Goal: Task Accomplishment & Management: Manage account settings

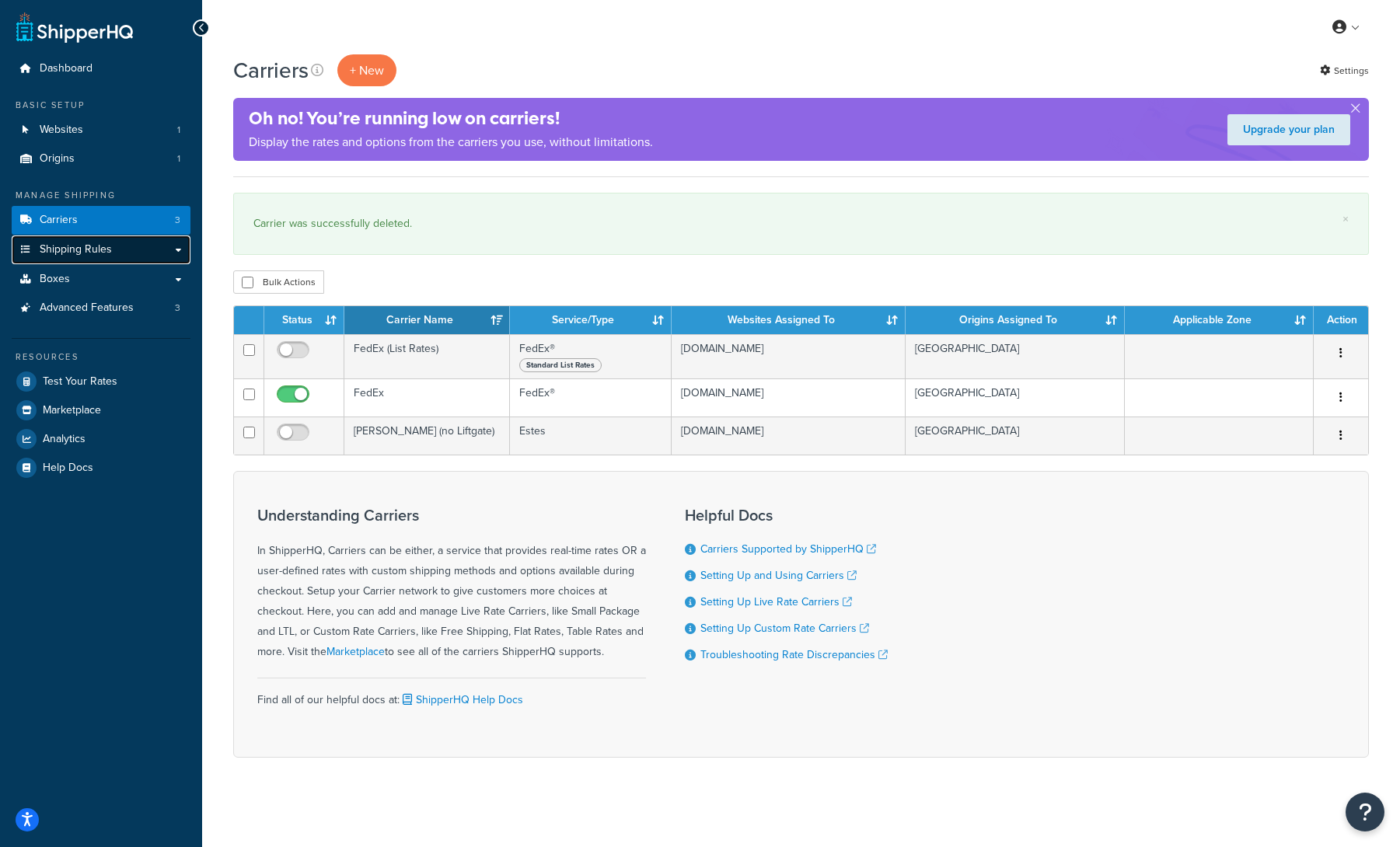
click at [112, 250] on link "Shipping Rules" at bounding box center [101, 250] width 179 height 29
click at [176, 250] on link "Shipping Rules" at bounding box center [101, 250] width 179 height 29
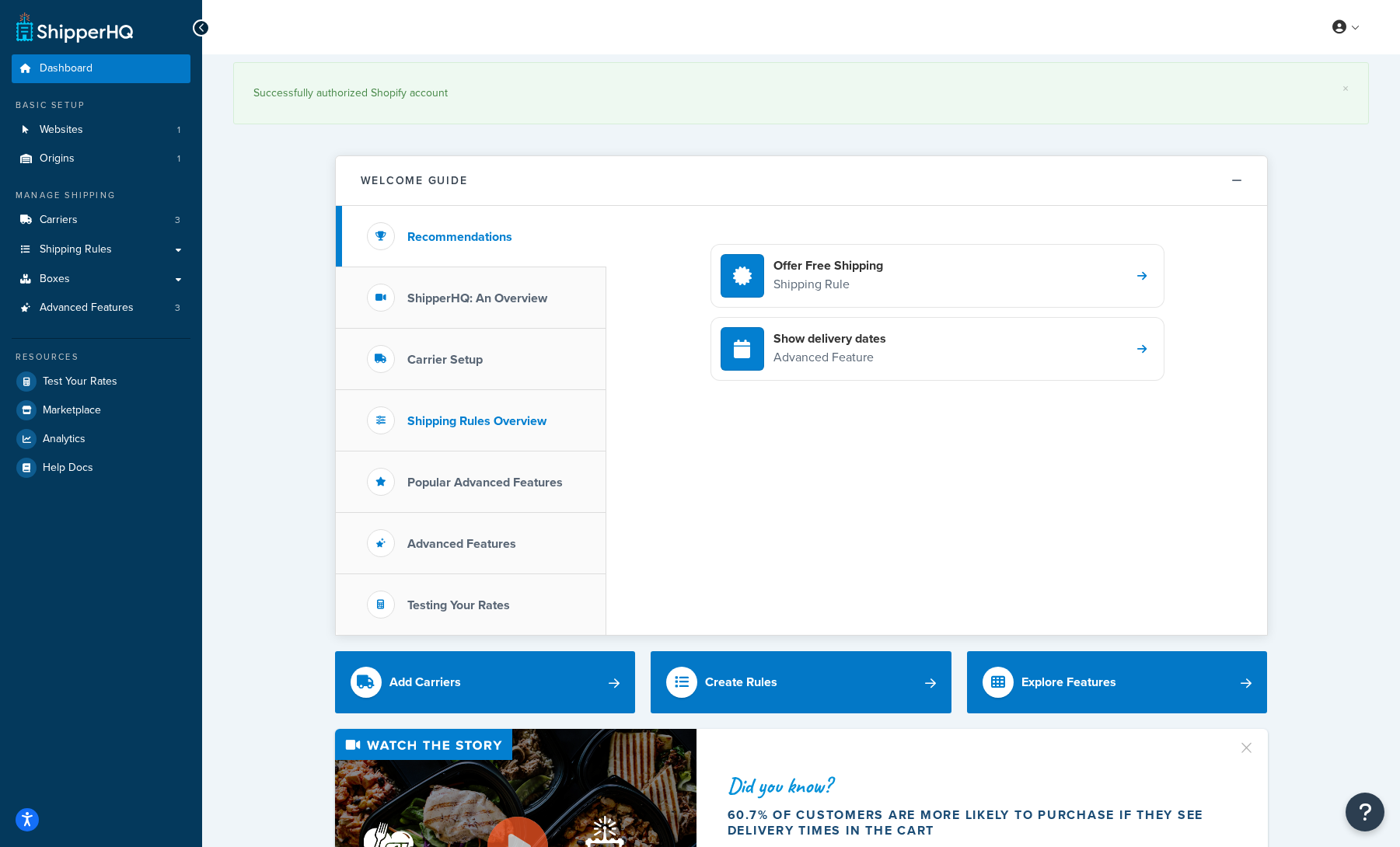
click at [483, 421] on h3 "Shipping Rules Overview" at bounding box center [477, 421] width 139 height 14
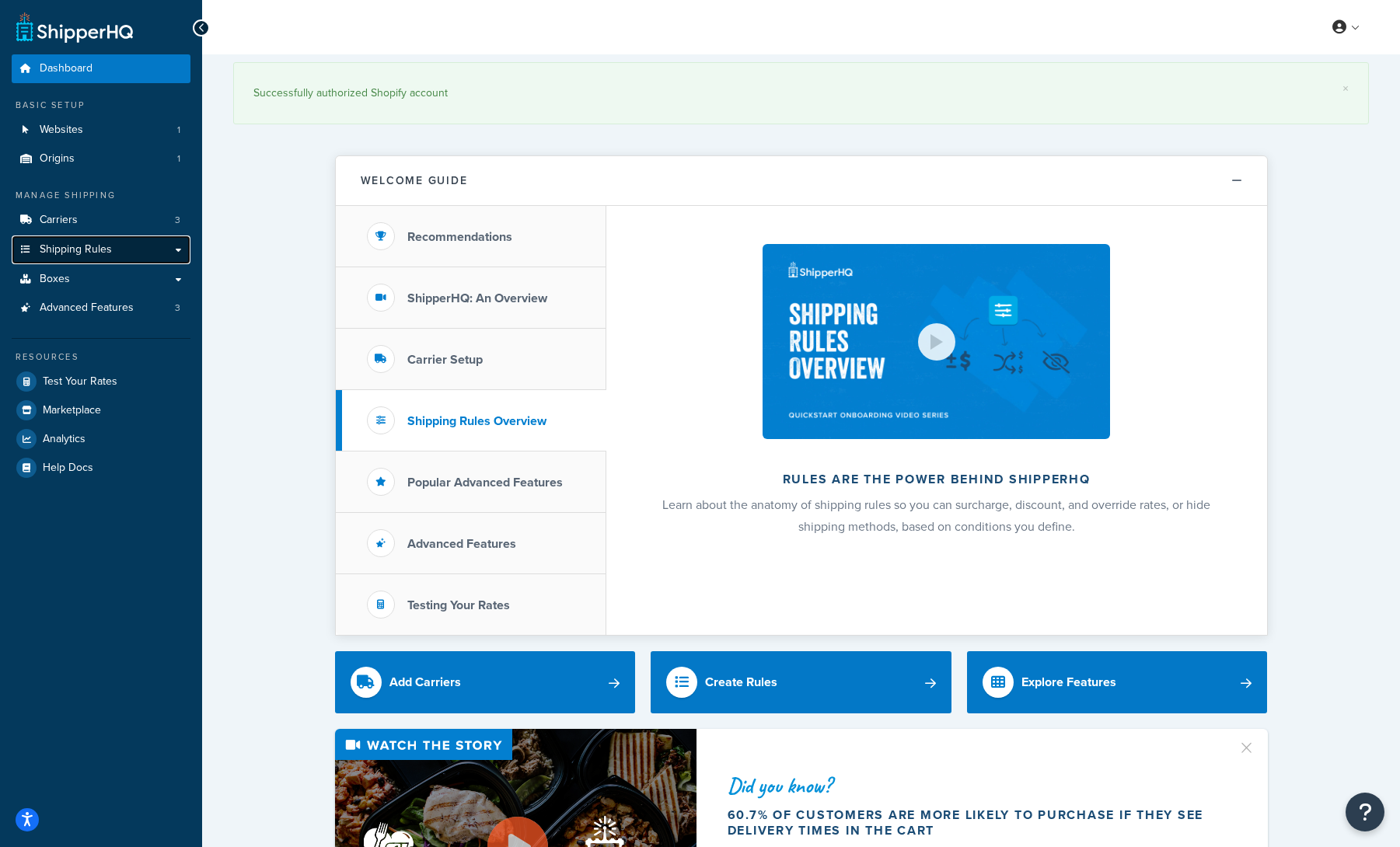
click at [150, 253] on link "Shipping Rules" at bounding box center [101, 250] width 179 height 29
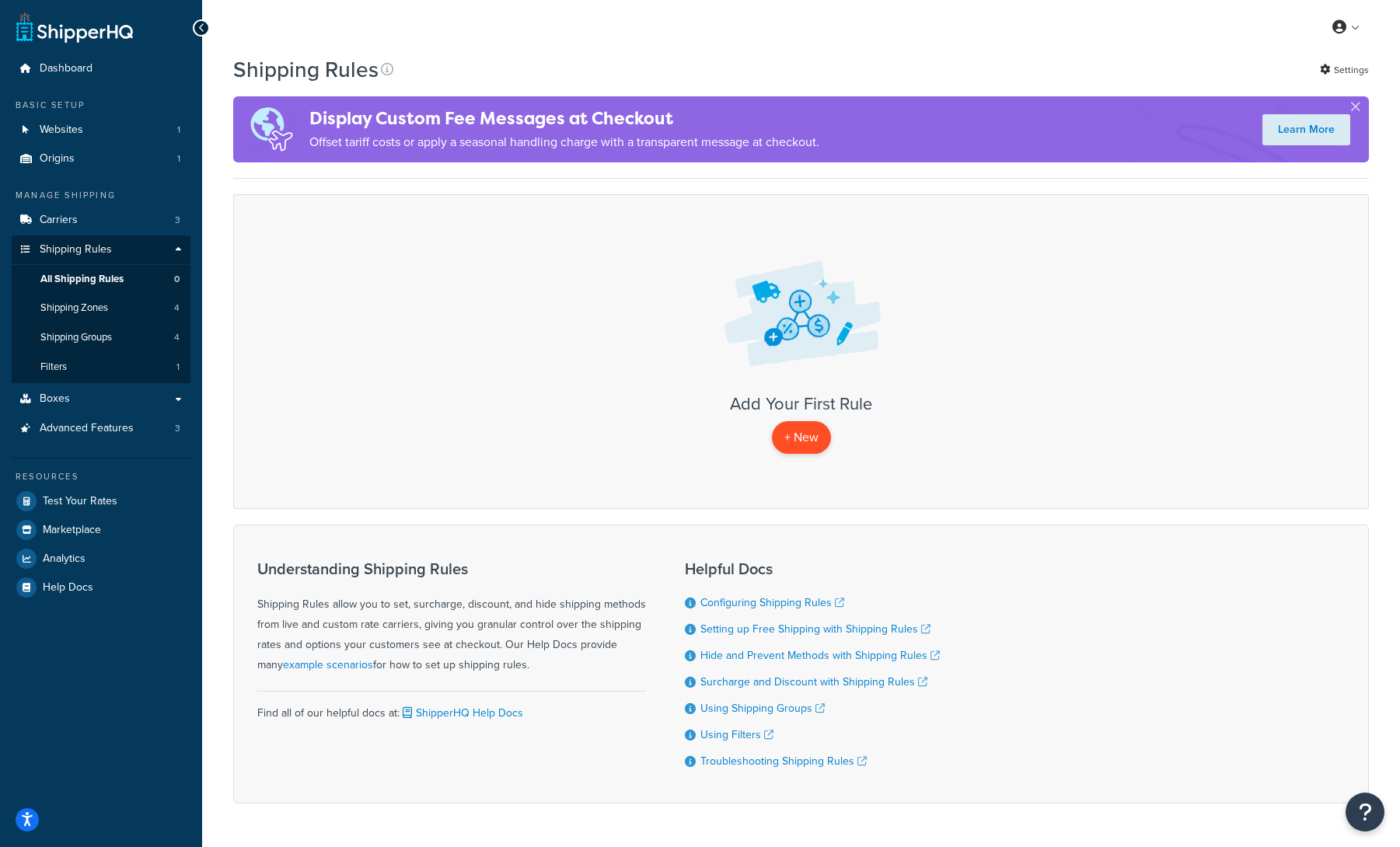
click at [803, 440] on p "+ New" at bounding box center [801, 437] width 59 height 32
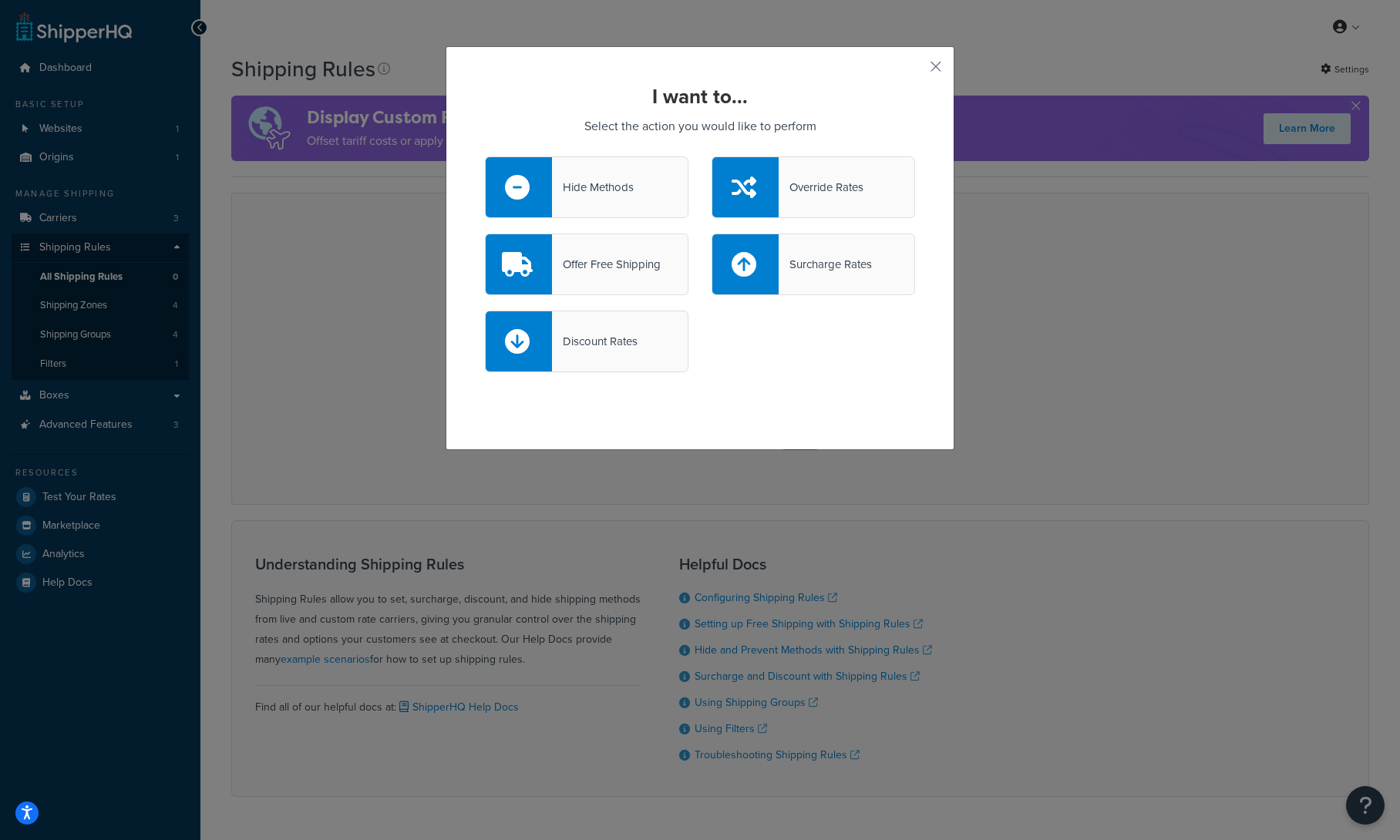
click at [575, 181] on div "Hide Methods" at bounding box center [593, 187] width 82 height 21
click at [0, 0] on input "Hide Methods" at bounding box center [0, 0] width 0 height 0
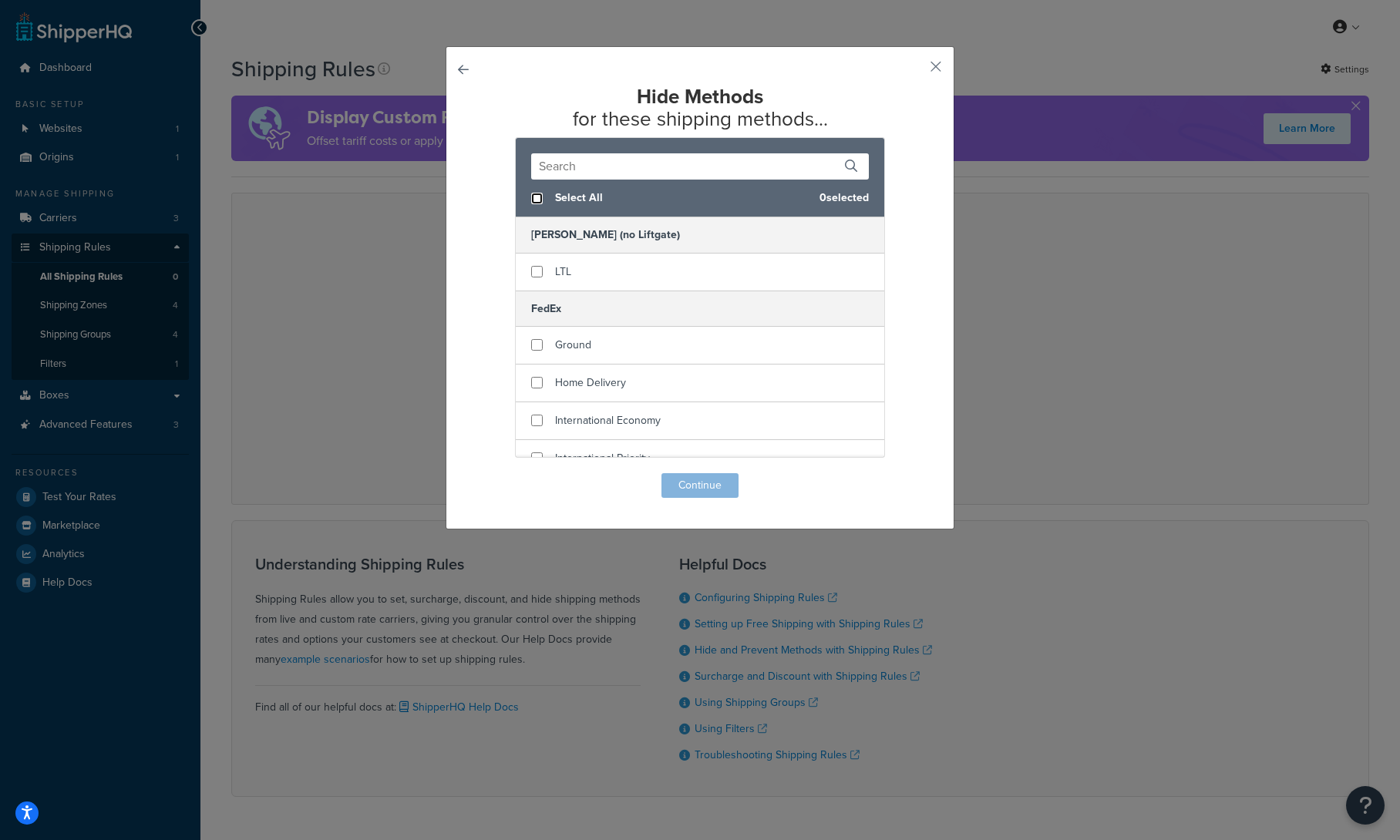
click at [536, 197] on input "checkbox" at bounding box center [537, 198] width 11 height 11
checkbox input "true"
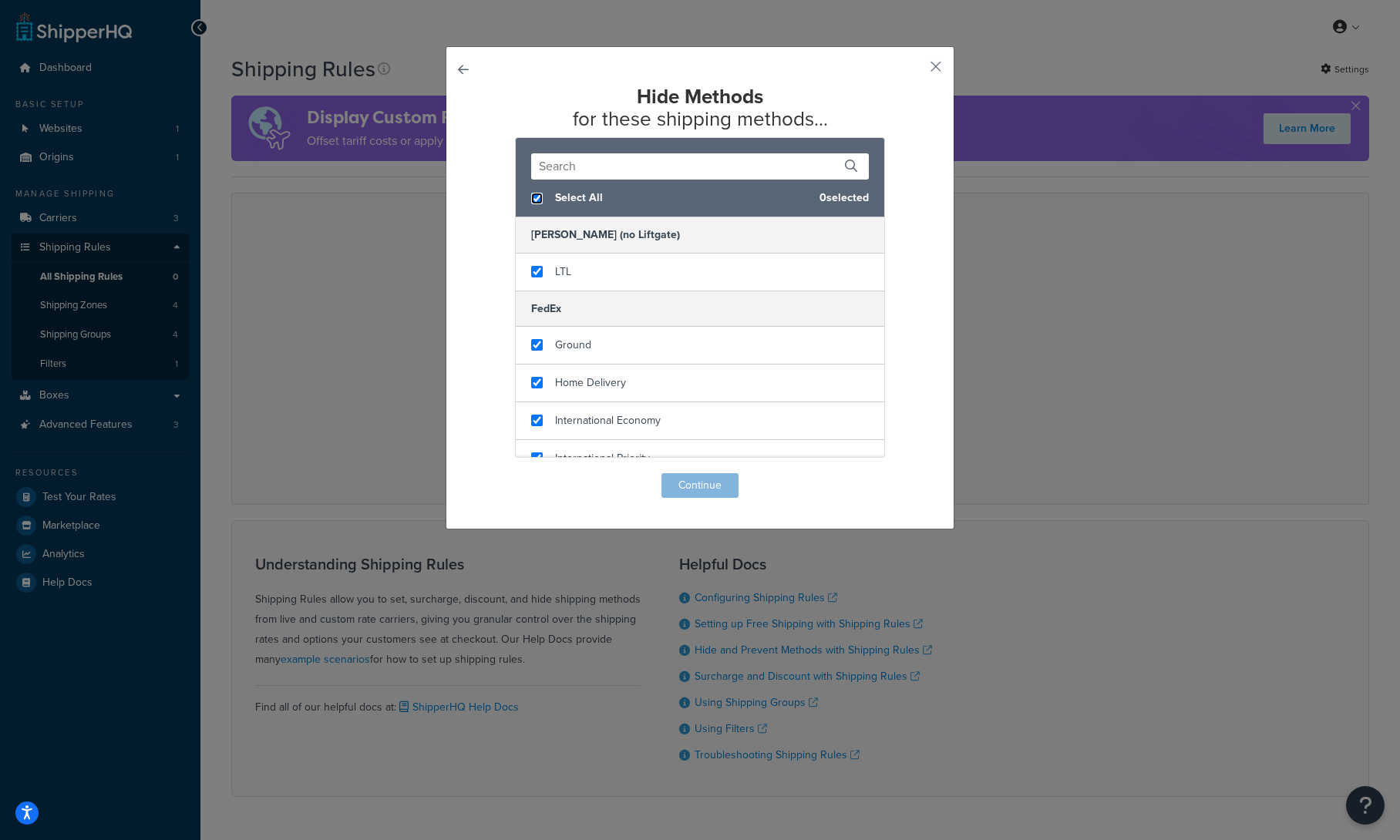
checkbox input "true"
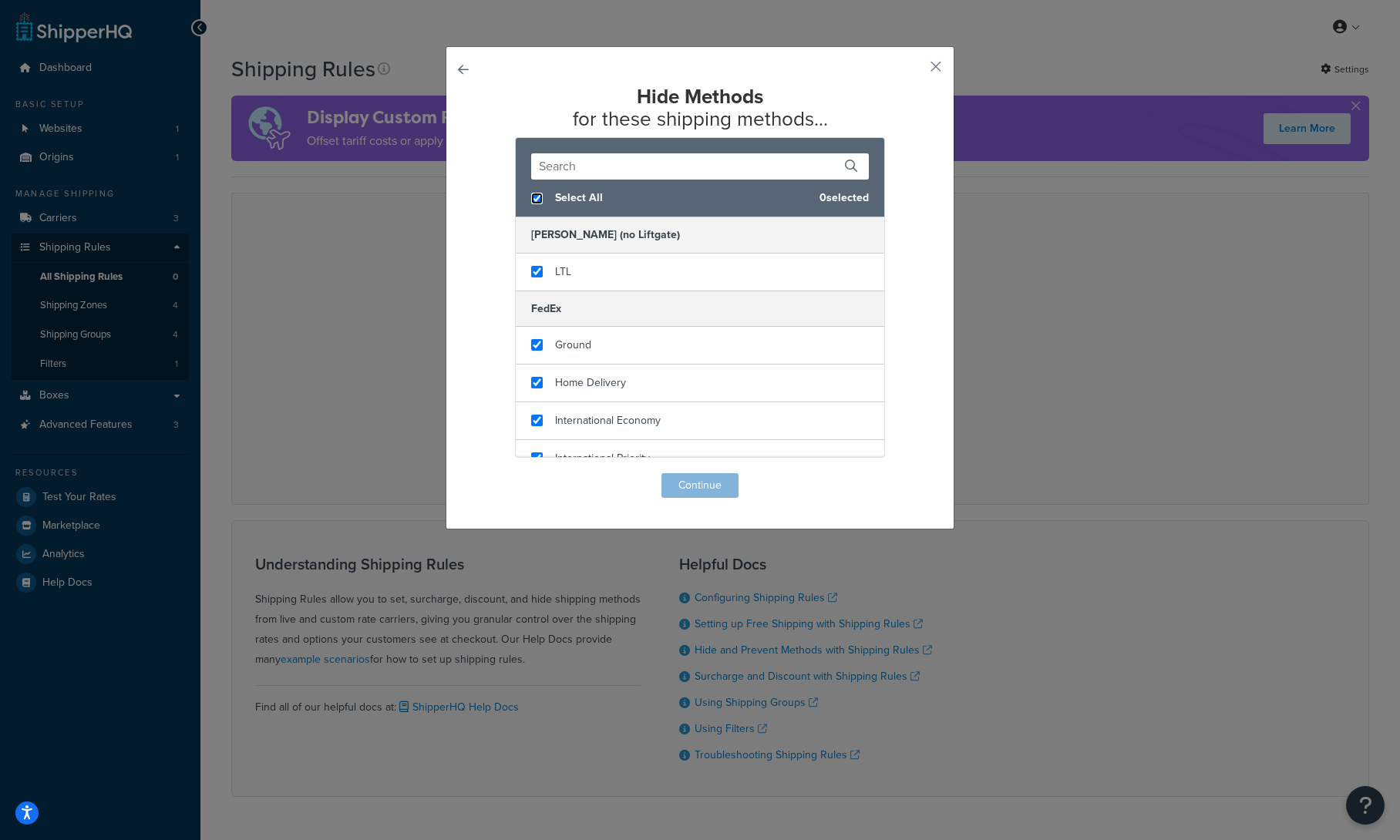
checkbox input "true"
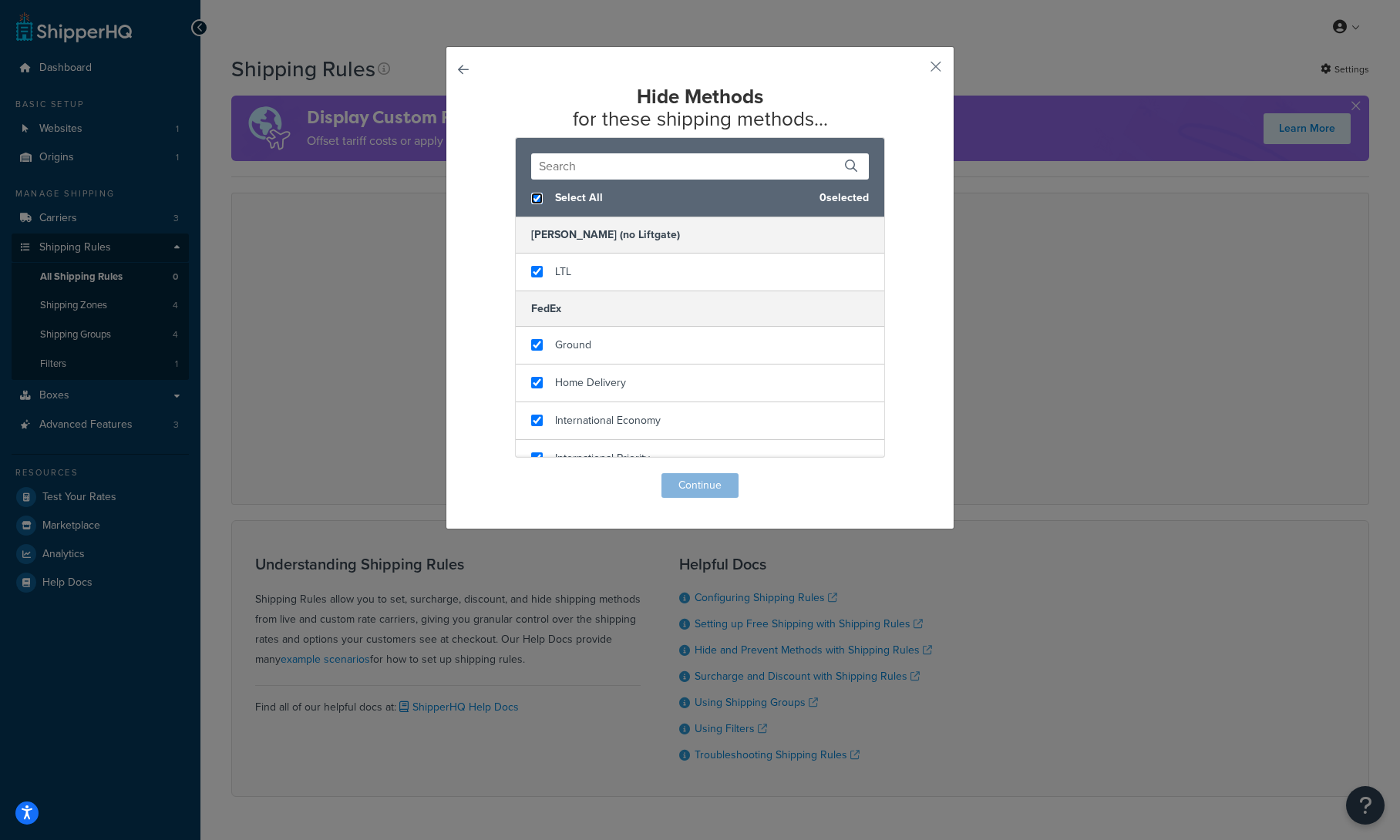
checkbox input "true"
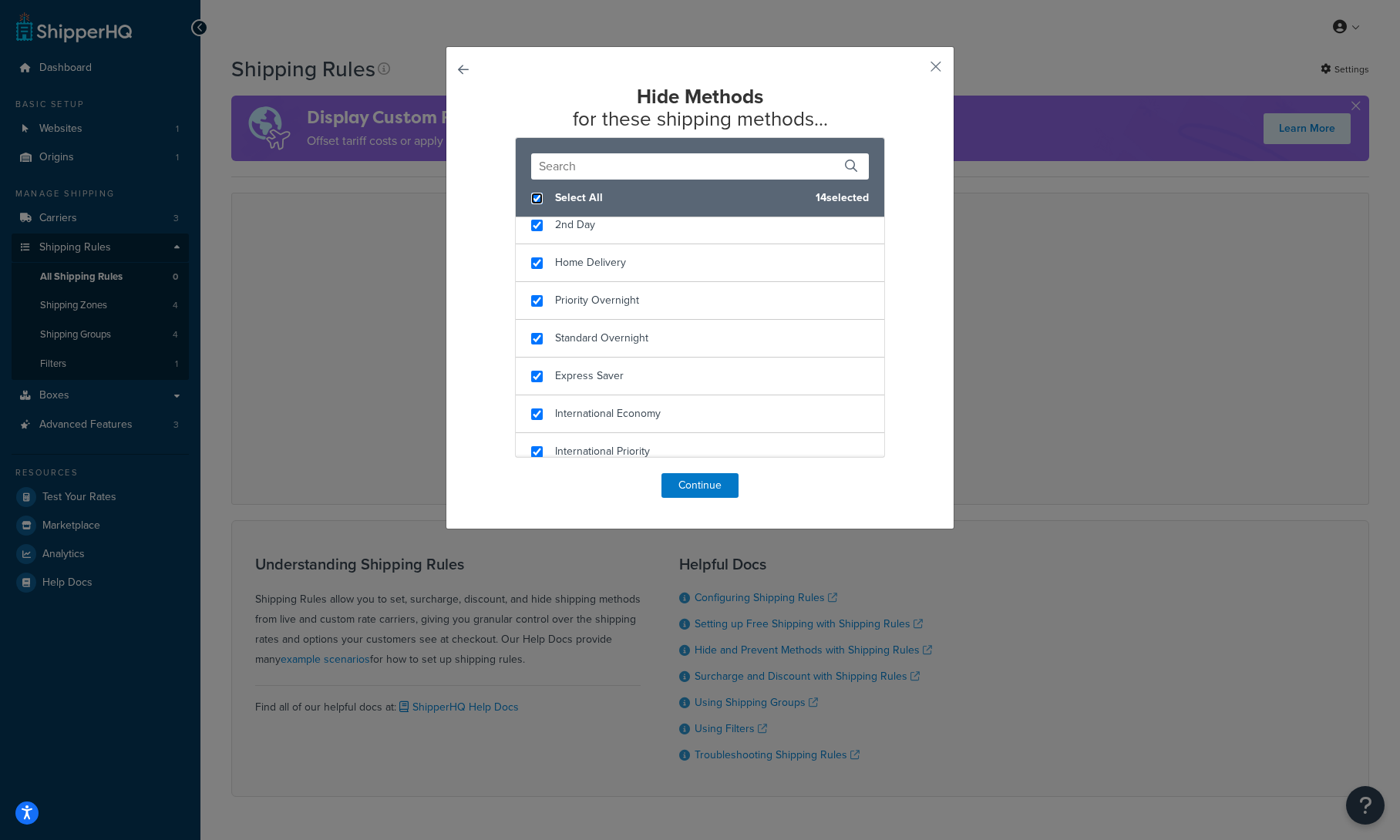
scroll to position [396, 0]
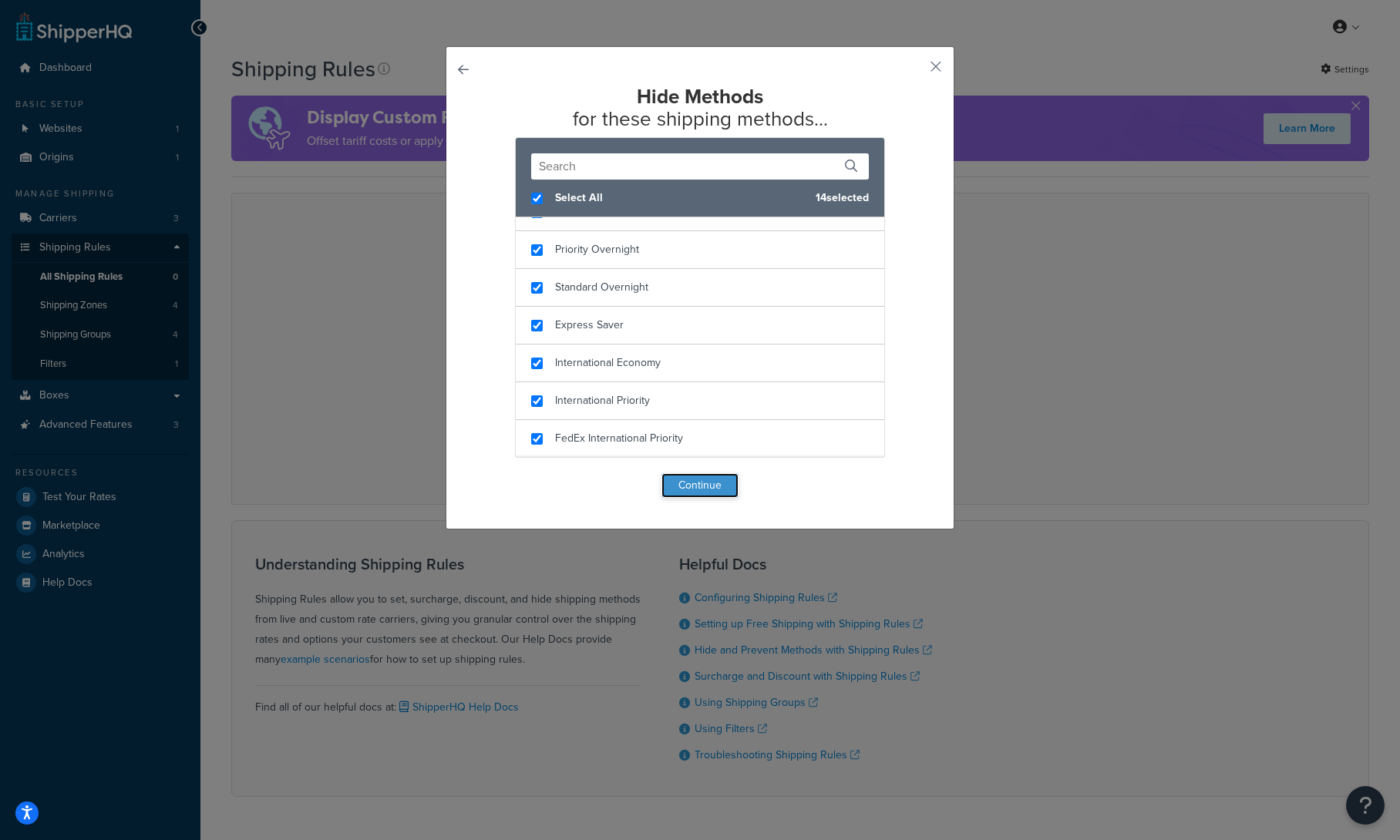
click at [705, 491] on button "Continue" at bounding box center [700, 486] width 77 height 25
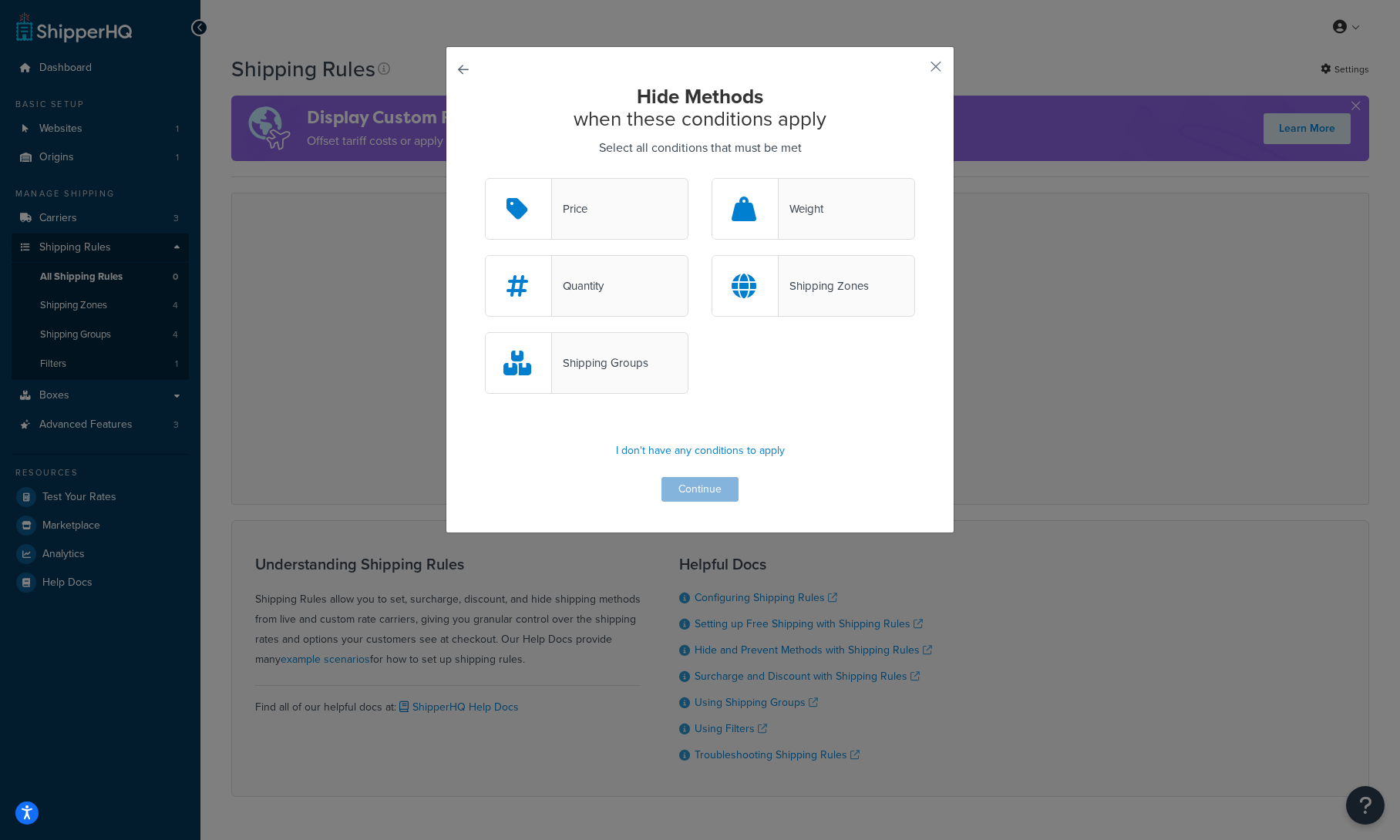
click at [462, 70] on div "Hide Methods when these conditions apply Select all conditions that must be met…" at bounding box center [700, 289] width 509 height 488
click at [485, 178] on button "button" at bounding box center [485, 178] width 0 height 0
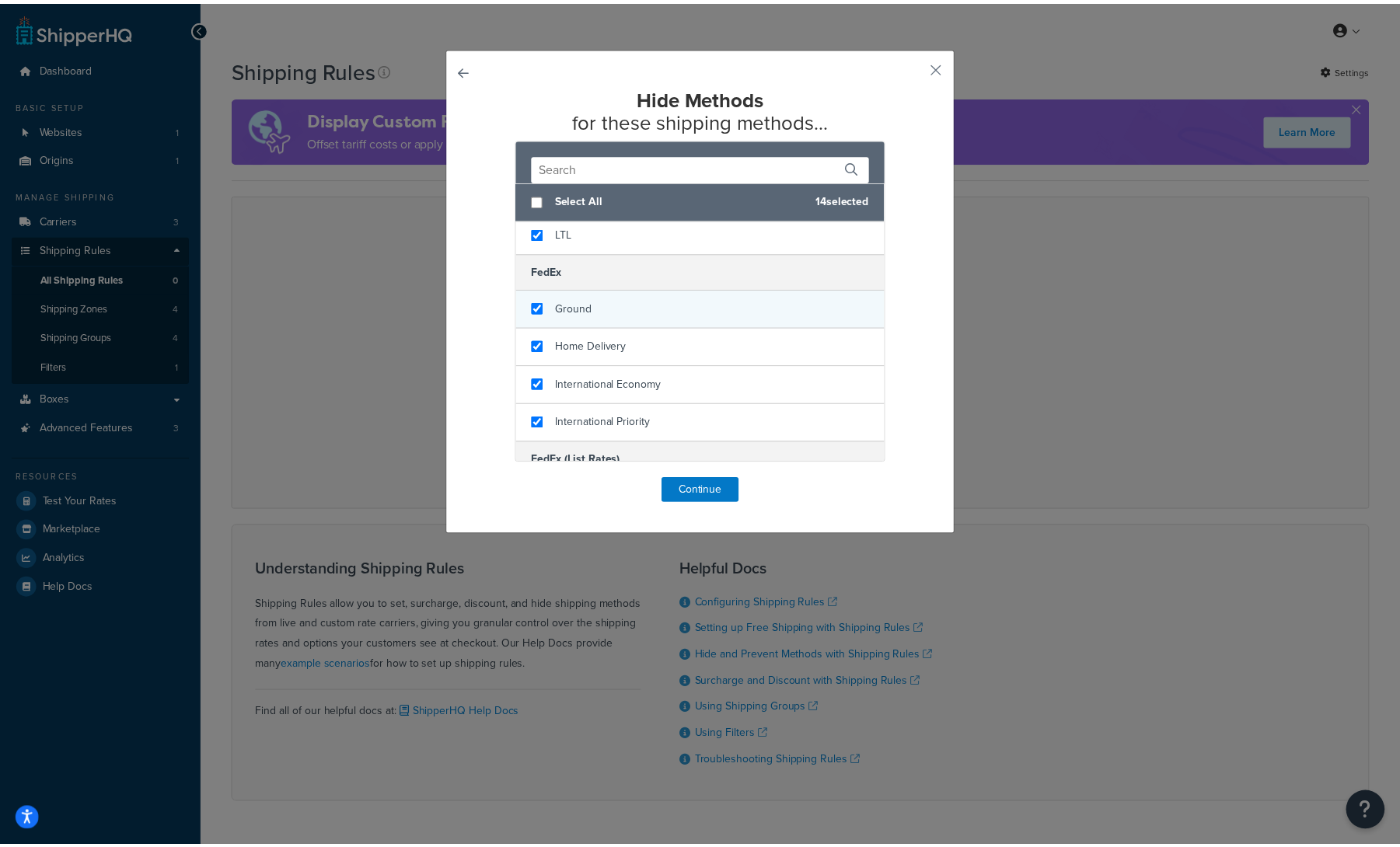
scroll to position [0, 0]
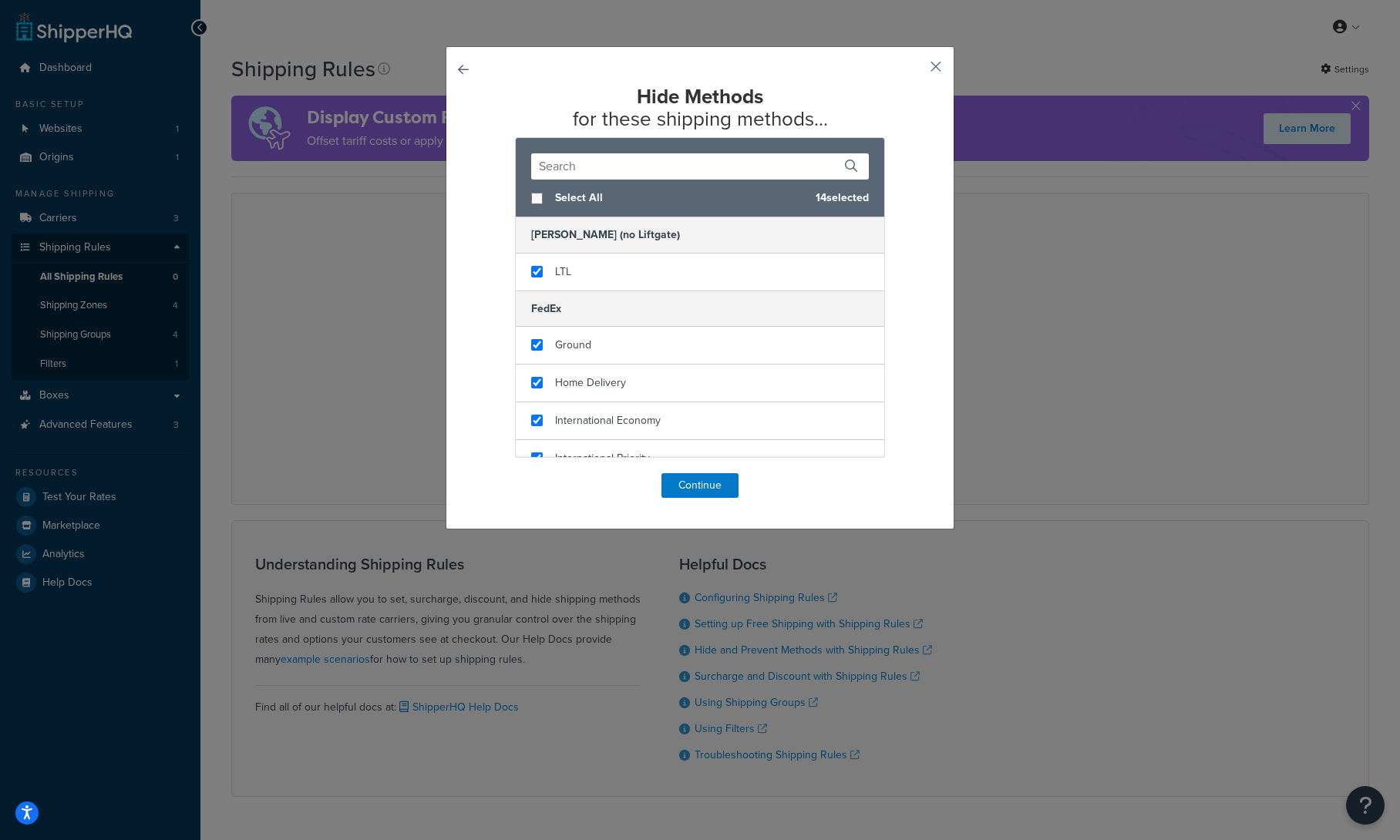
click at [916, 70] on button "button" at bounding box center [913, 72] width 4 height 4
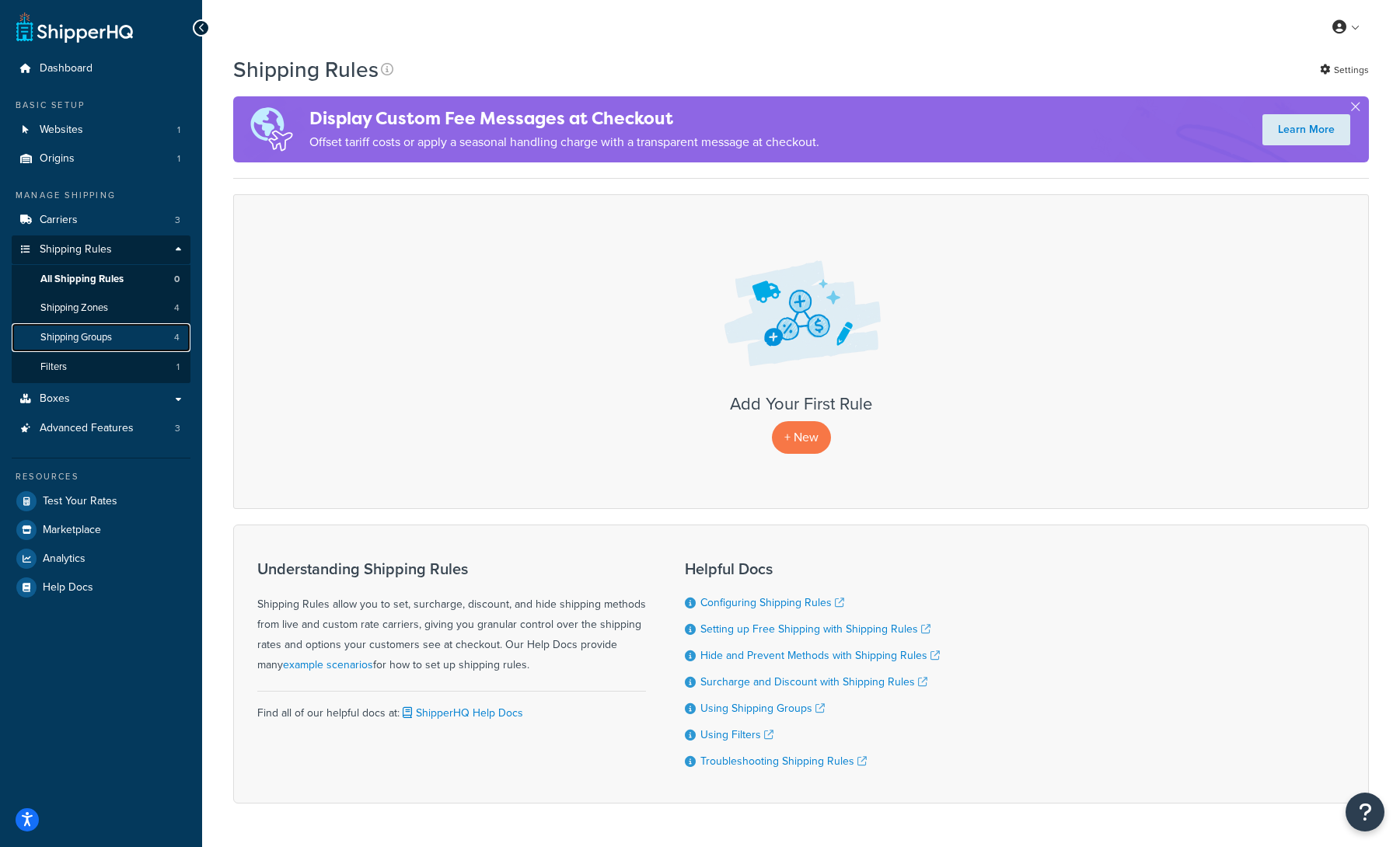
click at [58, 326] on link "Shipping Groups 4" at bounding box center [101, 337] width 179 height 29
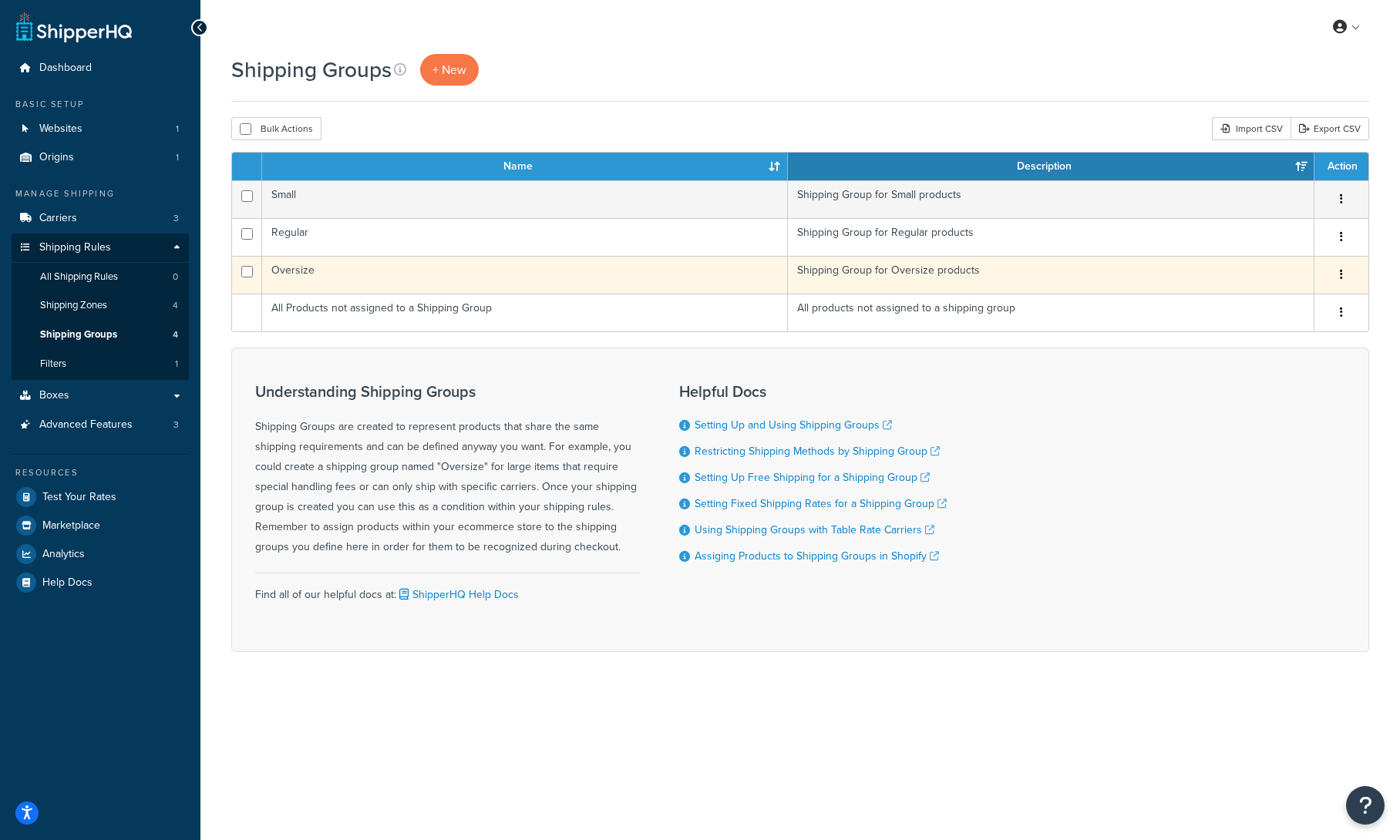
click at [534, 274] on td "Oversize" at bounding box center [525, 275] width 526 height 38
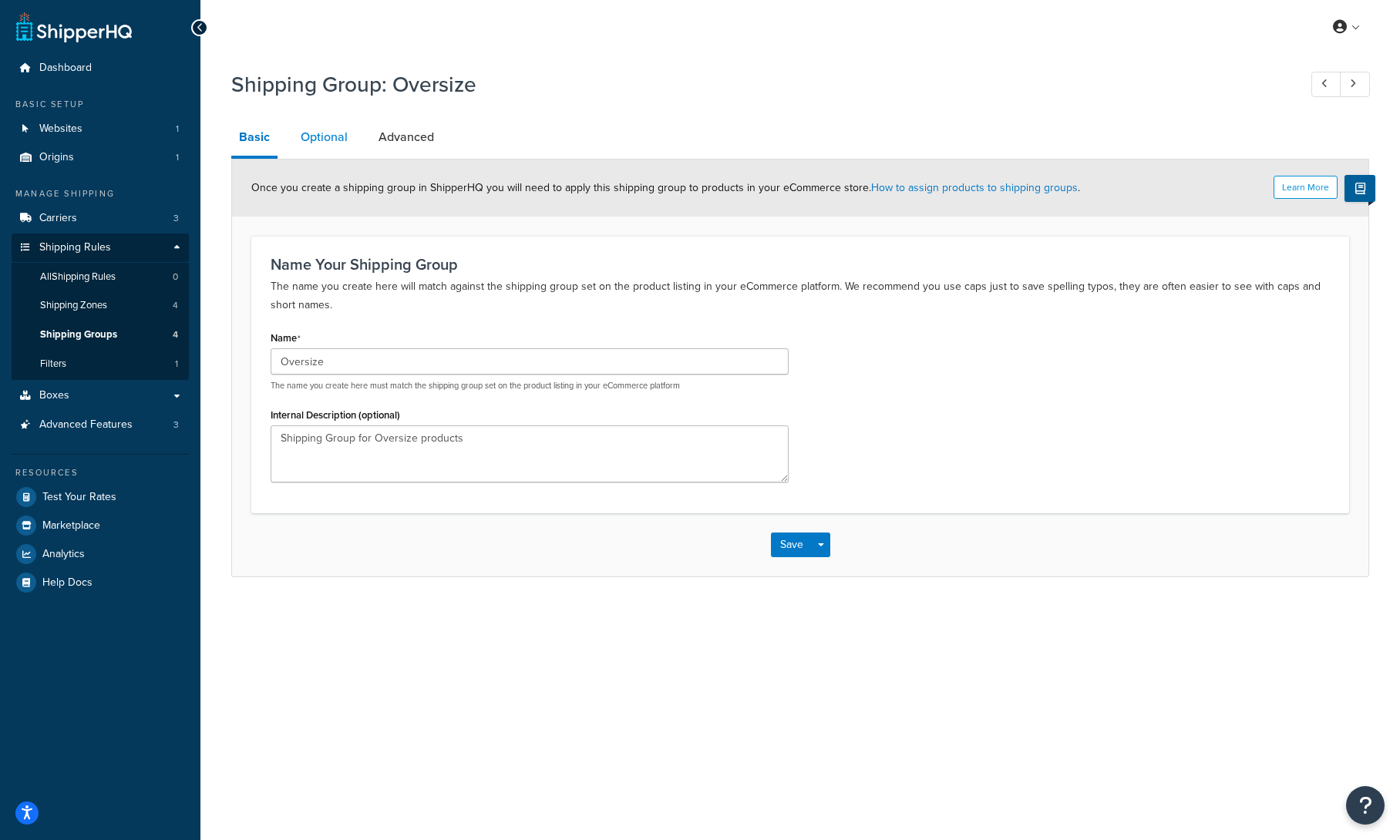
click at [342, 136] on link "Optional" at bounding box center [324, 137] width 62 height 37
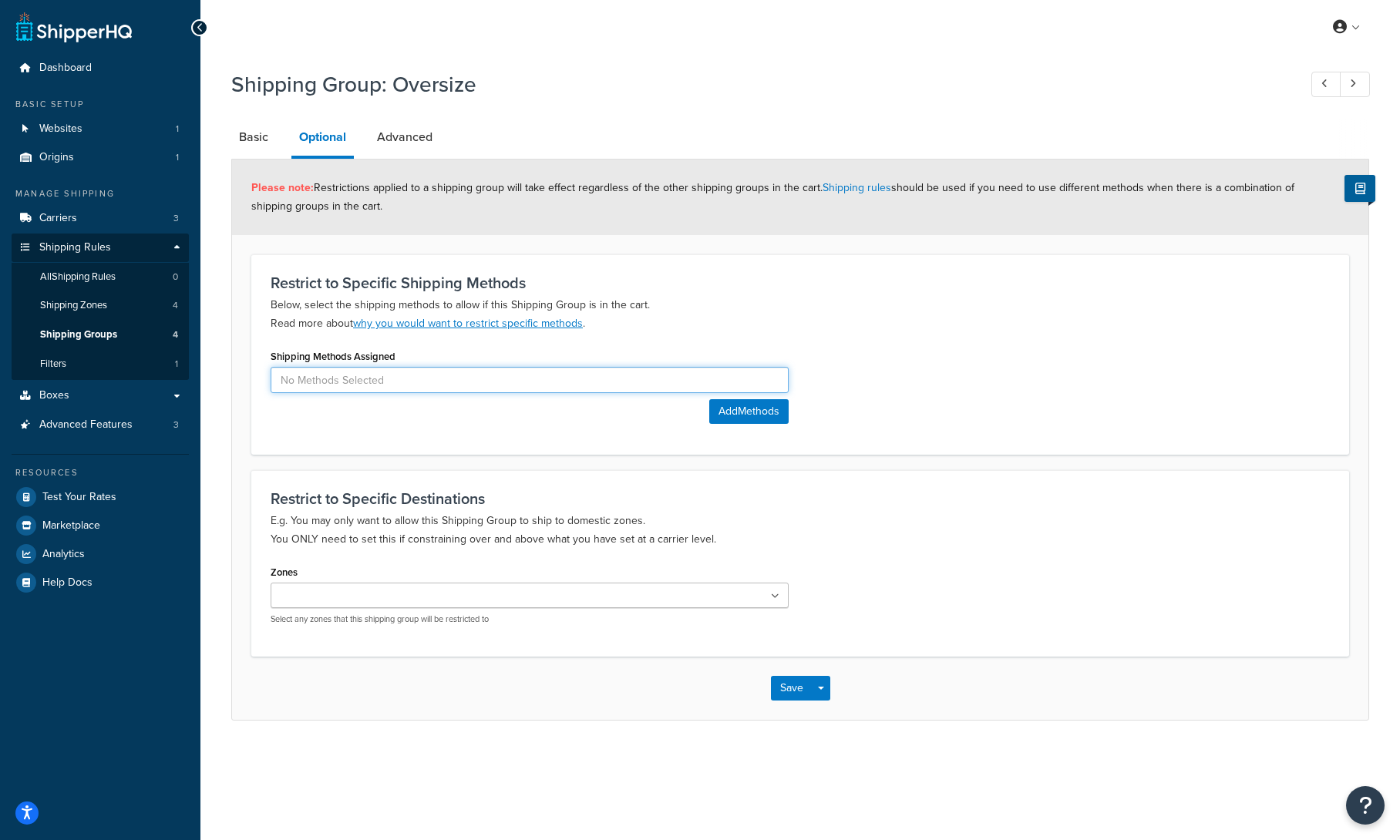
click at [430, 383] on input at bounding box center [530, 380] width 518 height 26
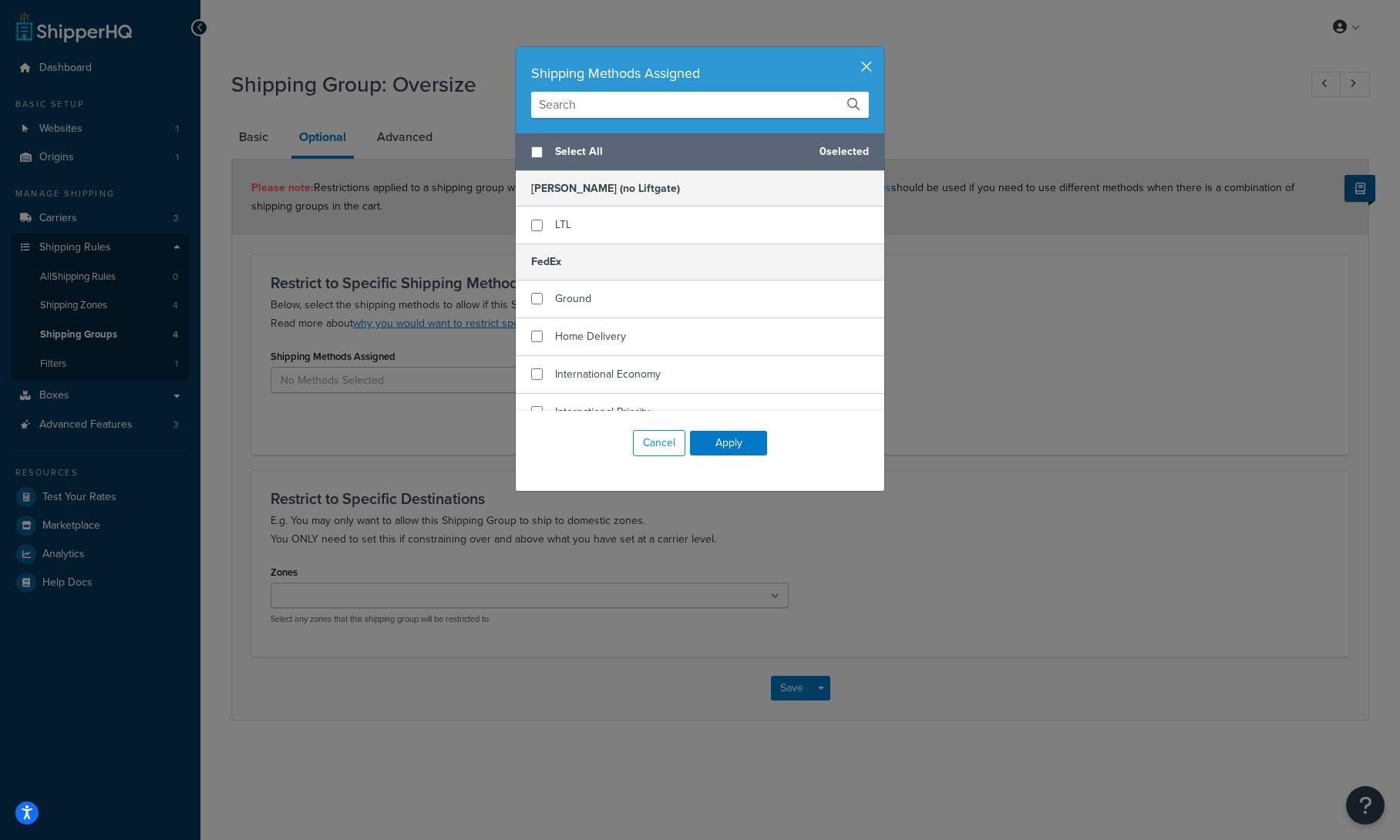
click at [880, 51] on button "button" at bounding box center [882, 48] width 4 height 4
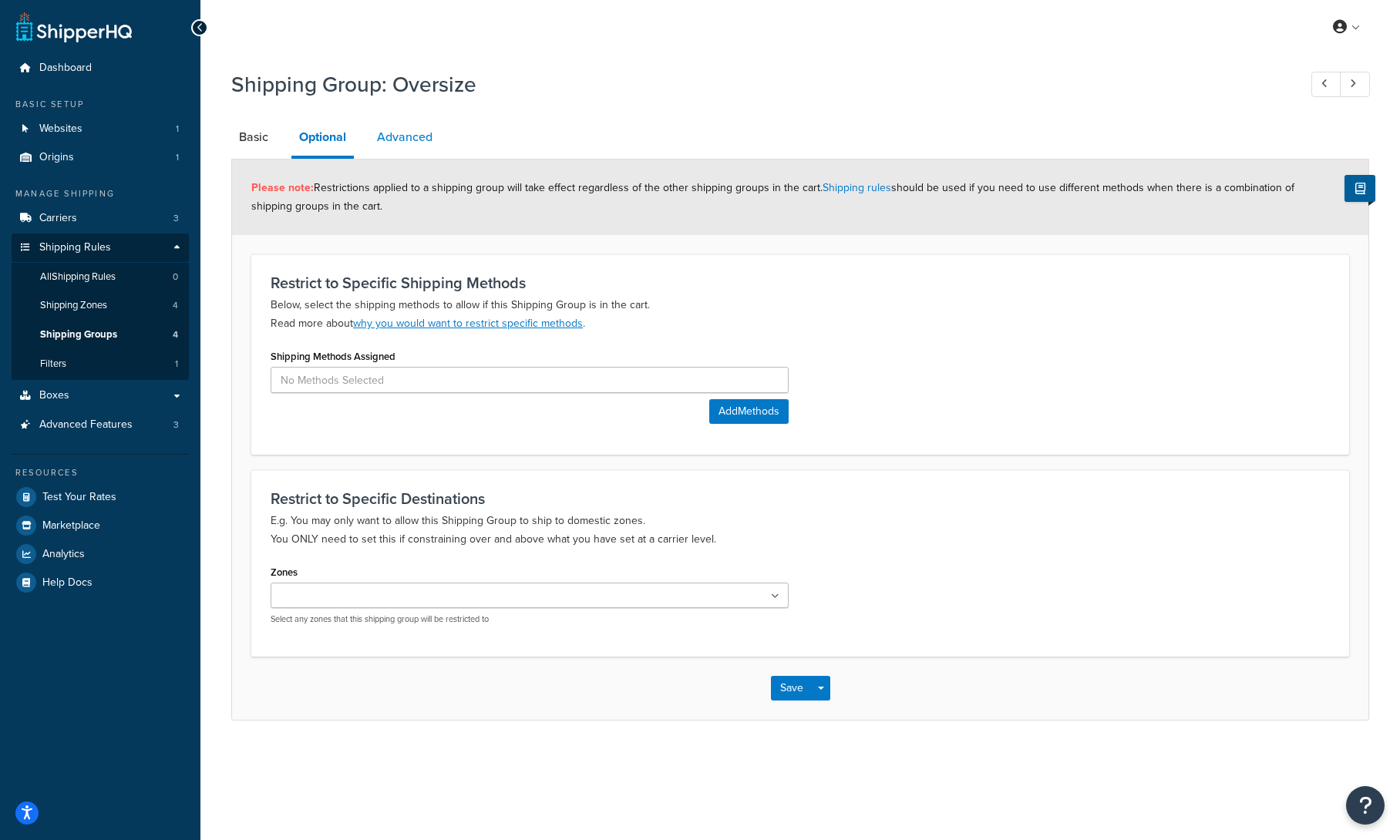
click at [429, 129] on link "Advanced" at bounding box center [405, 137] width 71 height 37
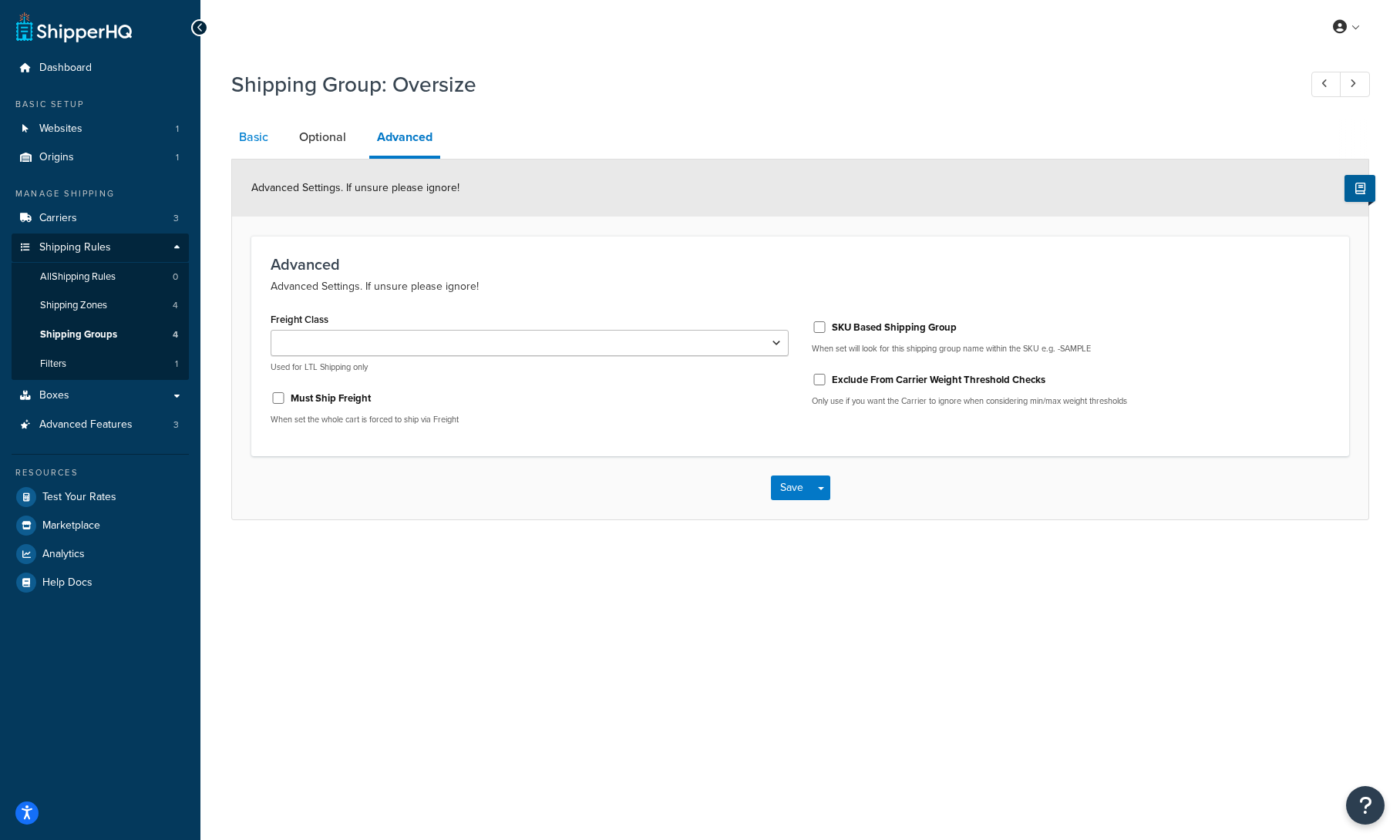
click at [255, 137] on link "Basic" at bounding box center [253, 137] width 45 height 37
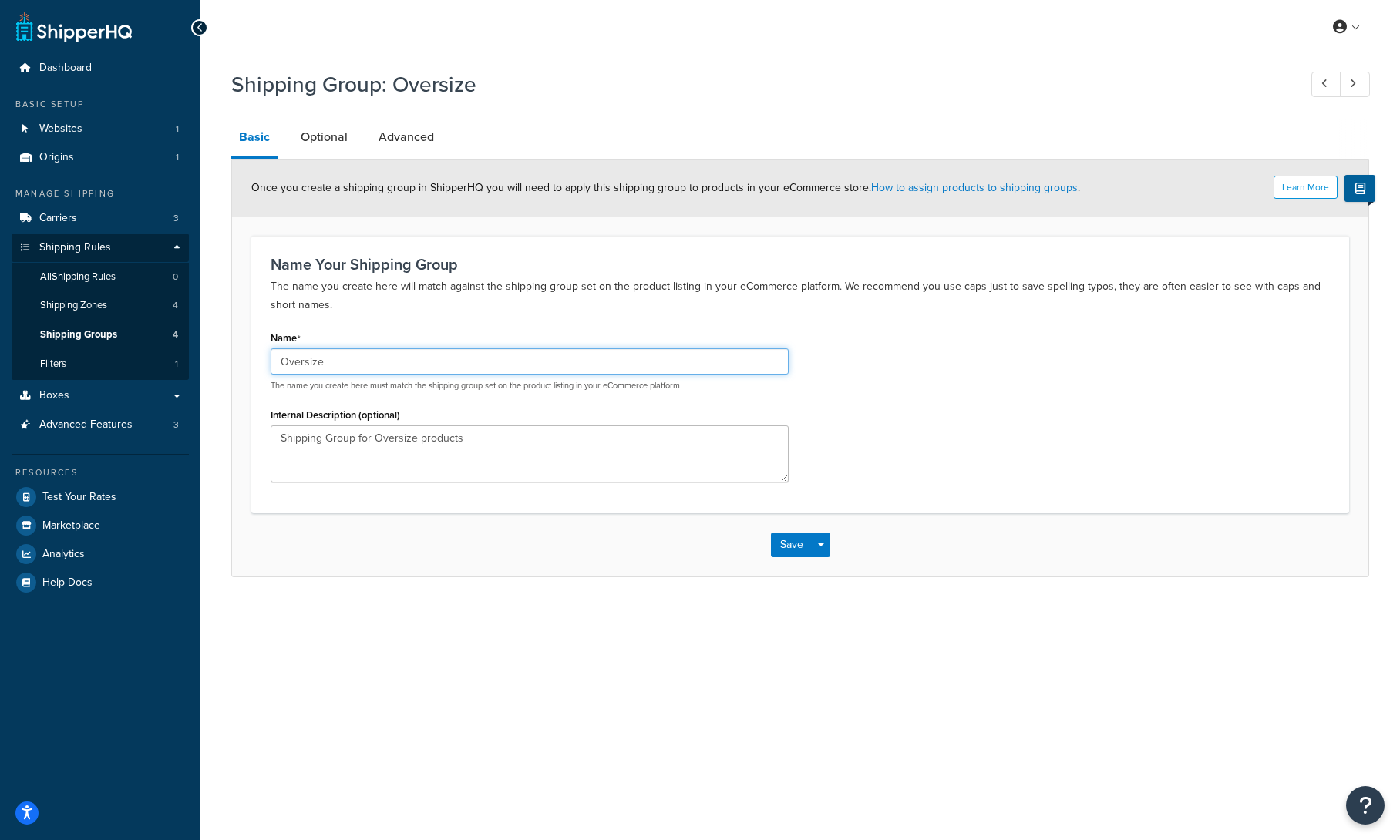
click at [313, 357] on input "Oversize" at bounding box center [530, 361] width 518 height 26
drag, startPoint x: 327, startPoint y: 358, endPoint x: 306, endPoint y: 357, distance: 21.0
click at [306, 357] on input "Oversize" at bounding box center [530, 361] width 518 height 26
click at [371, 355] on input "Oversize" at bounding box center [530, 361] width 518 height 26
drag, startPoint x: 343, startPoint y: 359, endPoint x: 251, endPoint y: 358, distance: 92.0
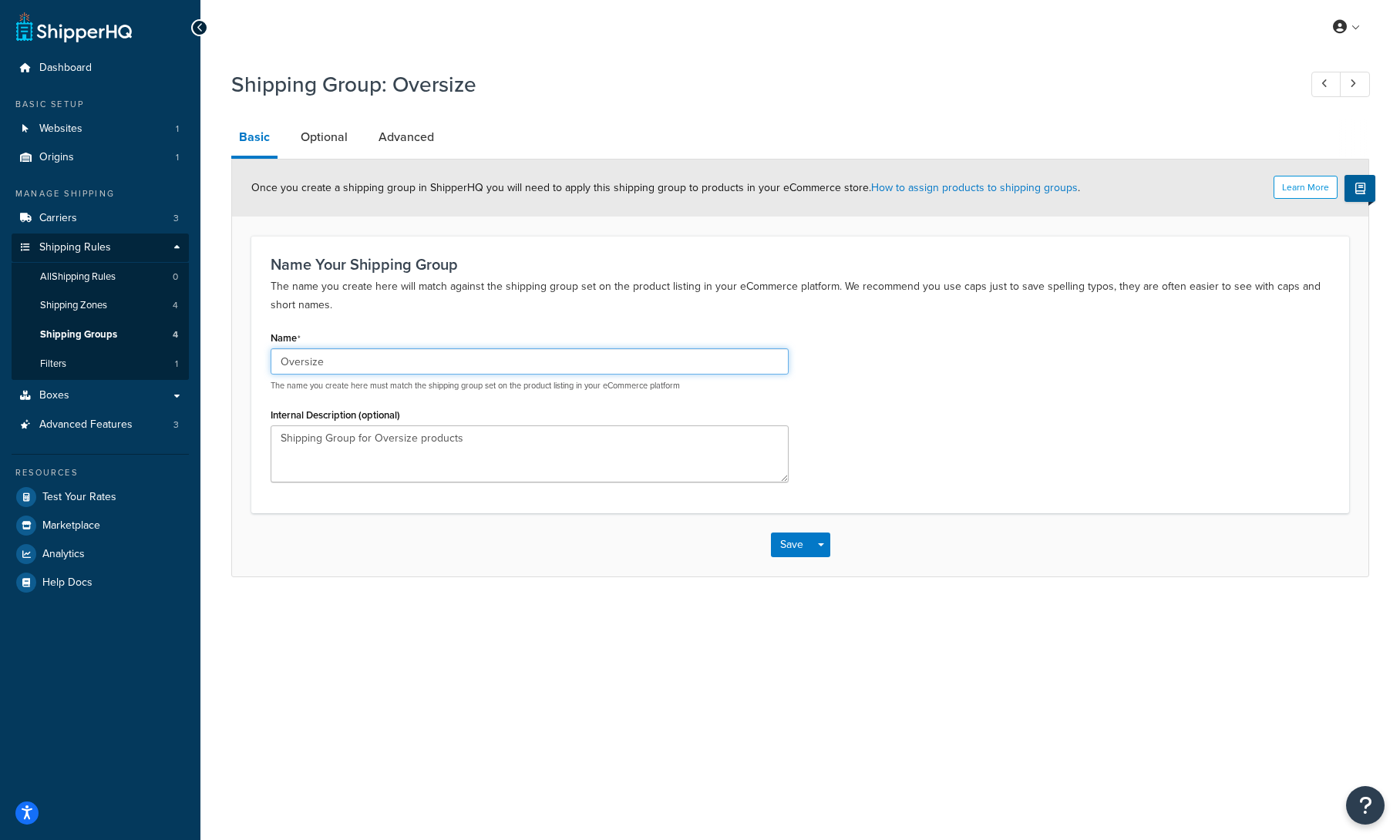
click at [252, 358] on div "Name Your Shipping Group The name you create here will match against the shippi…" at bounding box center [801, 375] width 1098 height 277
click at [325, 137] on link "Optional" at bounding box center [324, 137] width 62 height 37
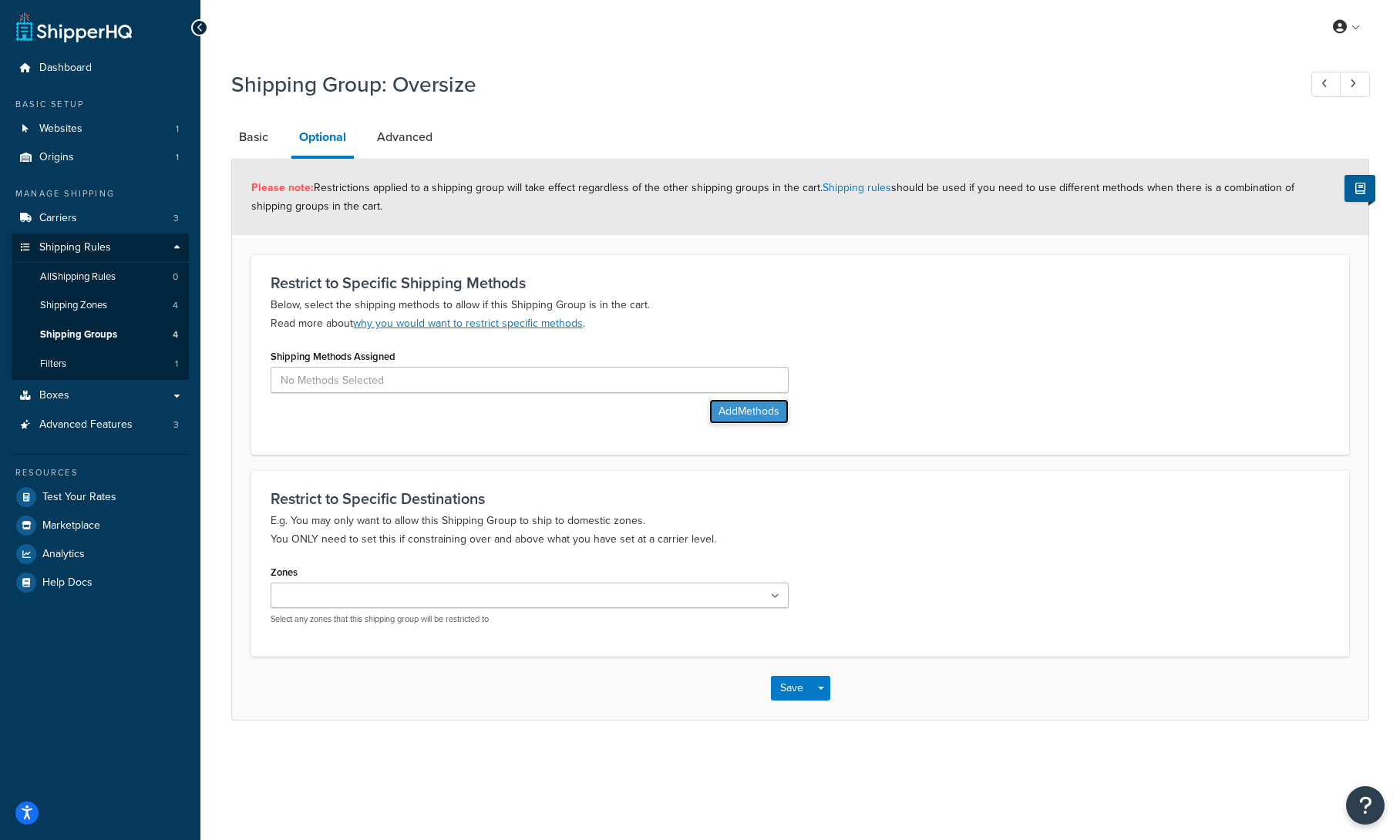
click at [756, 408] on button "Add Methods" at bounding box center [748, 411] width 80 height 25
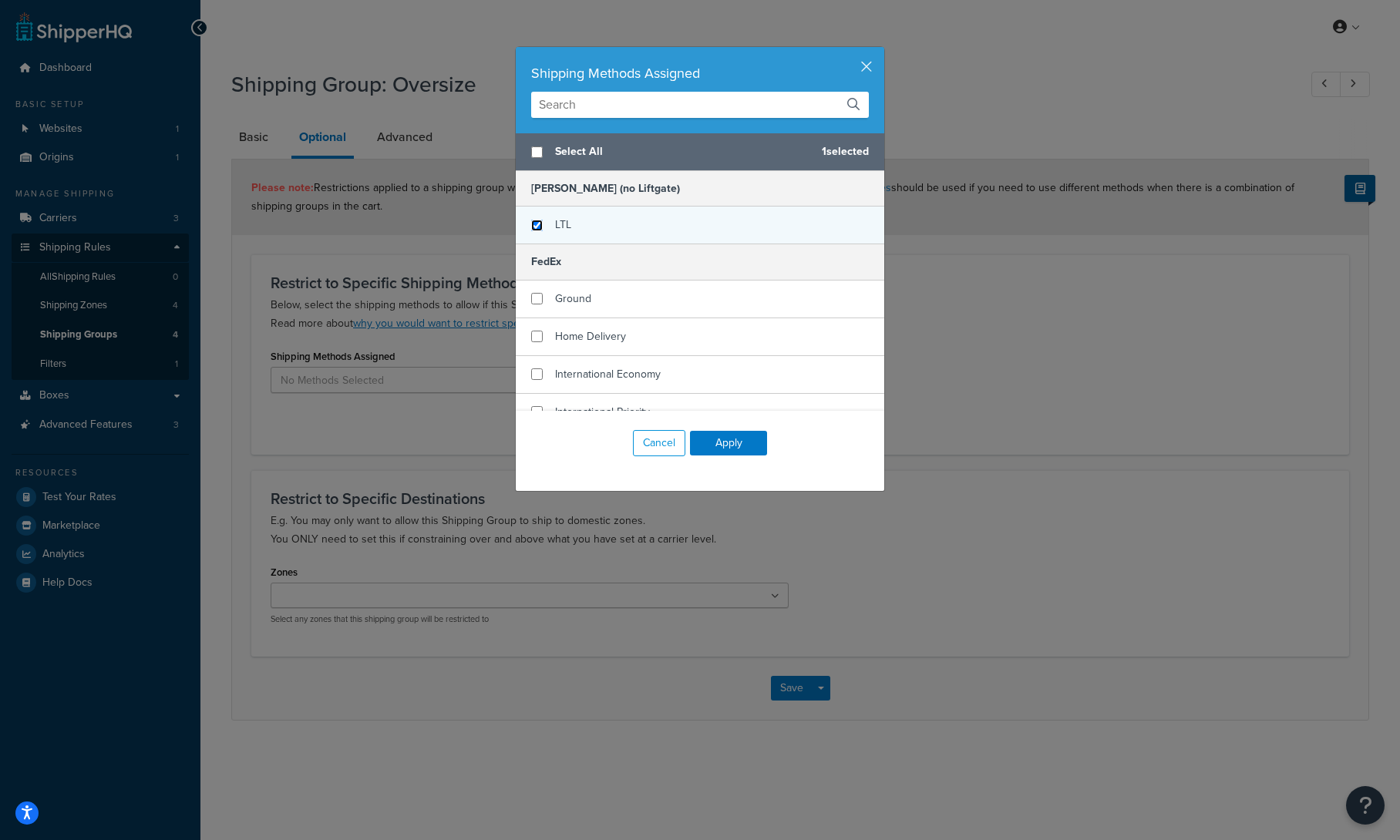
click at [536, 225] on input "checkbox" at bounding box center [537, 225] width 11 height 11
checkbox input "true"
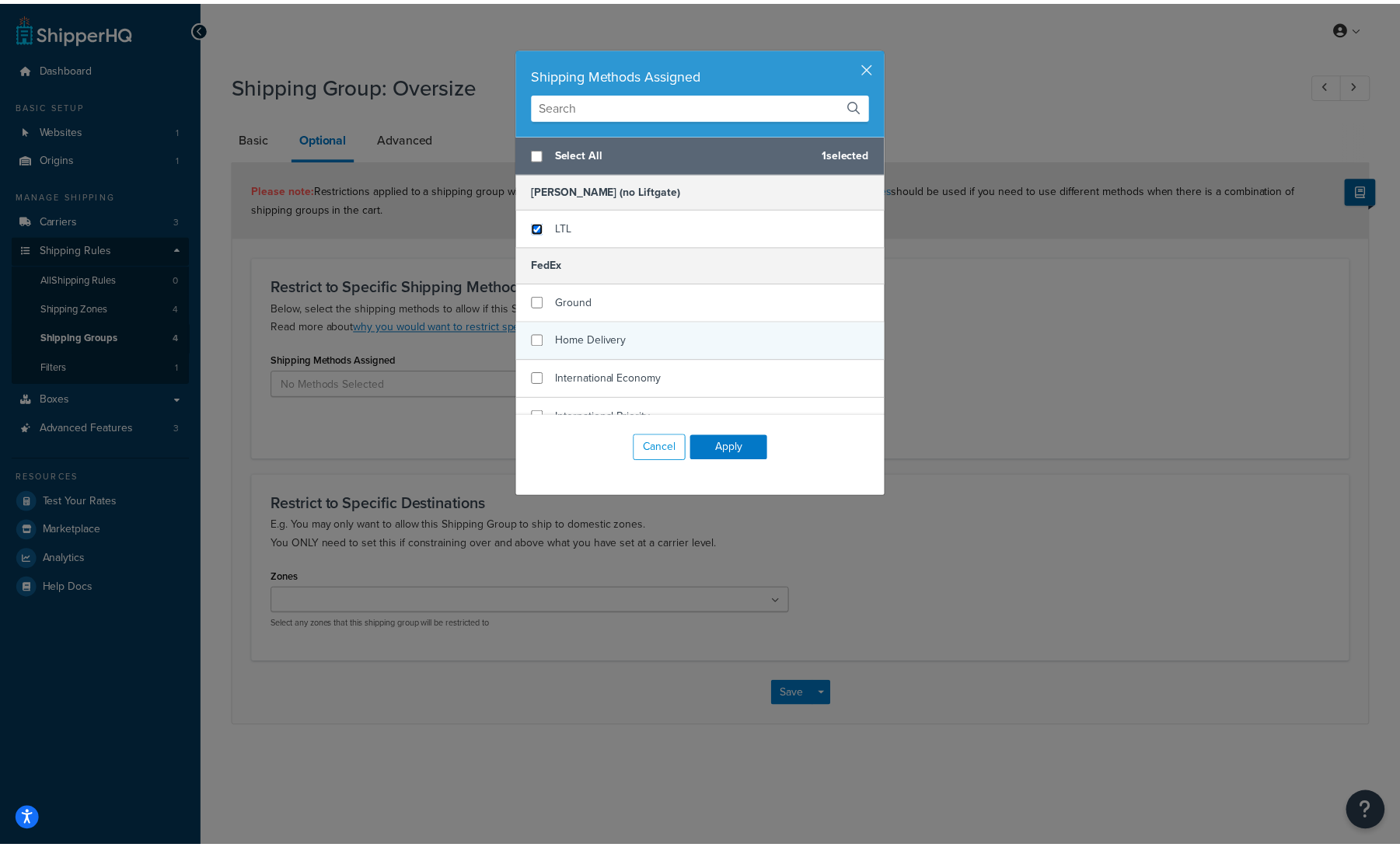
scroll to position [399, 0]
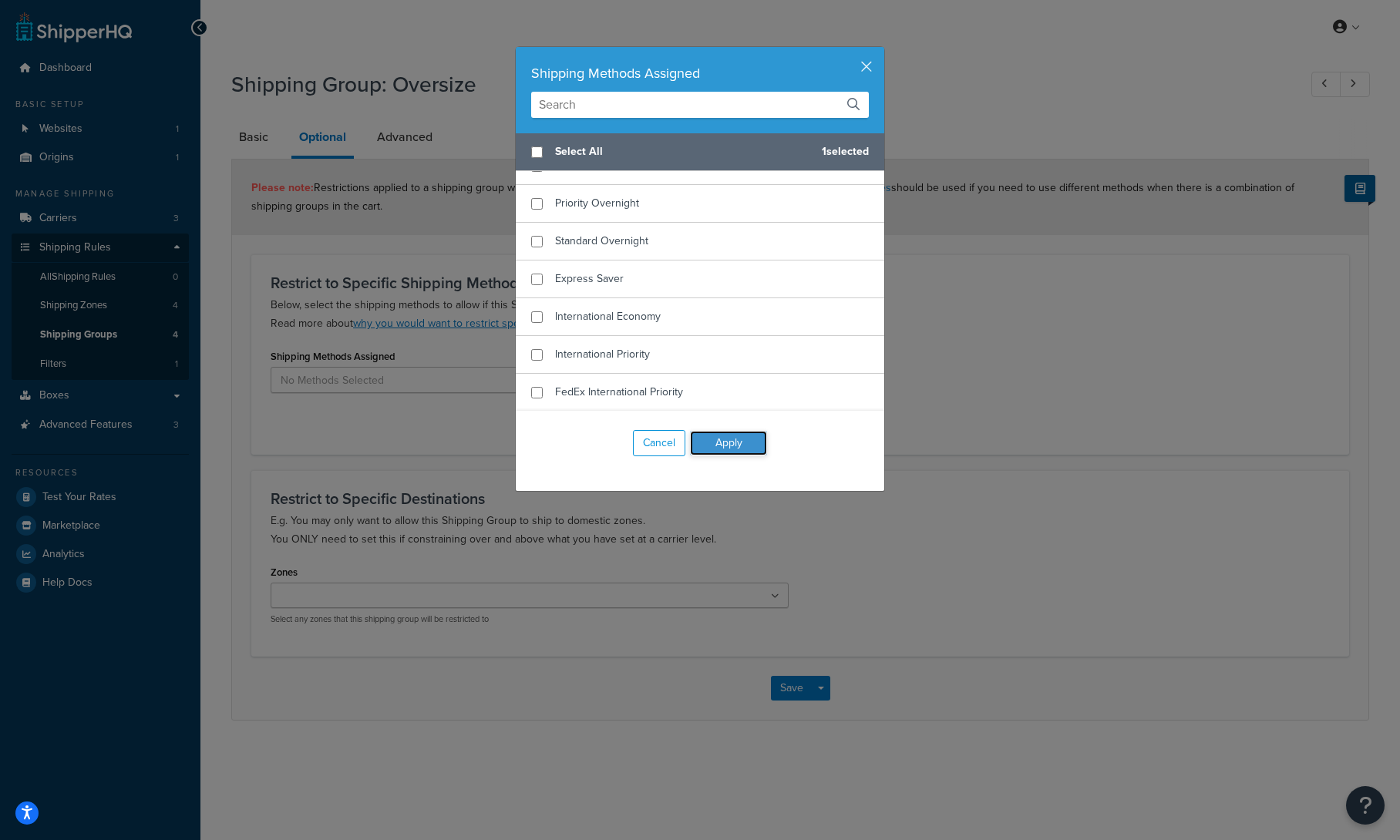
click at [725, 442] on button "Apply" at bounding box center [729, 443] width 77 height 25
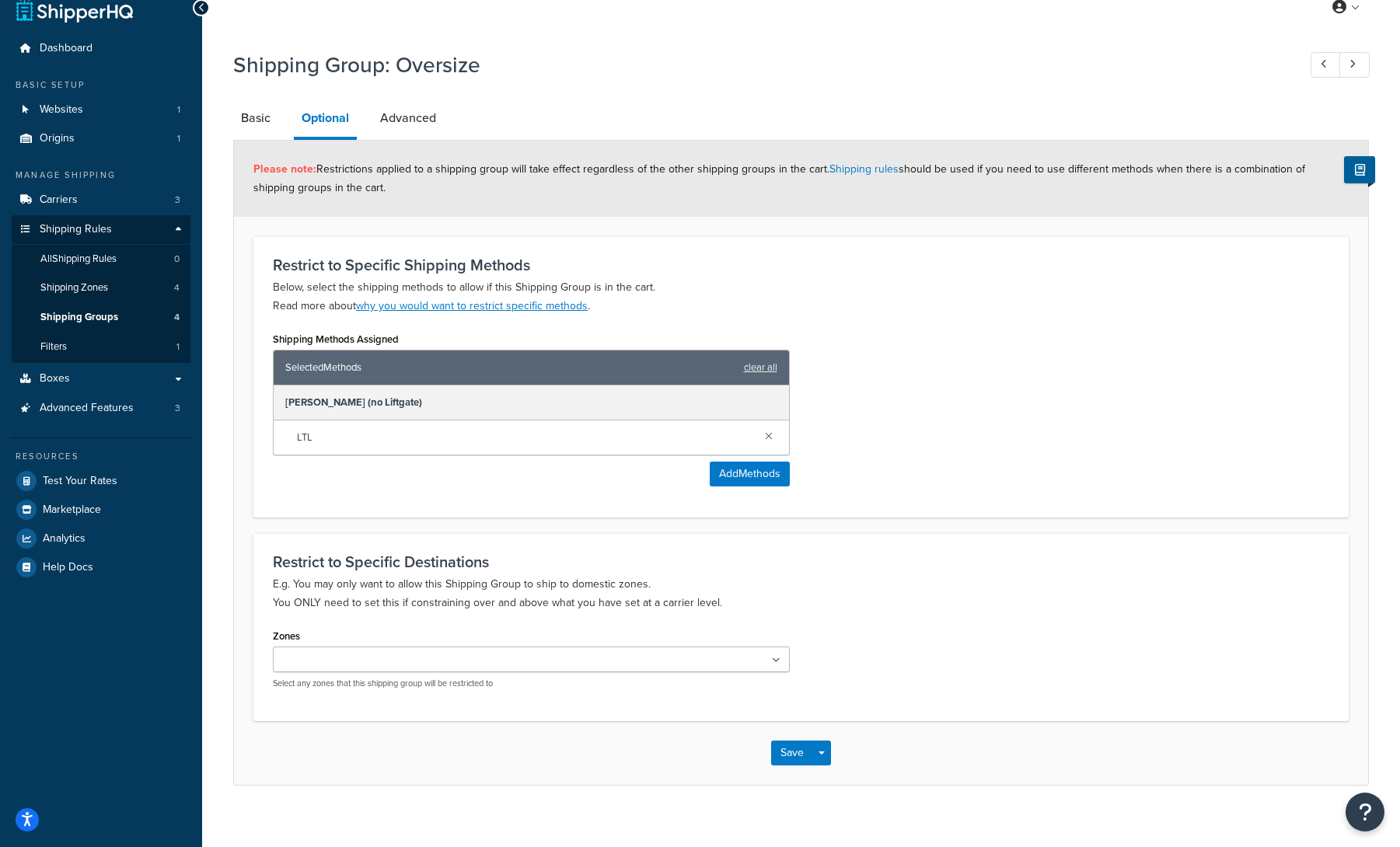
scroll to position [0, 0]
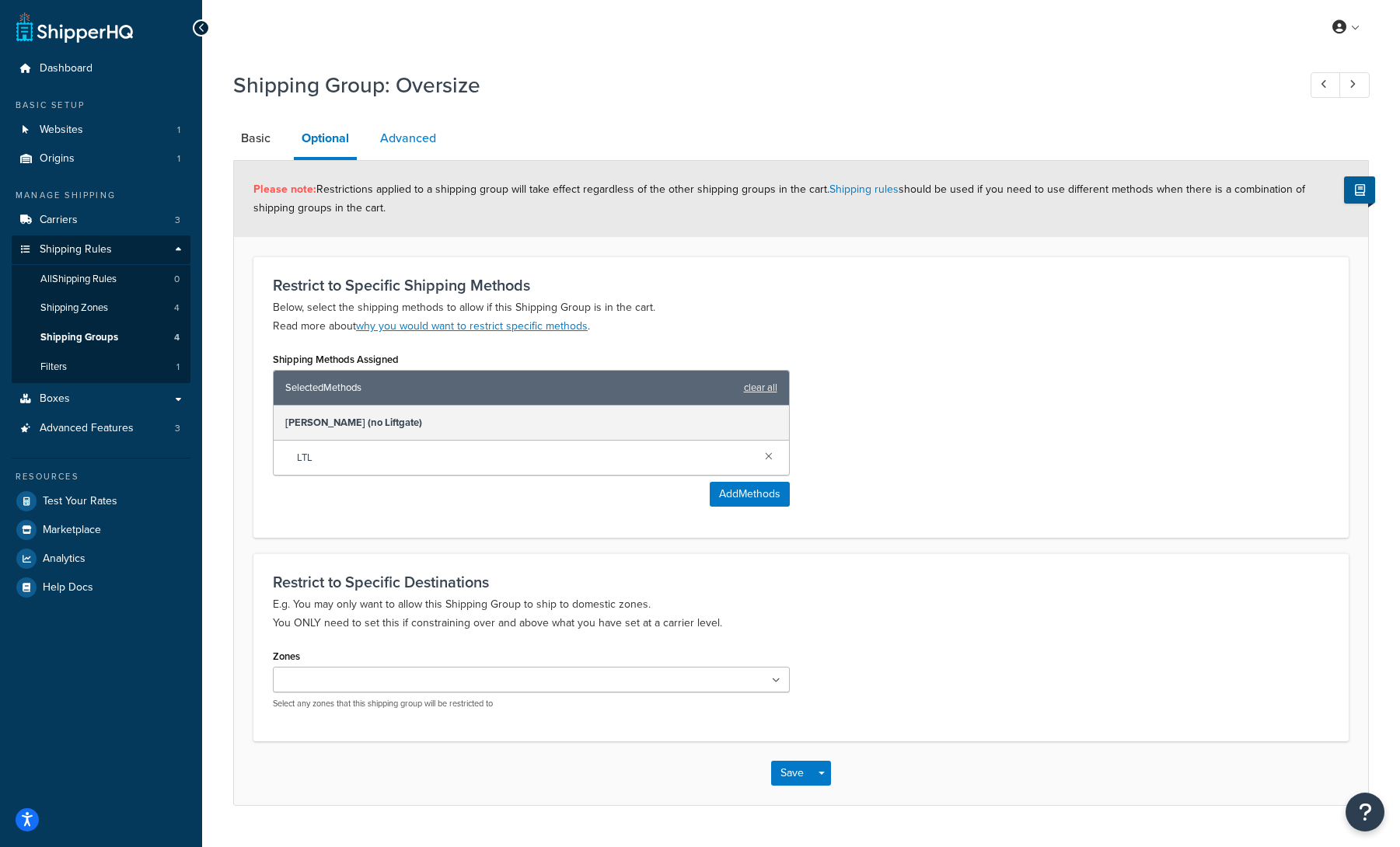
click at [407, 138] on link "Advanced" at bounding box center [408, 138] width 72 height 37
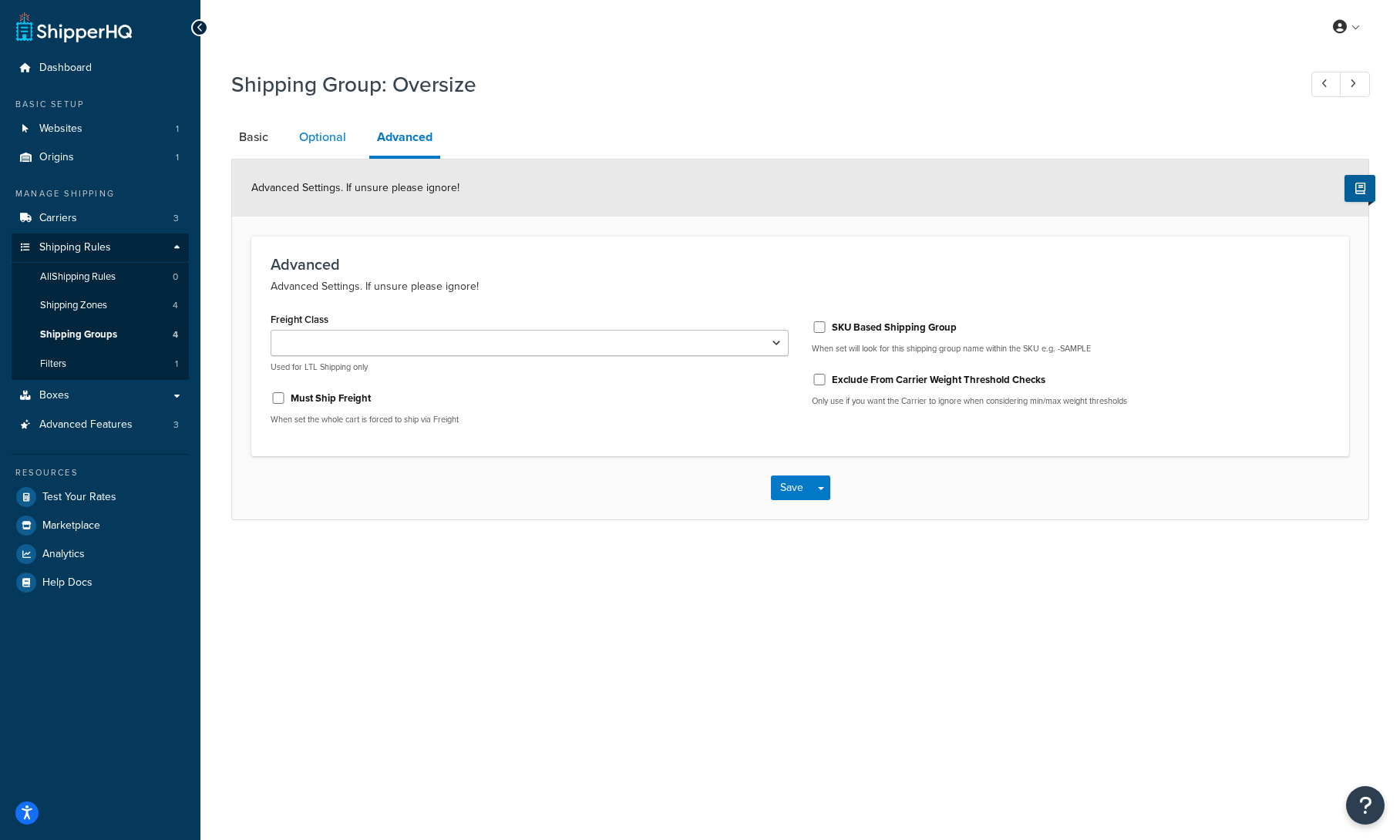
click at [330, 142] on link "Optional" at bounding box center [323, 137] width 62 height 37
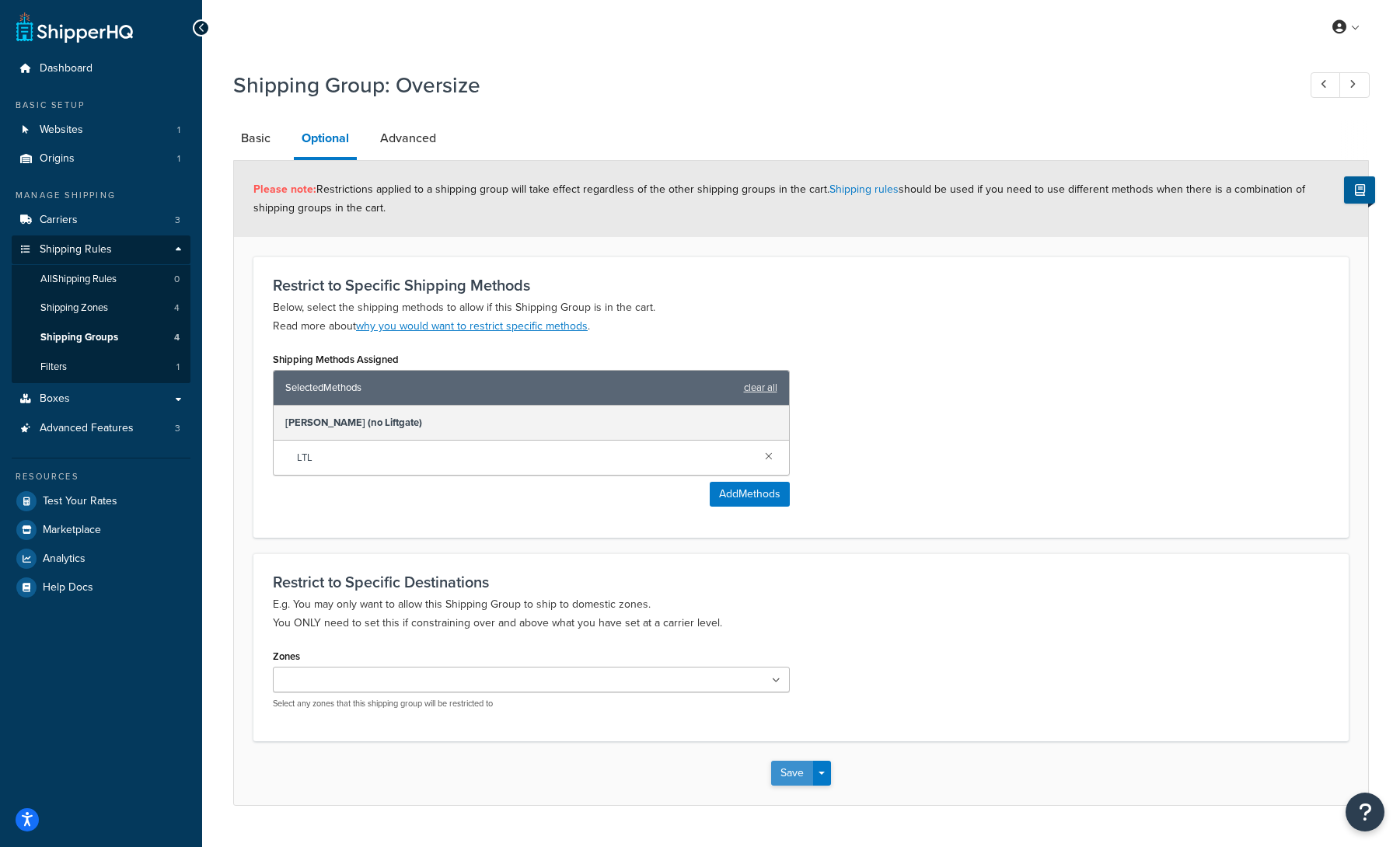
click at [799, 772] on button "Save" at bounding box center [792, 773] width 42 height 25
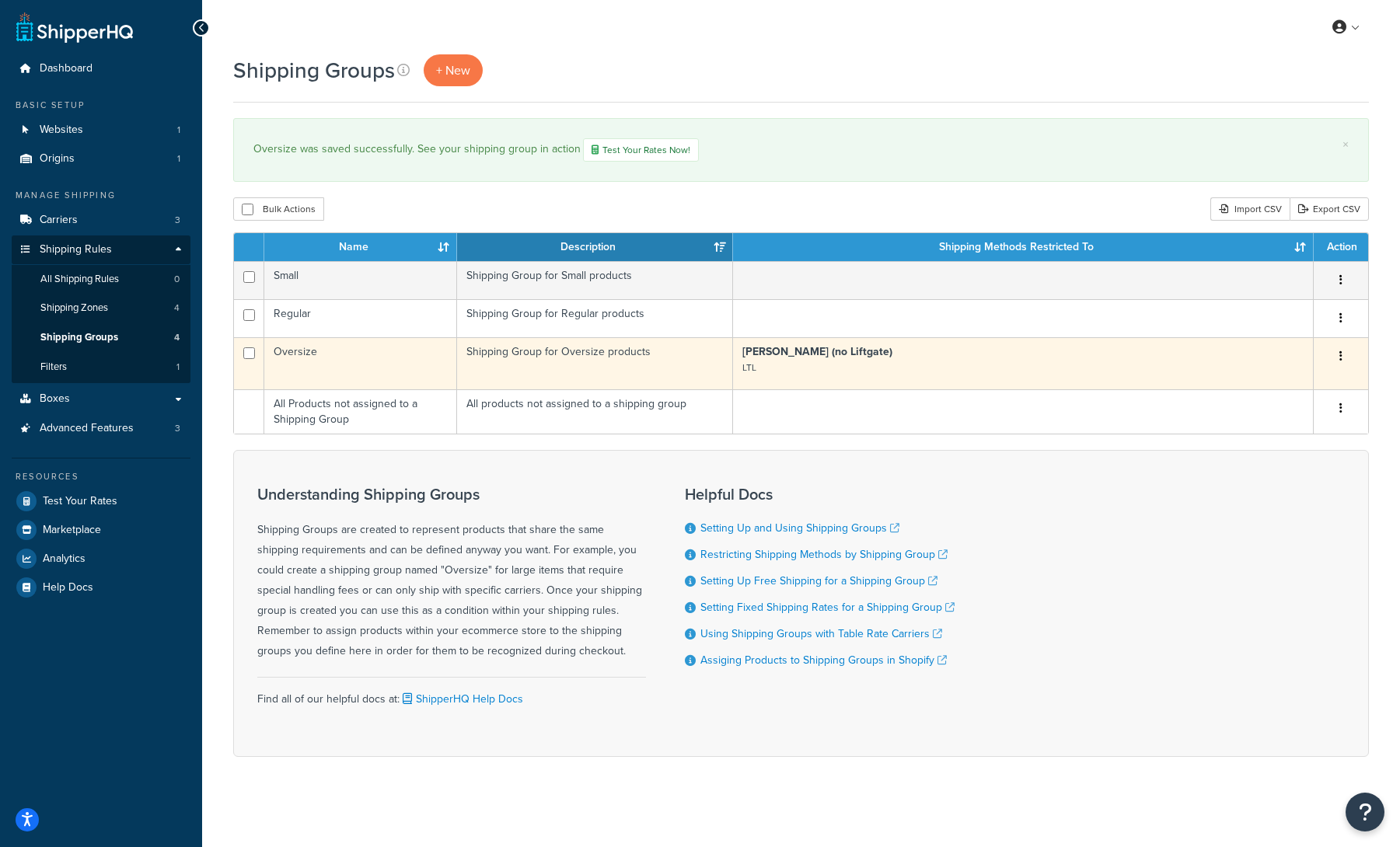
click at [651, 369] on td "Shipping Group for Oversize products" at bounding box center [595, 363] width 276 height 52
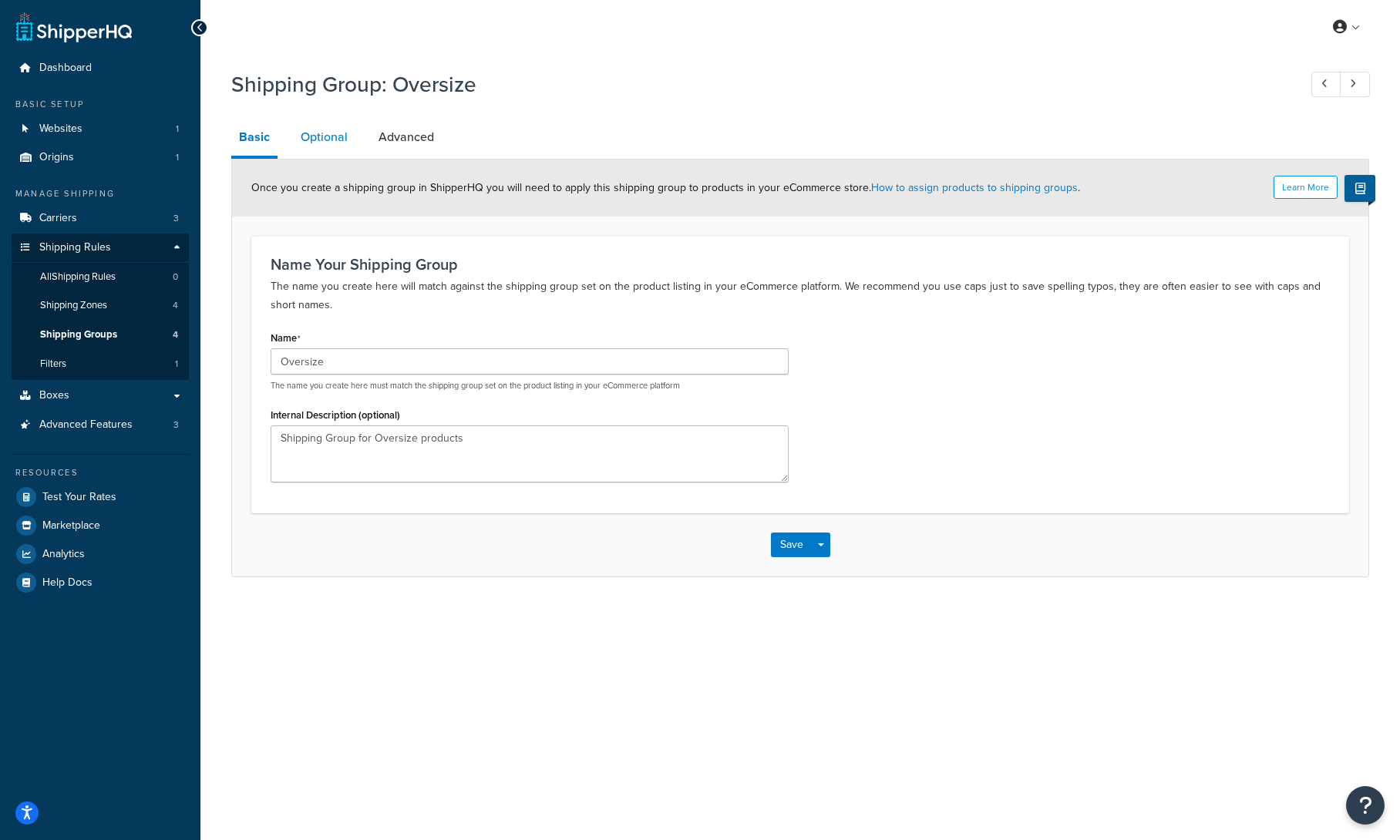
click at [336, 134] on link "Optional" at bounding box center [324, 137] width 62 height 37
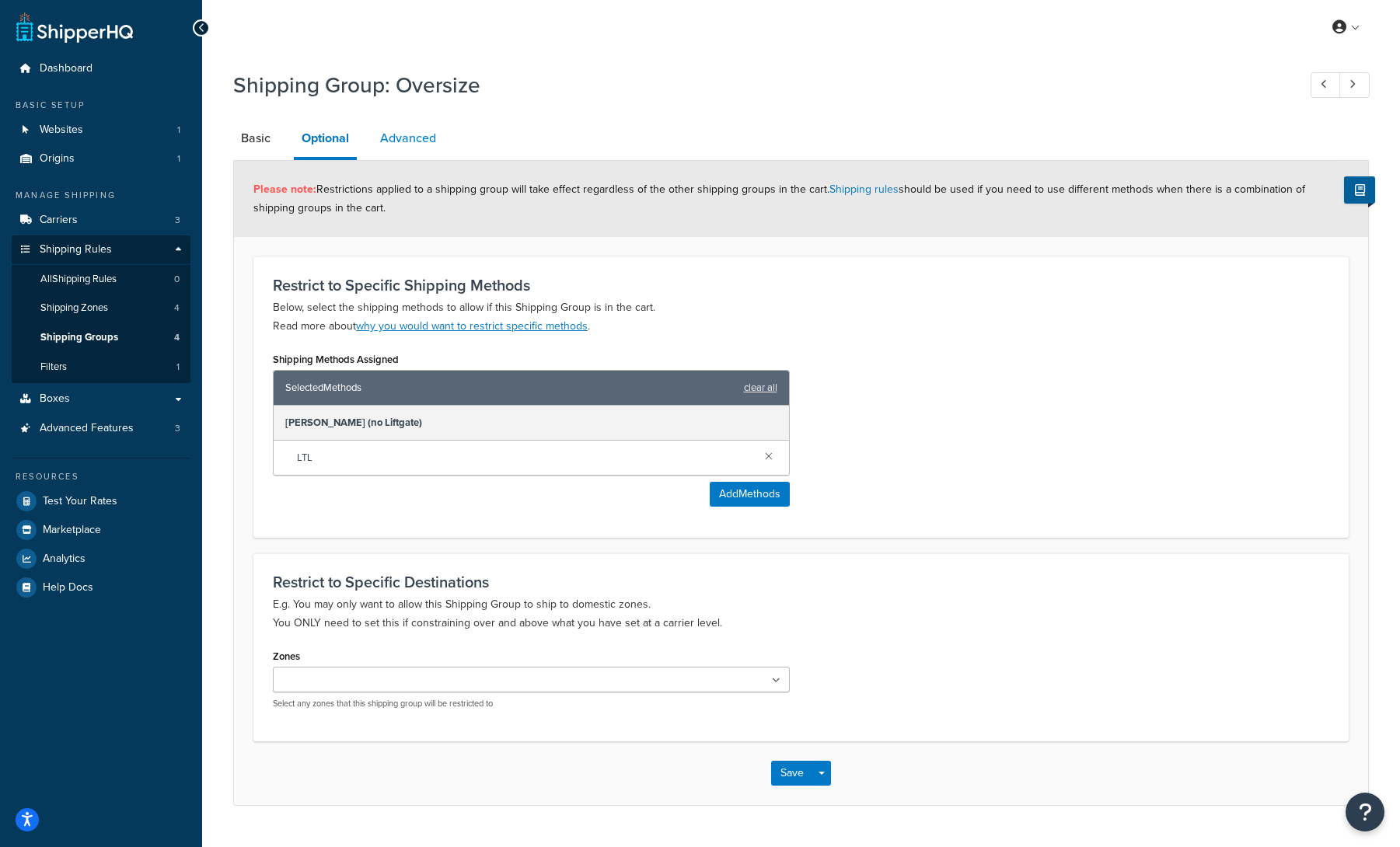
click at [411, 138] on link "Advanced" at bounding box center [408, 138] width 72 height 37
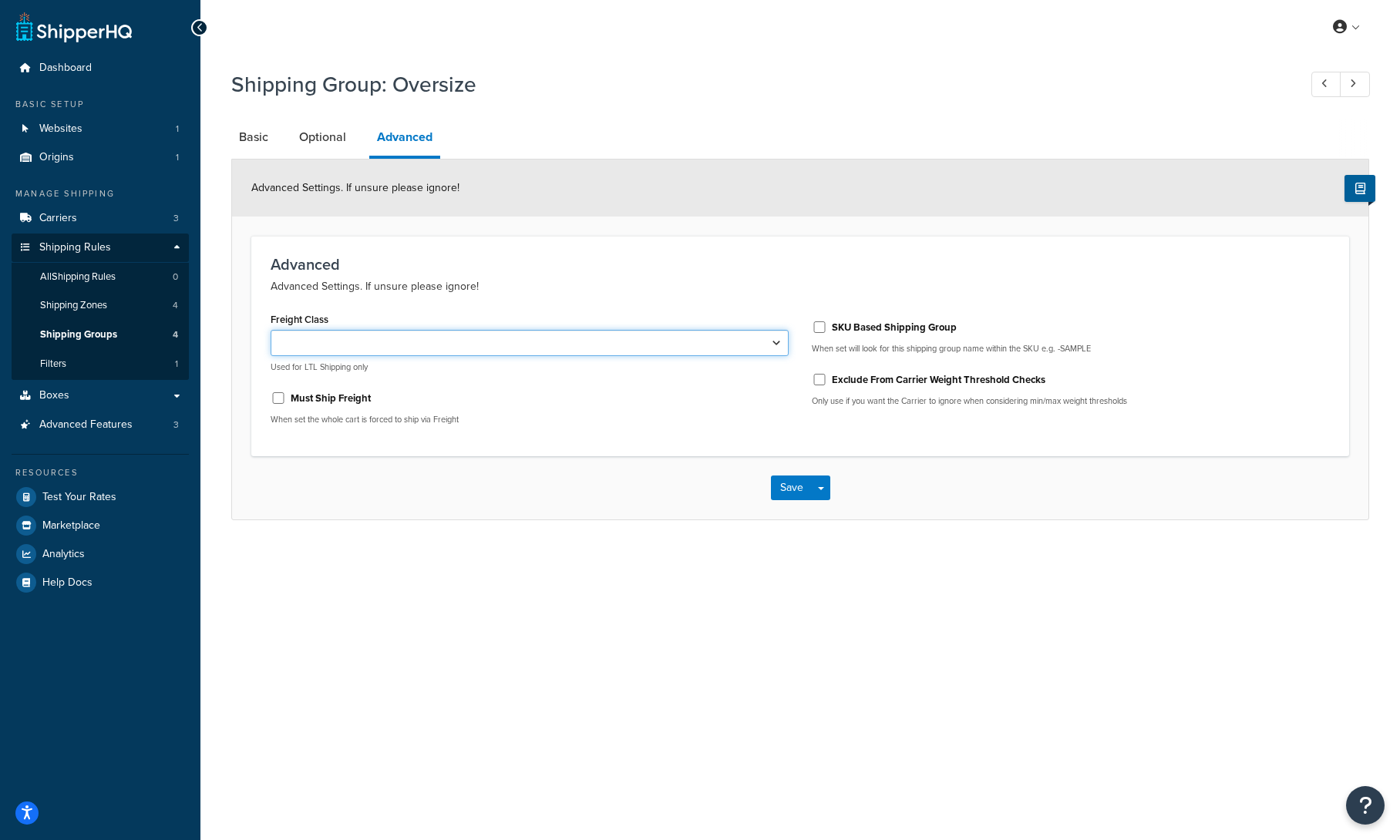
click at [457, 346] on select "50 55 60 65 70 77.5 85 92.5 100 110 125 150 175 200 250 300 400 500" at bounding box center [530, 343] width 518 height 26
click at [348, 397] on label "Must Ship Freight" at bounding box center [331, 398] width 80 height 14
click at [286, 397] on input "Must Ship Freight" at bounding box center [278, 398] width 16 height 11
checkbox input "true"
click at [725, 357] on div "50 55 60 65 70 77.5 85 92.5 100 110 125 150 175 200 250 300 400 500 Used for LT…" at bounding box center [530, 352] width 518 height 43
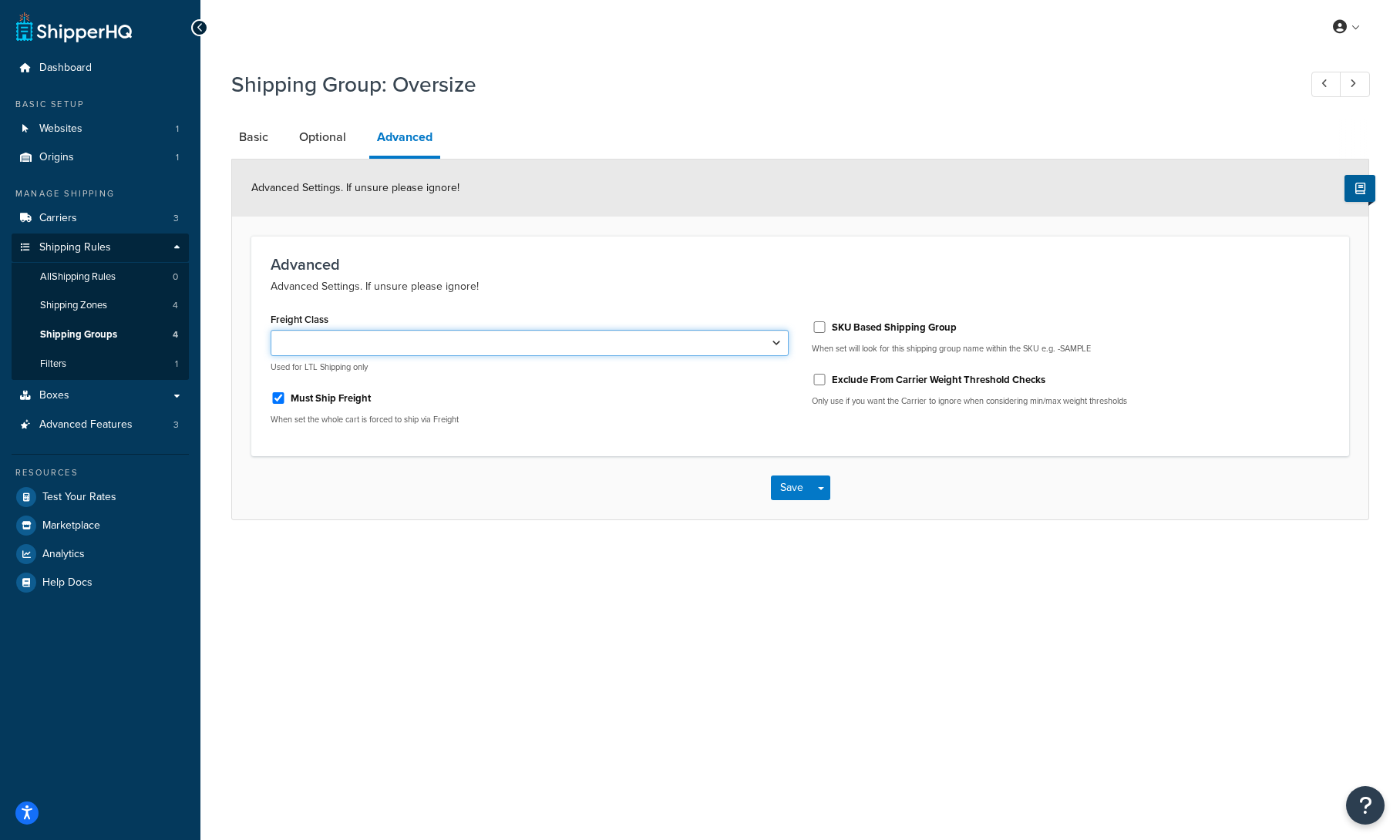
click at [730, 352] on select "50 55 60 65 70 77.5 85 92.5 100 110 125 150 175 200 250 300 400 500" at bounding box center [530, 343] width 518 height 26
click at [469, 341] on select "50 55 60 65 70 77.5 85 92.5 100 110 125 150 175 200 250 300 400 500" at bounding box center [530, 343] width 518 height 26
select select "500"
click at [270, 330] on select "50 55 60 65 70 77.5 85 92.5 100 110 125 150 175 200 250 300 400 500" at bounding box center [530, 343] width 518 height 26
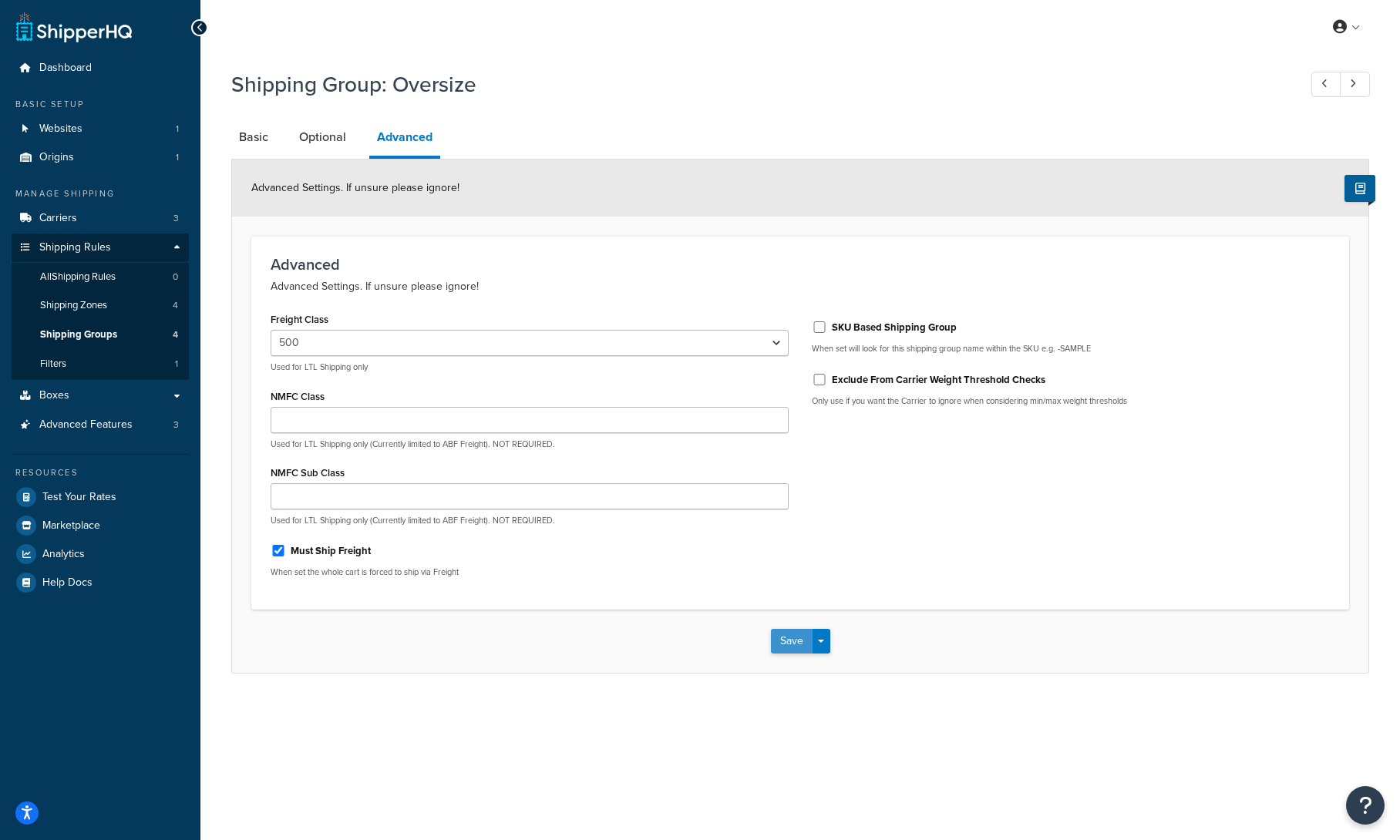
click at [788, 645] on button "Save" at bounding box center [792, 642] width 42 height 25
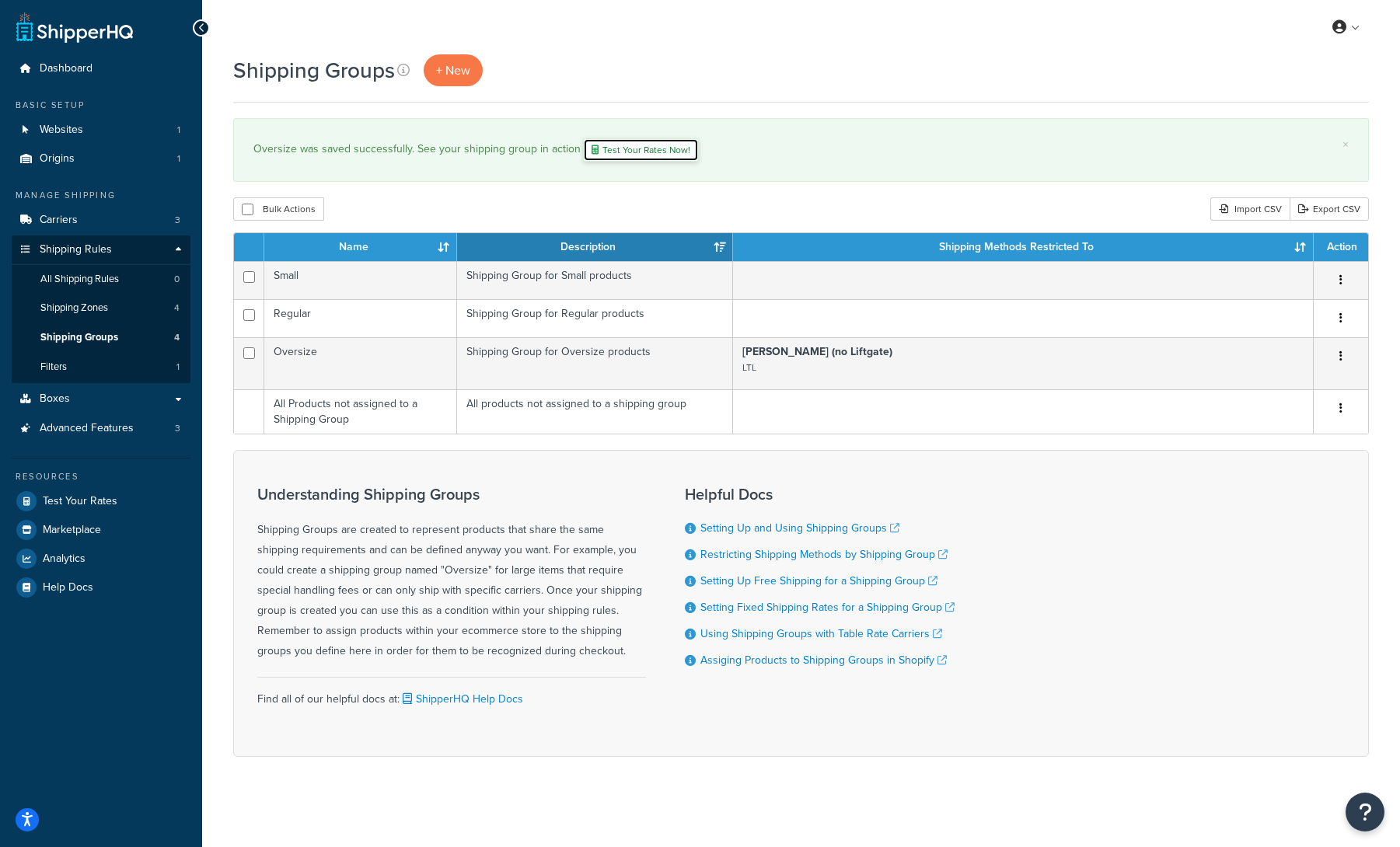
click at [664, 159] on link "Test Your Rates Now!" at bounding box center [641, 150] width 116 height 23
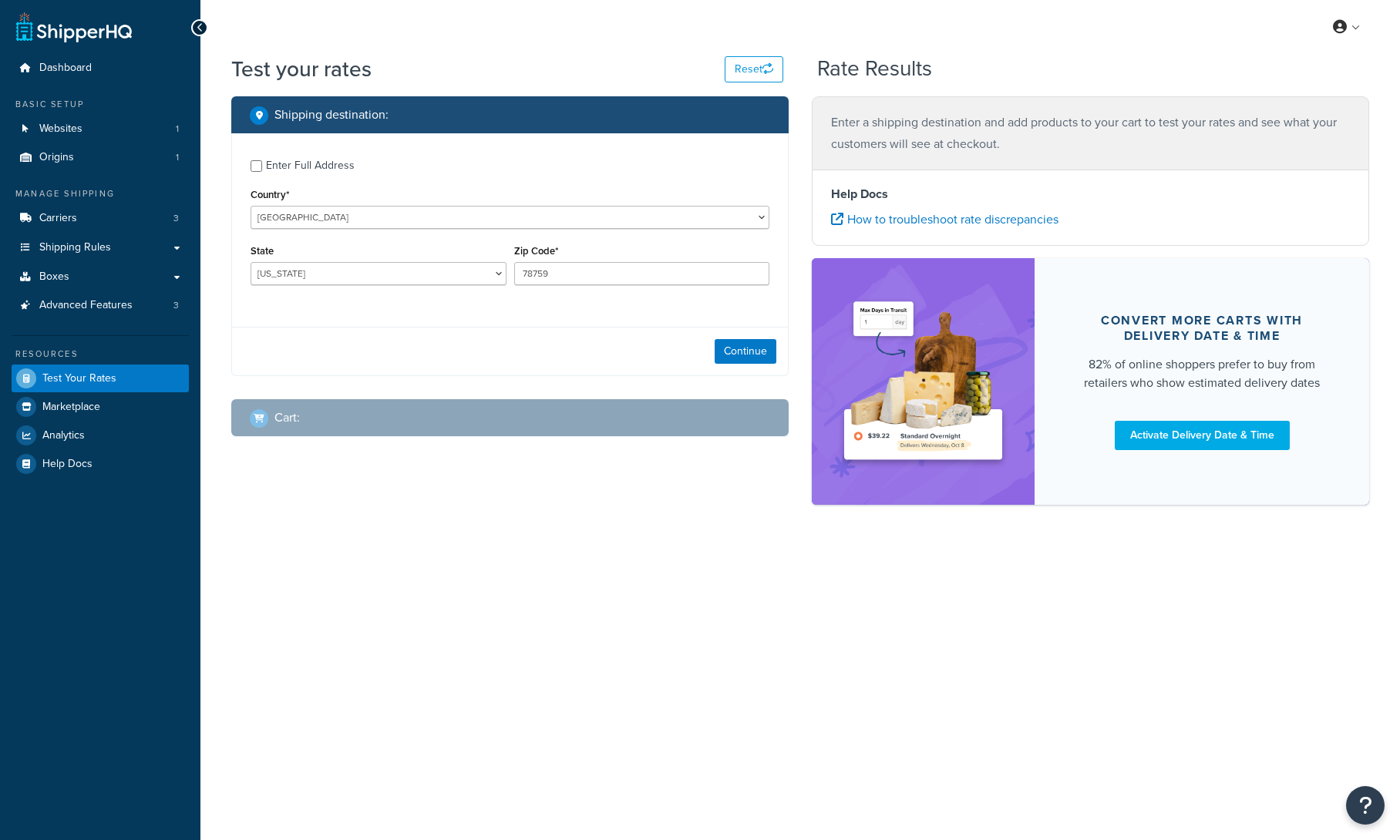
select select "TX"
click at [745, 359] on button "Continue" at bounding box center [745, 352] width 61 height 25
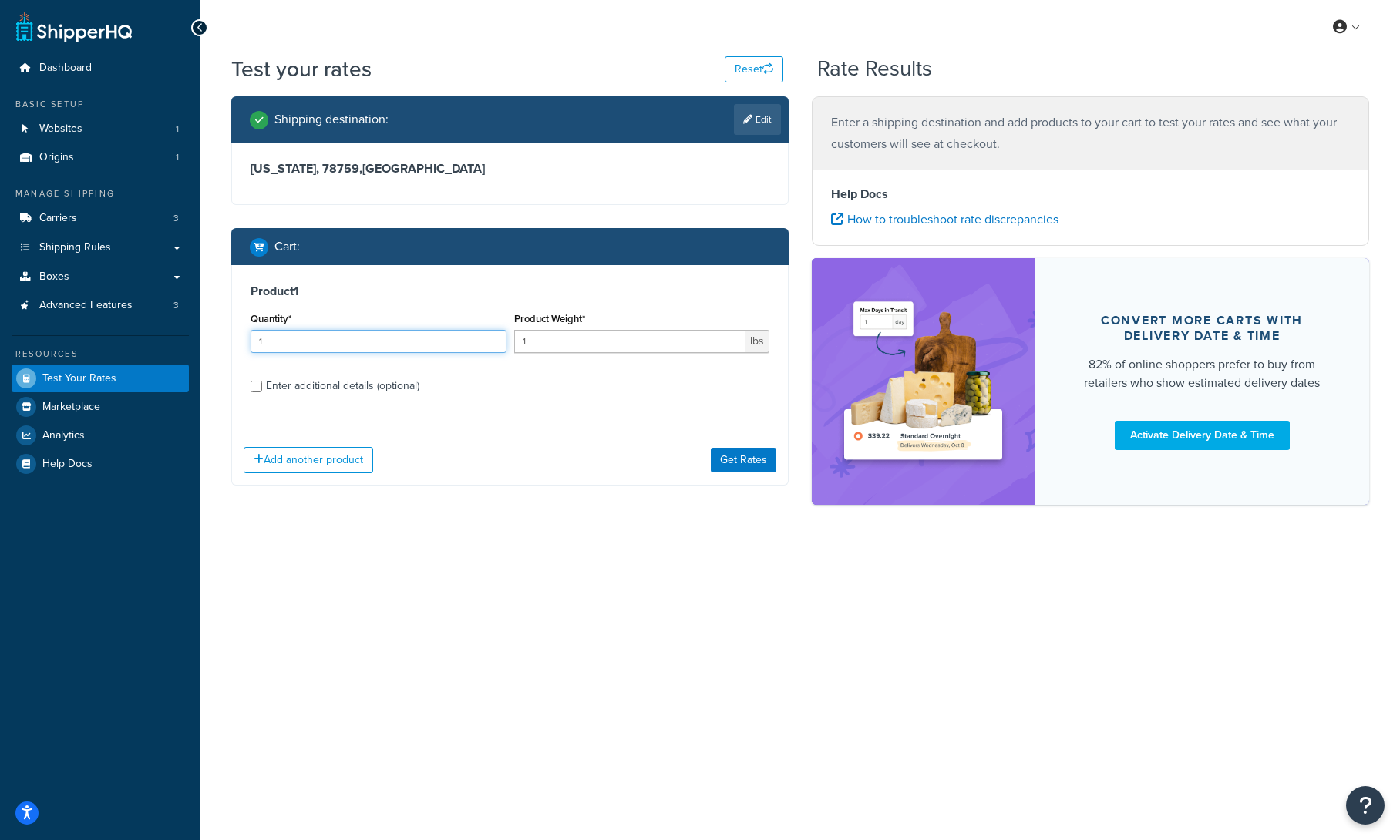
click at [370, 349] on input "1" at bounding box center [379, 342] width 256 height 23
type input "5"
drag, startPoint x: 620, startPoint y: 345, endPoint x: 513, endPoint y: 347, distance: 107.0
click at [513, 347] on div "Product Weight* 1 lbs" at bounding box center [643, 336] width 264 height 57
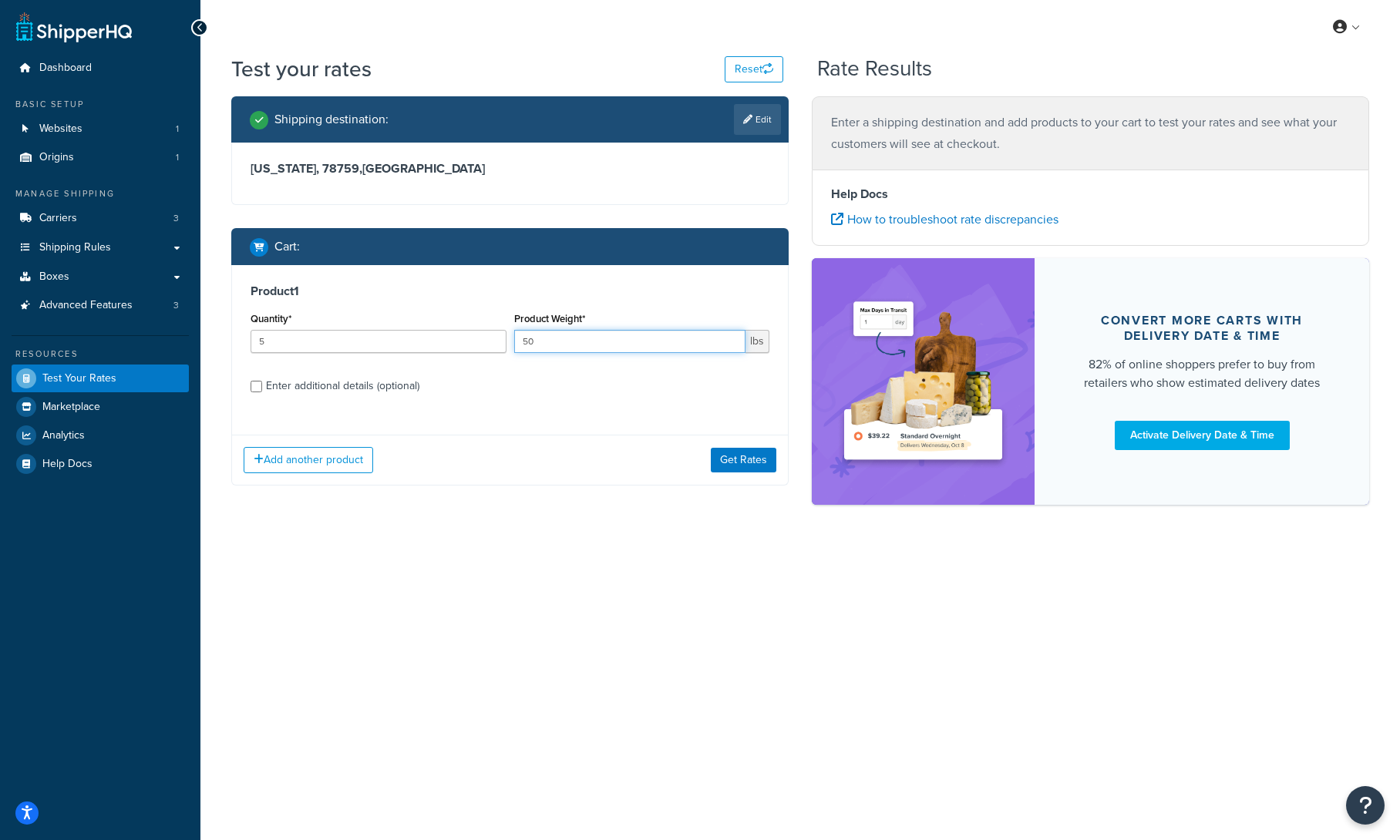
click at [522, 347] on input "50" at bounding box center [630, 342] width 232 height 23
type input "30"
click at [364, 387] on div "Enter additional details (optional)" at bounding box center [343, 386] width 153 height 21
click at [262, 387] on input "Enter additional details (optional)" at bounding box center [257, 387] width 11 height 11
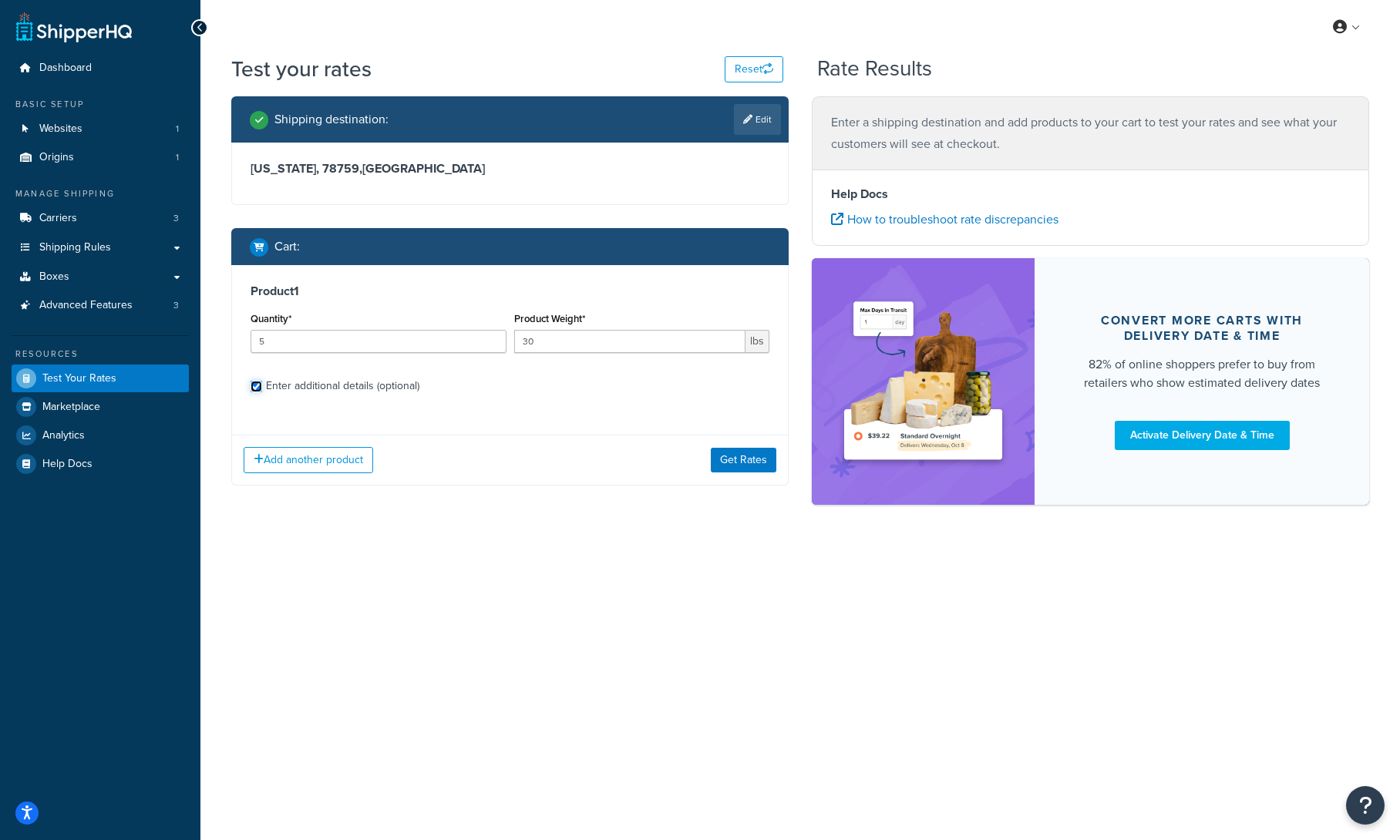
checkbox input "true"
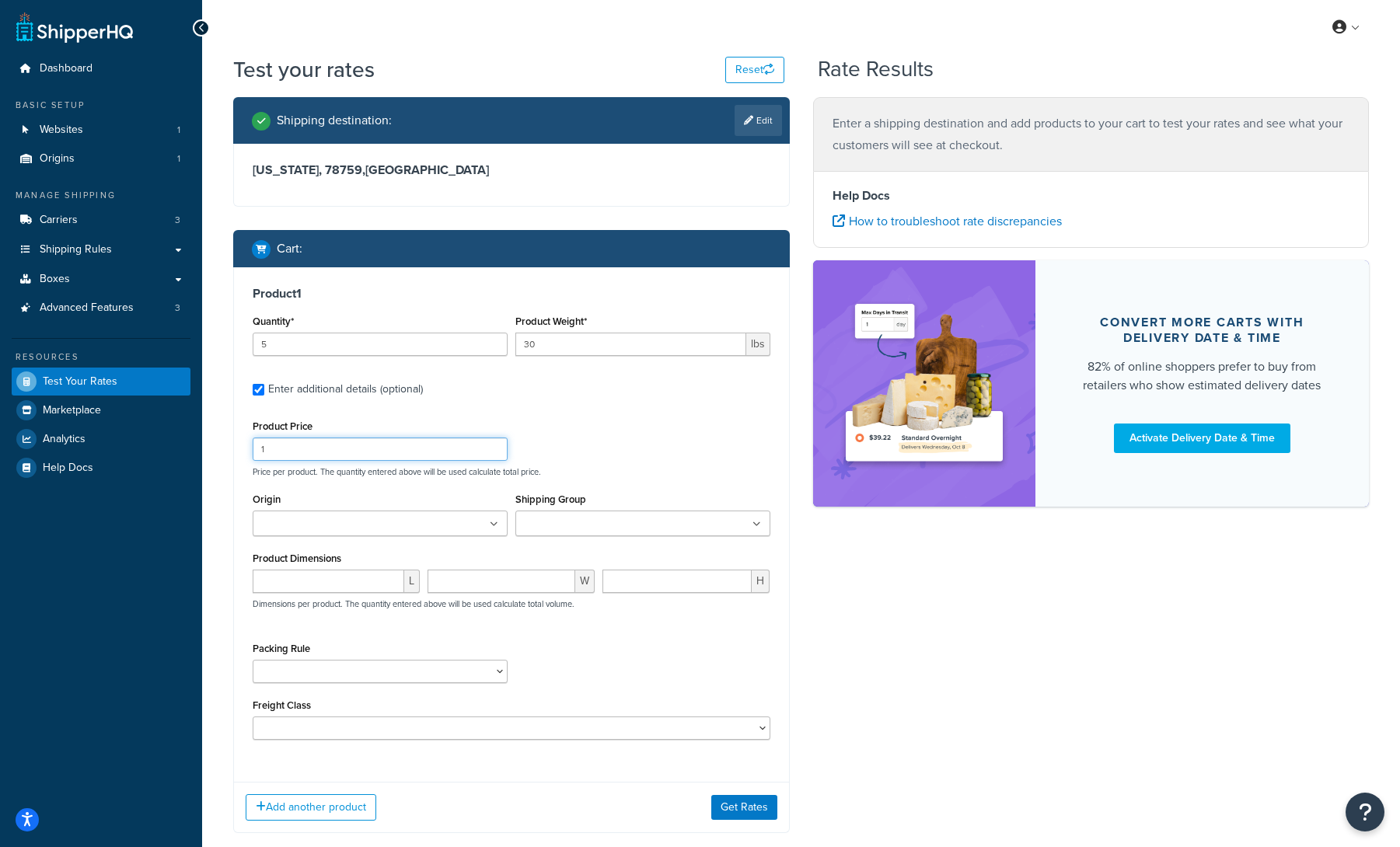
drag, startPoint x: 360, startPoint y: 446, endPoint x: 226, endPoint y: 440, distance: 134.1
click at [226, 440] on div "Shipping destination : Edit Texas, 78759 , United States Cart : Product 1 Quant…" at bounding box center [512, 477] width 580 height 759
type input "300"
click at [340, 519] on input "Origin" at bounding box center [326, 525] width 138 height 17
click at [584, 521] on input "Shipping Group" at bounding box center [588, 525] width 138 height 17
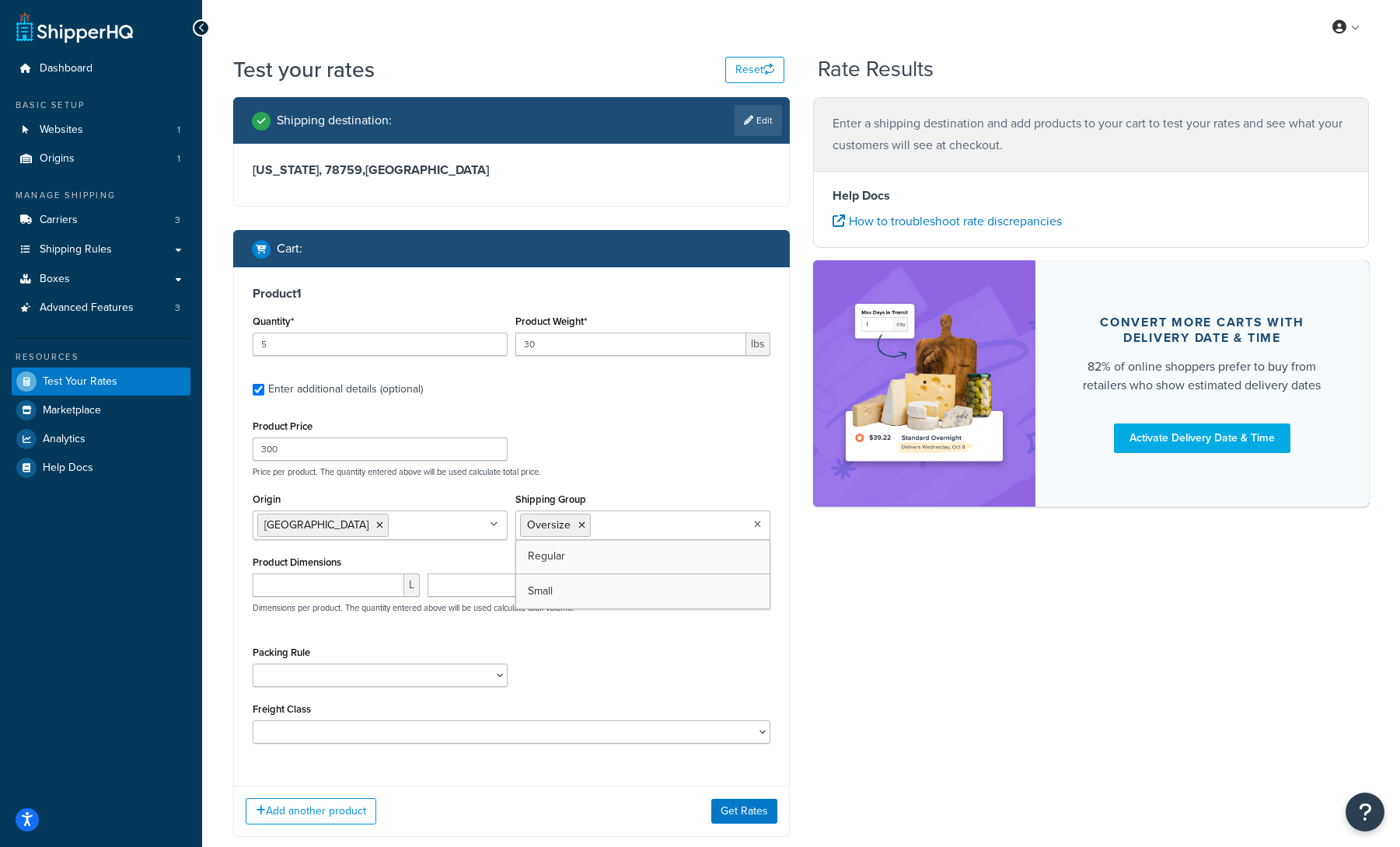
click at [643, 456] on div "Product Price 300 Price per product. The quantity entered above will be used ca…" at bounding box center [512, 446] width 526 height 61
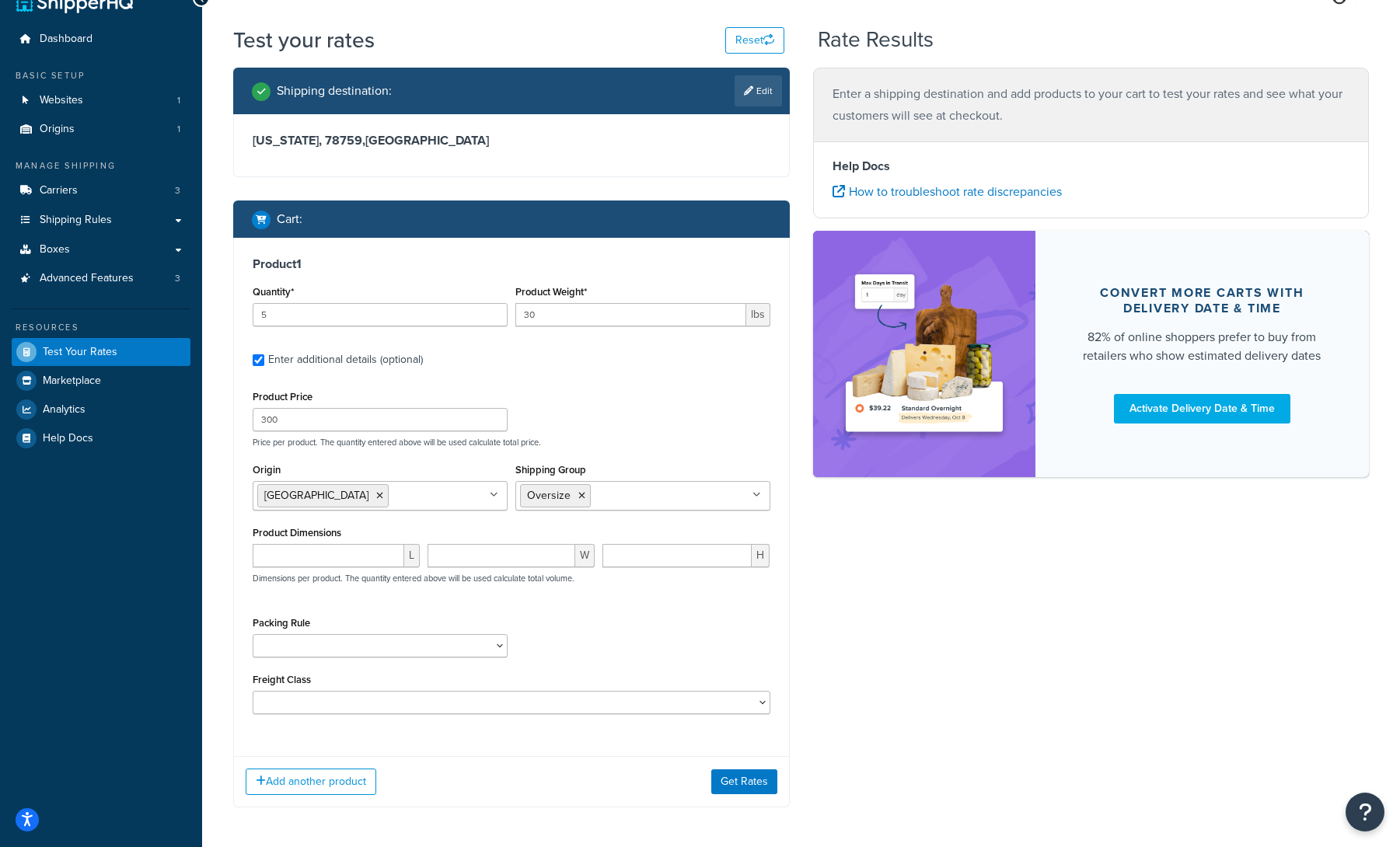
scroll to position [47, 0]
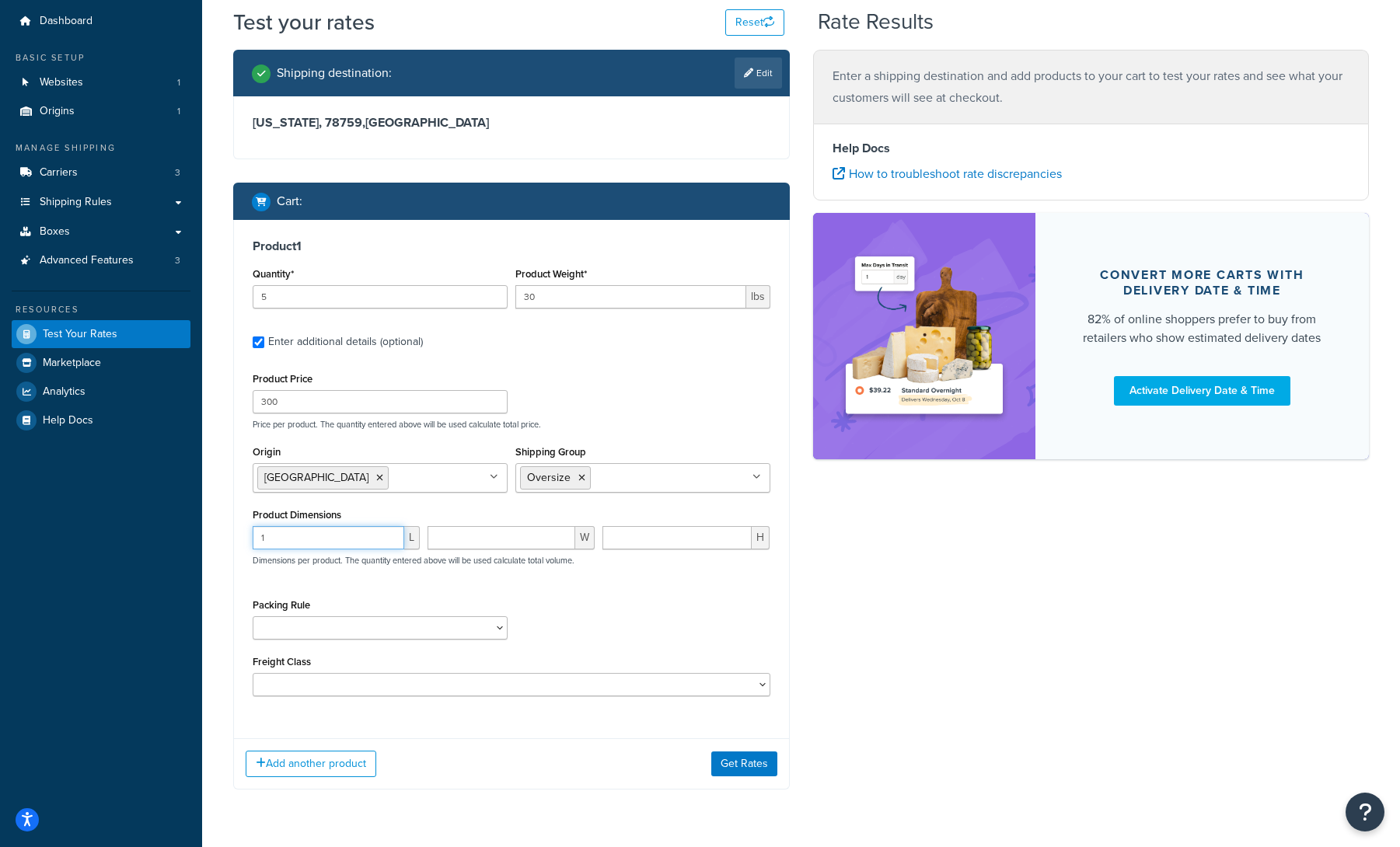
type input "1"
click at [389, 537] on input "1" at bounding box center [328, 538] width 151 height 23
click at [364, 540] on input "1" at bounding box center [328, 538] width 151 height 23
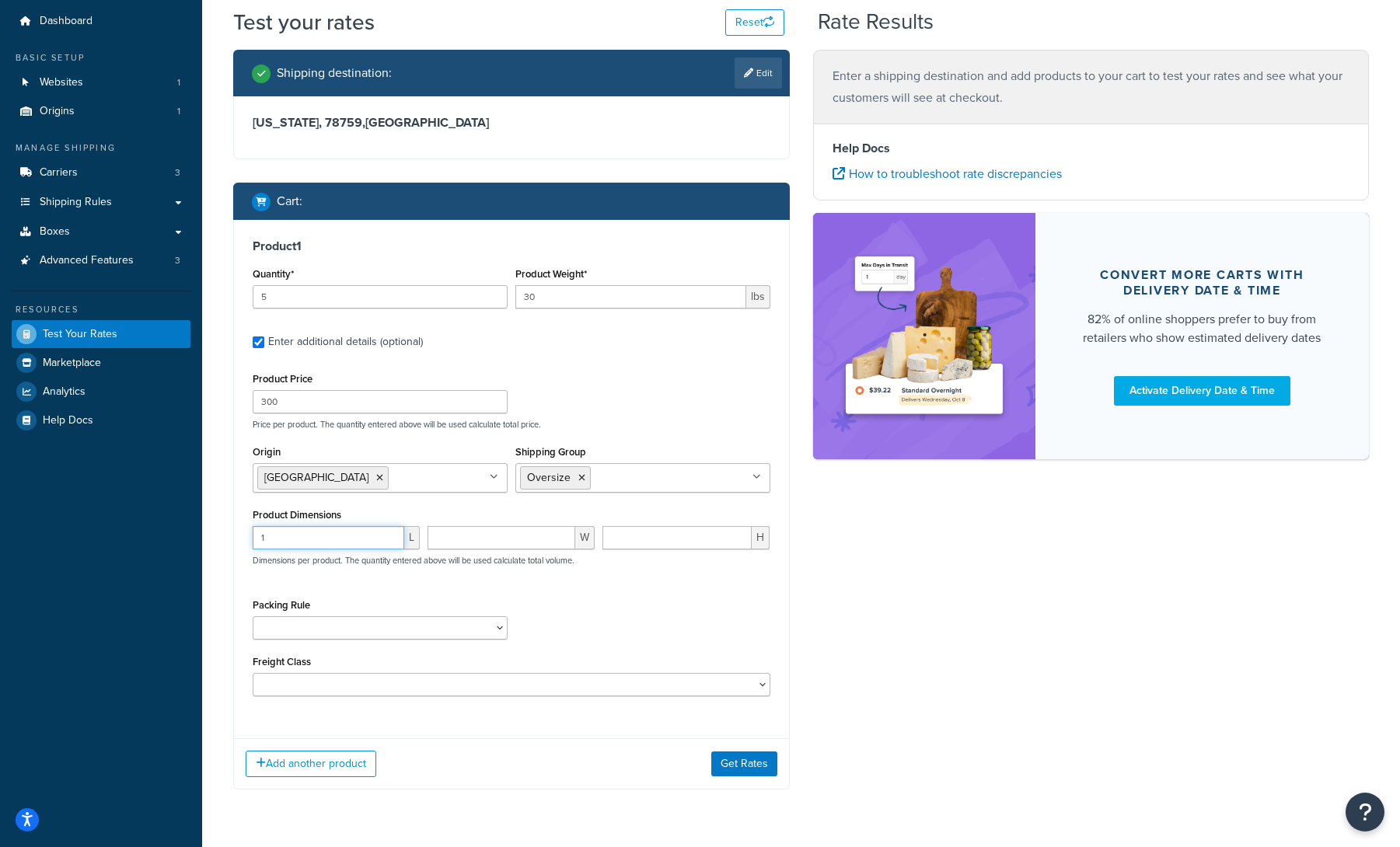
drag, startPoint x: 323, startPoint y: 539, endPoint x: 265, endPoint y: 539, distance: 58.0
click at [265, 539] on input "1" at bounding box center [328, 538] width 151 height 23
drag, startPoint x: 293, startPoint y: 539, endPoint x: 231, endPoint y: 533, distance: 62.3
click at [231, 533] on div "Shipping destination : Edit Texas, 78759 , United States Cart : Product 1 Quant…" at bounding box center [512, 431] width 580 height 764
click at [269, 537] on input "1" at bounding box center [328, 538] width 151 height 23
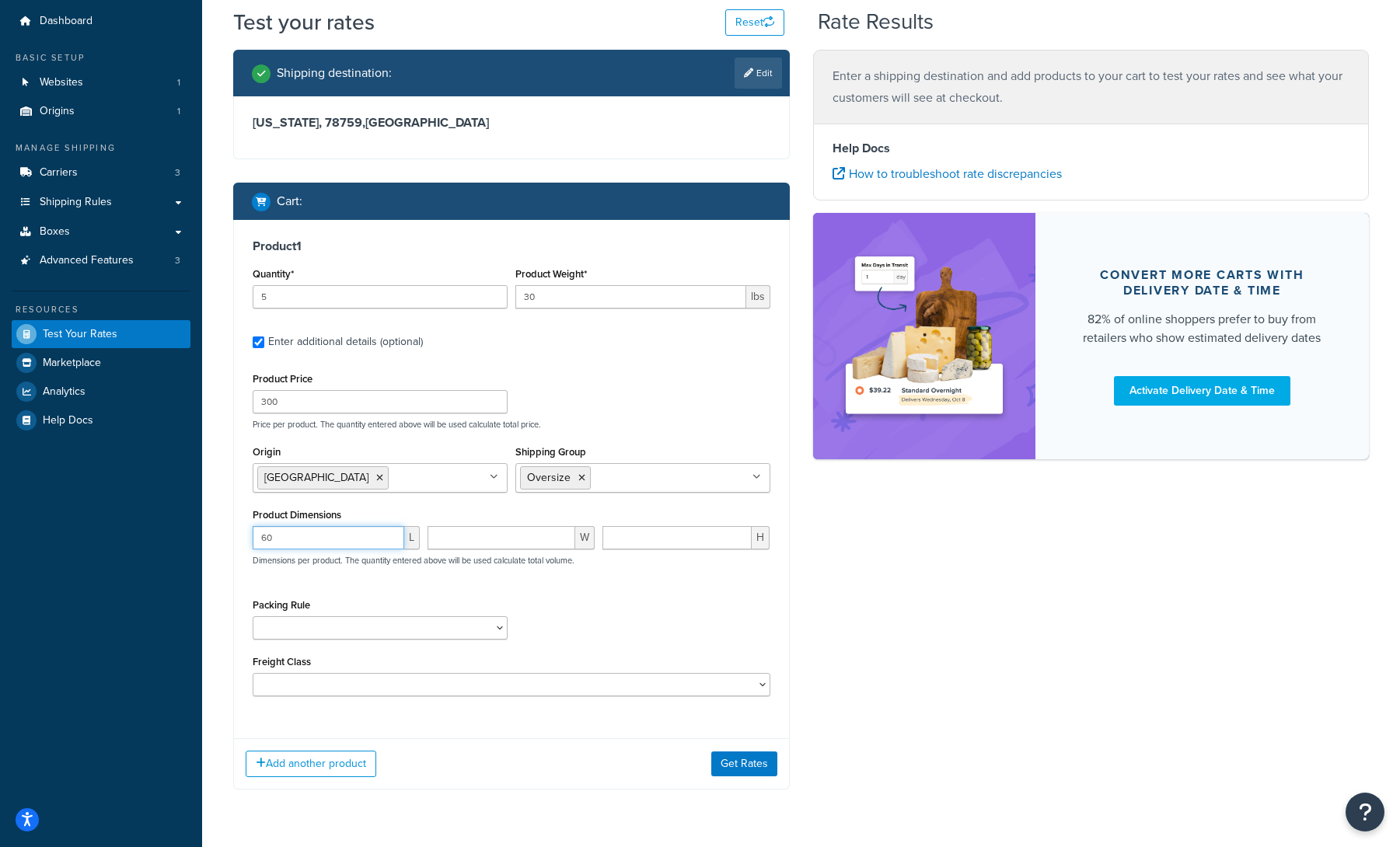
type input "60"
click at [489, 537] on input "number" at bounding box center [501, 538] width 148 height 23
type input "50"
click at [644, 540] on input "number" at bounding box center [677, 538] width 150 height 23
type input "8"
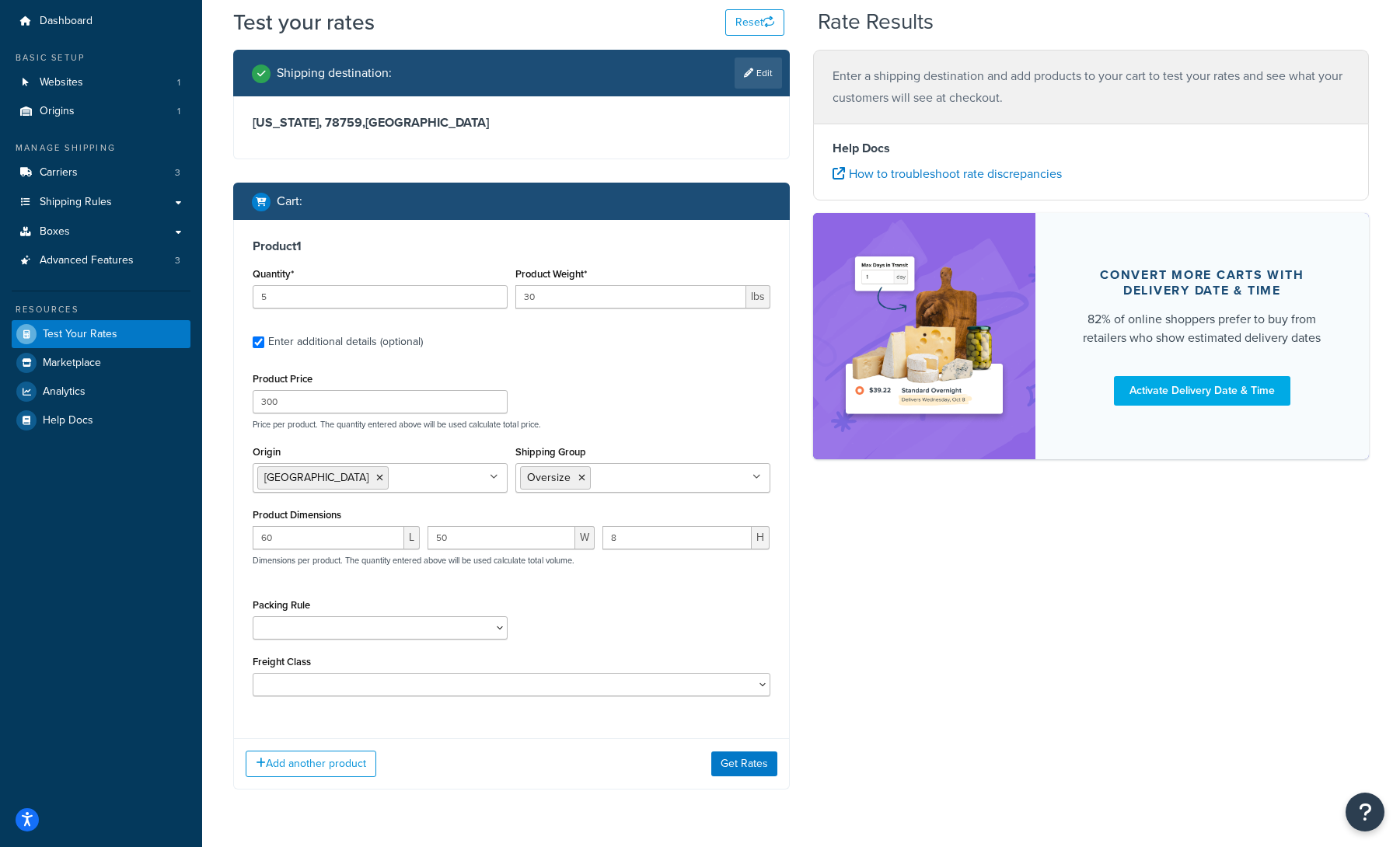
click at [652, 601] on div "Packing Rule" at bounding box center [512, 623] width 526 height 57
click at [466, 629] on select "Packing Rule" at bounding box center [380, 628] width 255 height 23
click at [560, 683] on select "50 55 60 65 70 77.5 85 92.5 100 110 125 150 175 200 250 300 400 500" at bounding box center [512, 685] width 518 height 23
select select "500"
click at [253, 673] on select "50 55 60 65 70 77.5 85 92.5 100 110 125 150 175 200 250 300 400 500" at bounding box center [512, 685] width 518 height 23
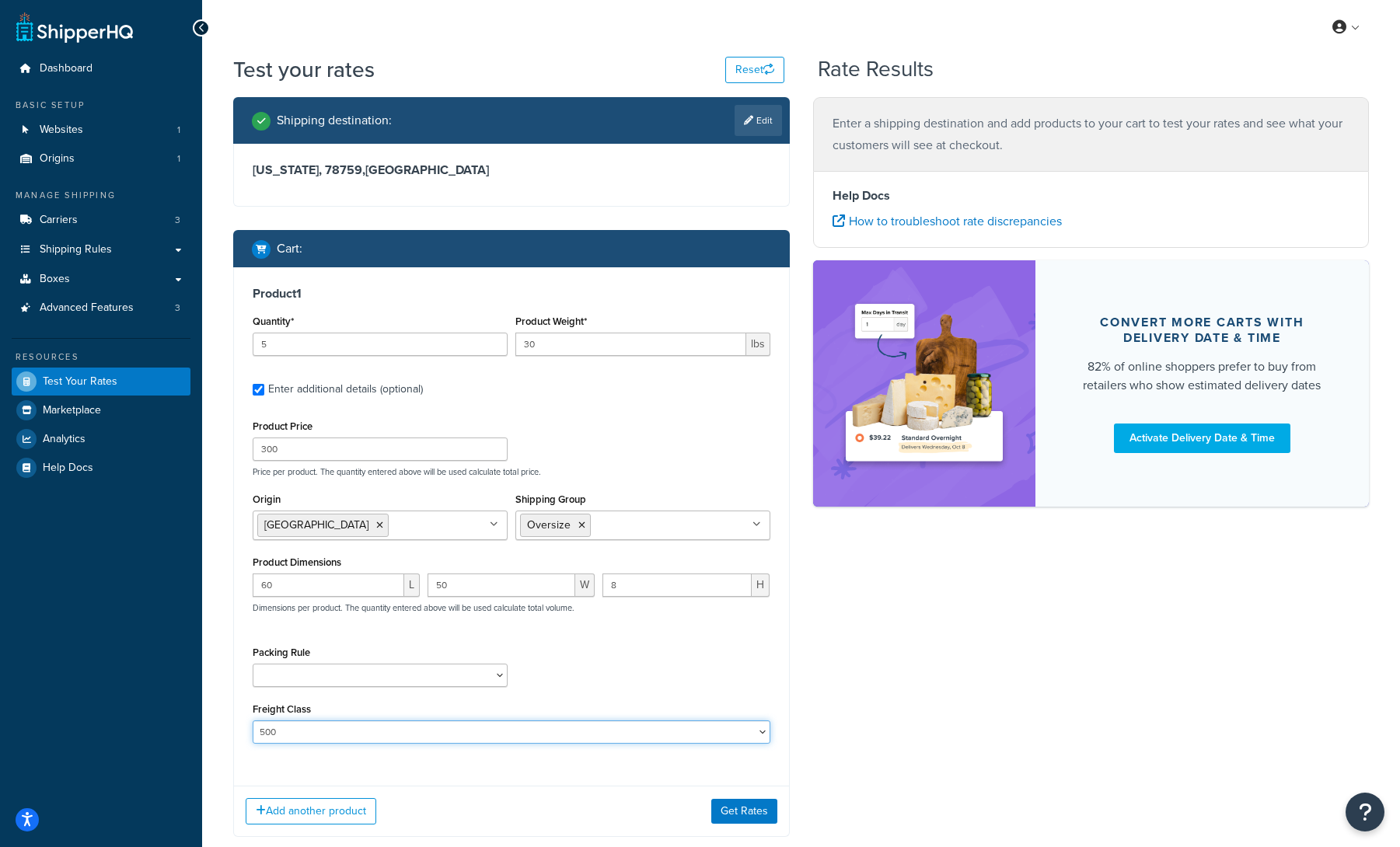
scroll to position [91, 0]
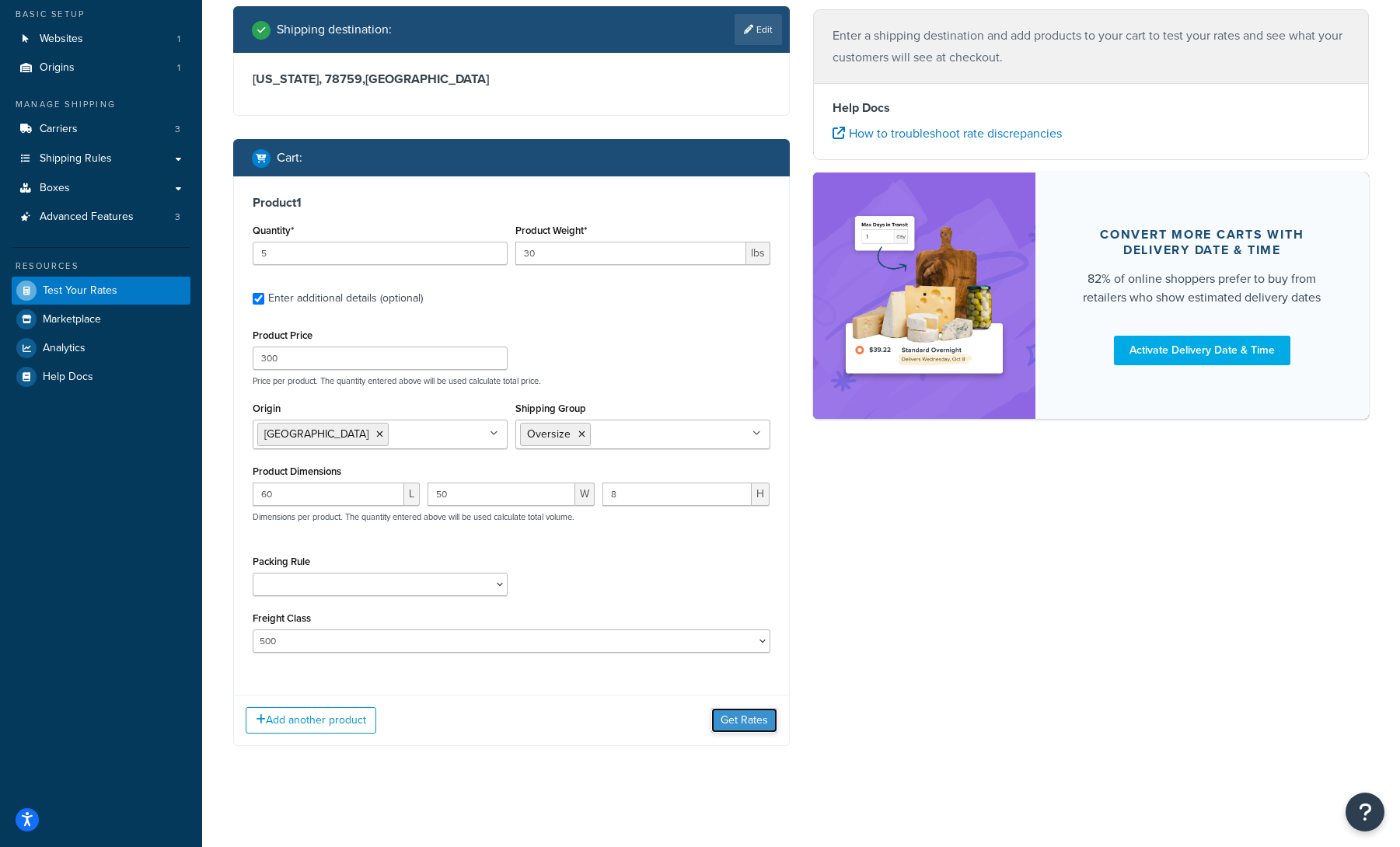
click at [755, 724] on button "Get Rates" at bounding box center [745, 721] width 66 height 25
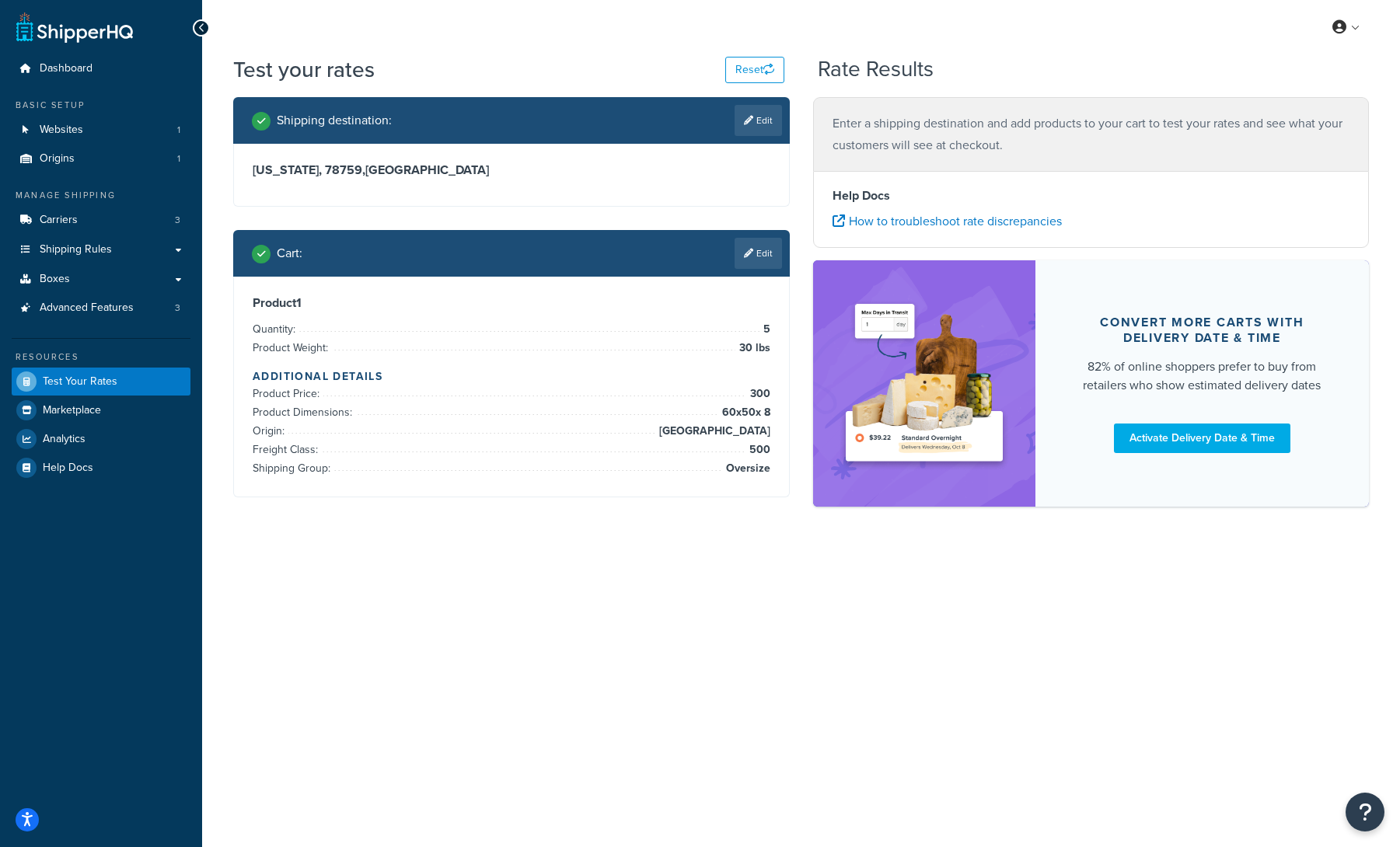
scroll to position [0, 0]
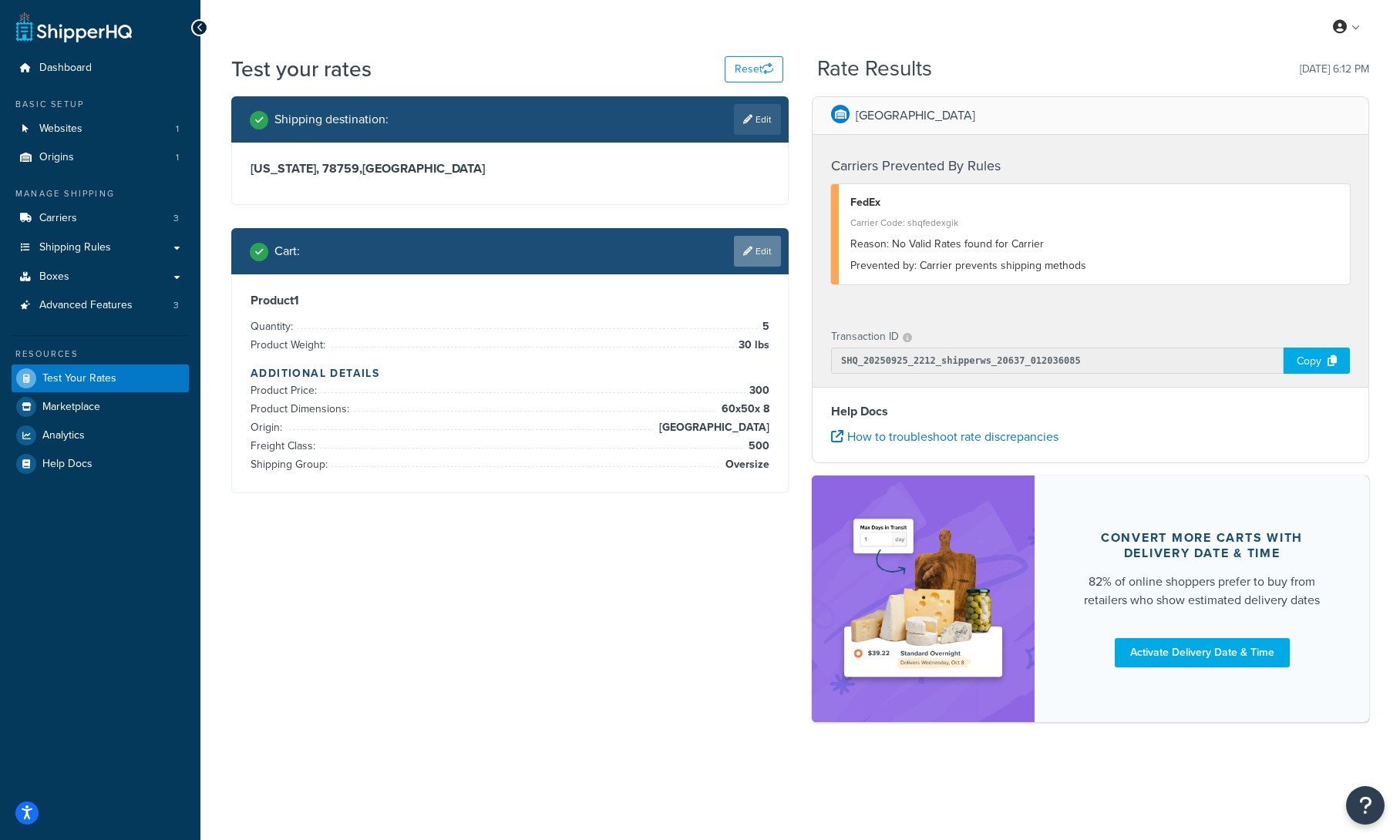
click at [761, 247] on link "Edit" at bounding box center [757, 252] width 47 height 31
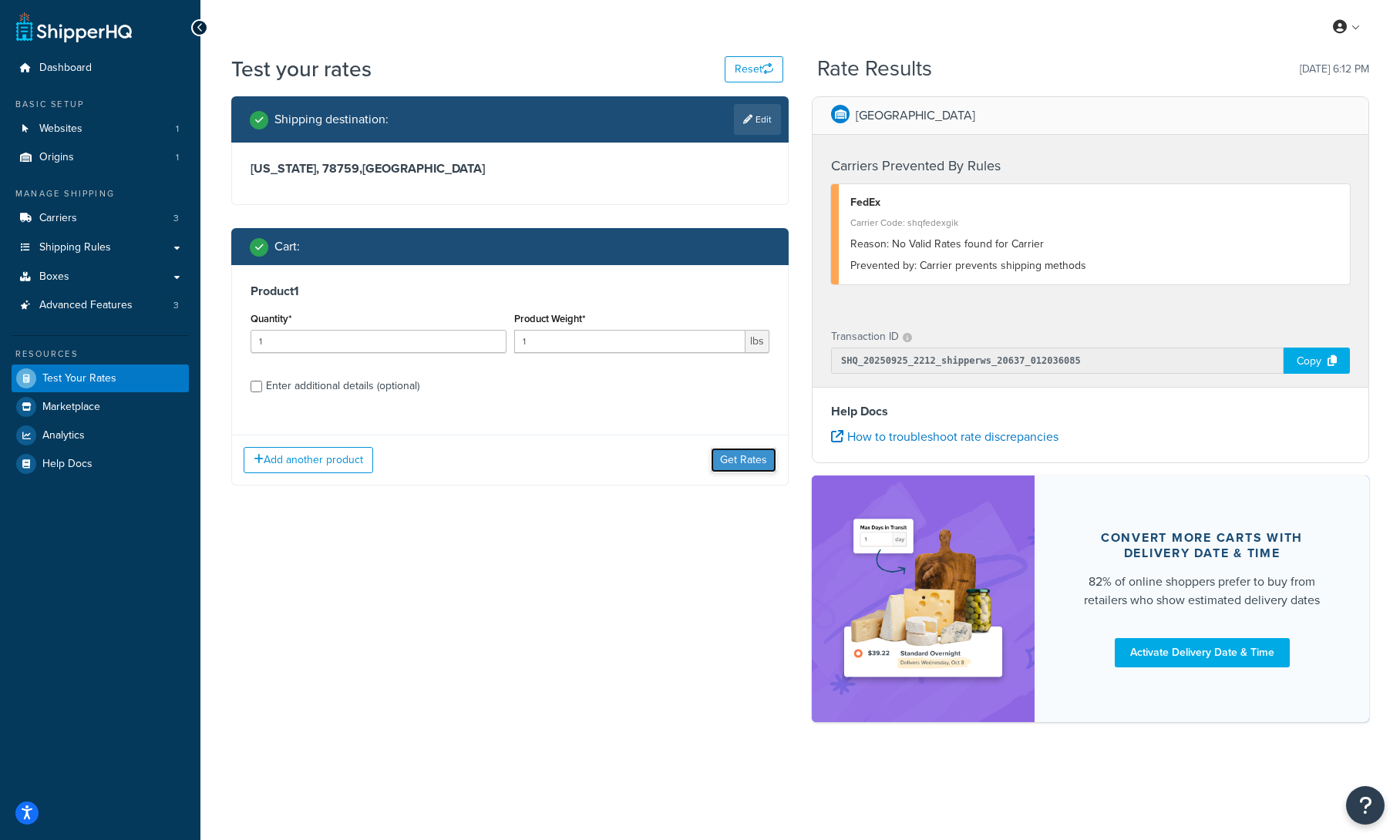
click at [745, 461] on button "Get Rates" at bounding box center [743, 461] width 66 height 25
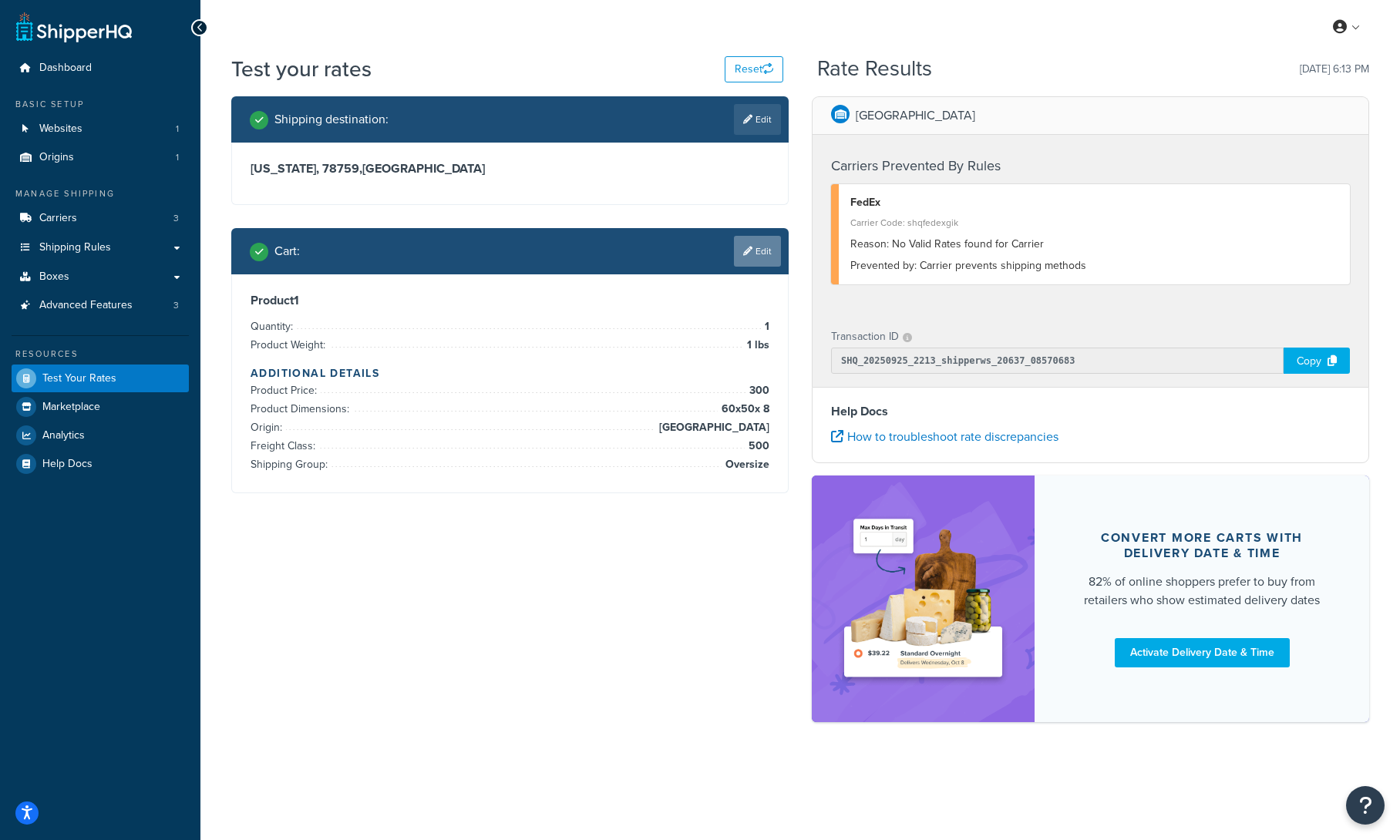
click at [764, 251] on link "Edit" at bounding box center [757, 252] width 47 height 31
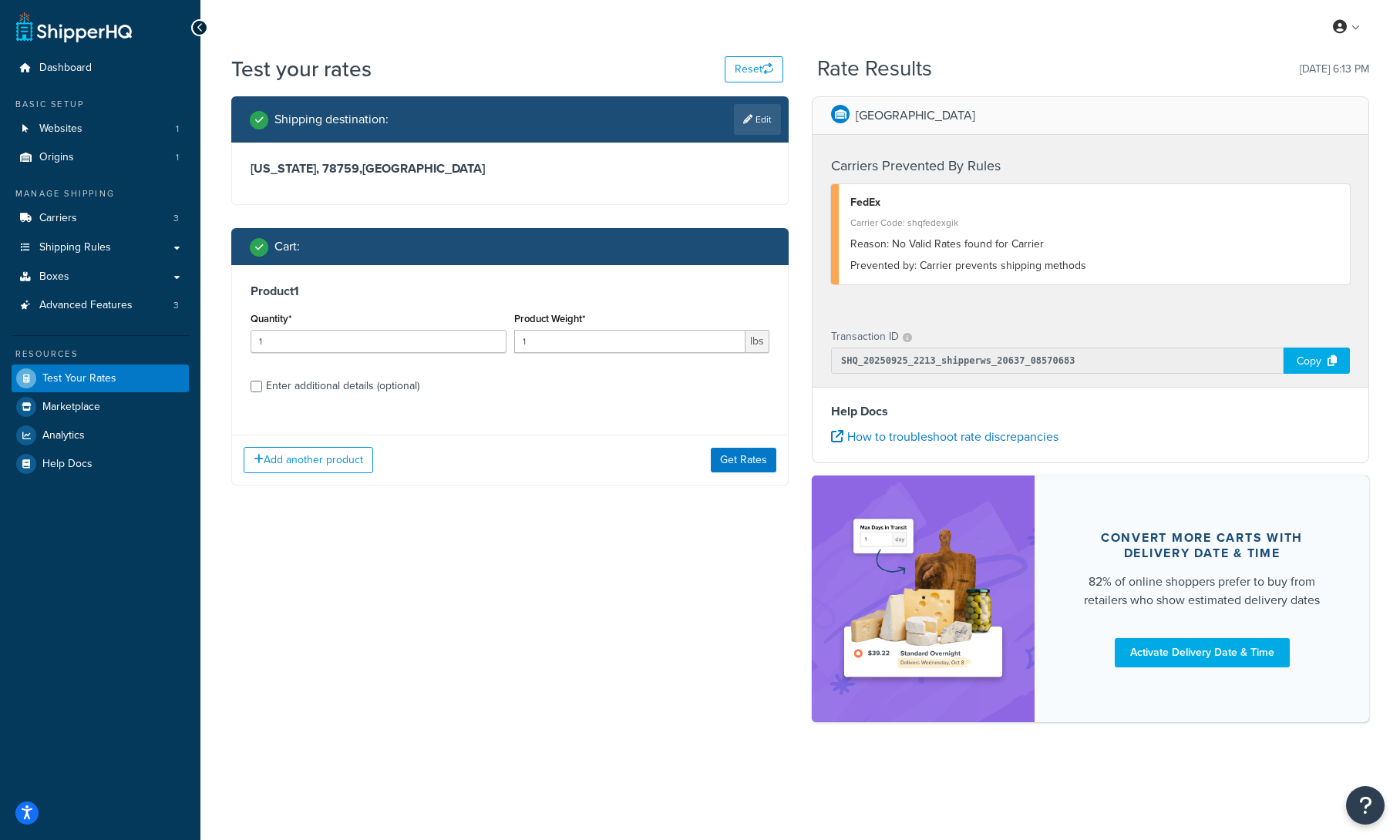
click at [304, 390] on div "Enter additional details (optional)" at bounding box center [343, 386] width 153 height 21
click at [262, 390] on input "Enter additional details (optional)" at bounding box center [257, 387] width 11 height 11
checkbox input "true"
select select "500"
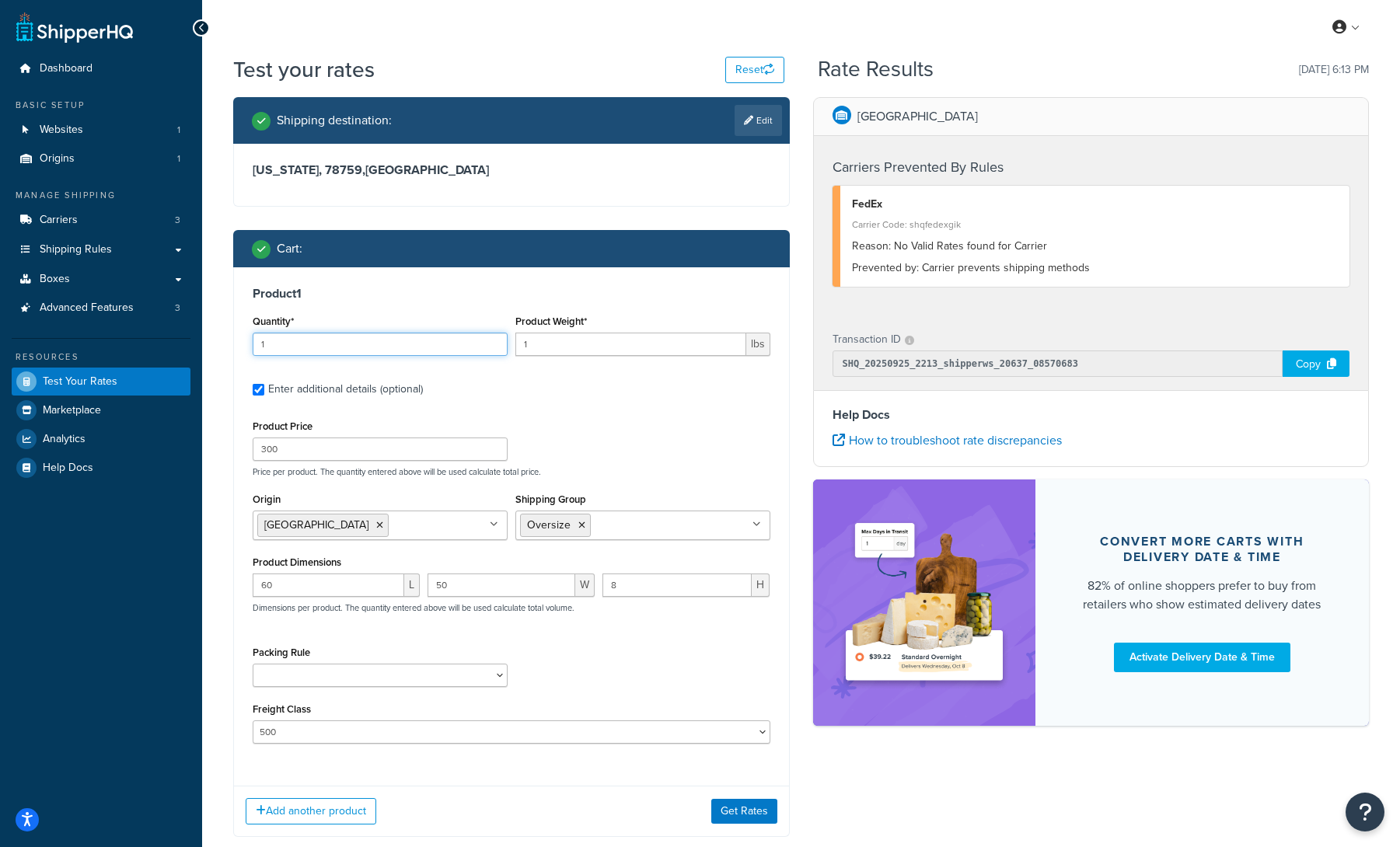
drag, startPoint x: 355, startPoint y: 345, endPoint x: 248, endPoint y: 344, distance: 107.0
click at [248, 344] on div "Product 1 Quantity* 1 Product Weight* 1 lbs Enter additional details (optional)…" at bounding box center [512, 521] width 555 height 507
type input "5"
drag, startPoint x: 555, startPoint y: 342, endPoint x: 515, endPoint y: 340, distance: 40.0
click at [516, 340] on input "1" at bounding box center [631, 345] width 231 height 23
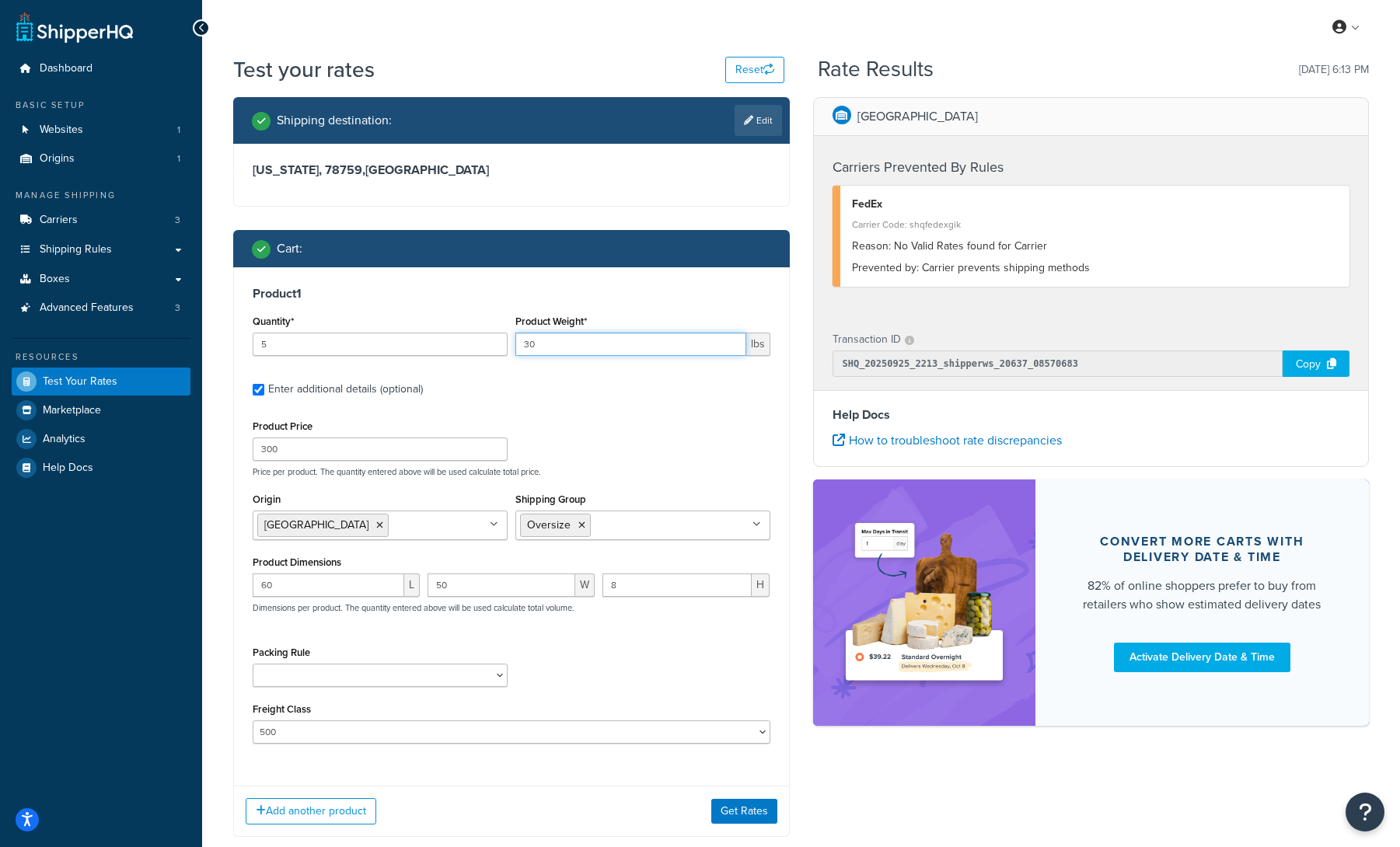
type input "30"
click at [675, 409] on div "Product 1 Quantity* 5 Product Weight* 30 lbs Enter additional details (optional…" at bounding box center [512, 521] width 555 height 507
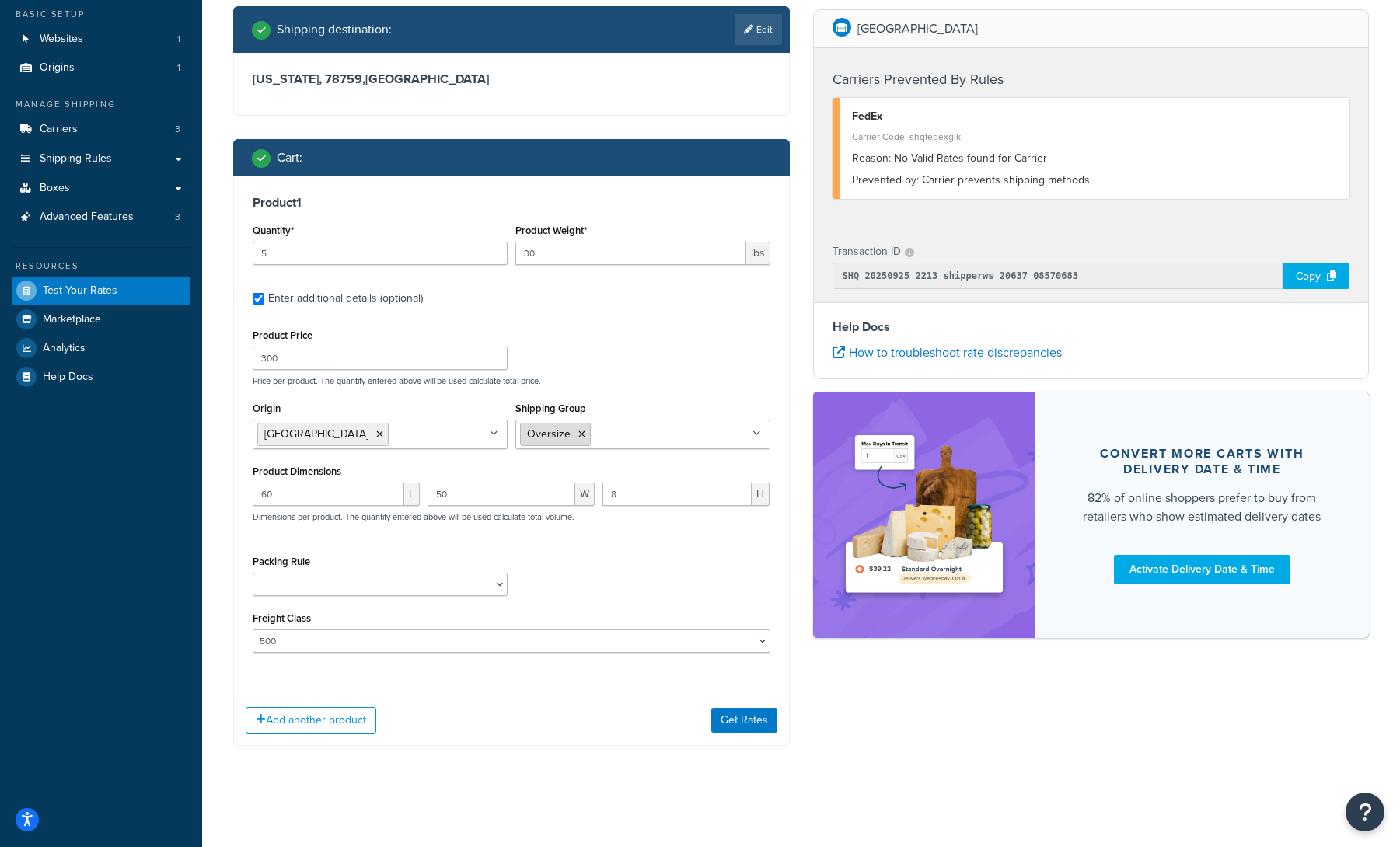
click at [583, 435] on icon at bounding box center [582, 434] width 7 height 9
click at [664, 381] on p "Price per product. The quantity entered above will be used calculate total pric…" at bounding box center [512, 380] width 526 height 11
click at [737, 721] on button "Get Rates" at bounding box center [745, 721] width 66 height 25
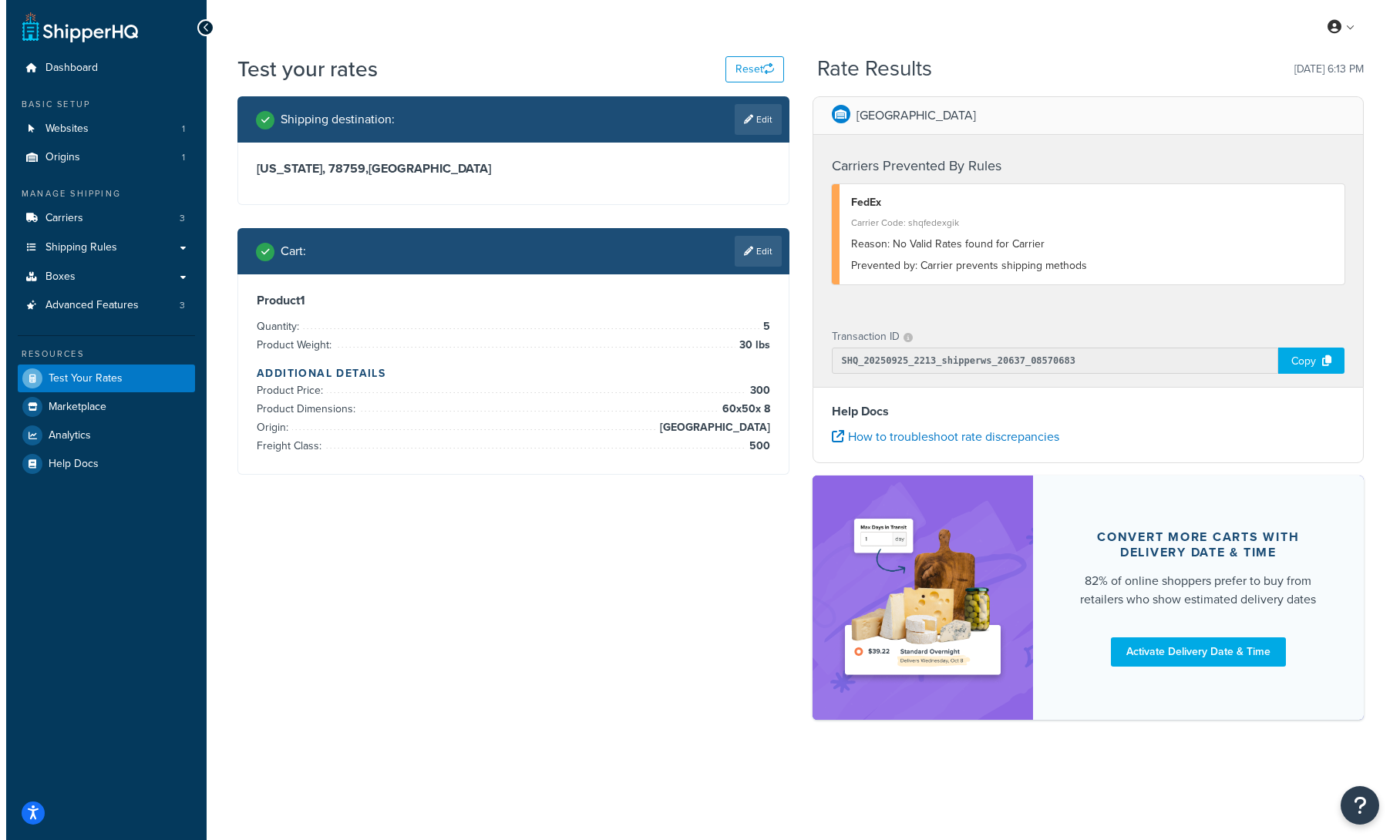
scroll to position [0, 0]
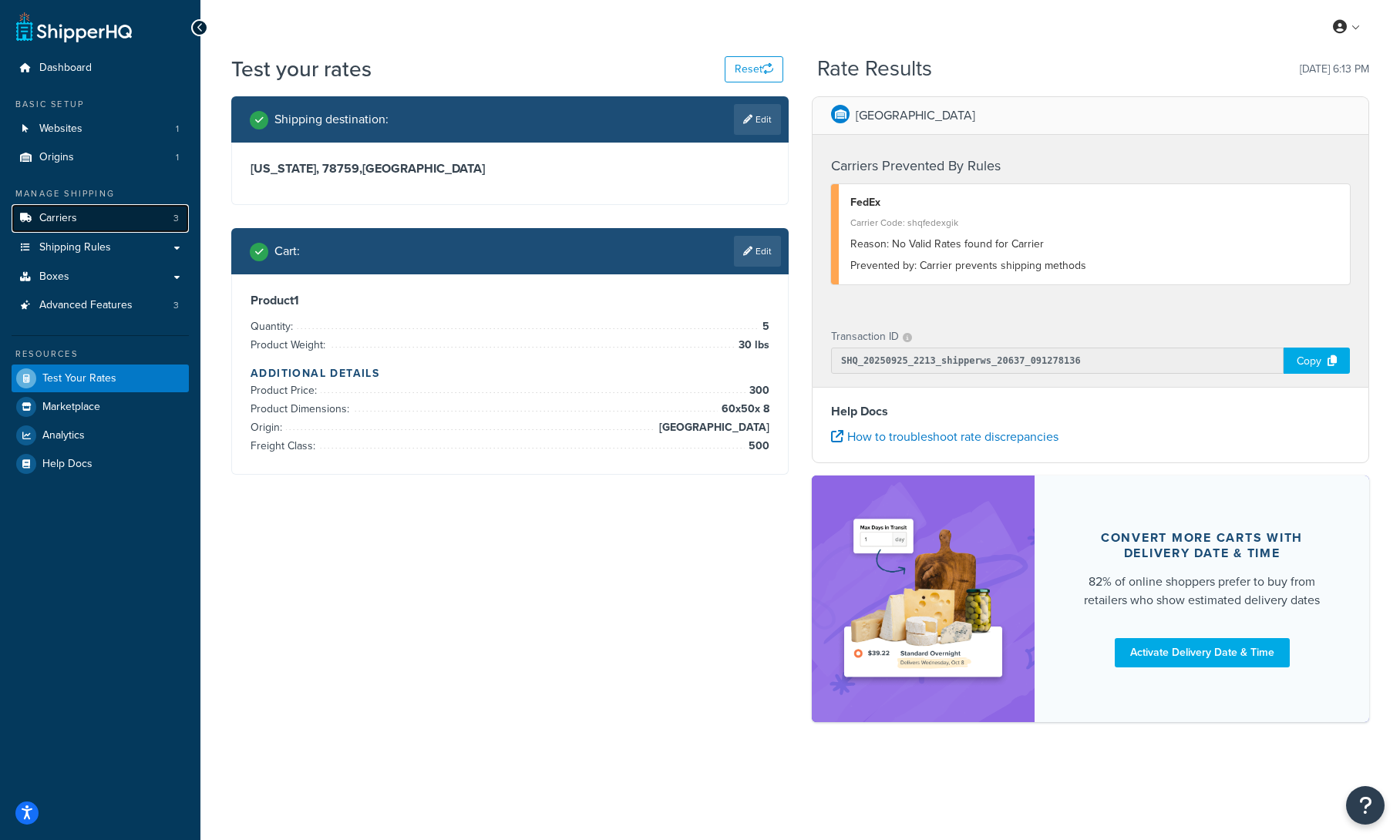
click at [112, 220] on link "Carriers 3" at bounding box center [100, 218] width 177 height 29
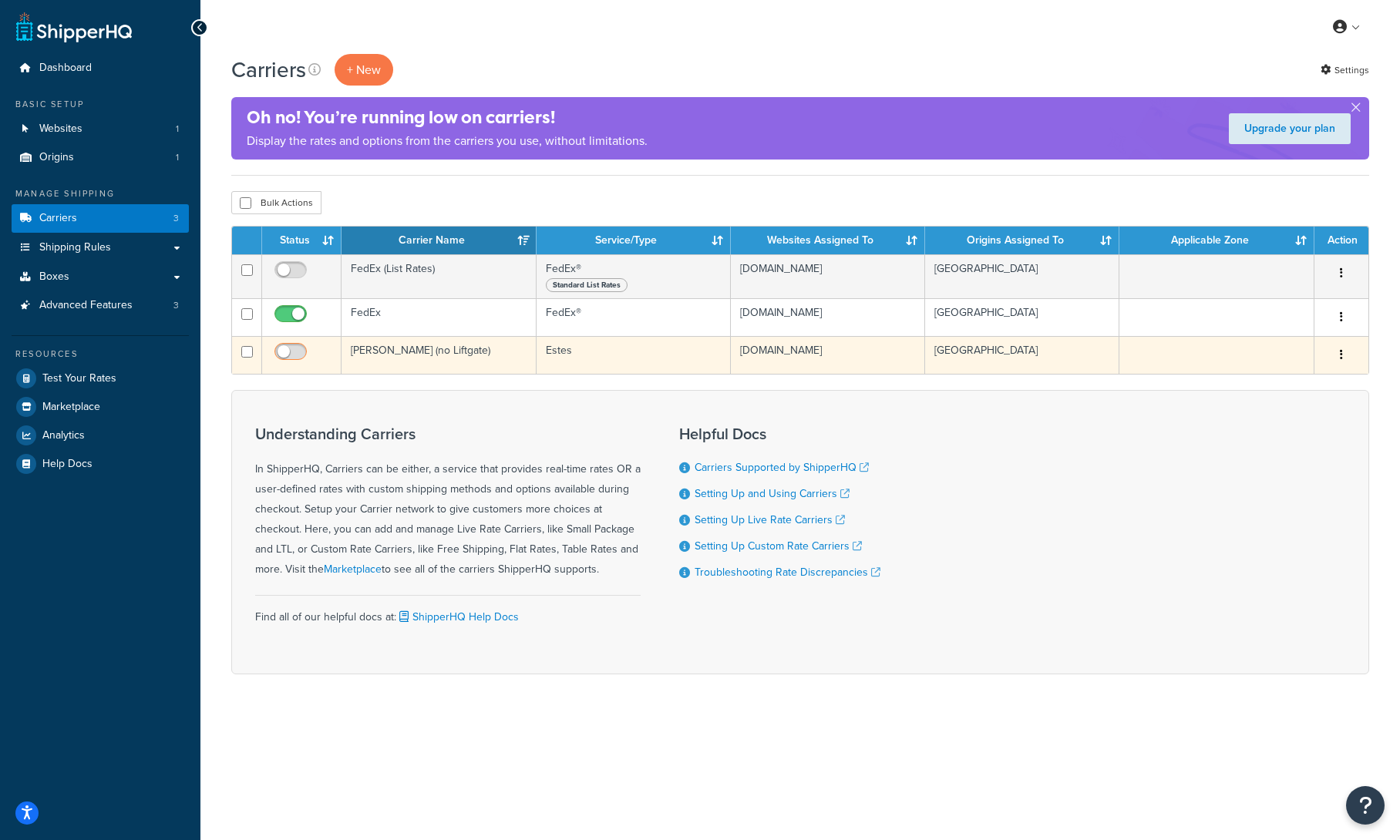
click at [283, 352] on input "checkbox" at bounding box center [293, 356] width 43 height 20
checkbox input "true"
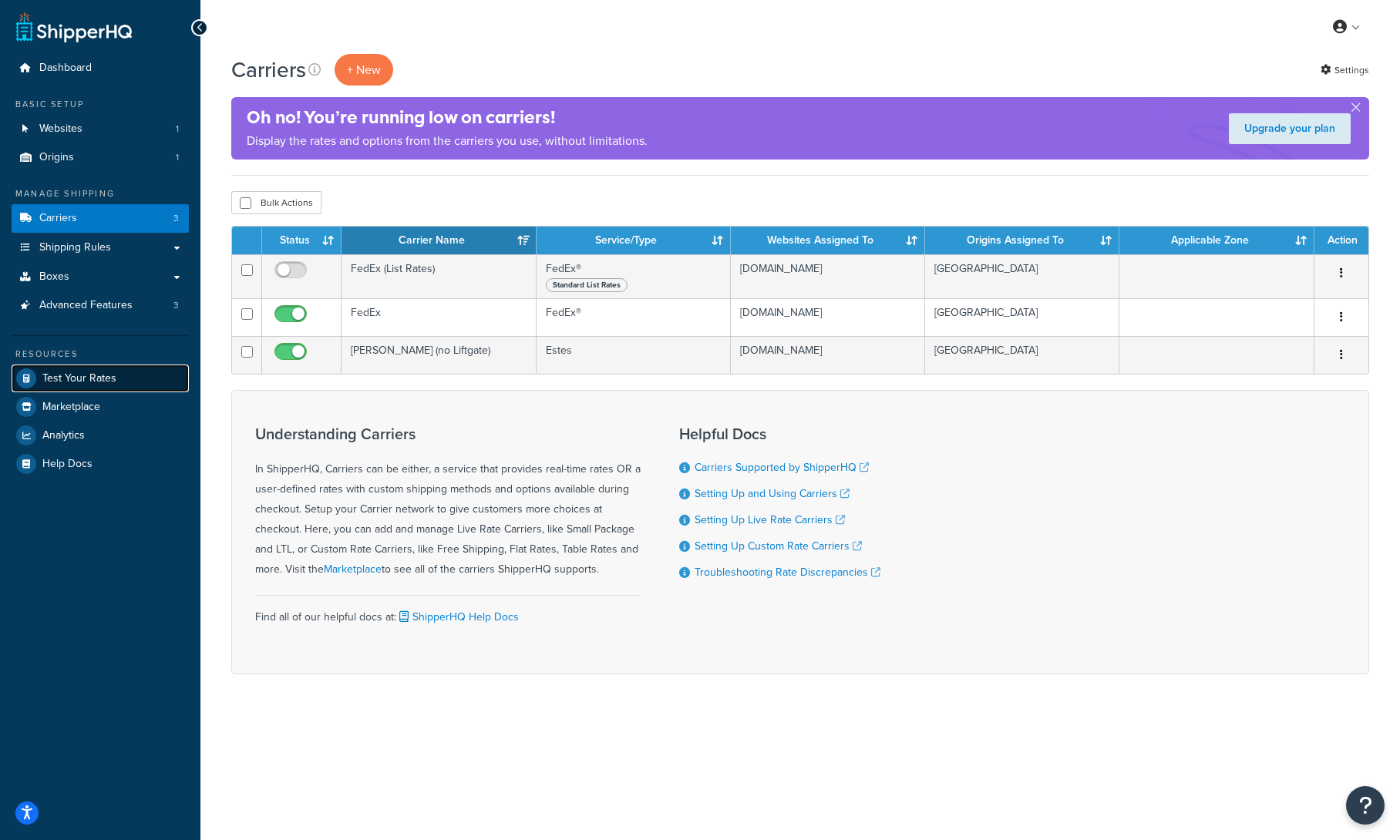
click at [118, 374] on link "Test Your Rates" at bounding box center [100, 379] width 177 height 28
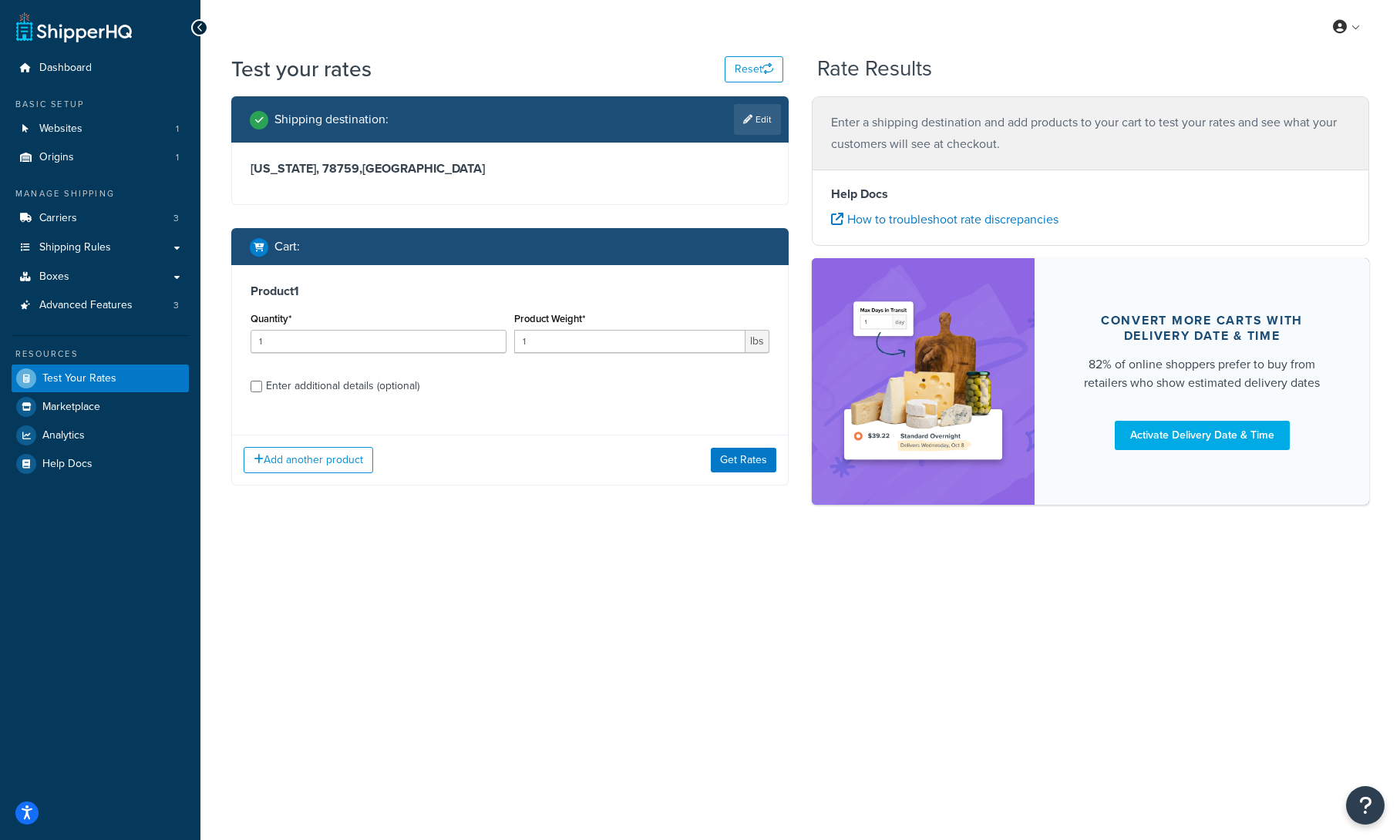
click at [386, 384] on div "Enter additional details (optional)" at bounding box center [343, 386] width 153 height 21
click at [262, 384] on input "Enter additional details (optional)" at bounding box center [257, 387] width 11 height 11
checkbox input "true"
select select "500"
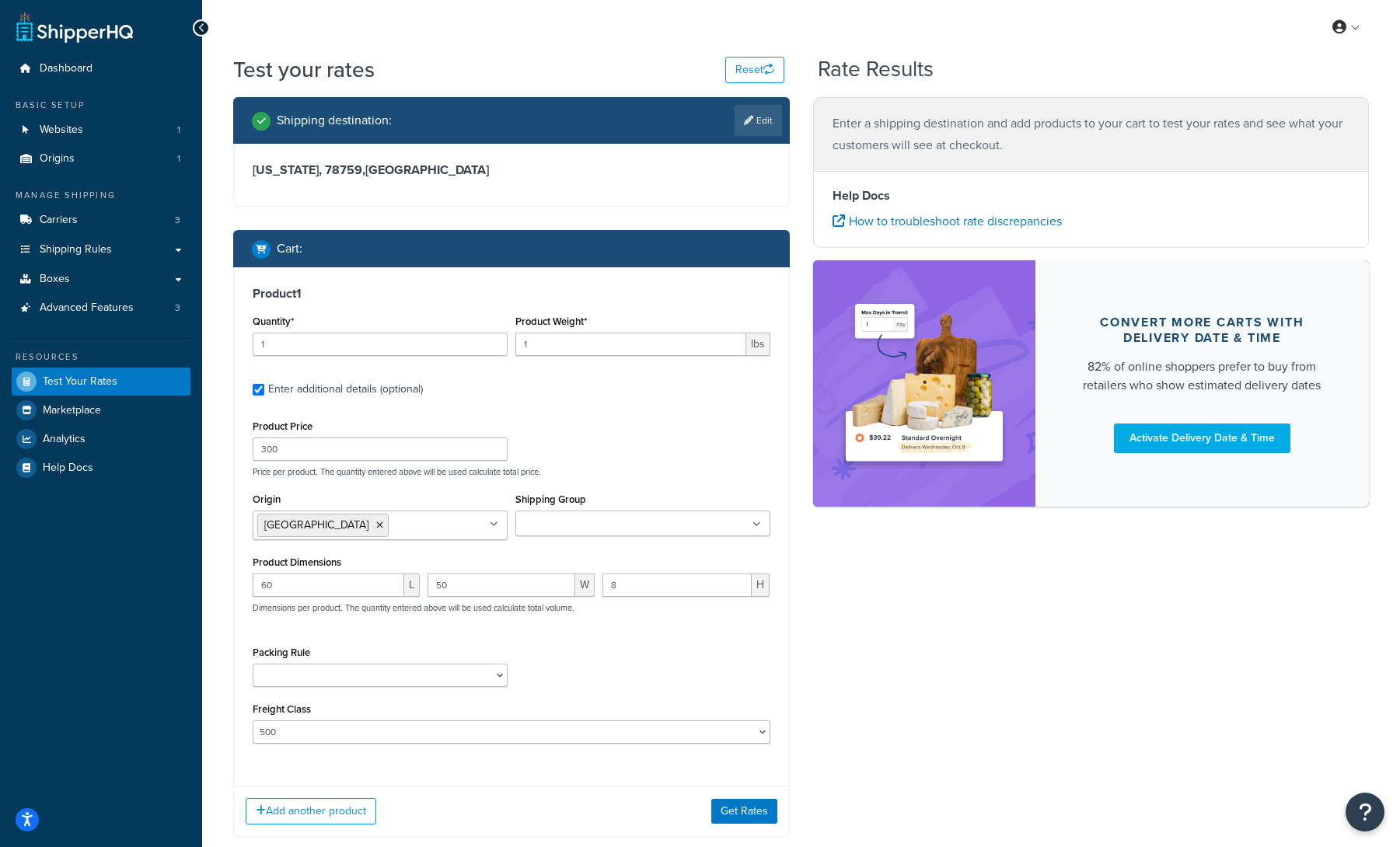
click at [606, 540] on div "Shipping Group Oversize Regular Small" at bounding box center [643, 518] width 263 height 59
click at [608, 526] on input "Shipping Group" at bounding box center [588, 525] width 138 height 17
click at [460, 354] on input "1" at bounding box center [380, 345] width 255 height 23
click at [646, 406] on div "Product 1 Quantity* 1 Product Weight* 1 lbs Enter additional details (optional)…" at bounding box center [512, 521] width 555 height 507
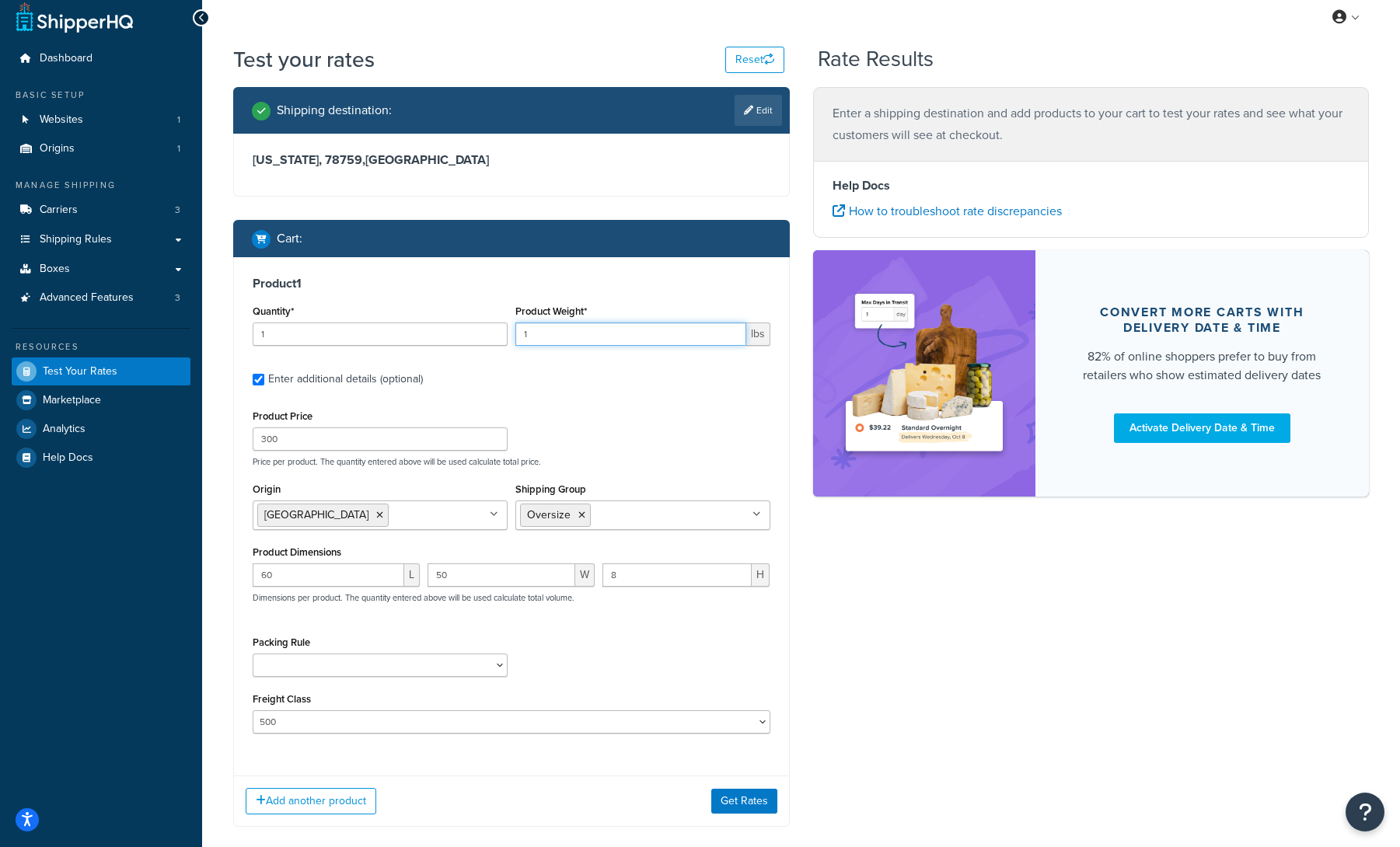
click at [593, 335] on input "1" at bounding box center [631, 334] width 231 height 23
drag, startPoint x: 593, startPoint y: 335, endPoint x: 495, endPoint y: 330, distance: 98.1
click at [495, 330] on div "Quantity* 1 Product Weight* 1 lbs" at bounding box center [512, 329] width 526 height 57
type input "30"
drag, startPoint x: 335, startPoint y: 337, endPoint x: 245, endPoint y: 332, distance: 90.1
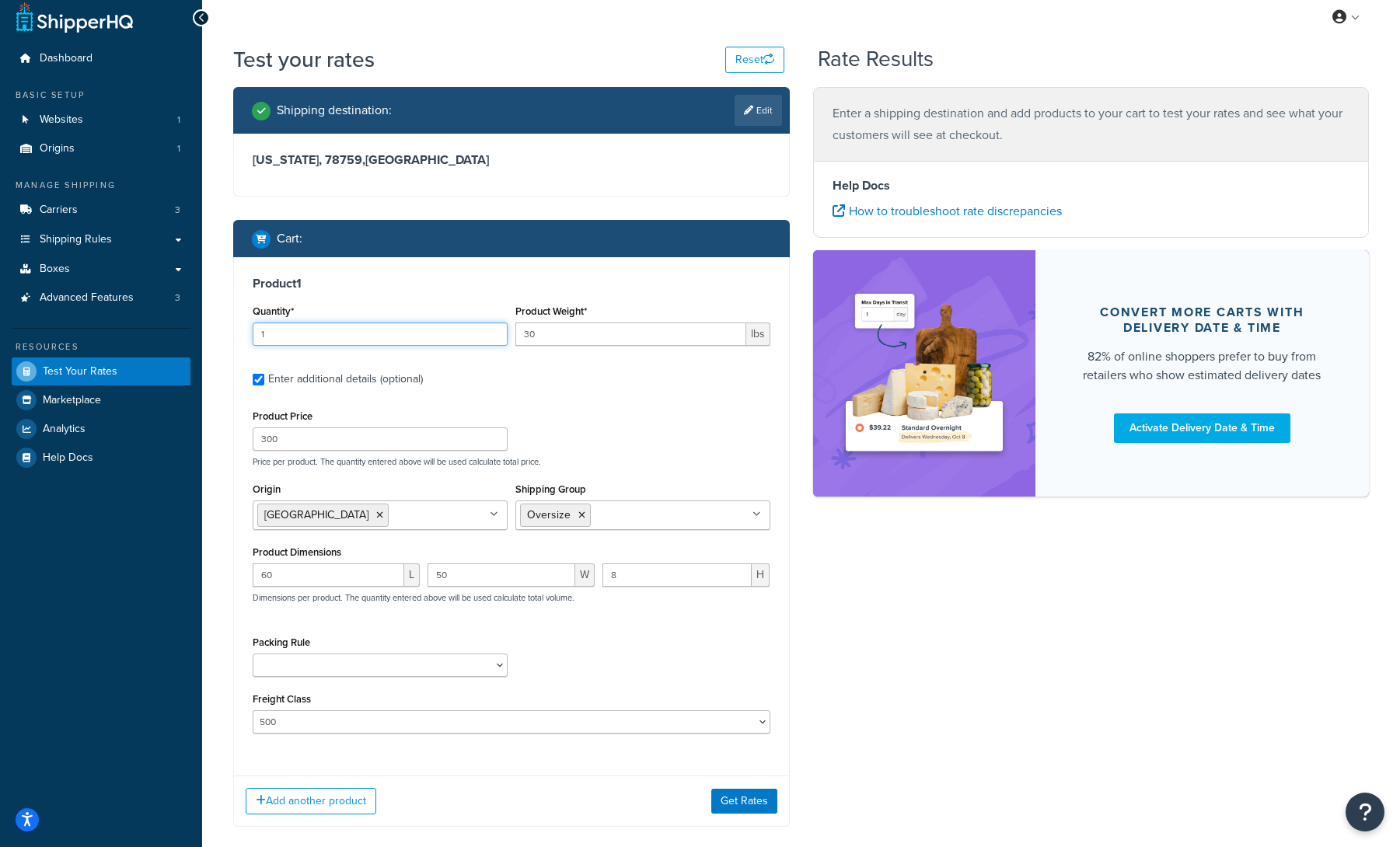
click at [245, 332] on div "Product 1 Quantity* 1 Product Weight* 30 lbs Enter additional details (optional…" at bounding box center [512, 510] width 555 height 507
type input "30"
click at [545, 379] on label "Enter additional details (optional)" at bounding box center [520, 378] width 502 height 25
click at [264, 379] on input "Enter additional details (optional)" at bounding box center [259, 380] width 12 height 12
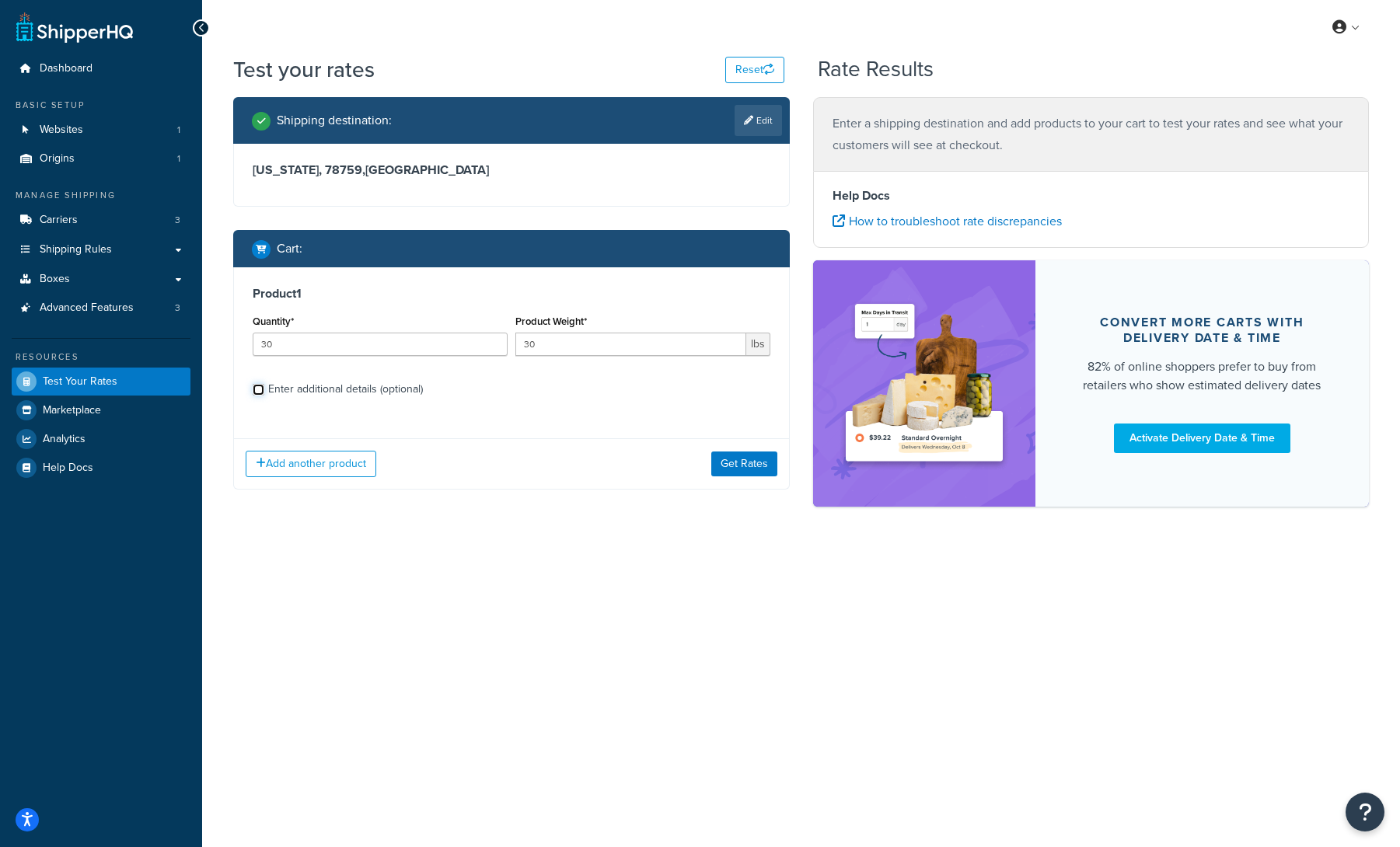
scroll to position [0, 0]
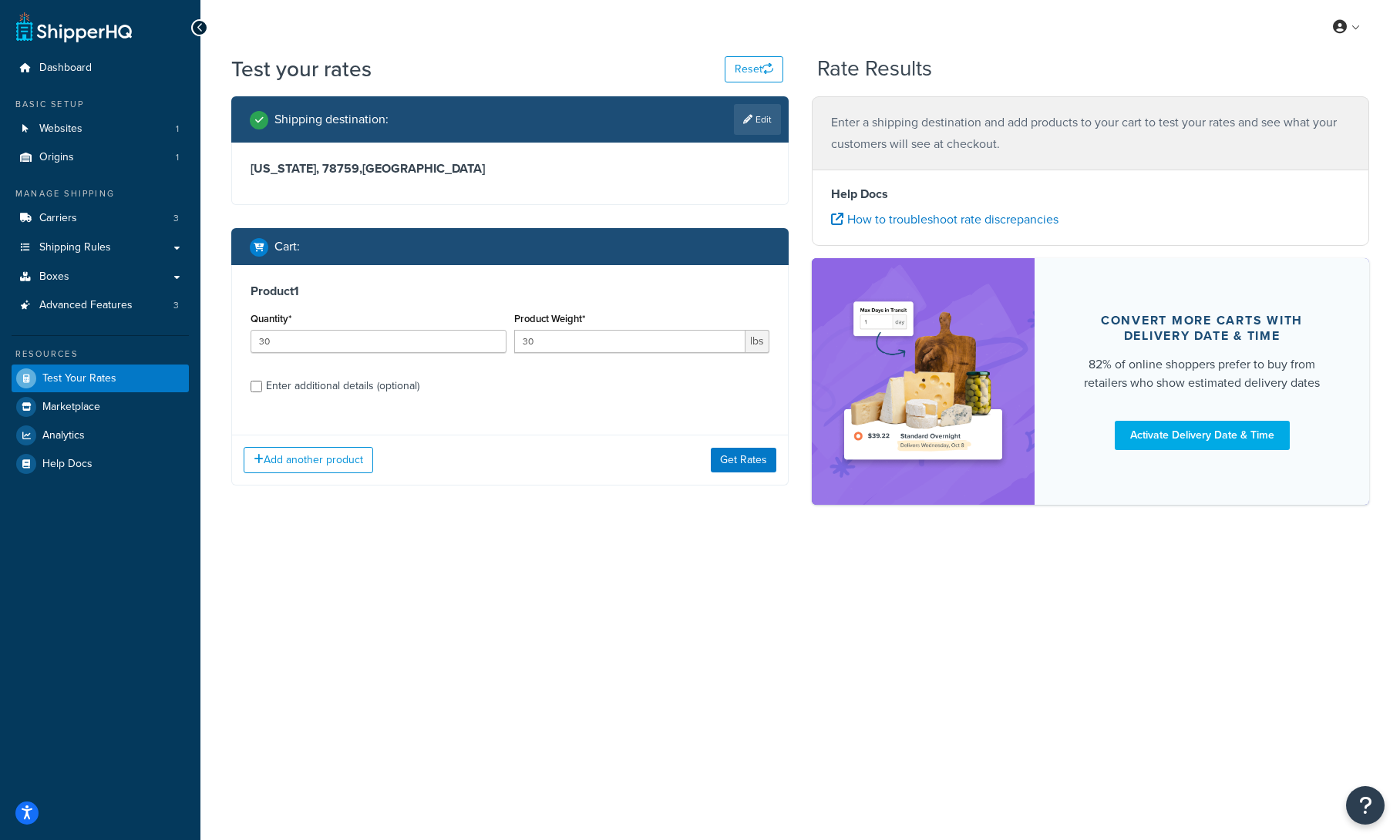
click at [370, 391] on div "Enter additional details (optional)" at bounding box center [343, 386] width 153 height 21
click at [262, 391] on input "Enter additional details (optional)" at bounding box center [257, 387] width 11 height 11
checkbox input "true"
select select "500"
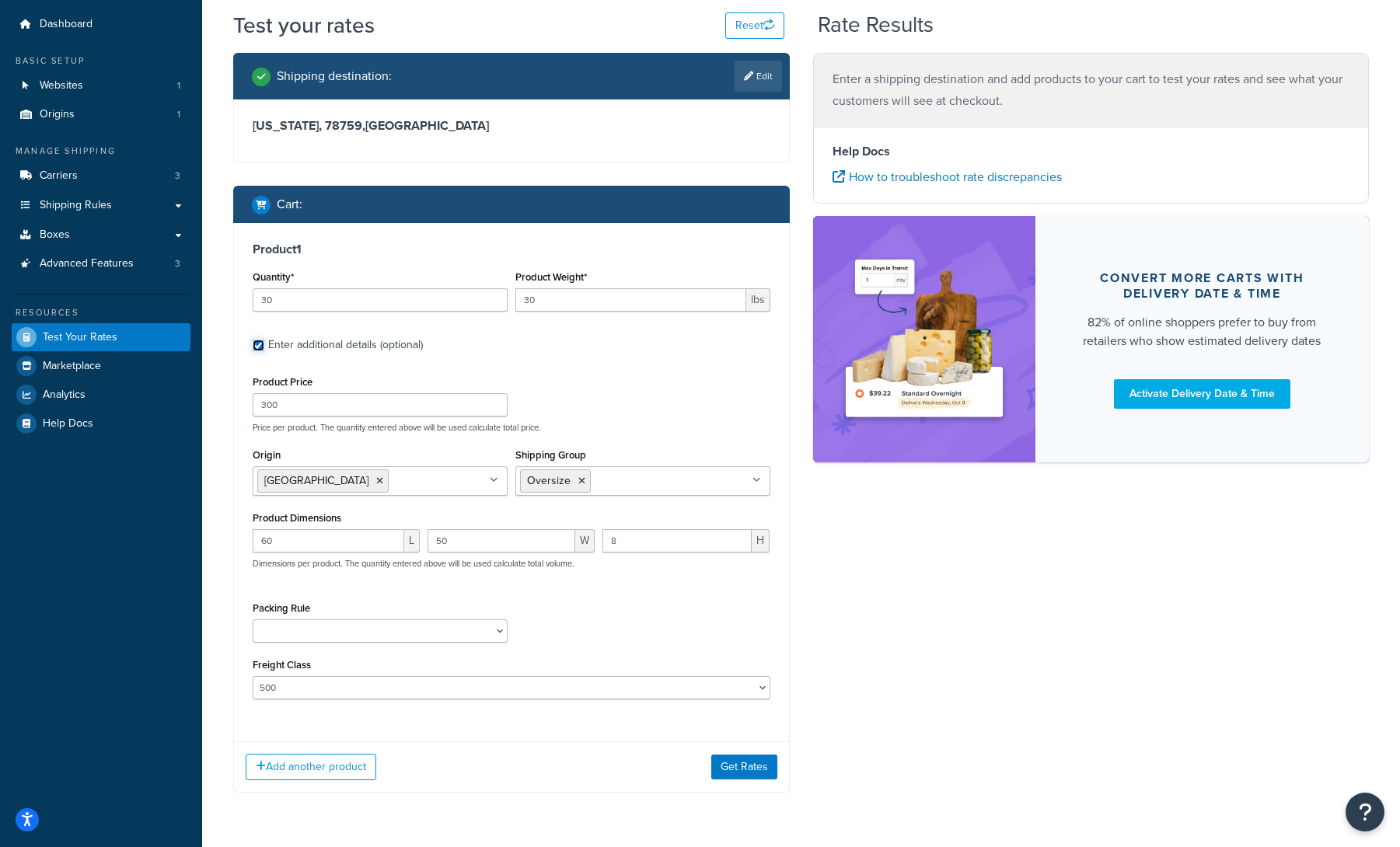
scroll to position [74, 0]
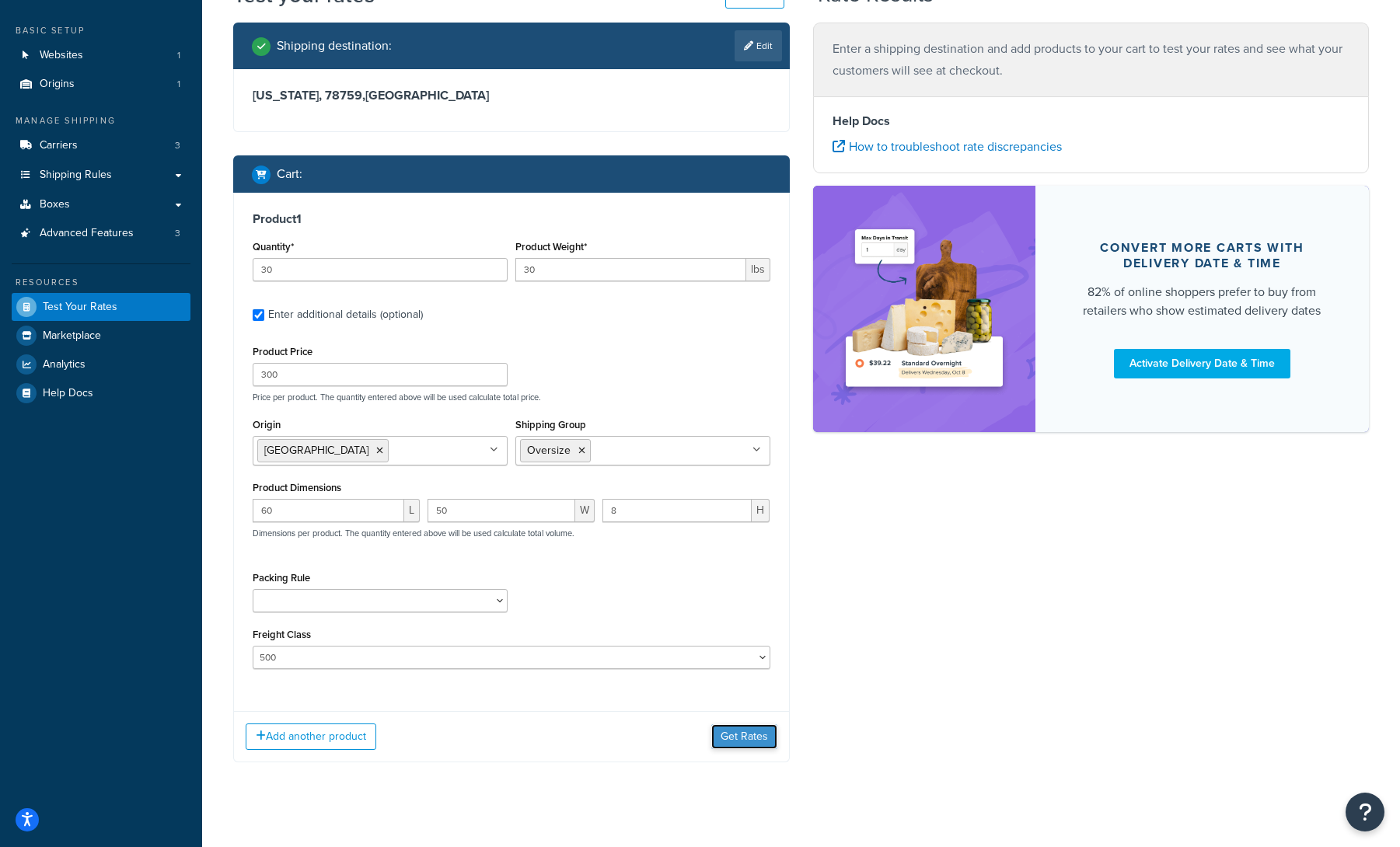
click at [743, 740] on button "Get Rates" at bounding box center [745, 737] width 66 height 25
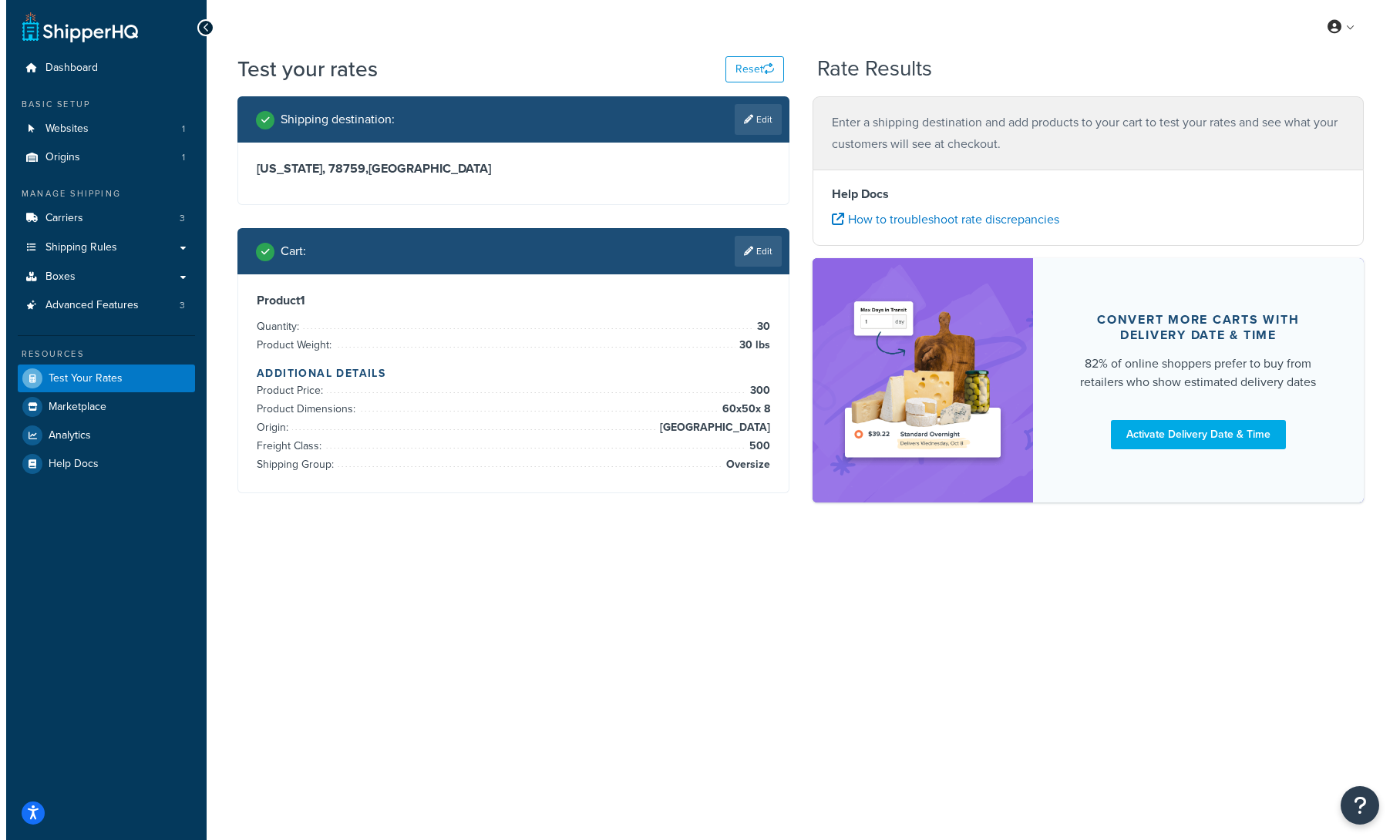
scroll to position [0, 0]
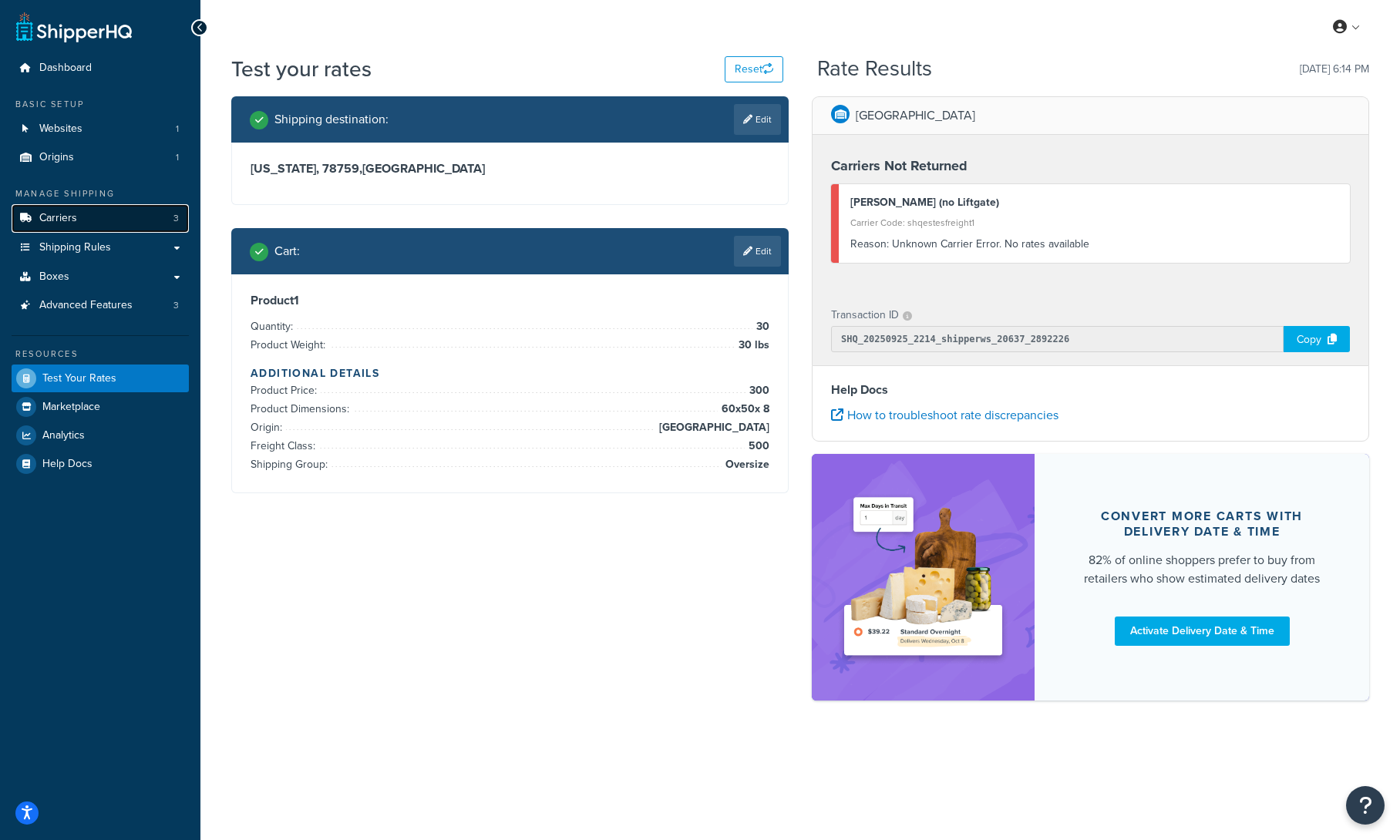
click at [91, 217] on link "Carriers 3" at bounding box center [100, 218] width 177 height 29
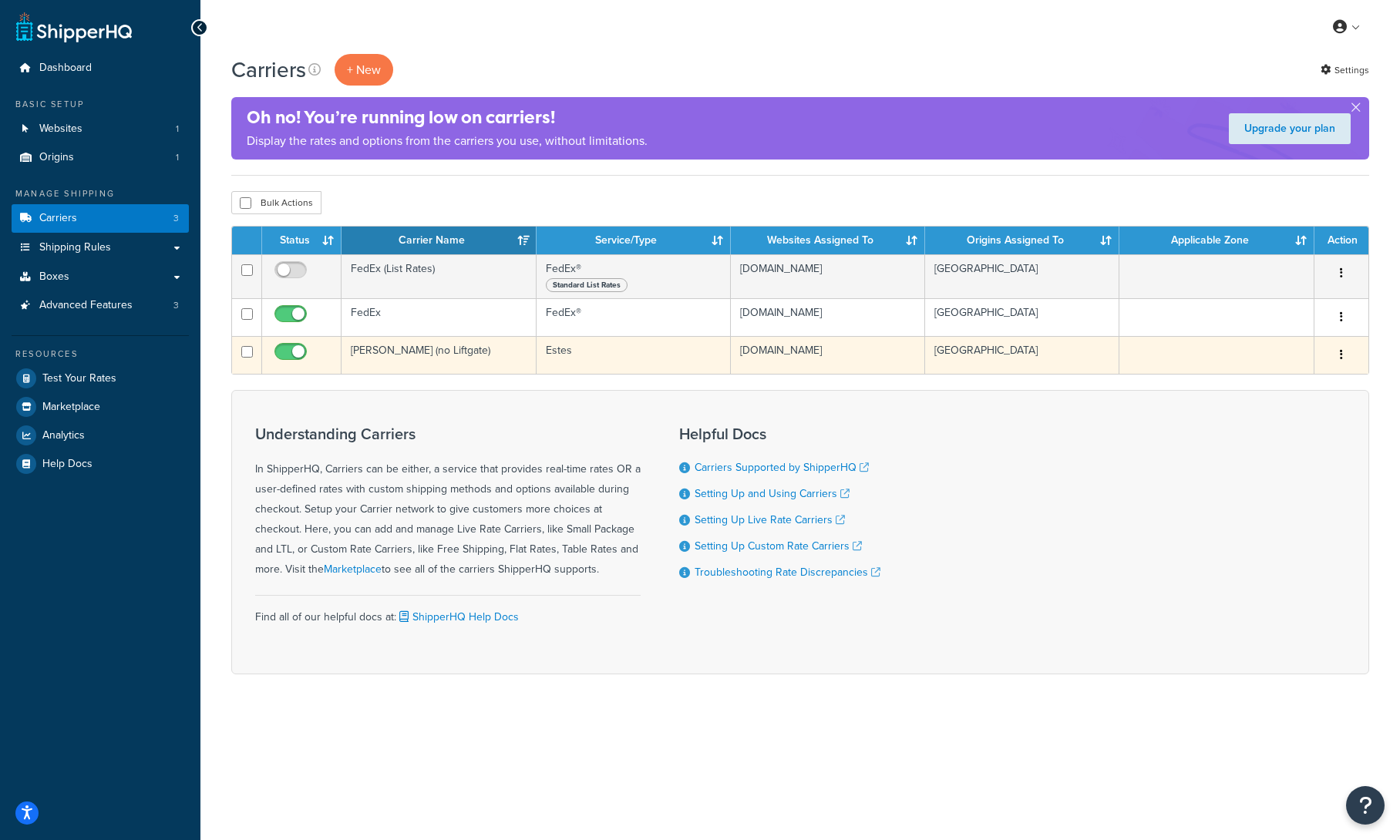
click at [387, 356] on td "[PERSON_NAME] (no Liftgate)" at bounding box center [439, 355] width 194 height 38
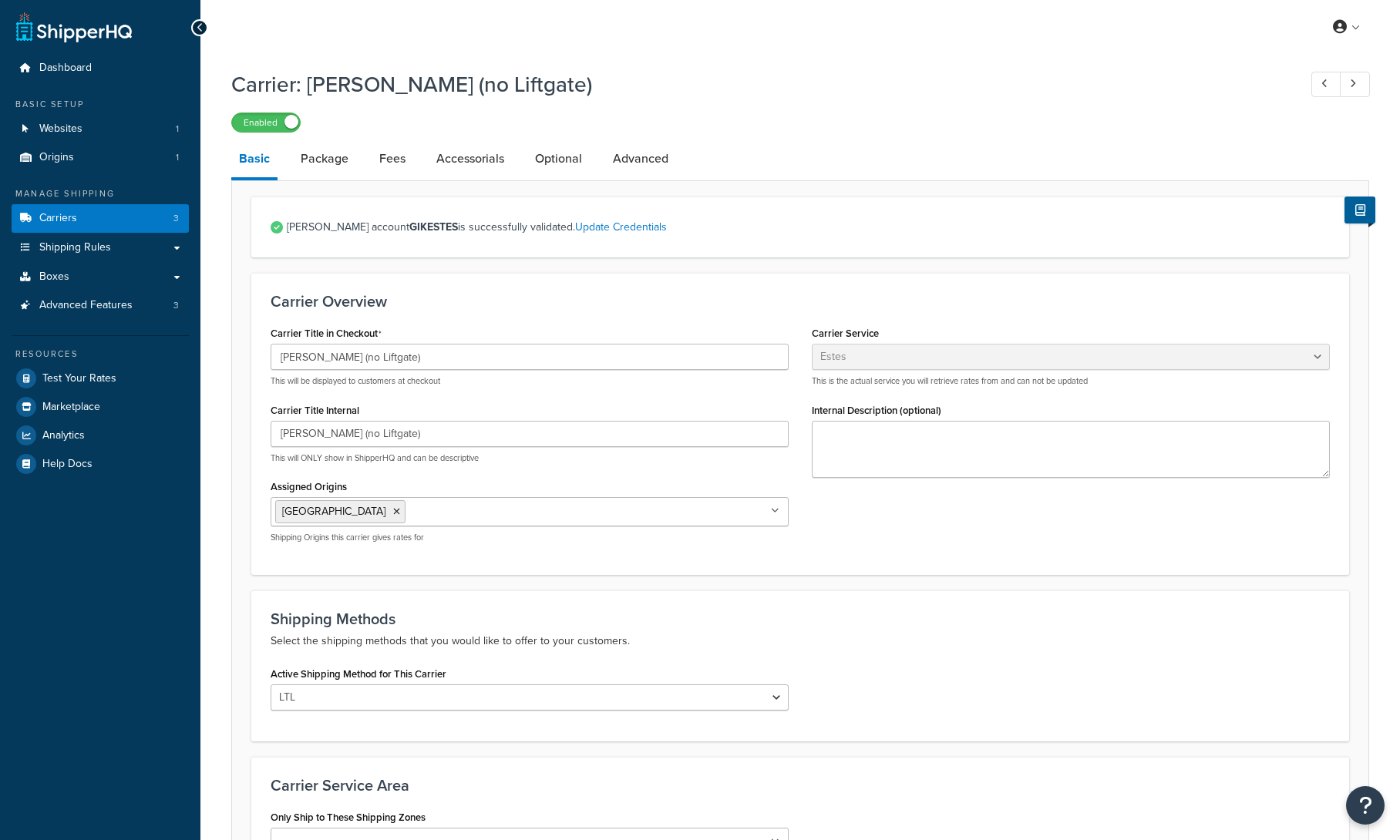
select select "estesFreight"
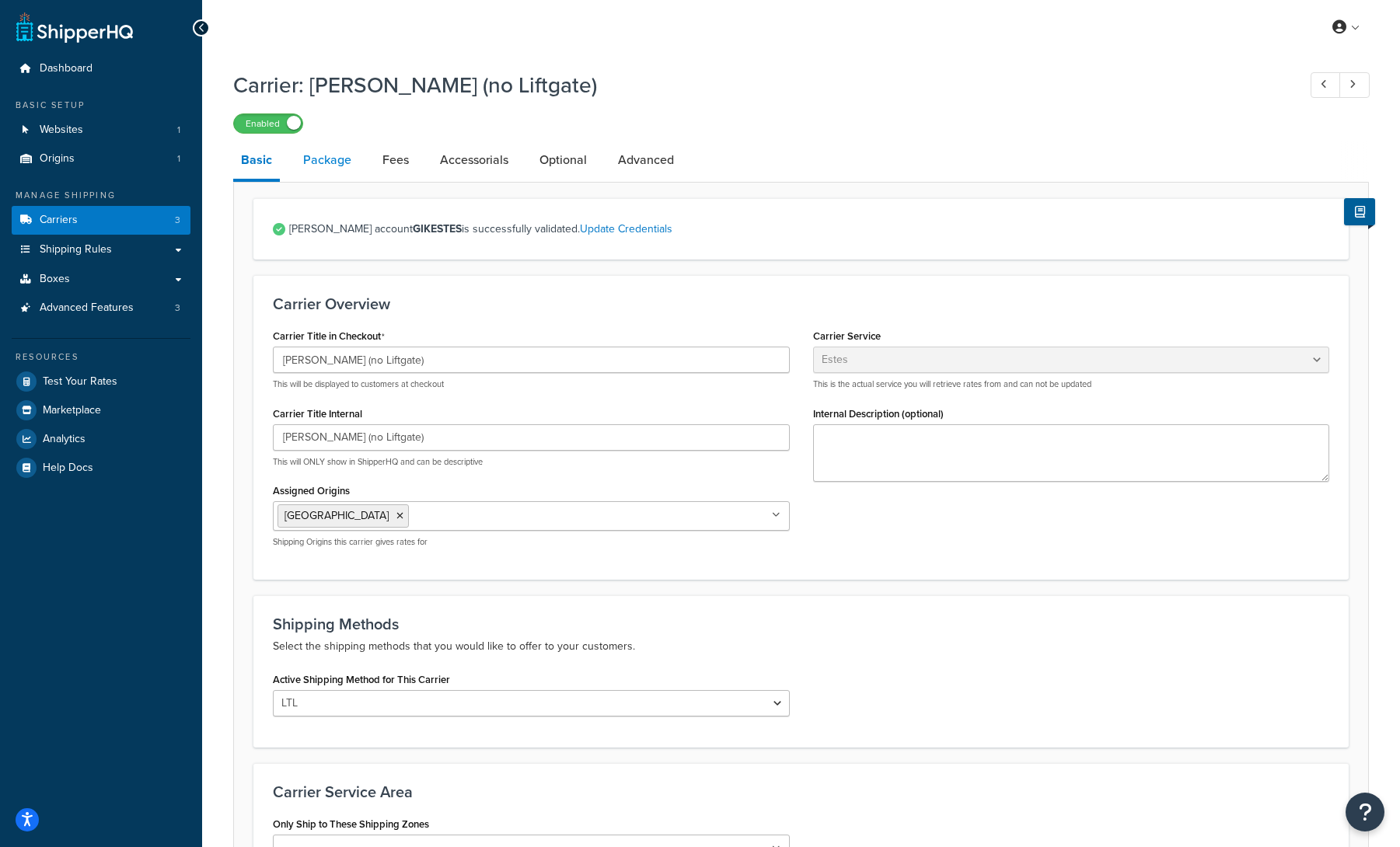
click at [340, 167] on link "Package" at bounding box center [326, 159] width 64 height 37
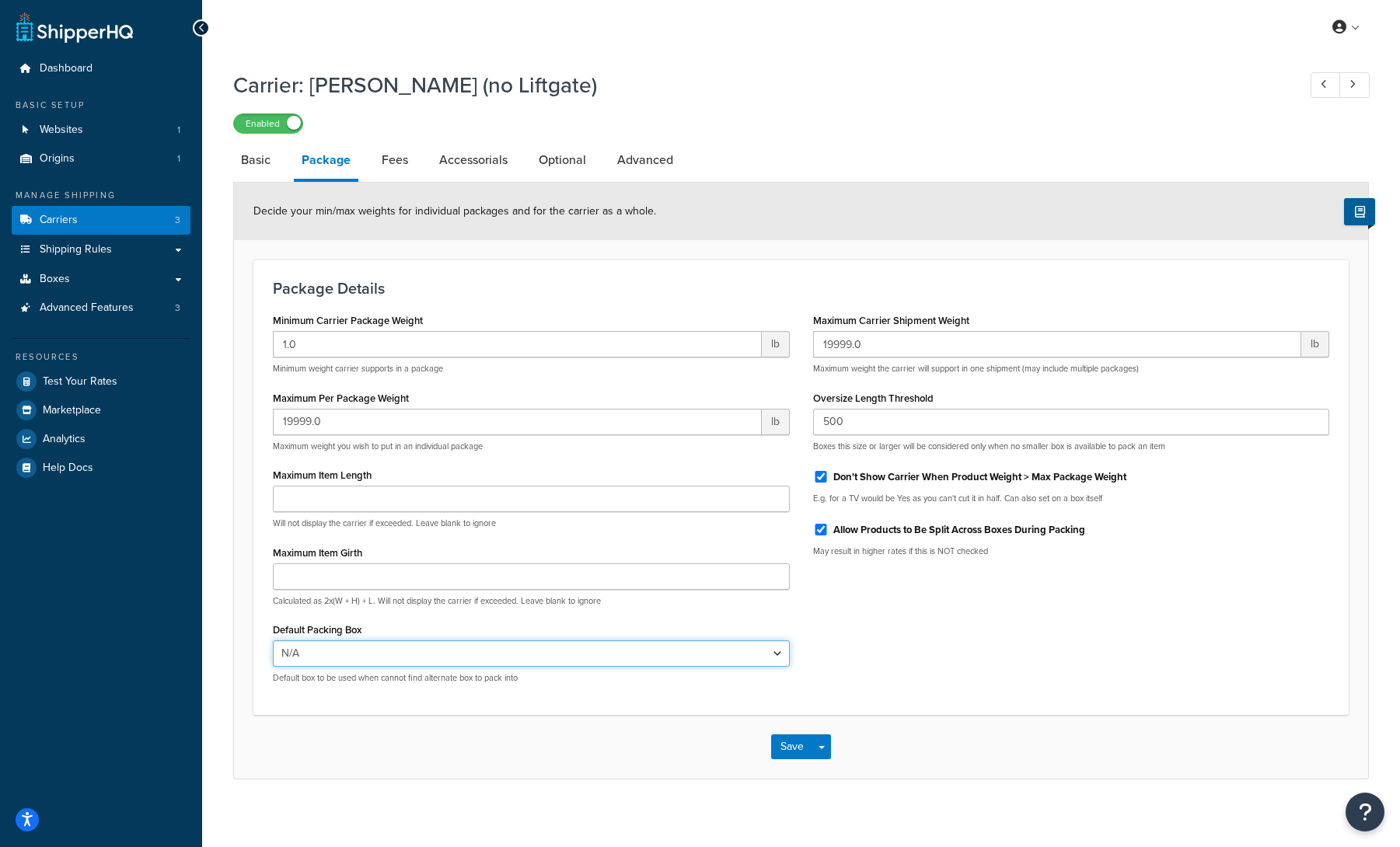
click at [457, 659] on select "N/A" at bounding box center [531, 654] width 517 height 26
click at [410, 164] on link "Fees" at bounding box center [395, 159] width 42 height 37
select select "AFTER"
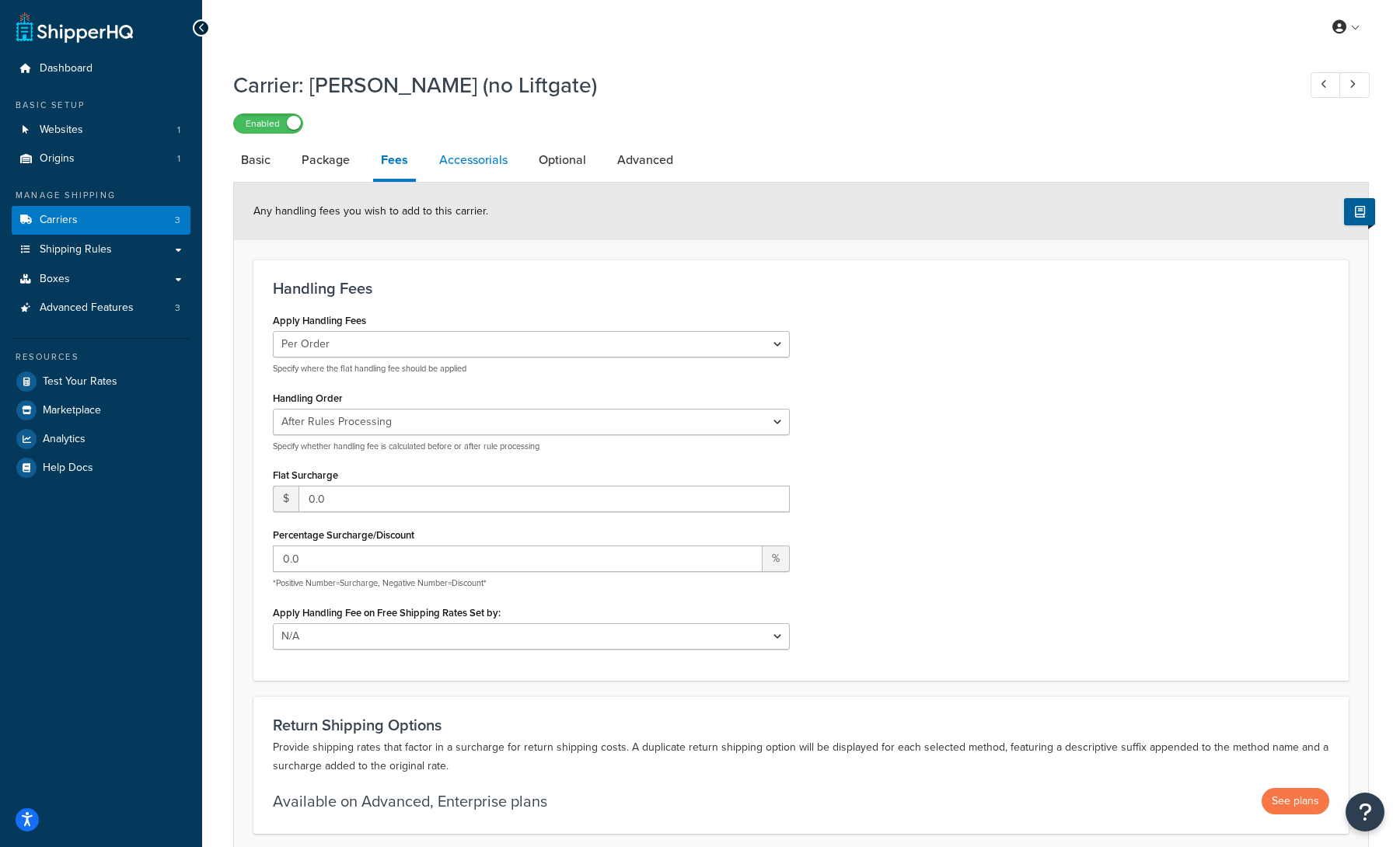
click at [473, 169] on link "Accessorials" at bounding box center [474, 159] width 84 height 37
select select "residential"
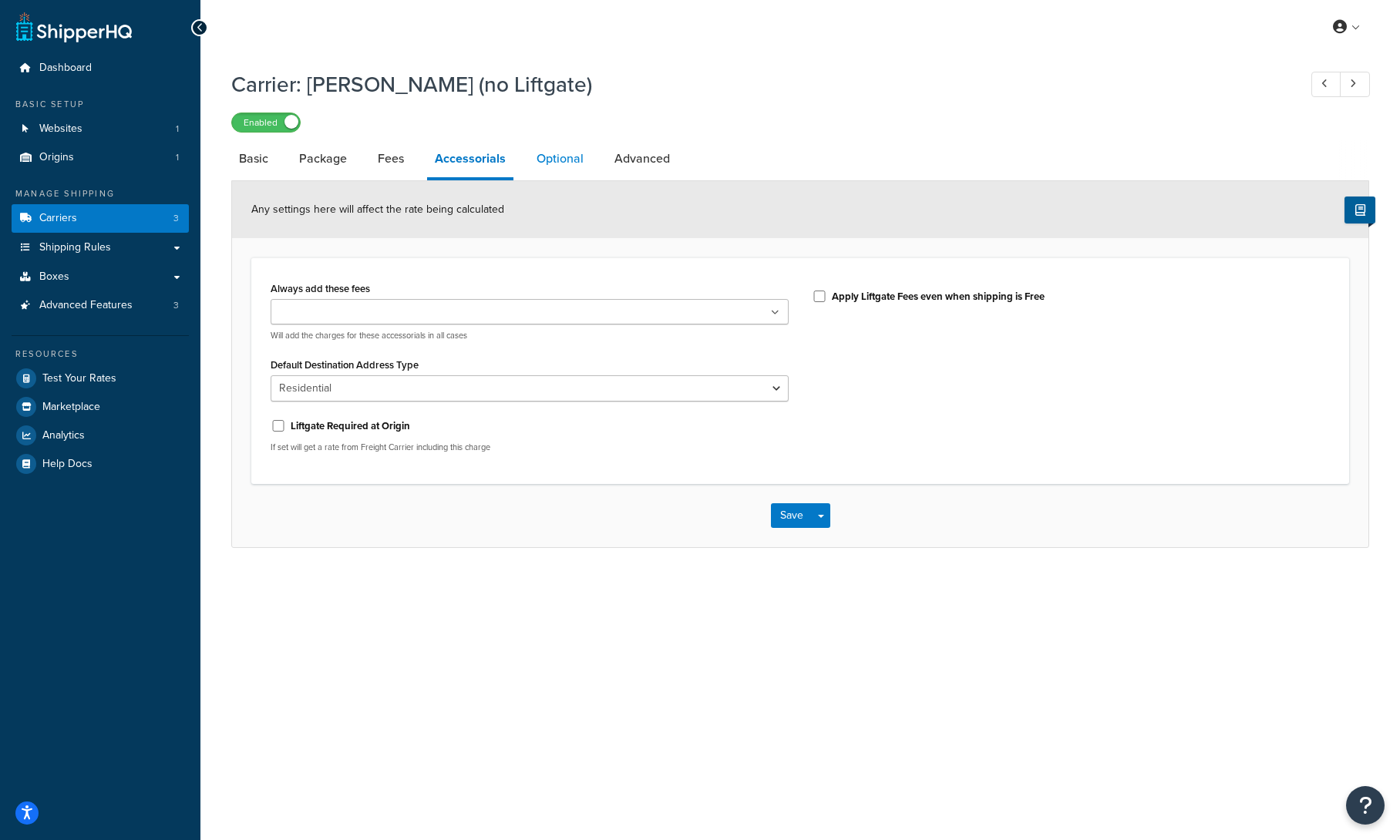
click at [561, 152] on link "Optional" at bounding box center [560, 158] width 62 height 37
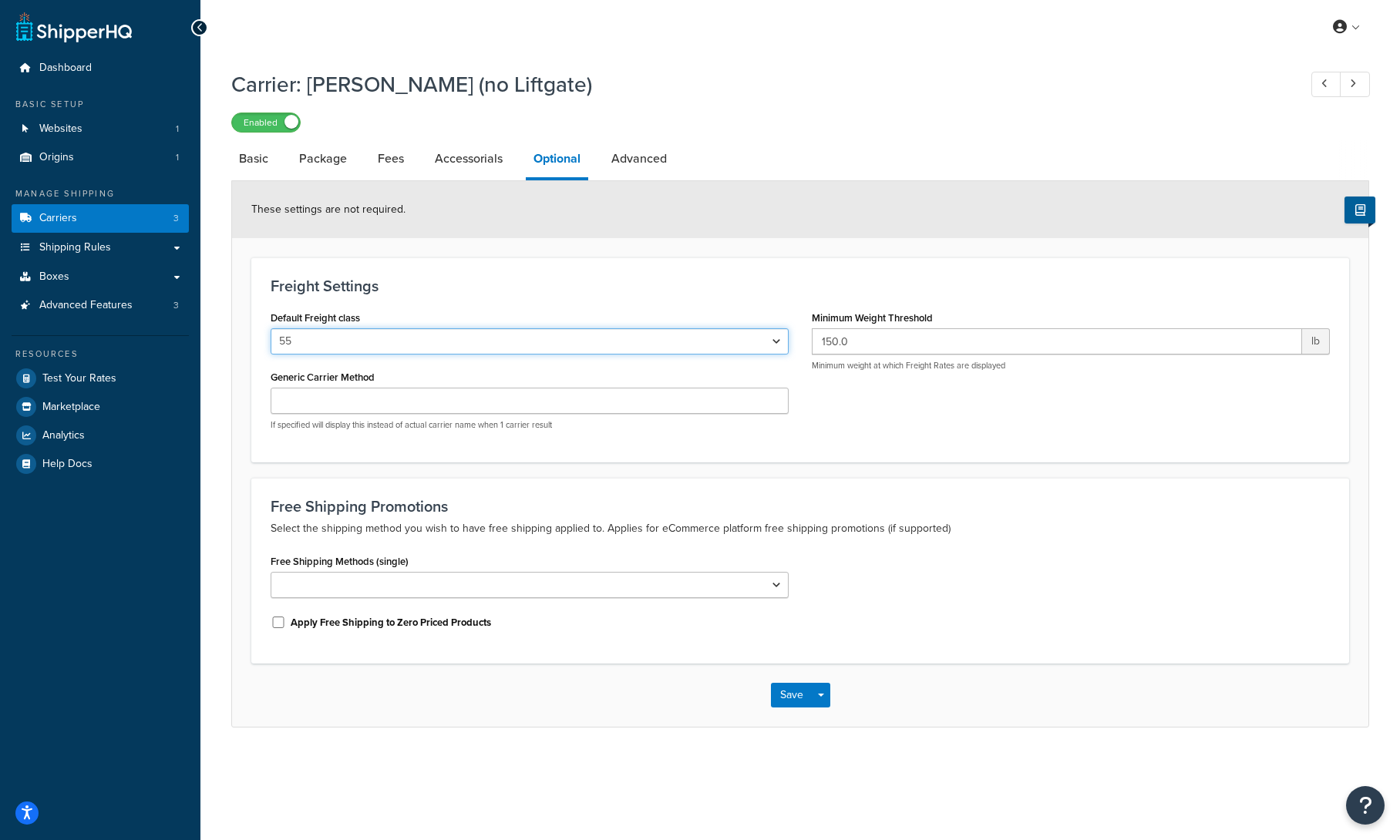
click at [557, 347] on select "50 55 60 65 70 77.5 85 92.5 100 110 125 150 175 200 250 300 400 500" at bounding box center [530, 342] width 518 height 26
select select "500"
click at [270, 329] on select "50 55 60 65 70 77.5 85 92.5 100 110 125 150 175 200 250 300 400 500" at bounding box center [530, 342] width 518 height 26
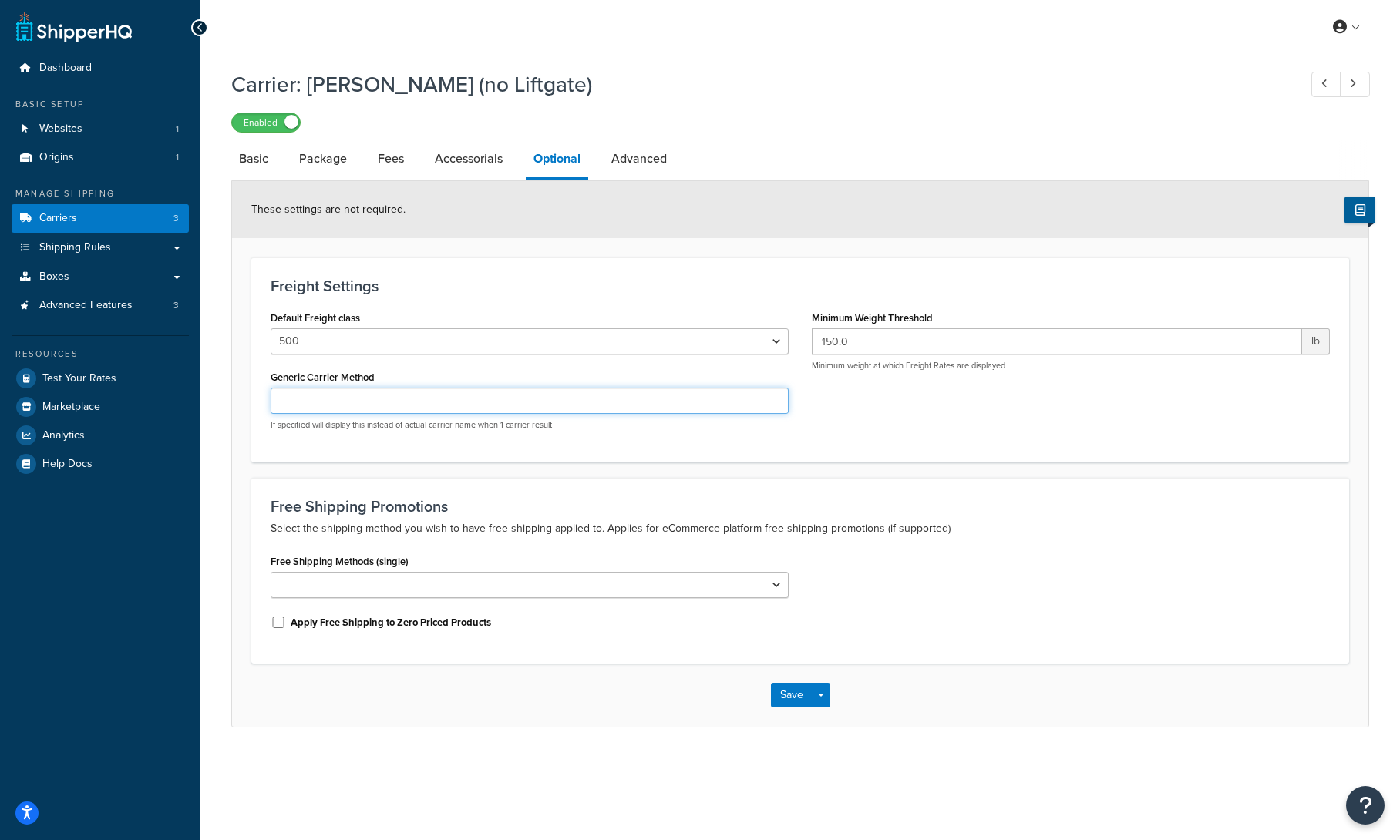
click at [657, 398] on input "Generic Carrier Method" at bounding box center [530, 401] width 518 height 26
click at [666, 442] on div "Default Freight class 50 55 60 65 70 77.5 85 92.5 100 110 125 150 175 200 250 3…" at bounding box center [530, 375] width 541 height 136
click at [639, 160] on link "Advanced" at bounding box center [639, 158] width 71 height 37
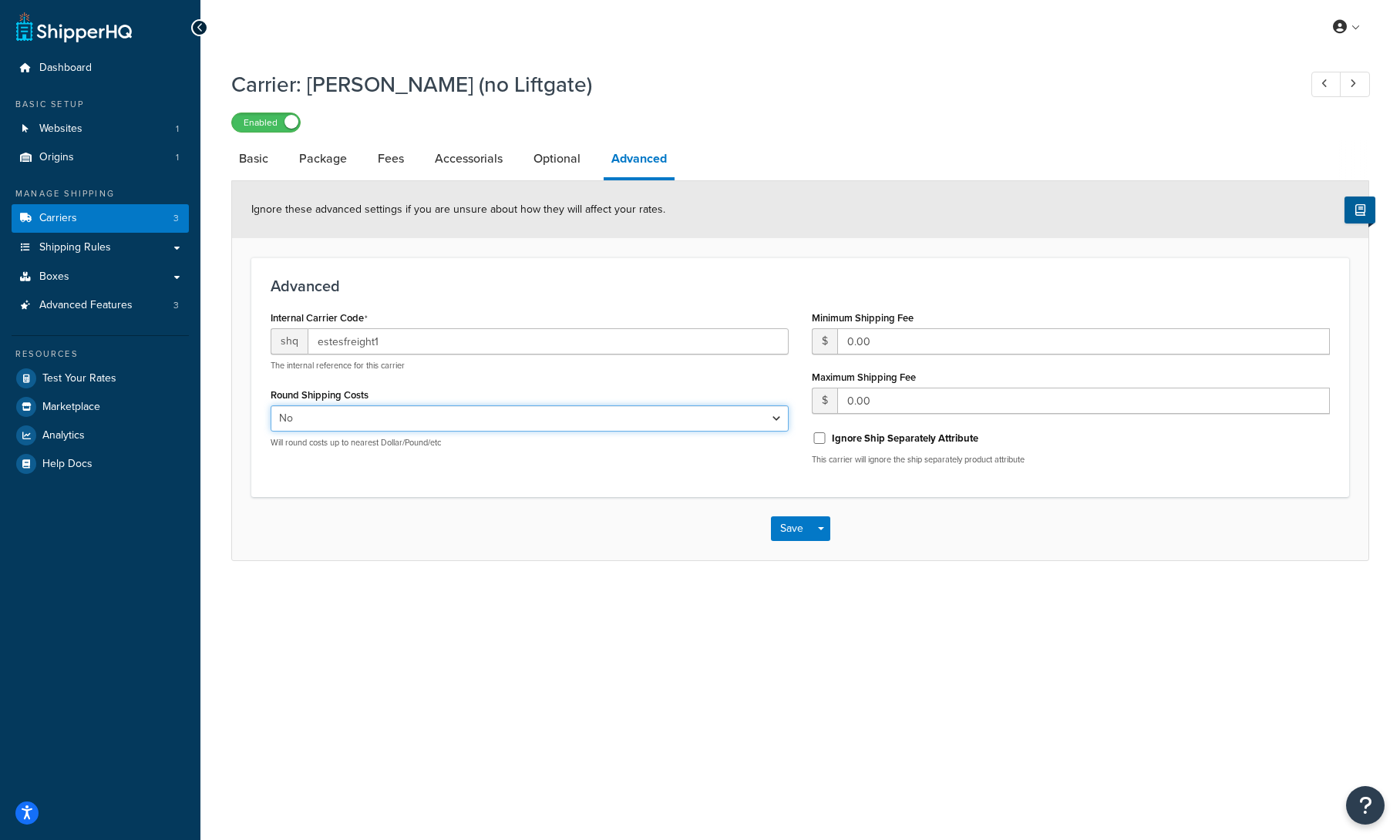
click at [605, 417] on select "Yes No" at bounding box center [530, 419] width 518 height 26
select select "true"
click at [270, 406] on select "Yes No" at bounding box center [530, 419] width 518 height 26
click at [781, 525] on button "Save" at bounding box center [792, 529] width 42 height 25
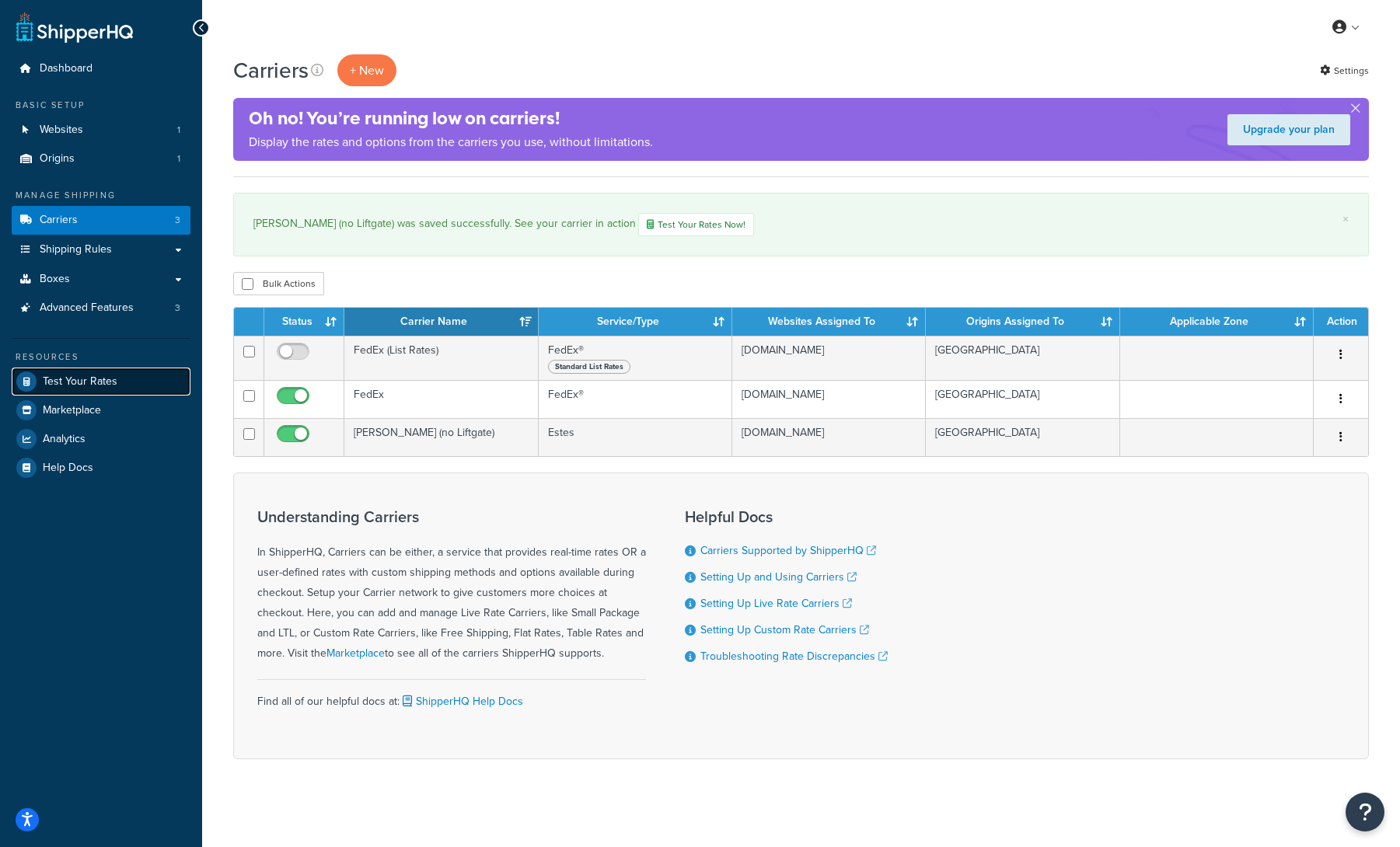
click at [95, 383] on span "Test Your Rates" at bounding box center [80, 382] width 74 height 13
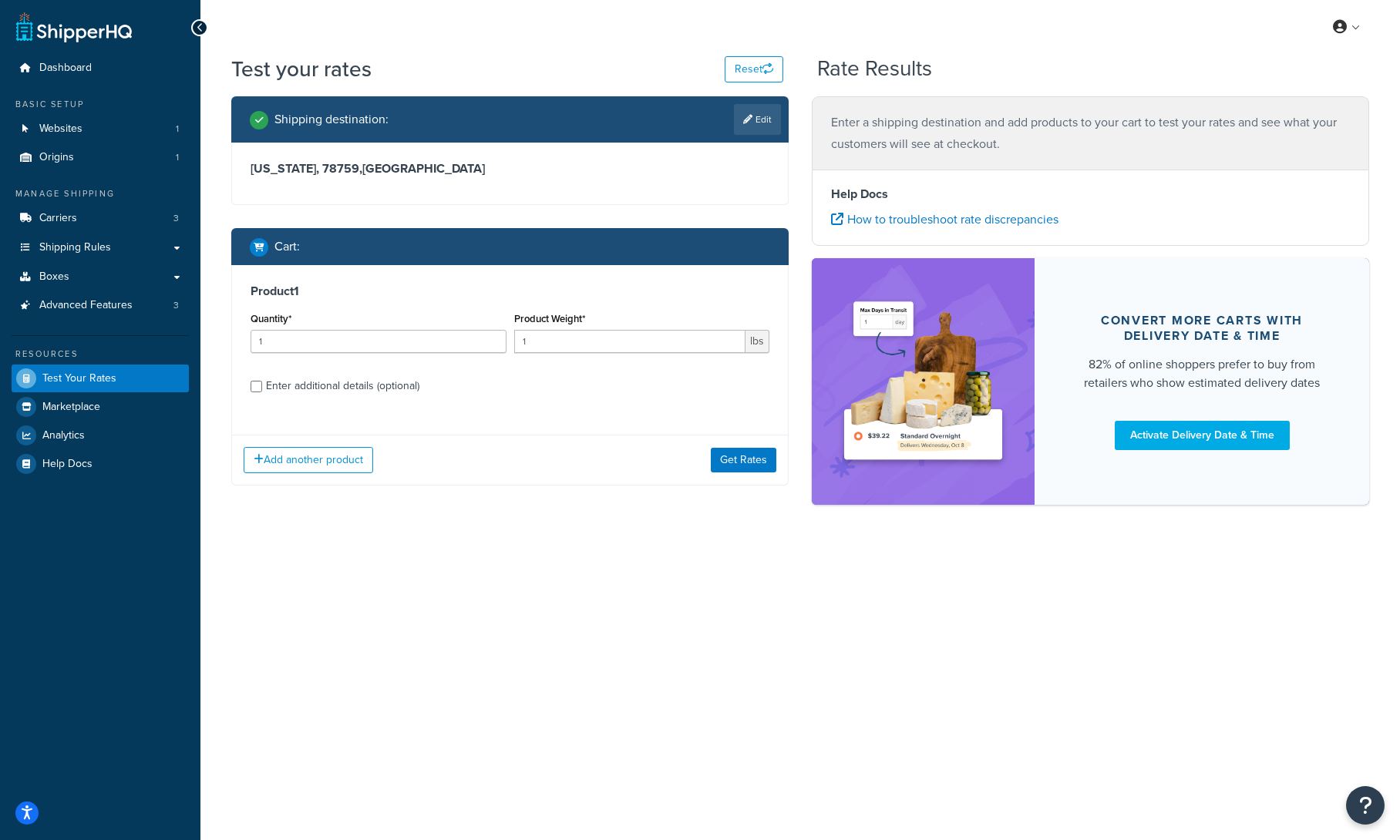
click at [390, 379] on div "Enter additional details (optional)" at bounding box center [343, 386] width 153 height 21
click at [262, 381] on input "Enter additional details (optional)" at bounding box center [257, 387] width 11 height 11
checkbox input "true"
select select "500"
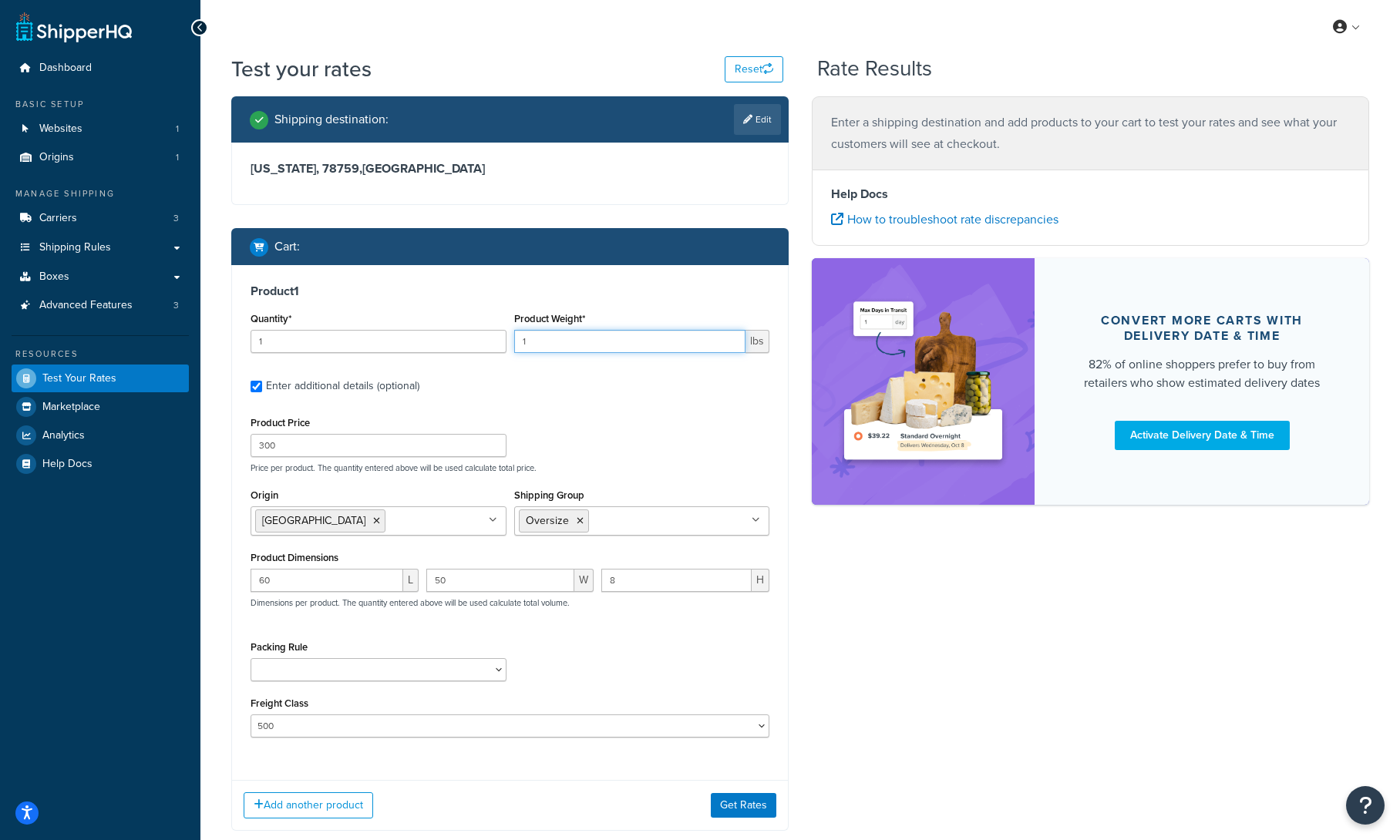
click at [534, 345] on input "1" at bounding box center [630, 342] width 232 height 23
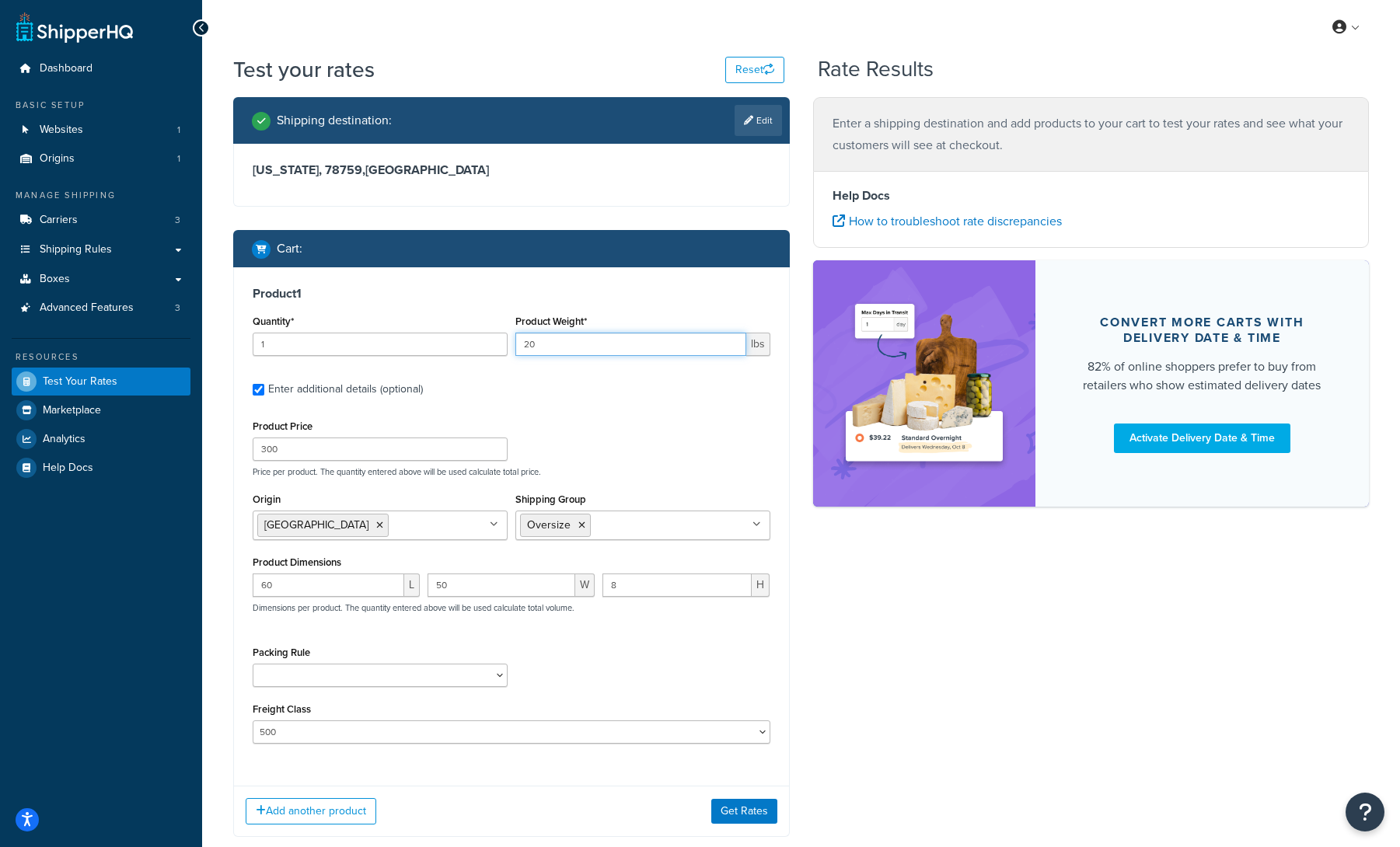
type input "20"
click at [350, 346] on input "1" at bounding box center [380, 345] width 255 height 23
type input "15"
drag, startPoint x: 331, startPoint y: 585, endPoint x: 228, endPoint y: 580, distance: 103.1
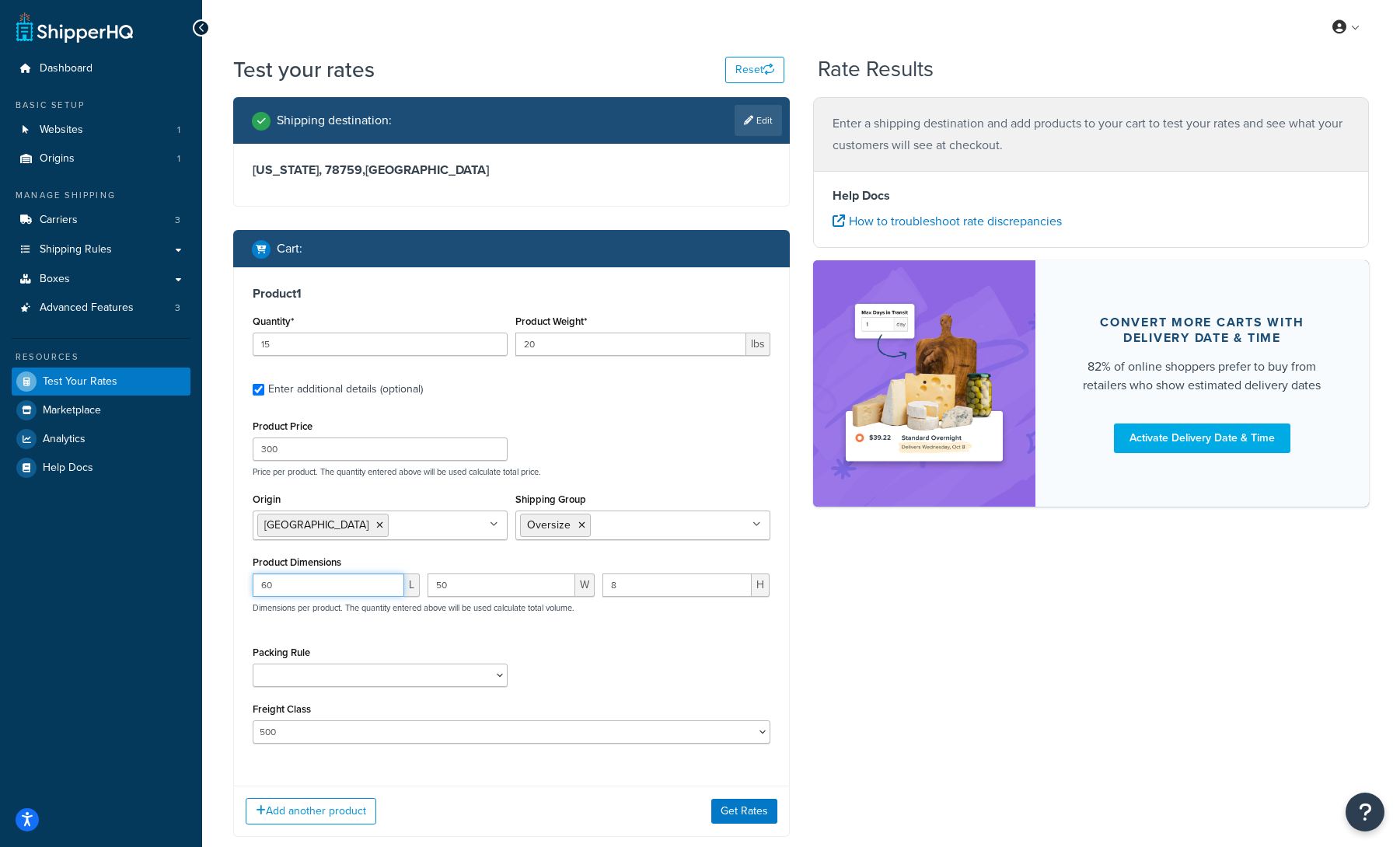
click at [228, 580] on div "Shipping destination : Edit Texas, 78759 , United States Cart : Product 1 Quant…" at bounding box center [512, 479] width 580 height 764
type input "47"
drag, startPoint x: 432, startPoint y: 586, endPoint x: 393, endPoint y: 586, distance: 39.0
click at [393, 586] on div "47 L 50 W 8 H Dimensions per product. The quantity entered above will be used c…" at bounding box center [512, 602] width 526 height 57
type input "23"
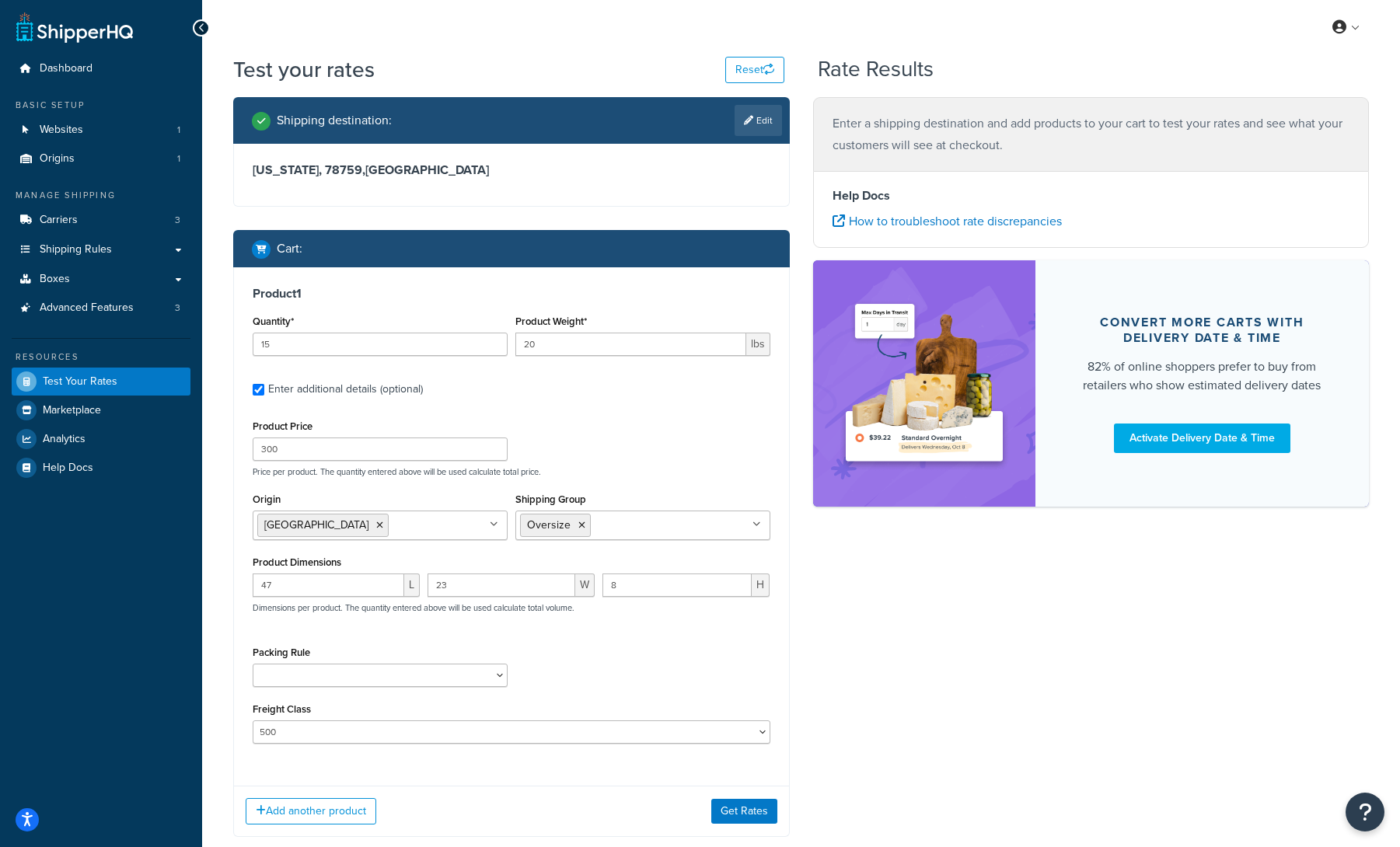
click at [679, 638] on div "Product Price 300 Price per product. The quantity entered above will be used ca…" at bounding box center [512, 579] width 518 height 328
click at [476, 665] on select "Packing Rule" at bounding box center [380, 675] width 255 height 23
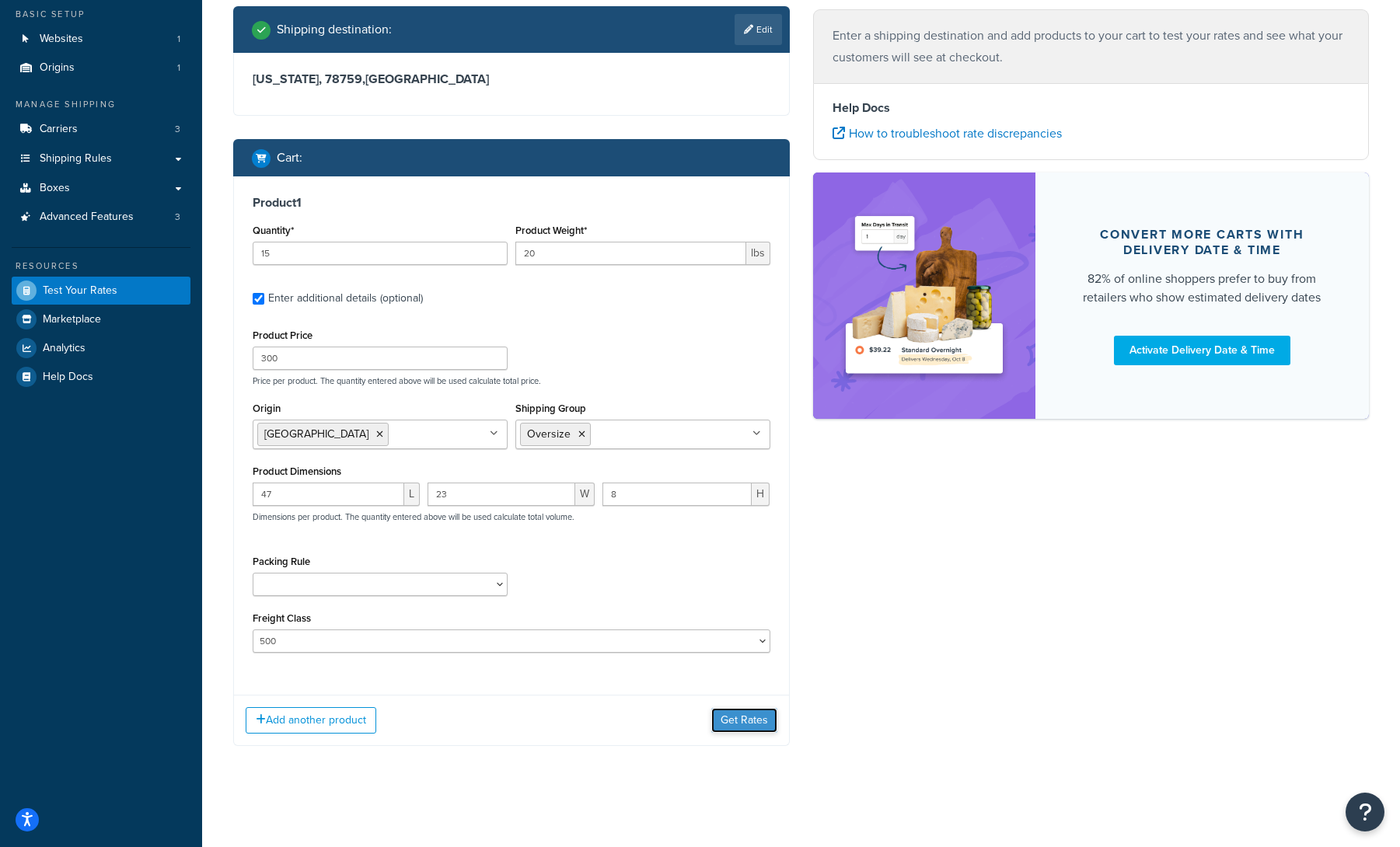
click at [755, 717] on button "Get Rates" at bounding box center [745, 721] width 66 height 25
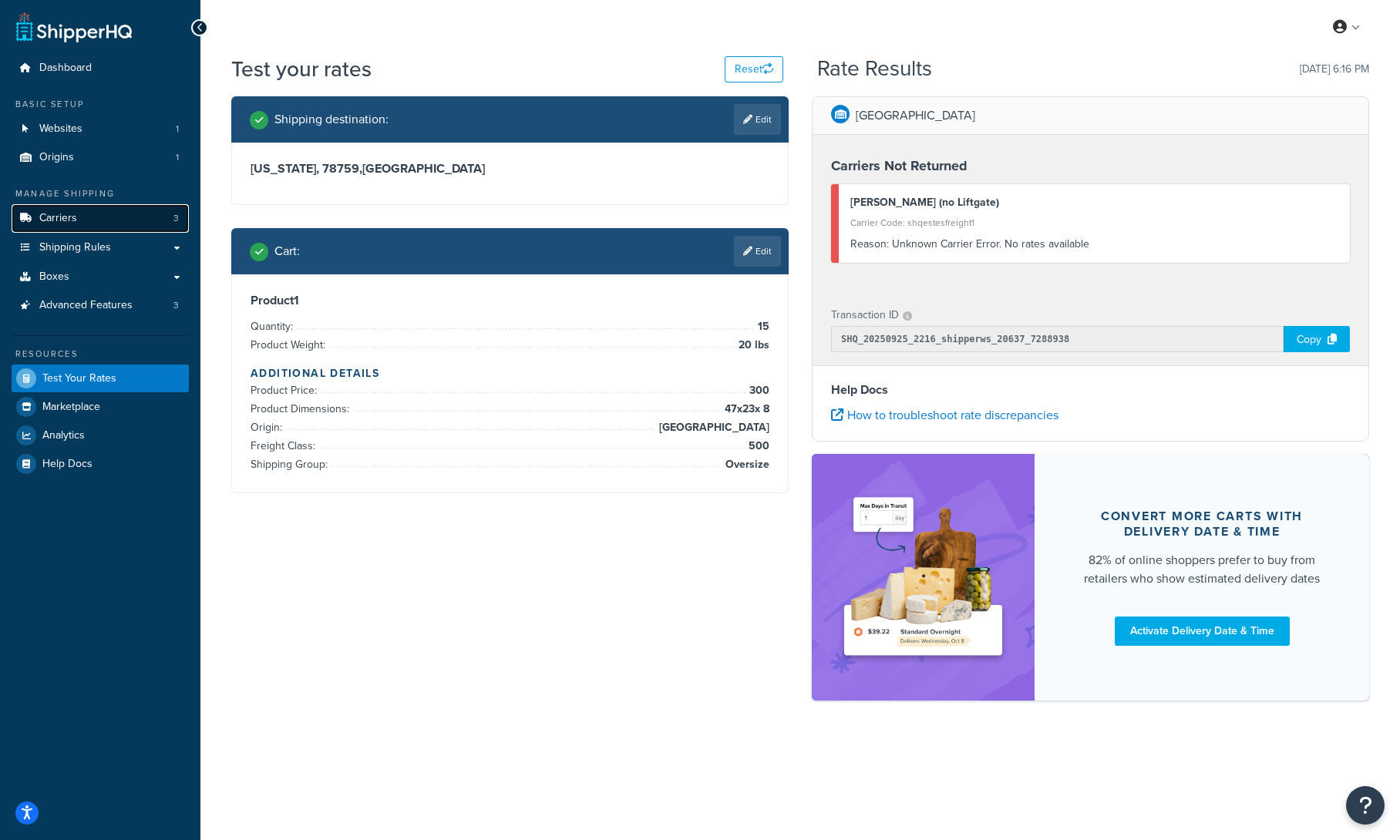
click at [114, 223] on link "Carriers 3" at bounding box center [100, 218] width 177 height 29
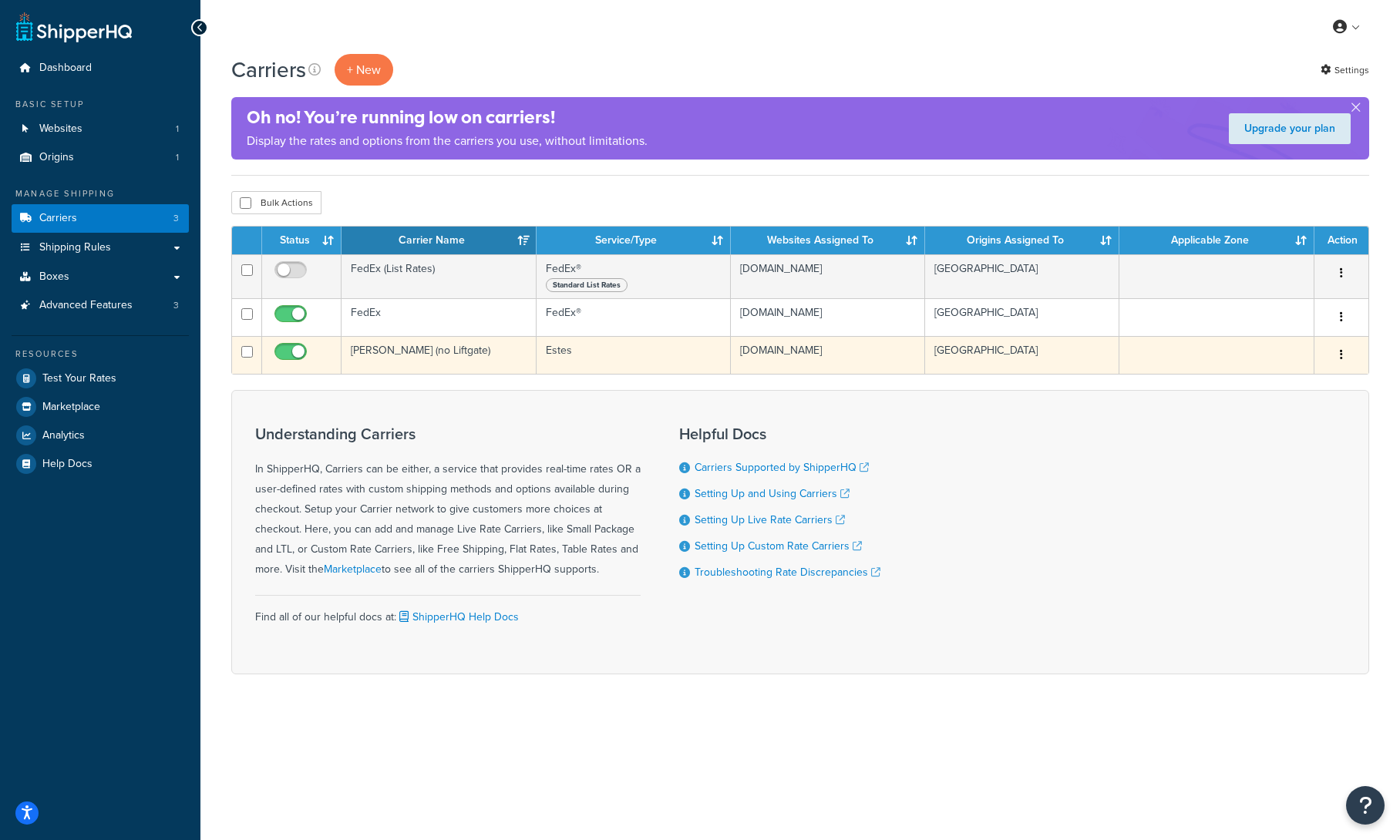
click at [405, 348] on td "[PERSON_NAME] (no Liftgate)" at bounding box center [439, 355] width 194 height 38
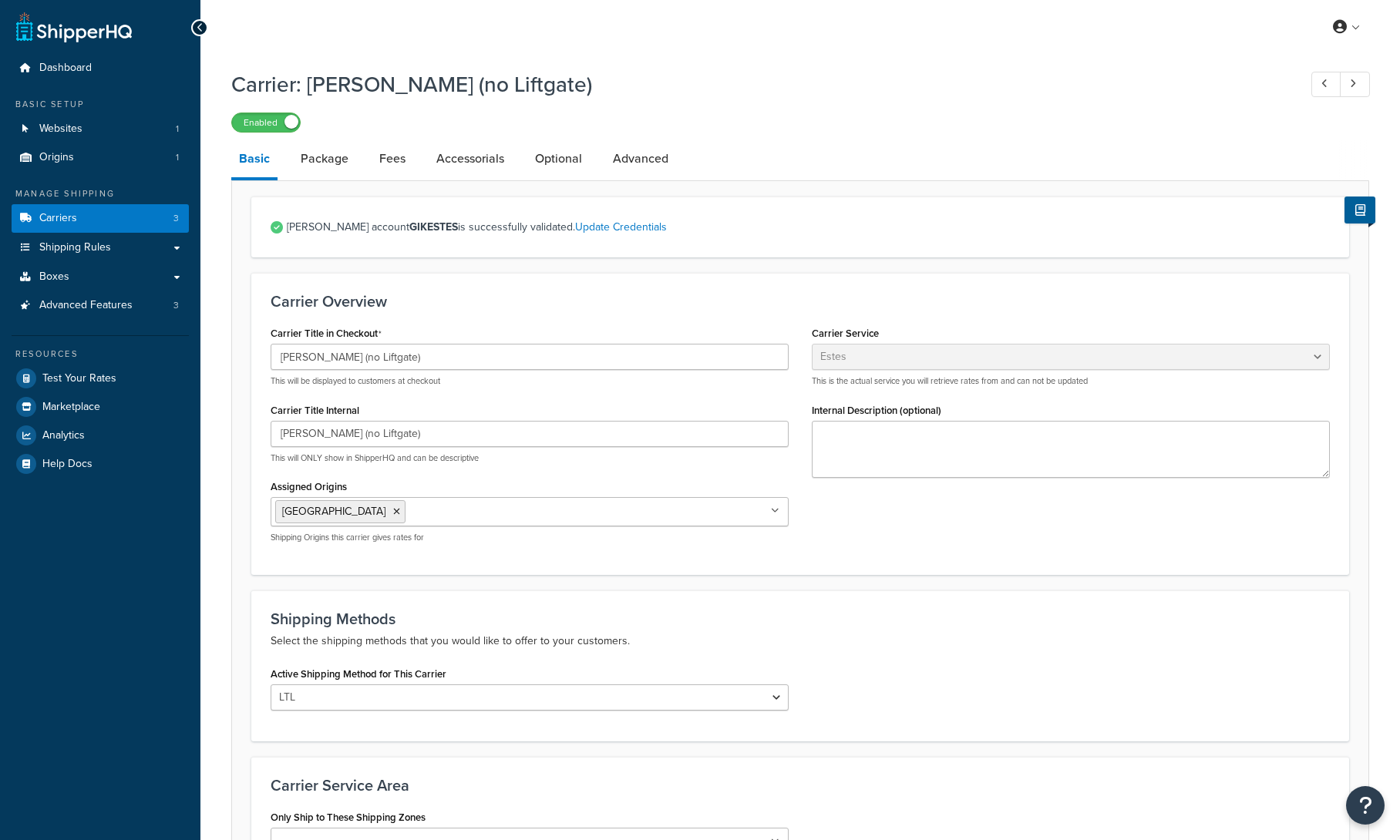
select select "estesFreight"
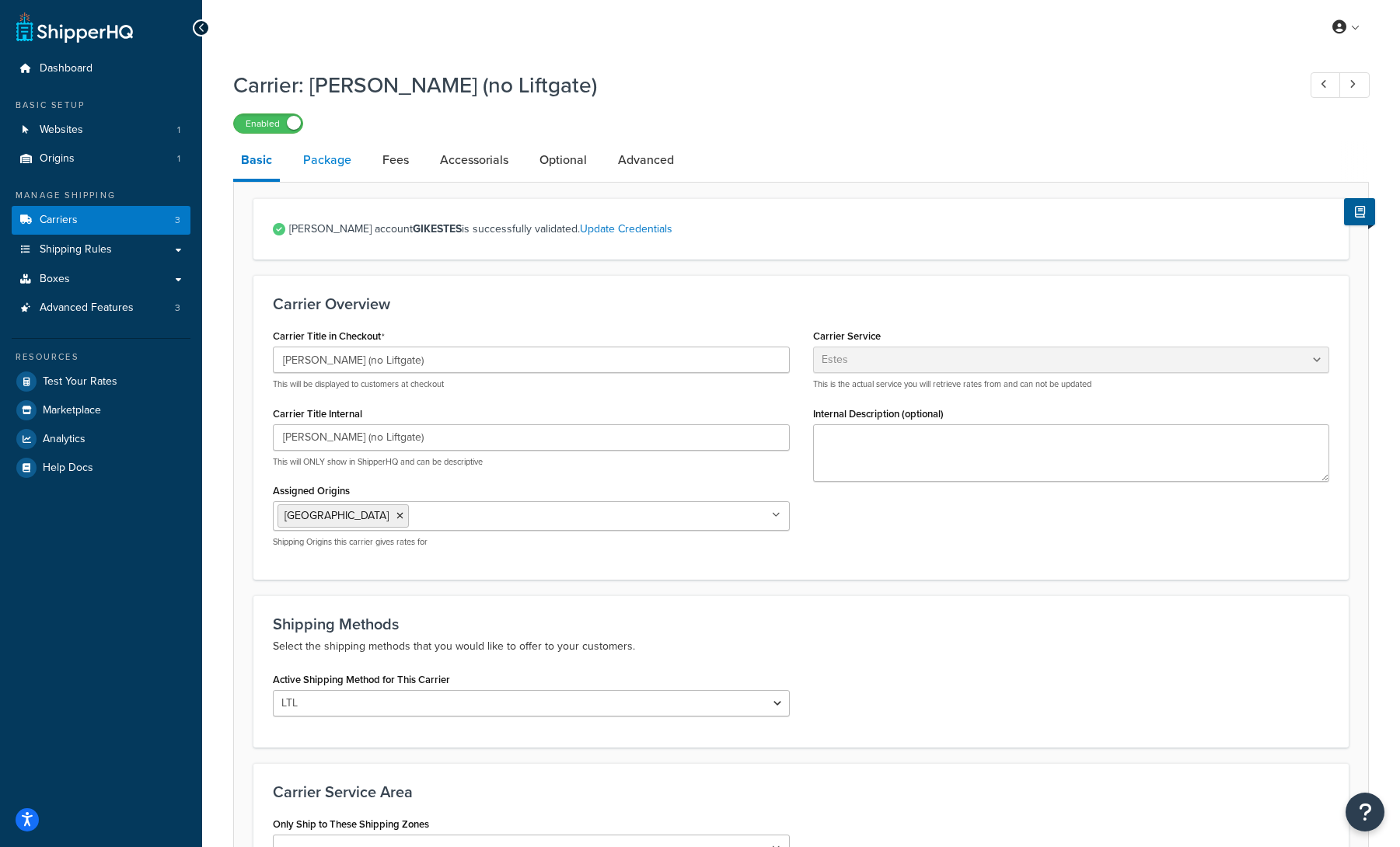
click at [338, 152] on link "Package" at bounding box center [326, 159] width 64 height 37
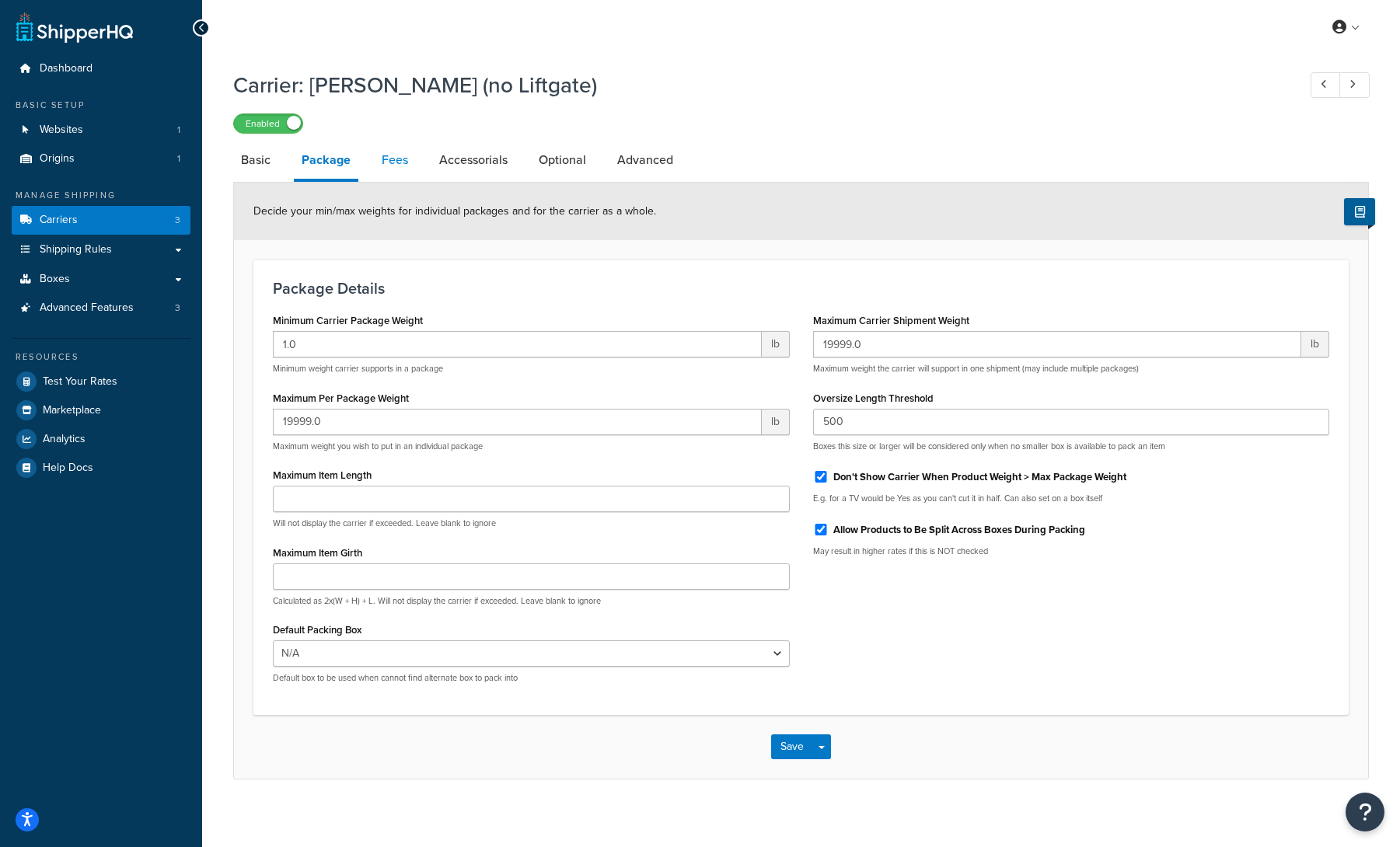
click at [409, 161] on link "Fees" at bounding box center [395, 159] width 42 height 37
select select "AFTER"
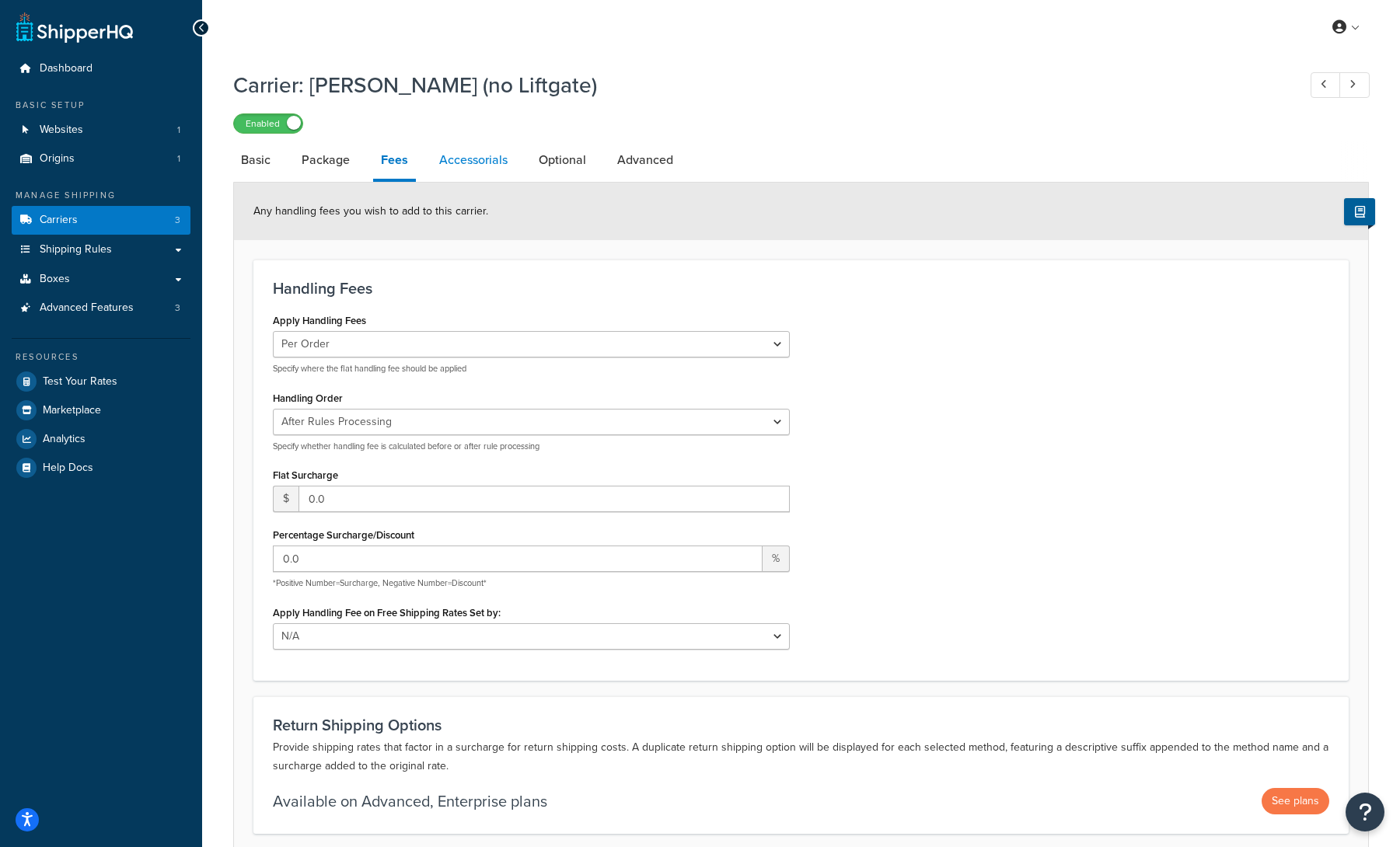
click at [501, 169] on link "Accessorials" at bounding box center [474, 159] width 84 height 37
select select "residential"
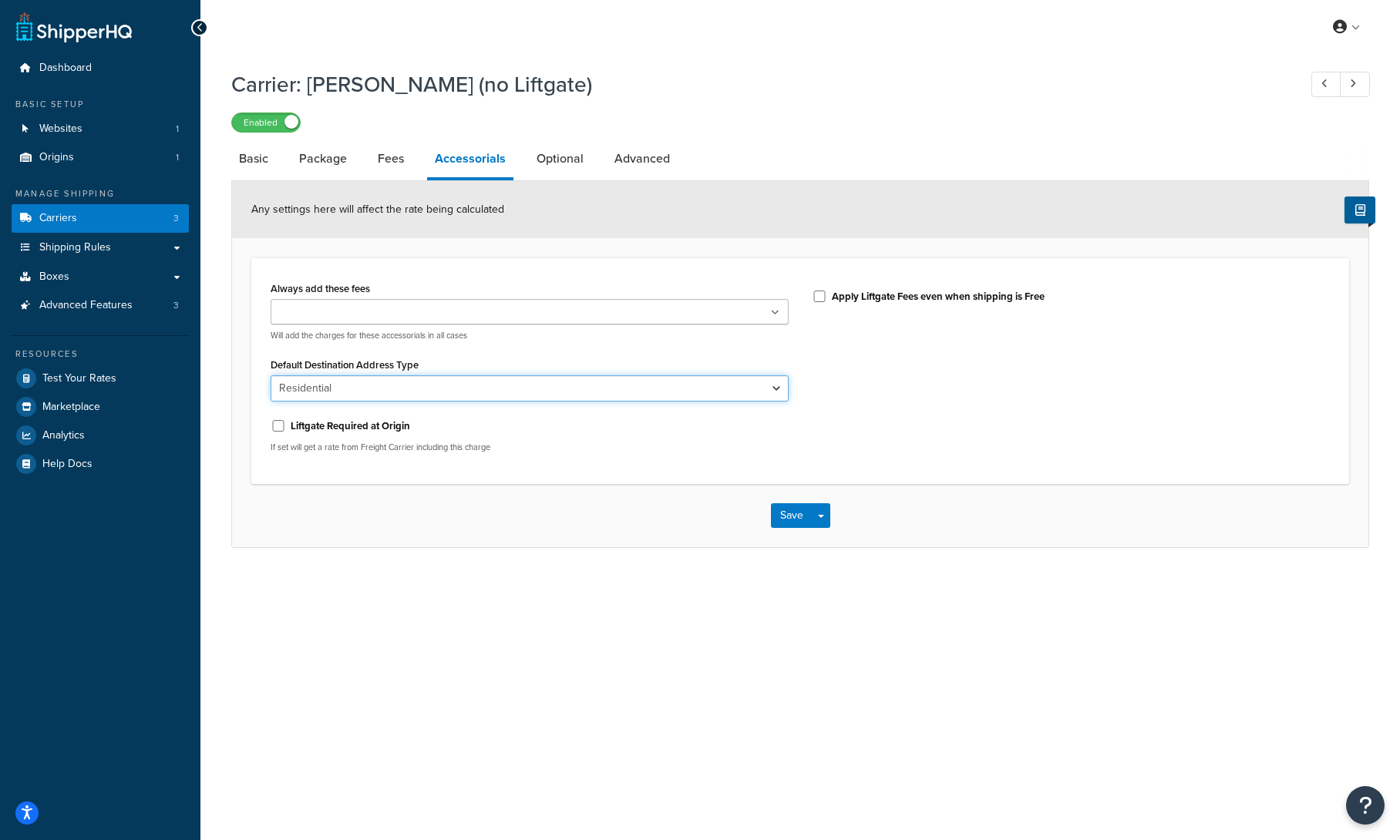
click at [493, 393] on select "Business Residential" at bounding box center [530, 388] width 518 height 26
click at [538, 159] on link "Optional" at bounding box center [560, 158] width 62 height 37
select select "500"
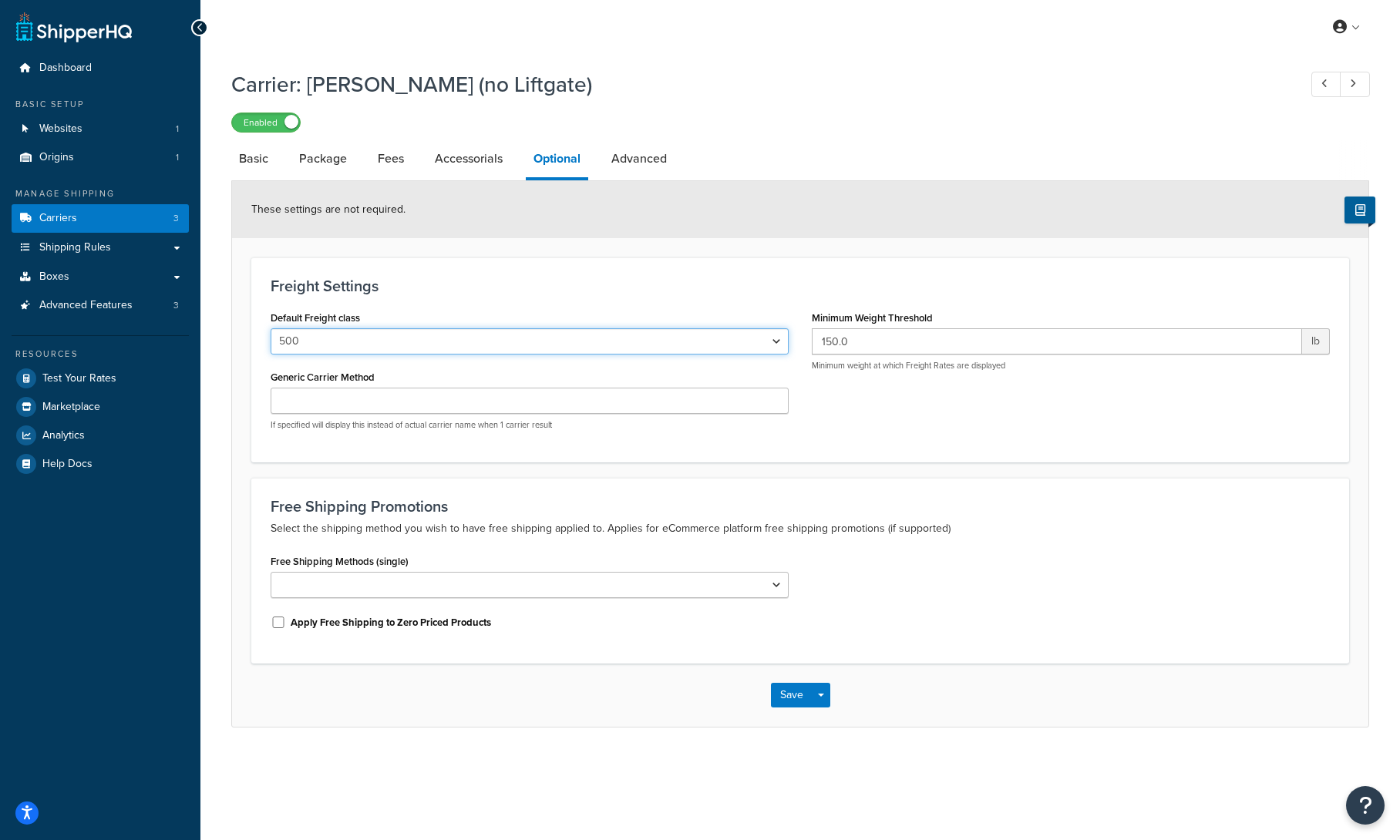
click at [464, 347] on select "50 55 60 65 70 77.5 85 92.5 100 110 125 150 175 200 250 300 400 500" at bounding box center [530, 342] width 518 height 26
click at [593, 347] on select "50 55 60 65 70 77.5 85 92.5 100 110 125 150 175 200 250 300 400 500" at bounding box center [530, 342] width 518 height 26
click at [623, 168] on link "Advanced" at bounding box center [639, 158] width 71 height 37
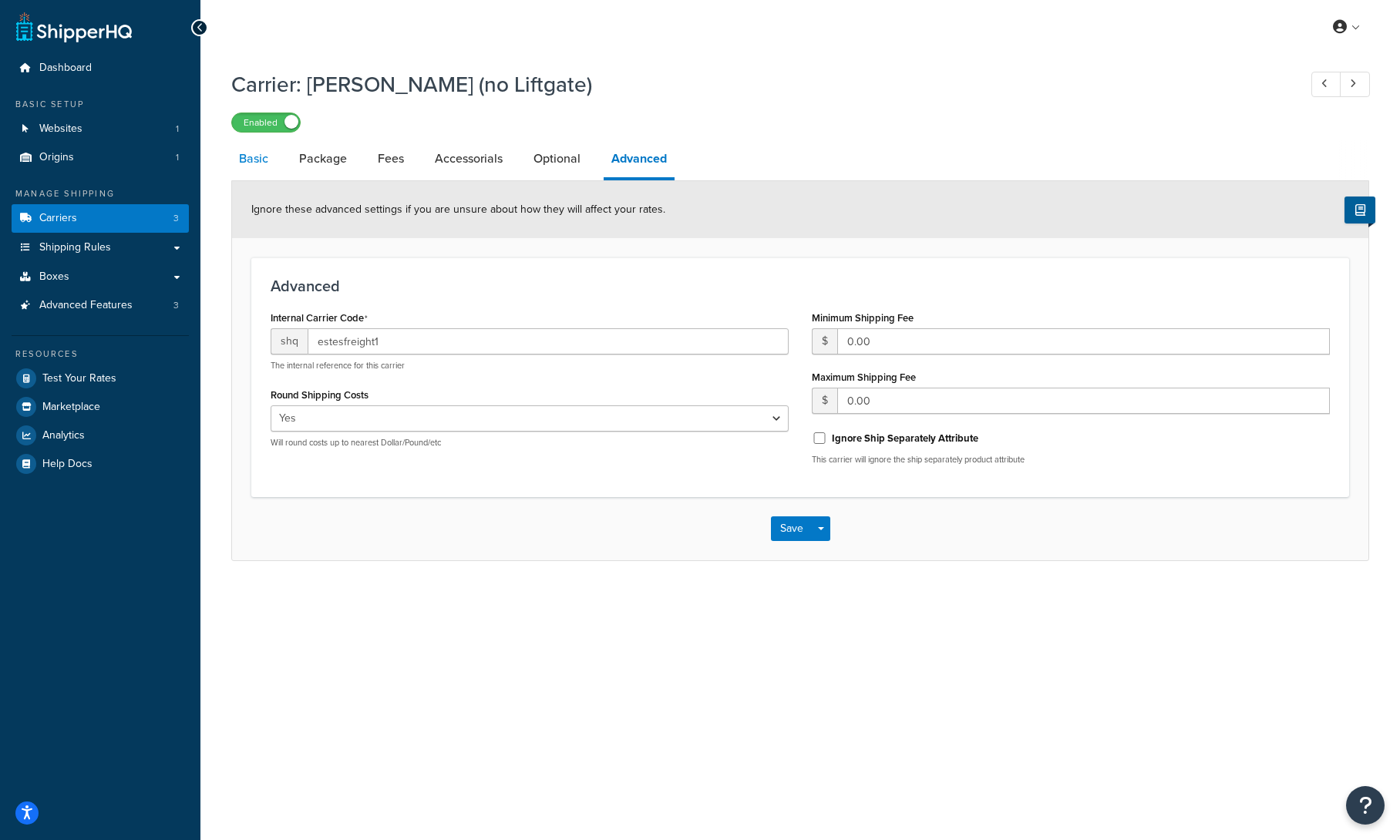
click at [266, 159] on link "Basic" at bounding box center [253, 158] width 45 height 37
select select "estesFreight"
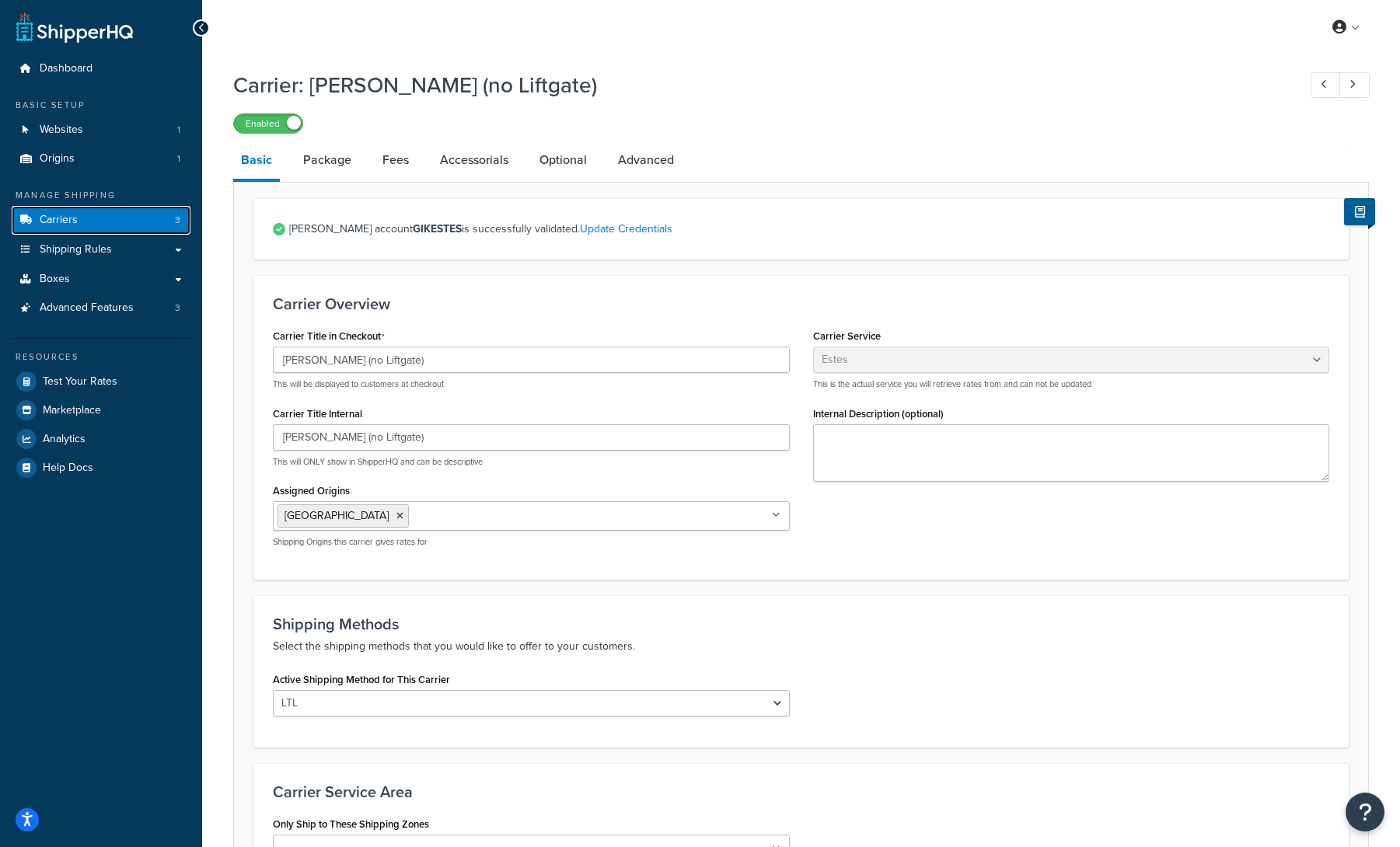
click at [112, 219] on link "Carriers 3" at bounding box center [101, 220] width 179 height 29
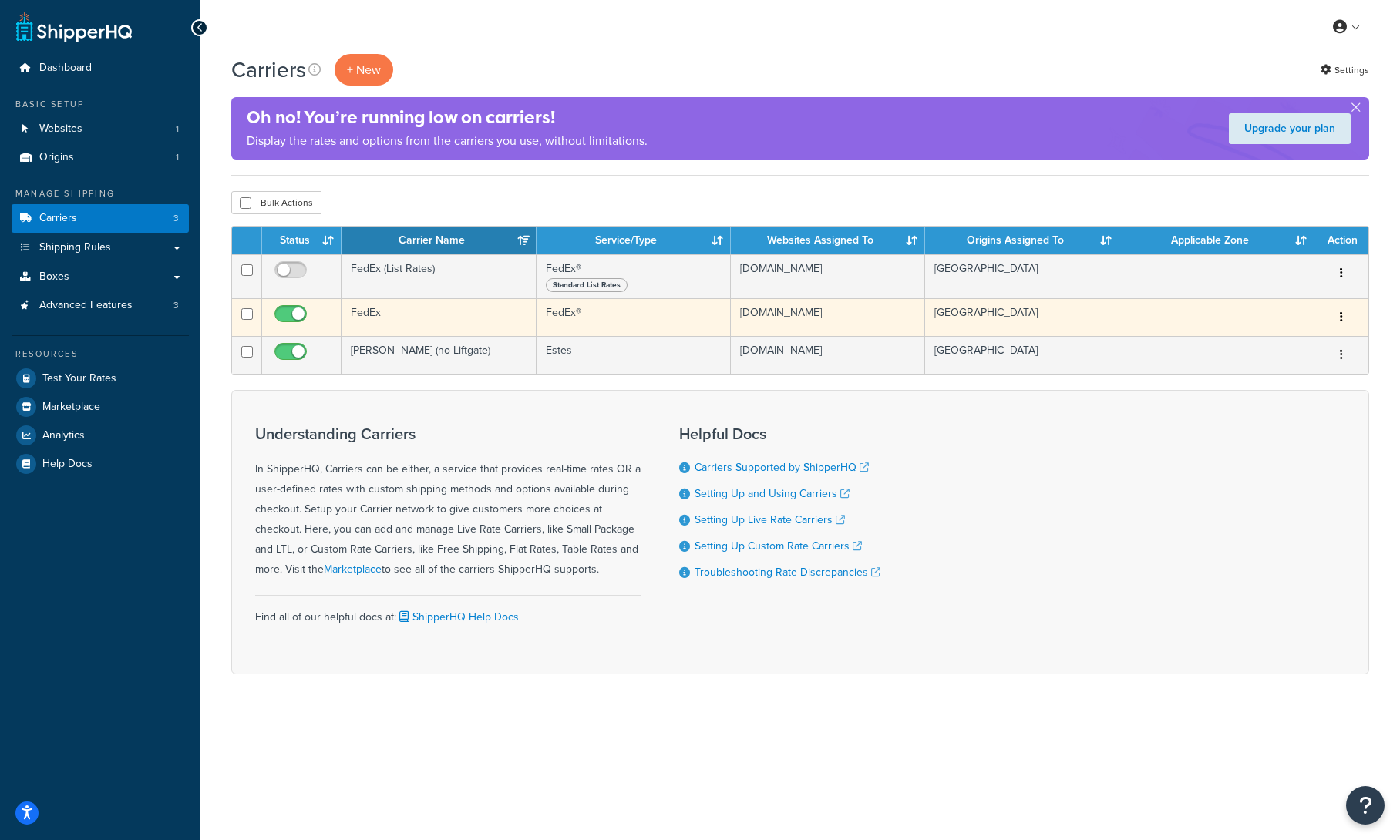
click at [425, 324] on td "FedEx" at bounding box center [439, 317] width 194 height 38
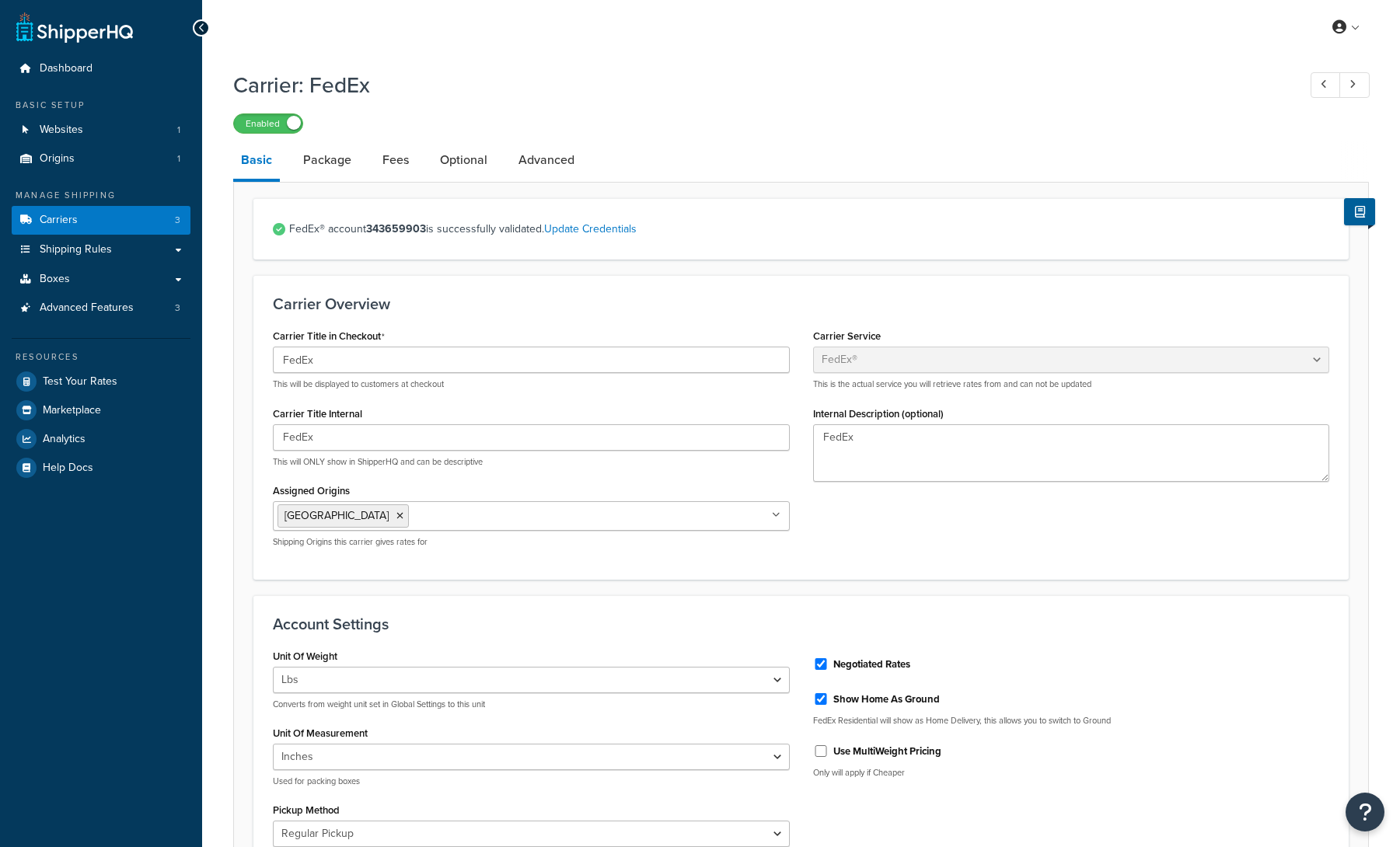
select select "fedEx"
select select "REGULAR_PICKUP"
select select "YOUR_PACKAGING"
click at [476, 165] on link "Optional" at bounding box center [464, 159] width 63 height 37
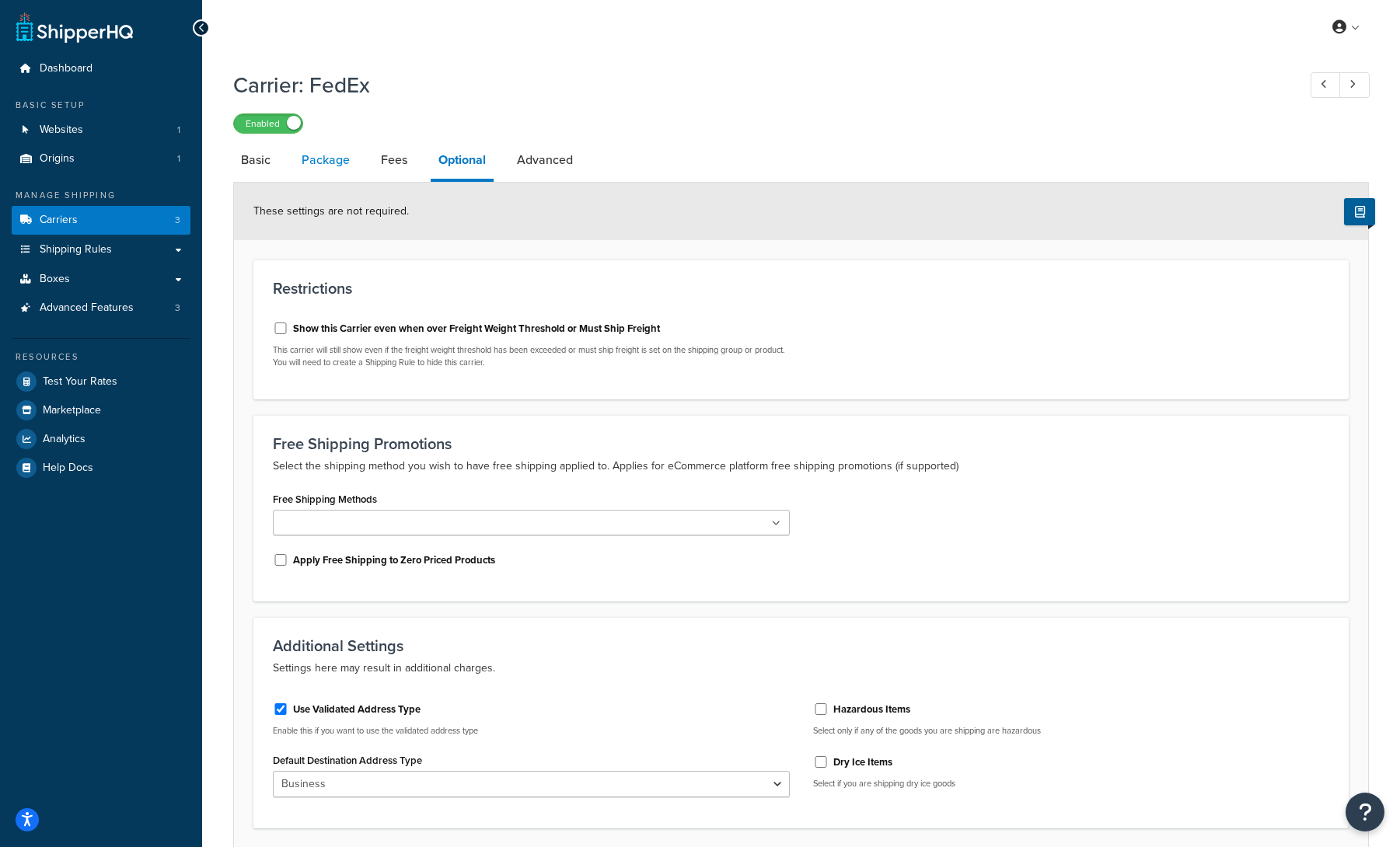
click at [339, 165] on link "Package" at bounding box center [326, 159] width 64 height 37
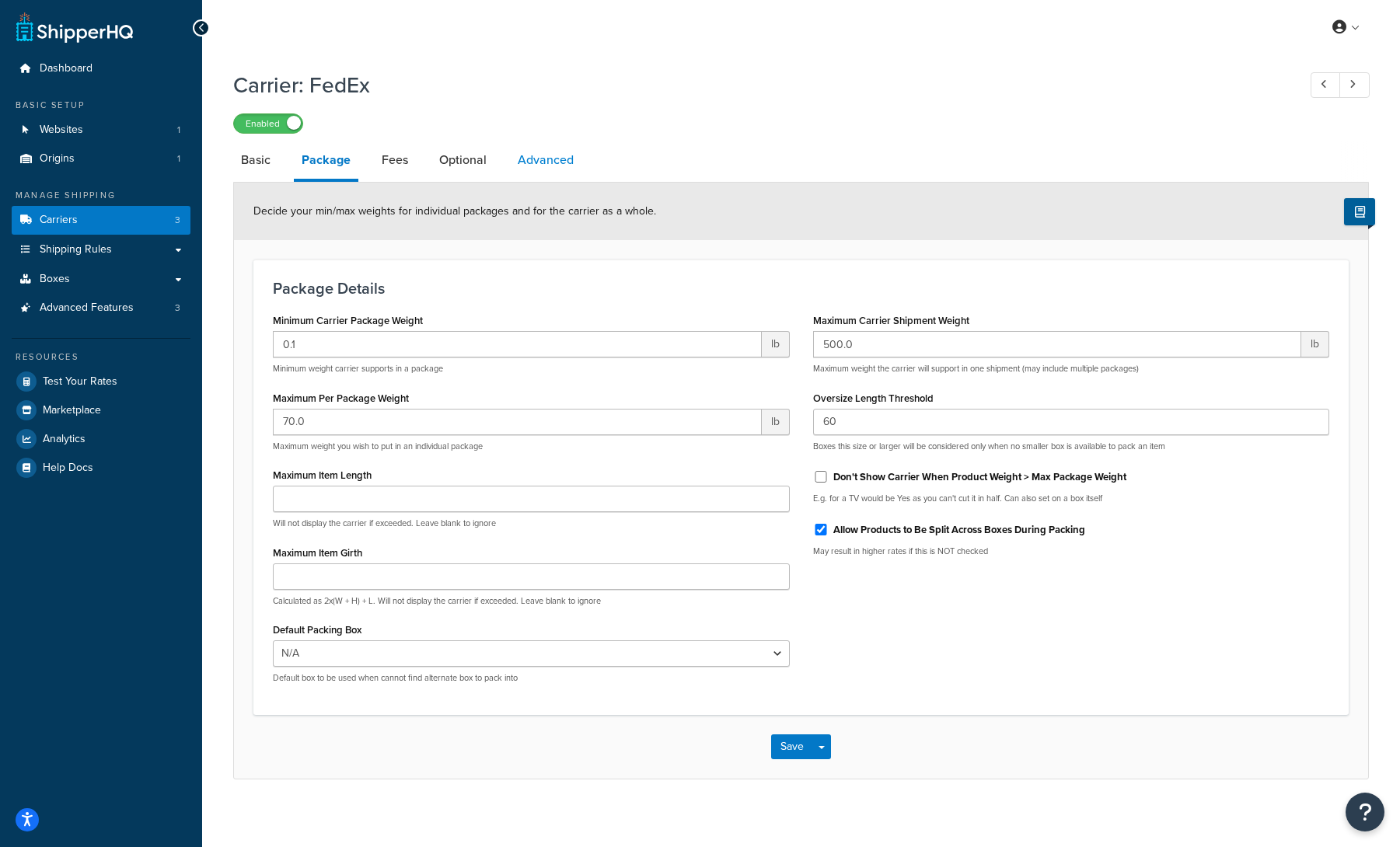
click at [545, 155] on link "Advanced" at bounding box center [545, 159] width 72 height 37
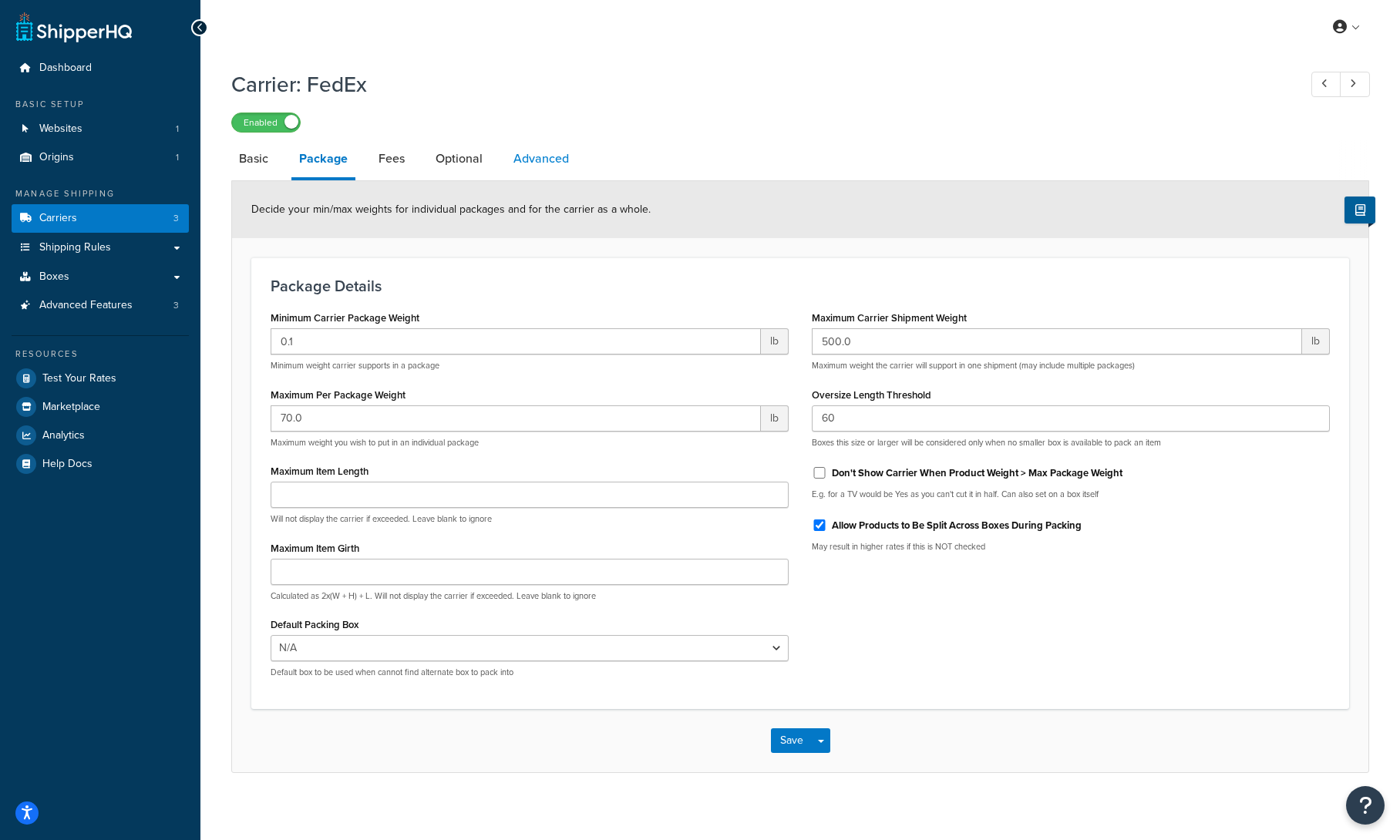
select select "false"
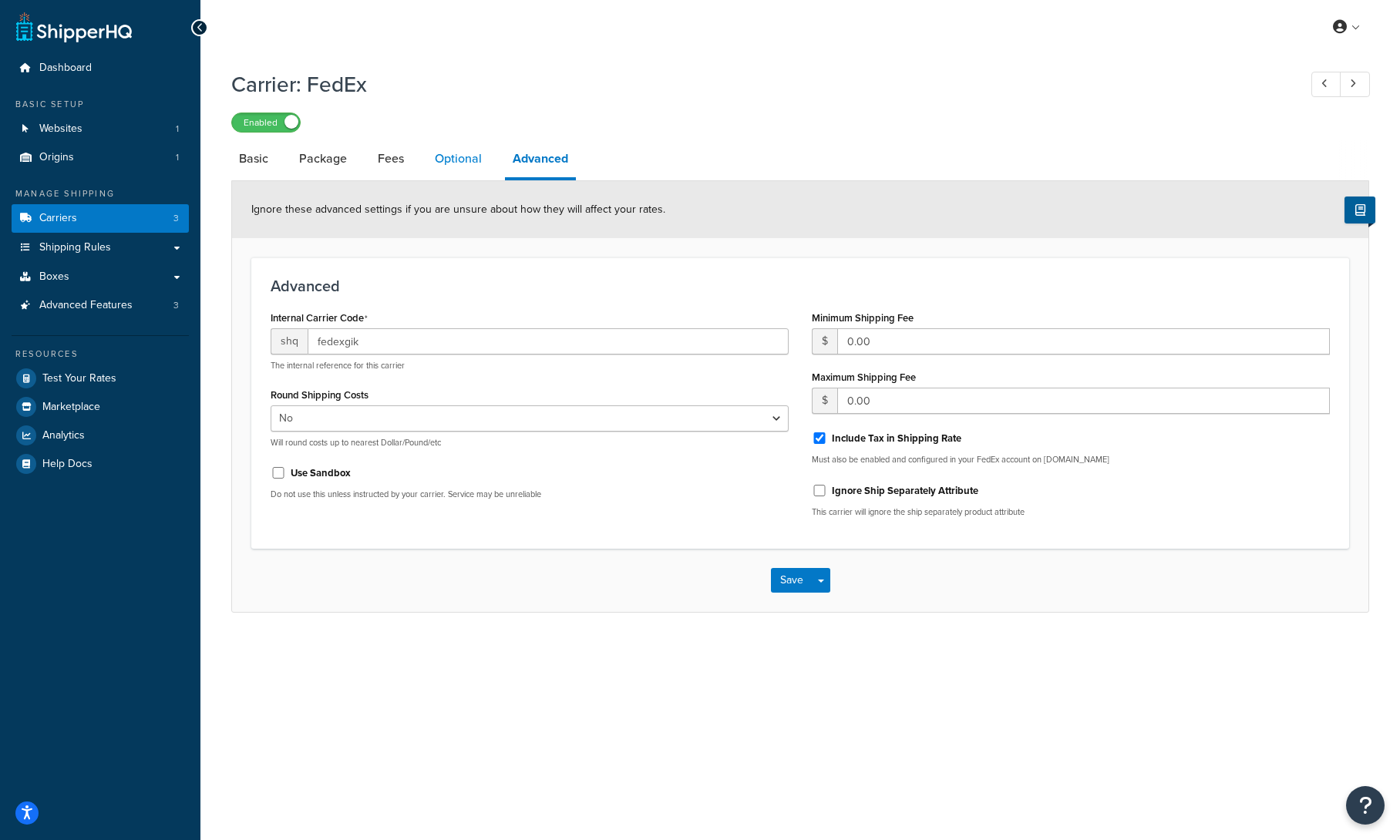
click at [480, 161] on link "Optional" at bounding box center [458, 158] width 62 height 37
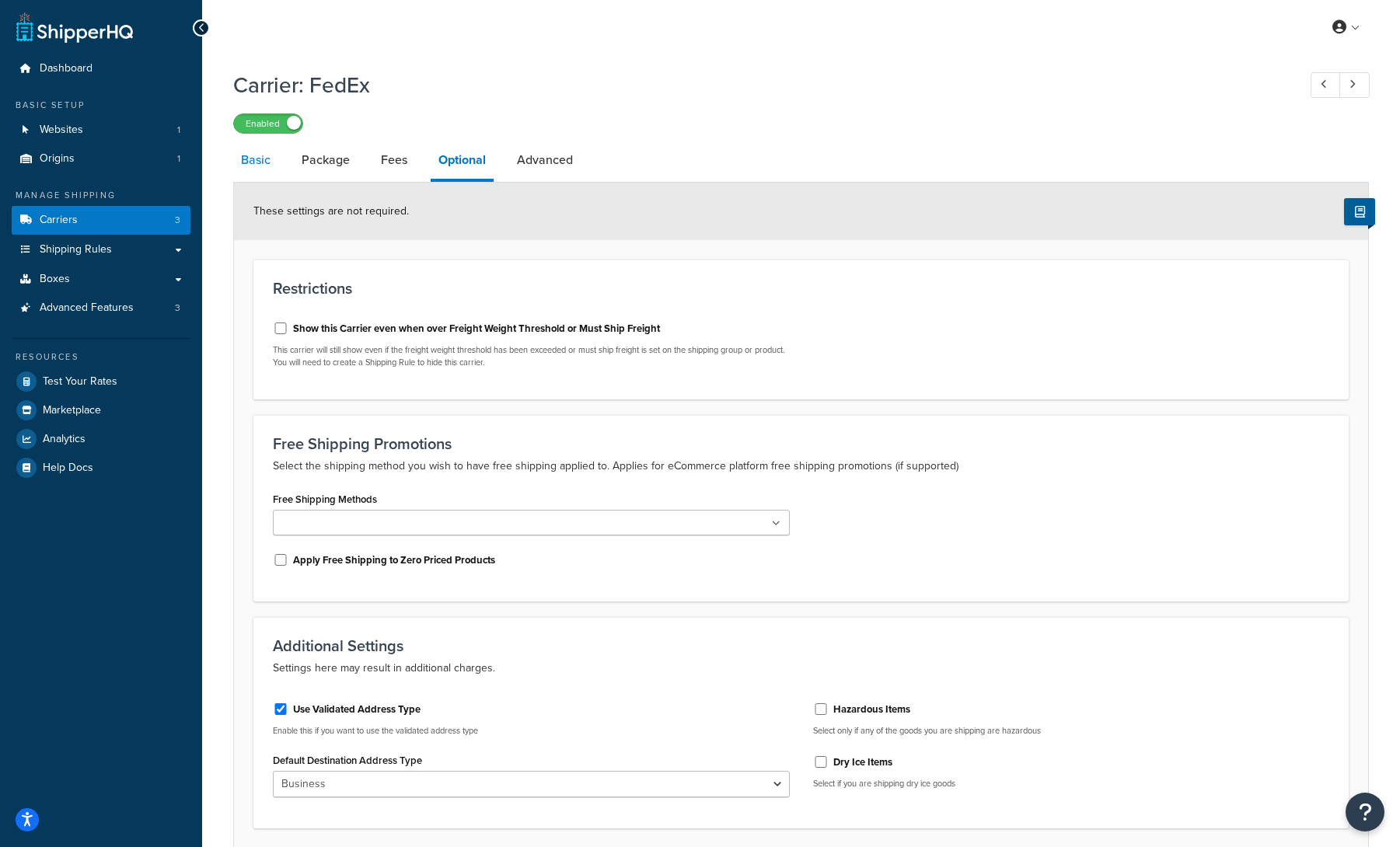
click at [258, 167] on link "Basic" at bounding box center [255, 159] width 45 height 37
select select "fedEx"
select select "REGULAR_PICKUP"
select select "YOUR_PACKAGING"
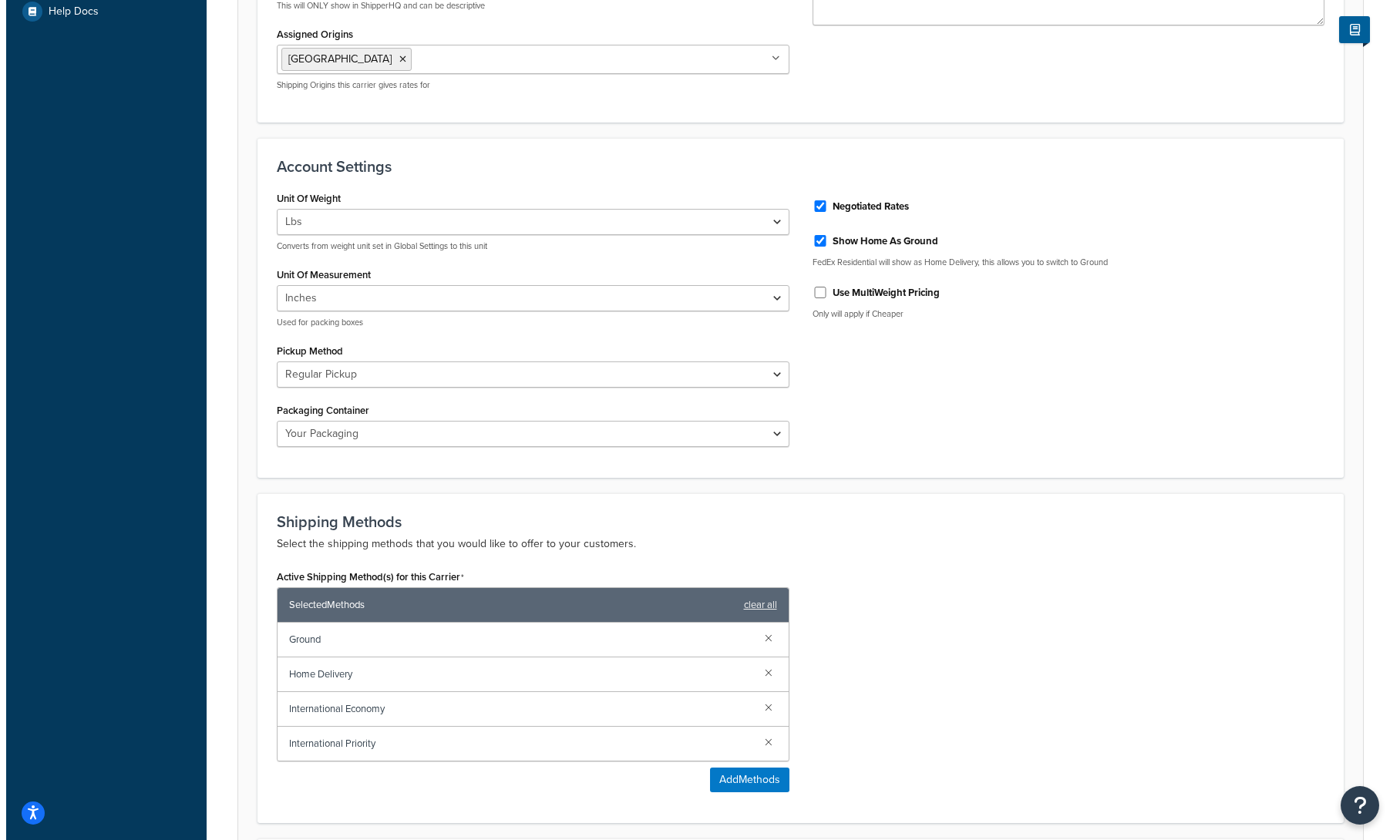
scroll to position [626, 0]
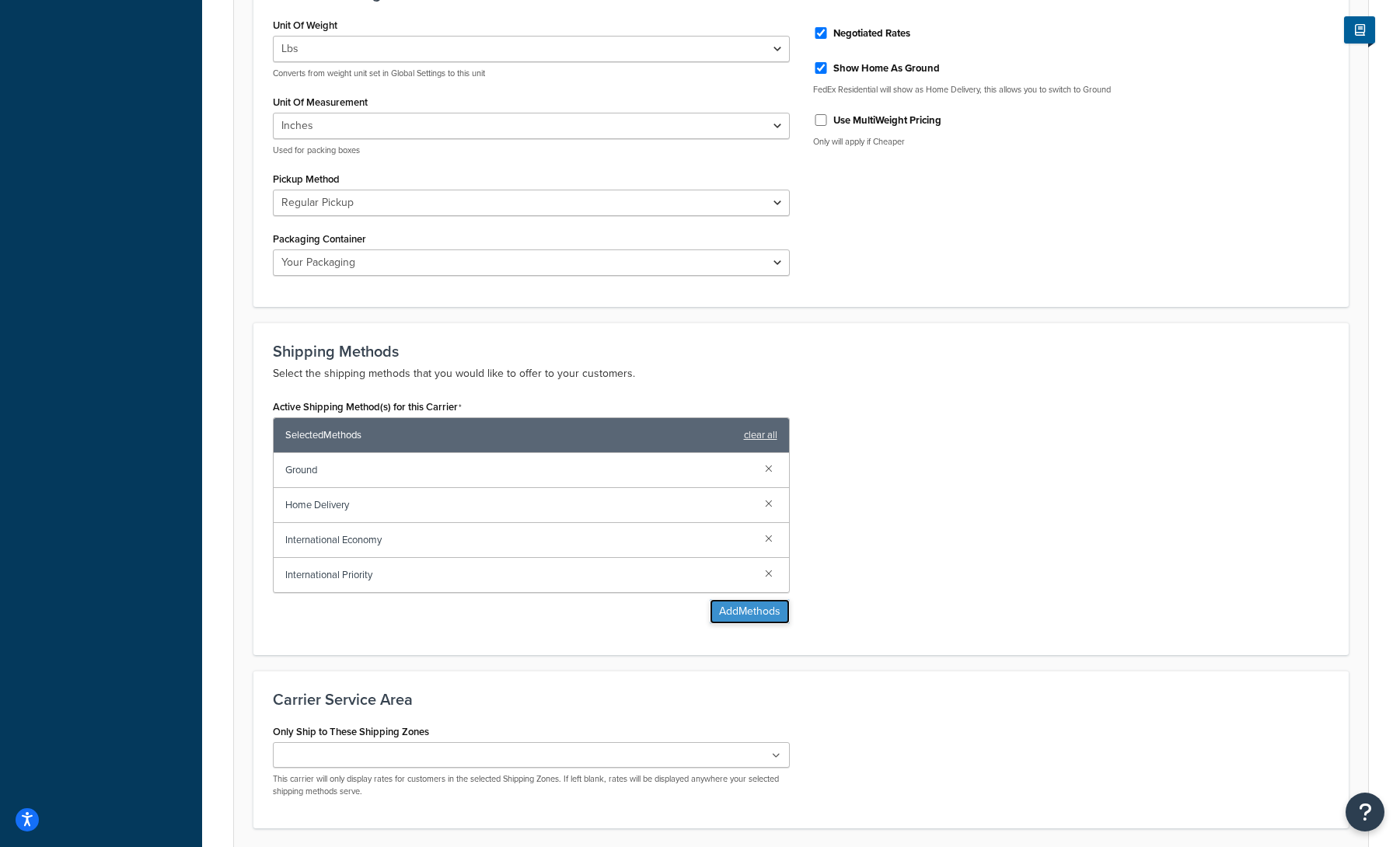
click at [751, 617] on button "Add Methods" at bounding box center [750, 611] width 80 height 25
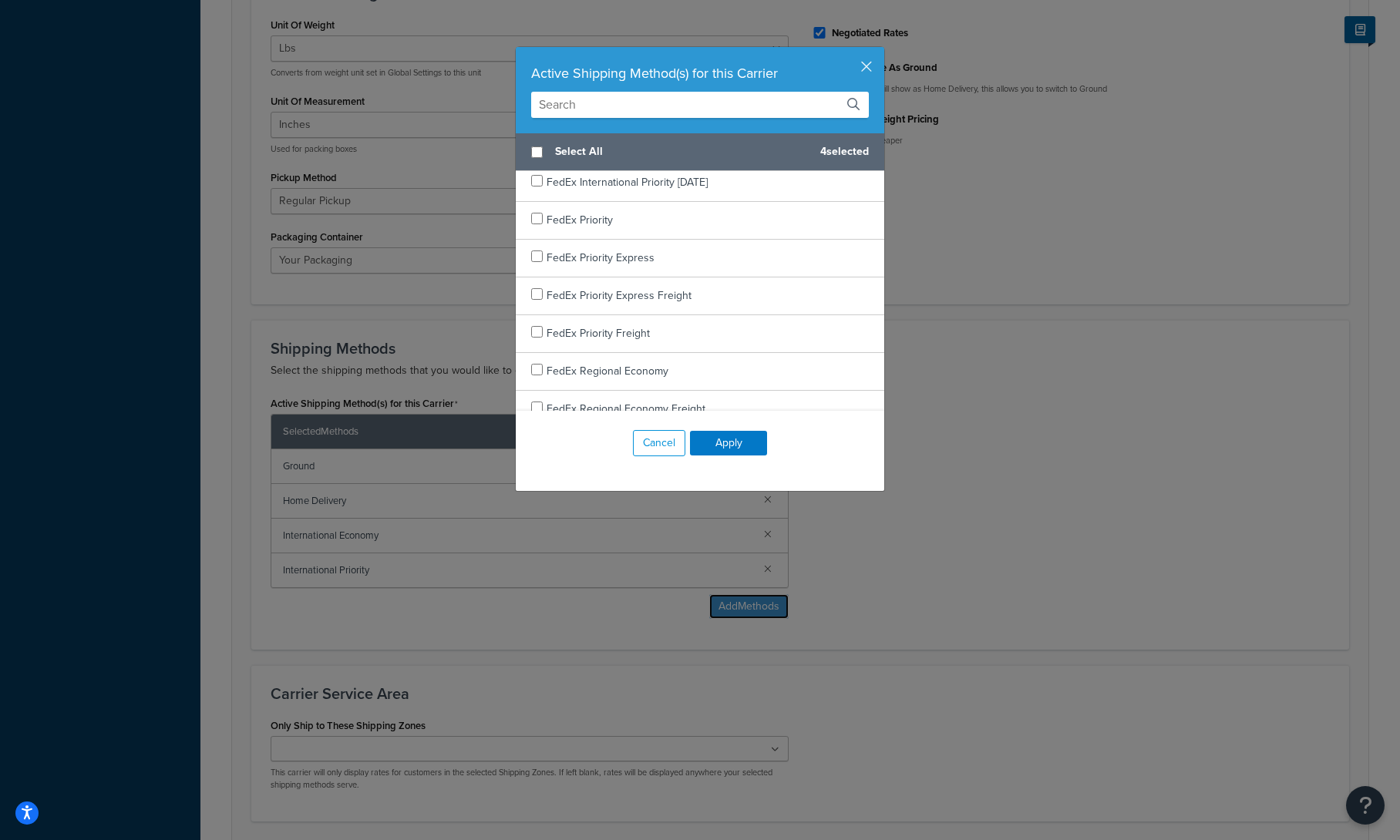
scroll to position [653, 0]
click at [571, 112] on input "text" at bounding box center [700, 105] width 338 height 26
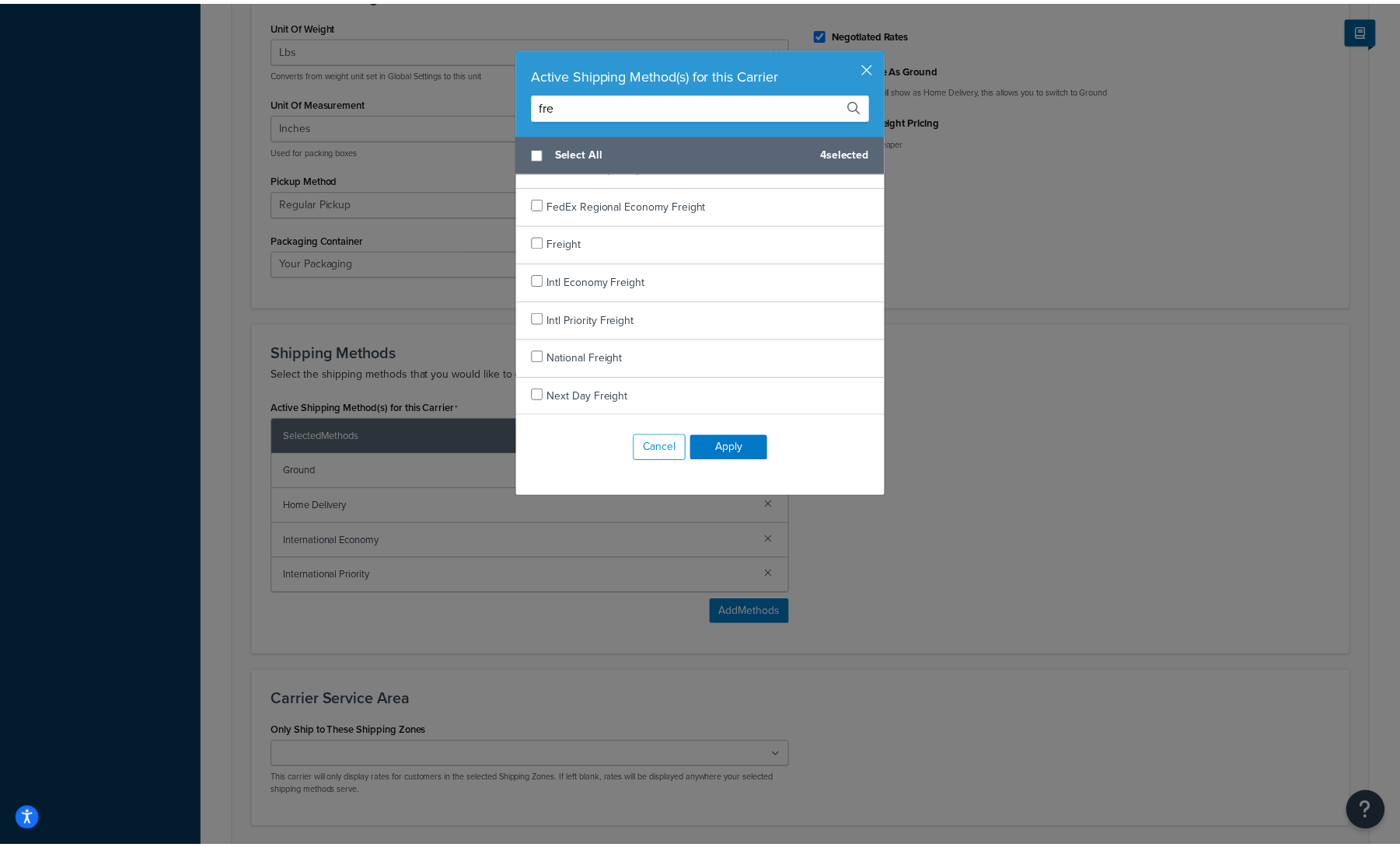
scroll to position [177, 0]
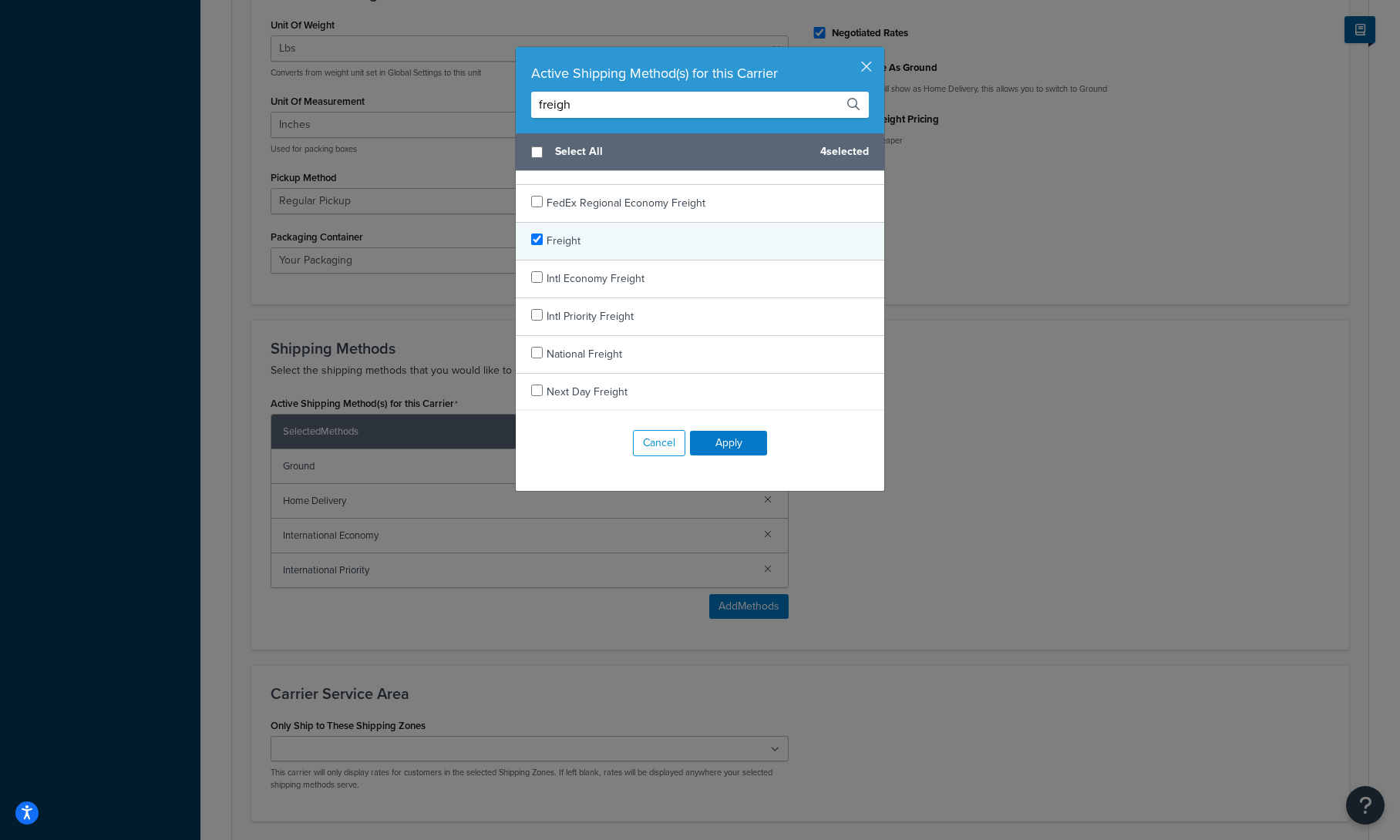
type input "freigh"
click at [531, 242] on input "checkbox" at bounding box center [537, 239] width 11 height 11
checkbox input "true"
click at [730, 452] on button "Apply" at bounding box center [729, 443] width 77 height 25
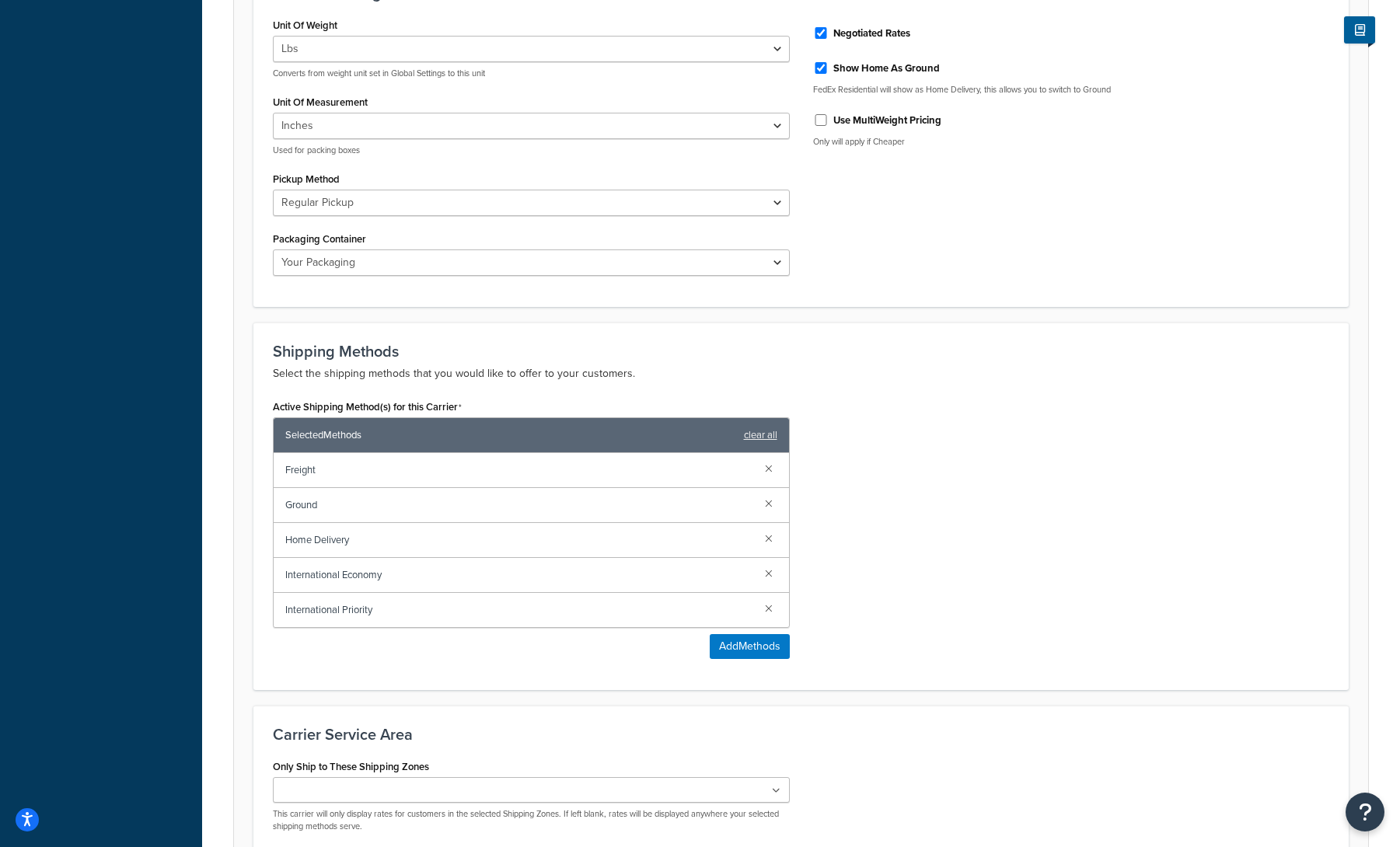
scroll to position [790, 0]
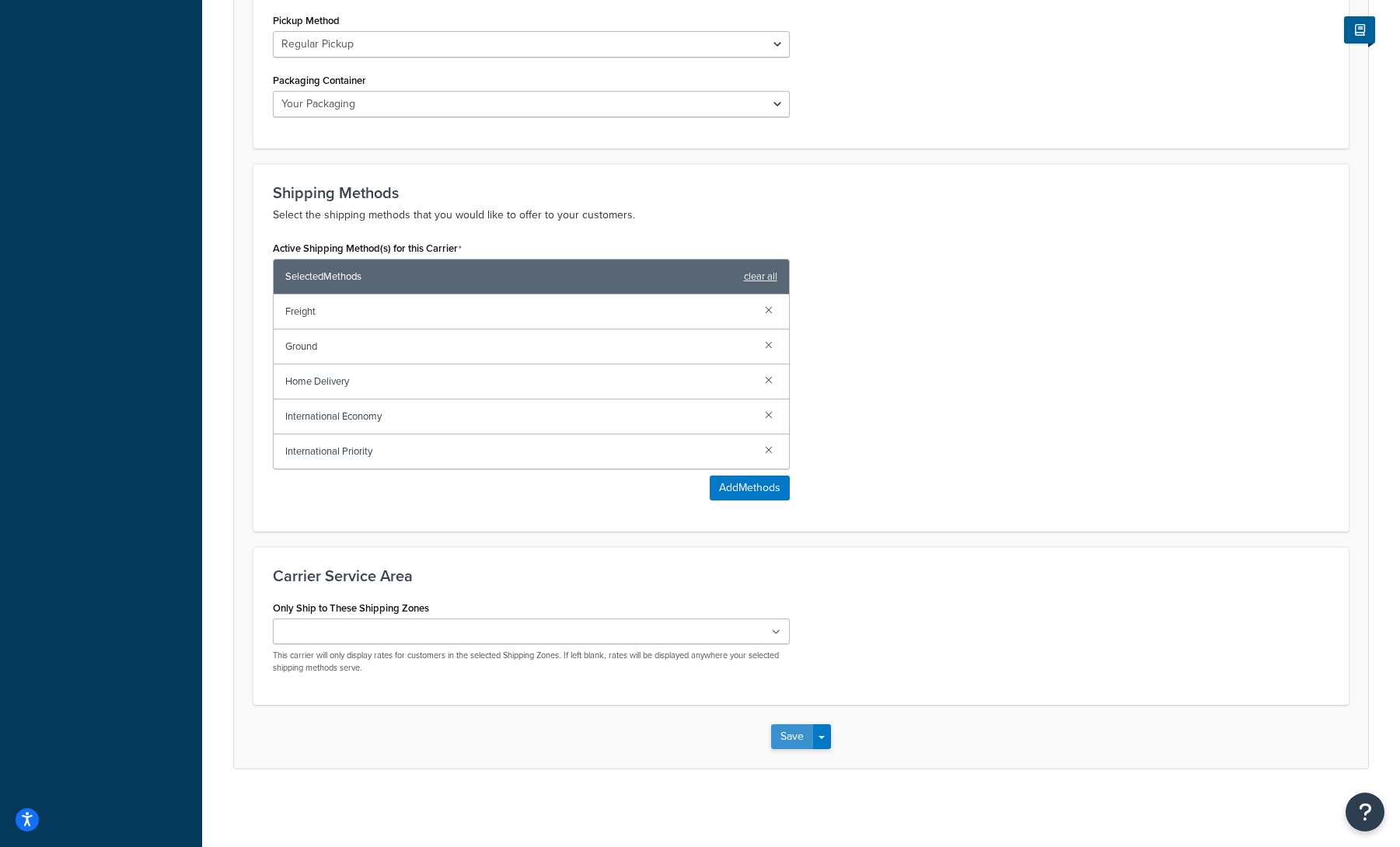
click at [788, 739] on button "Save" at bounding box center [792, 737] width 42 height 25
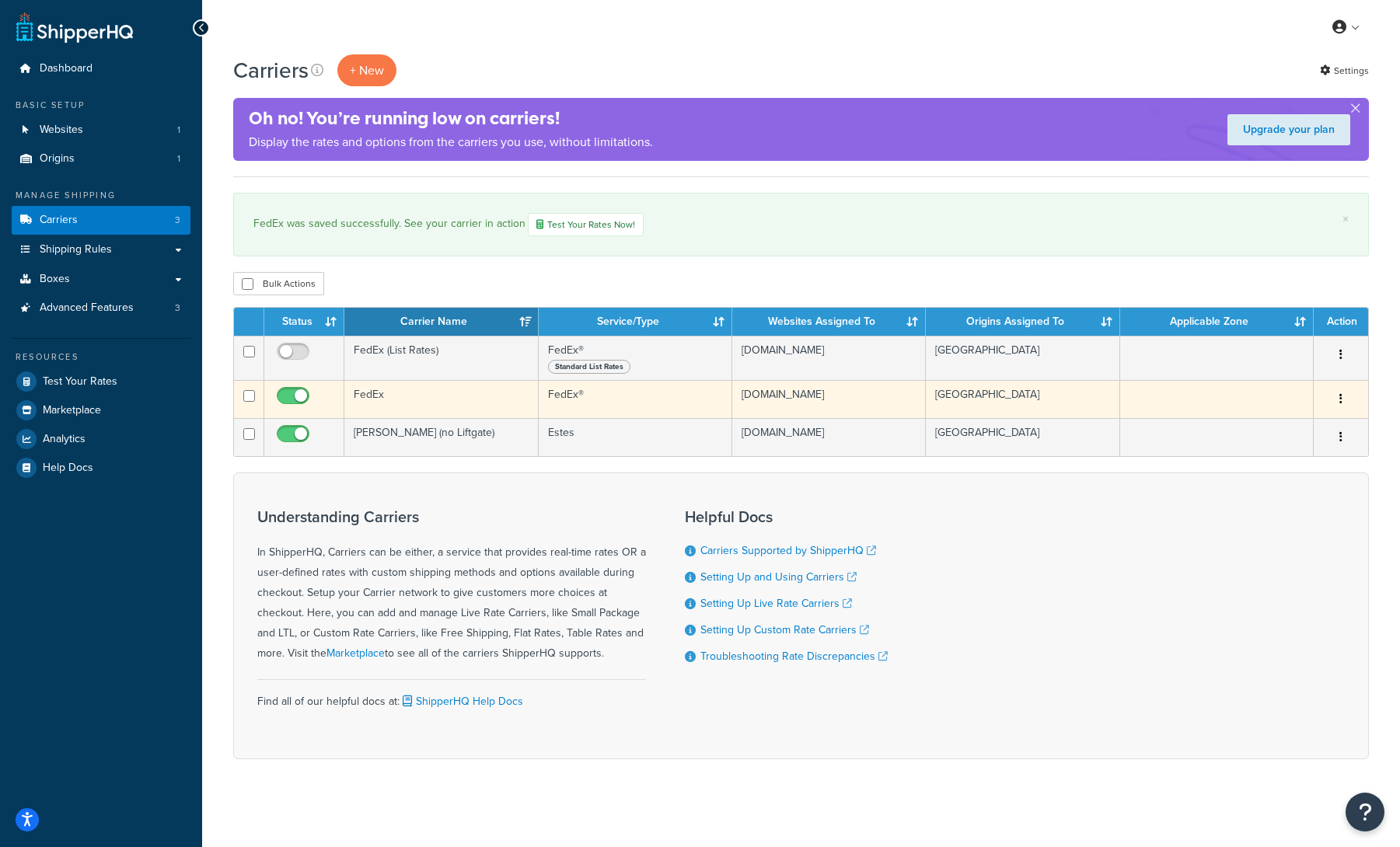
click at [405, 408] on td "FedEx" at bounding box center [441, 399] width 193 height 38
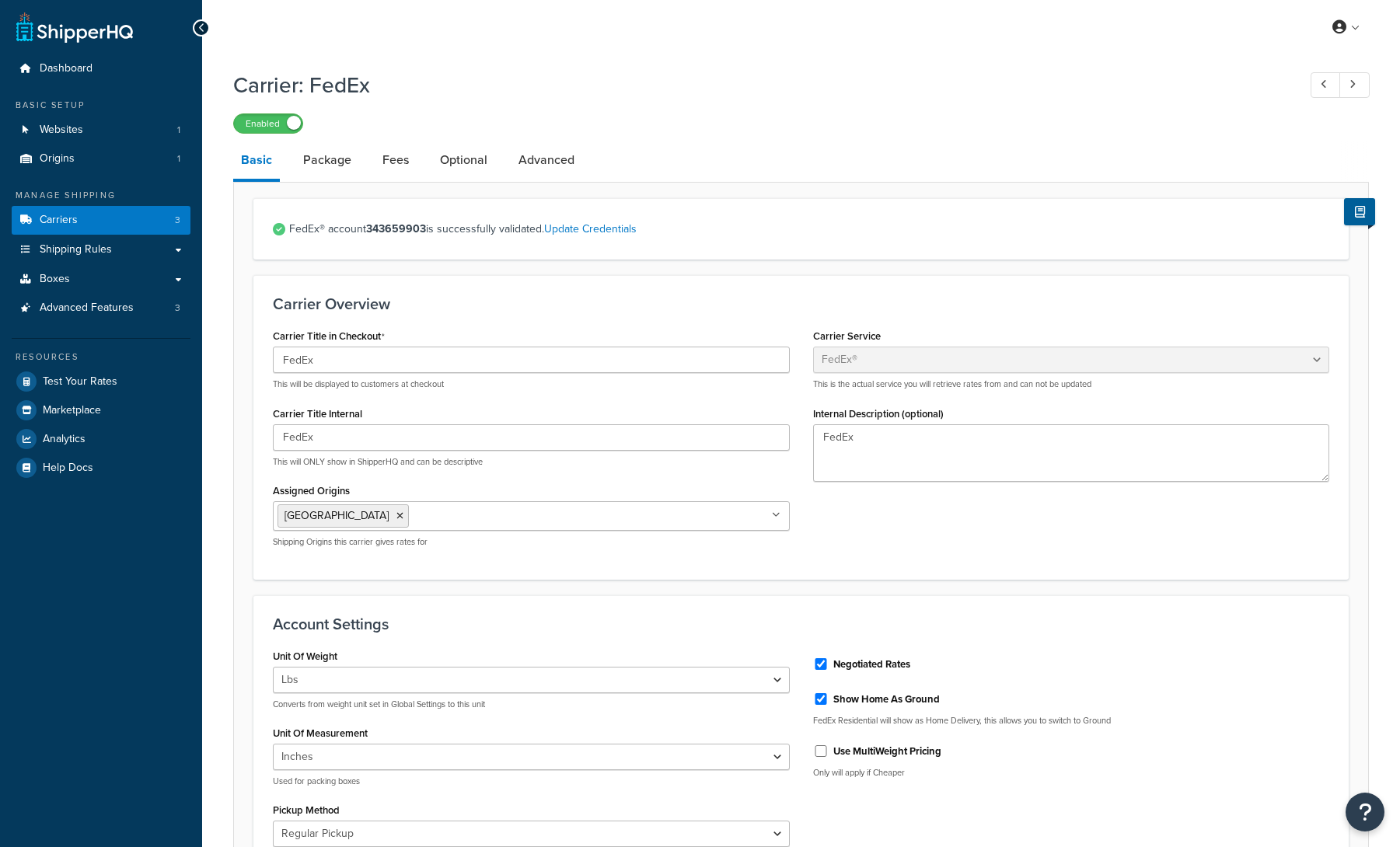
select select "fedEx"
select select "REGULAR_PICKUP"
select select "YOUR_PACKAGING"
click at [326, 164] on link "Package" at bounding box center [326, 159] width 64 height 37
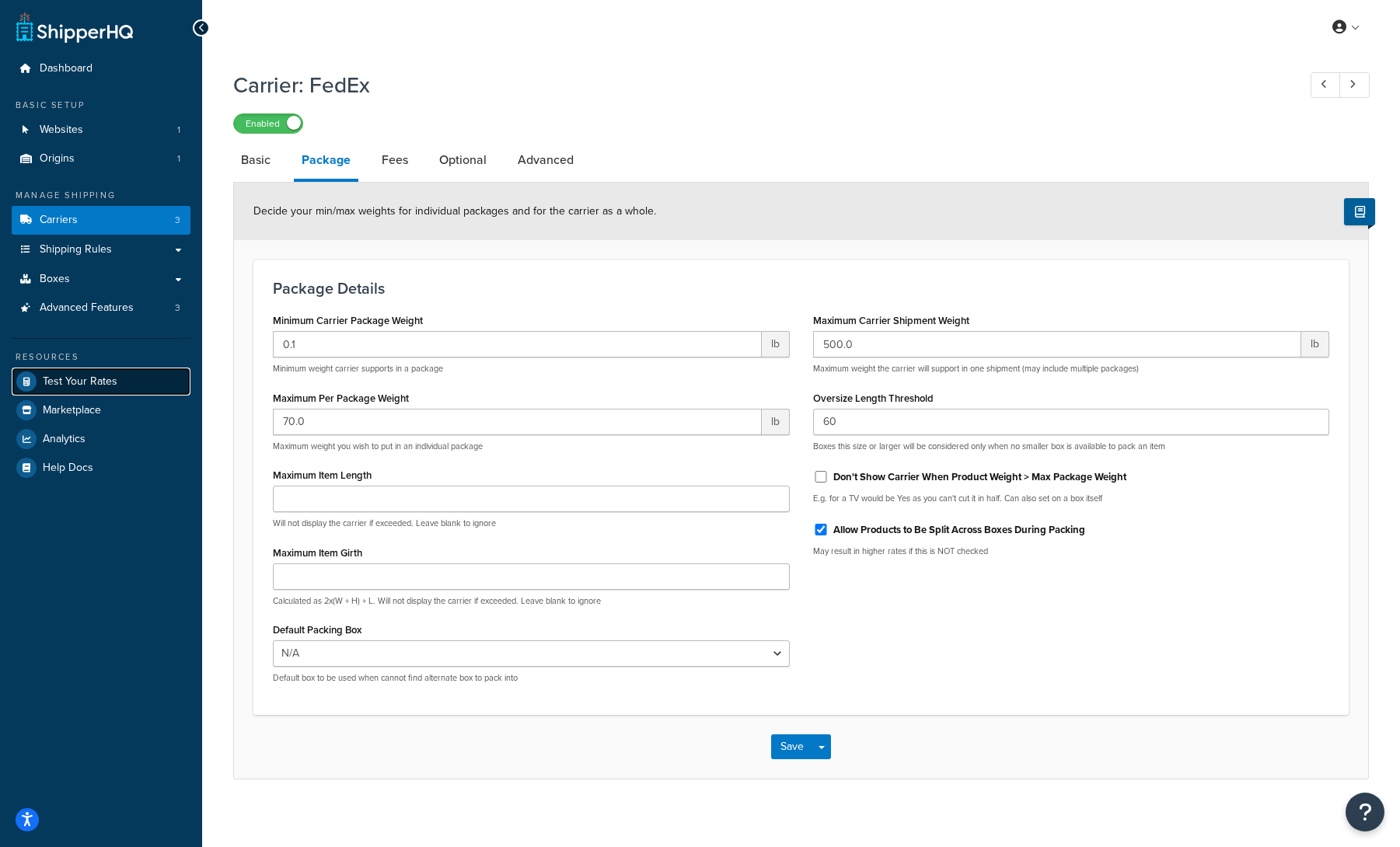
click at [112, 385] on span "Test Your Rates" at bounding box center [80, 382] width 74 height 13
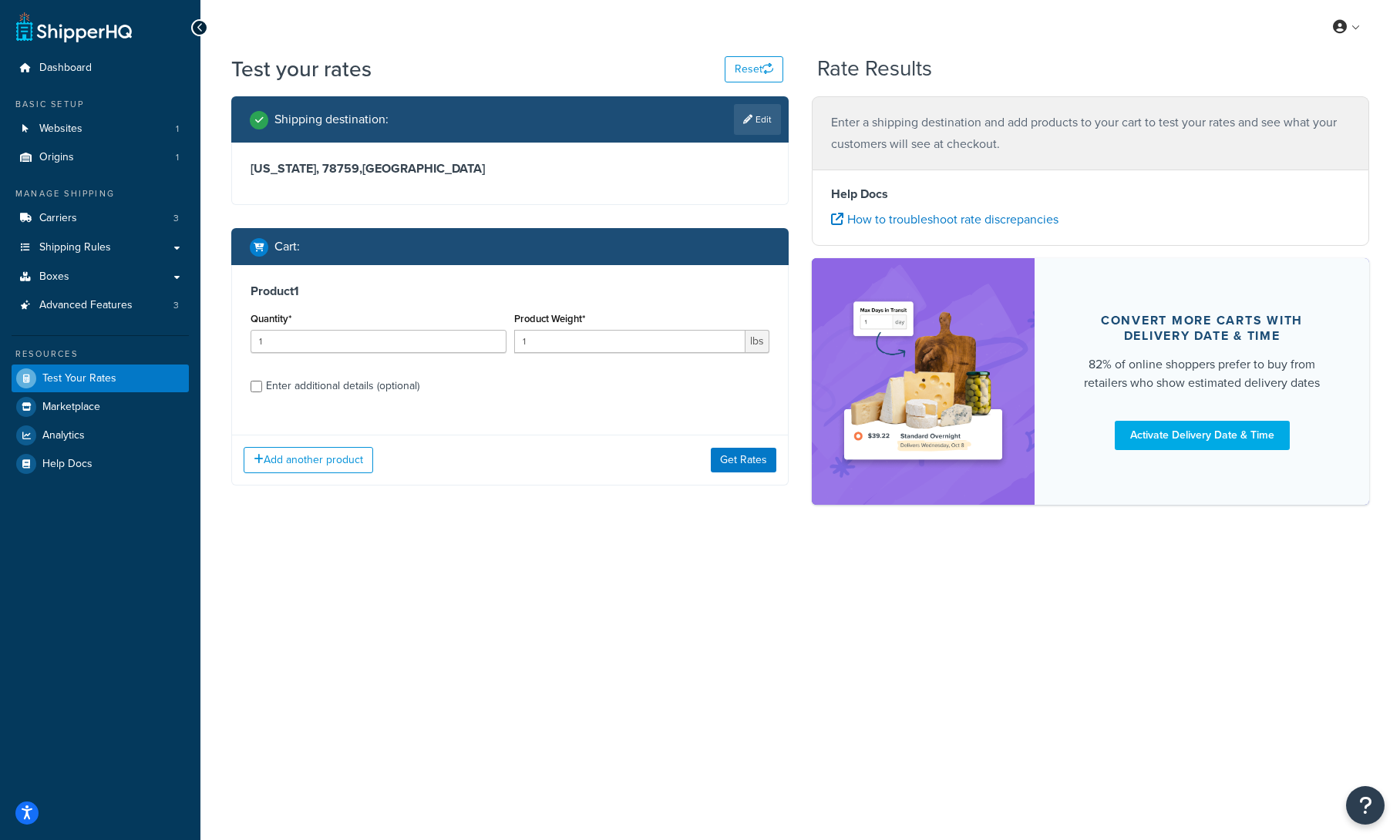
click at [354, 384] on div "Enter additional details (optional)" at bounding box center [343, 386] width 153 height 21
click at [262, 384] on input "Enter additional details (optional)" at bounding box center [257, 387] width 11 height 11
checkbox input "true"
select select "500"
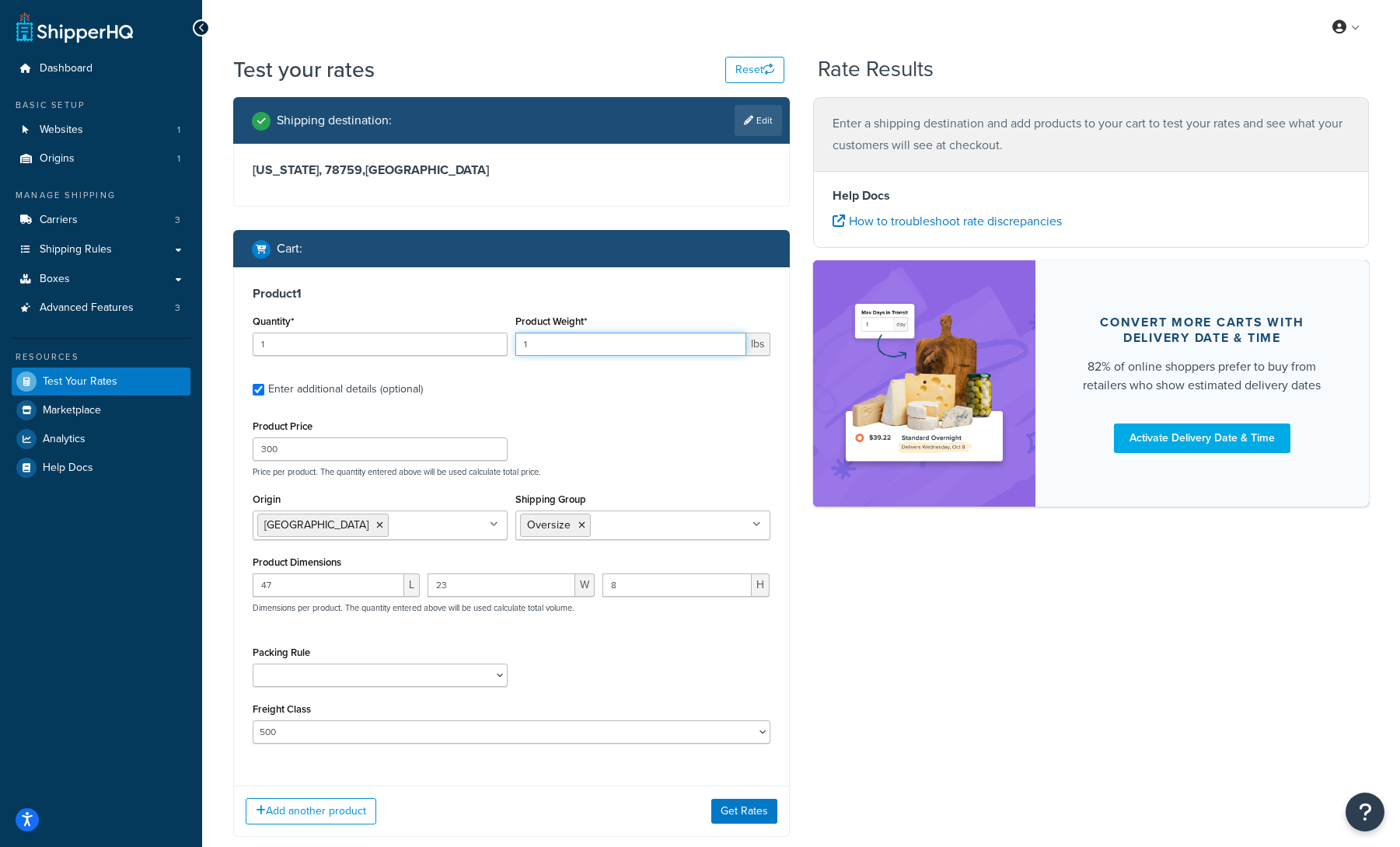
drag, startPoint x: 556, startPoint y: 348, endPoint x: 504, endPoint y: 346, distance: 52.0
click at [504, 346] on div "Quantity* 1 Product Weight* 1 lbs" at bounding box center [512, 339] width 526 height 57
type input "200"
click at [724, 807] on button "Get Rates" at bounding box center [745, 811] width 66 height 25
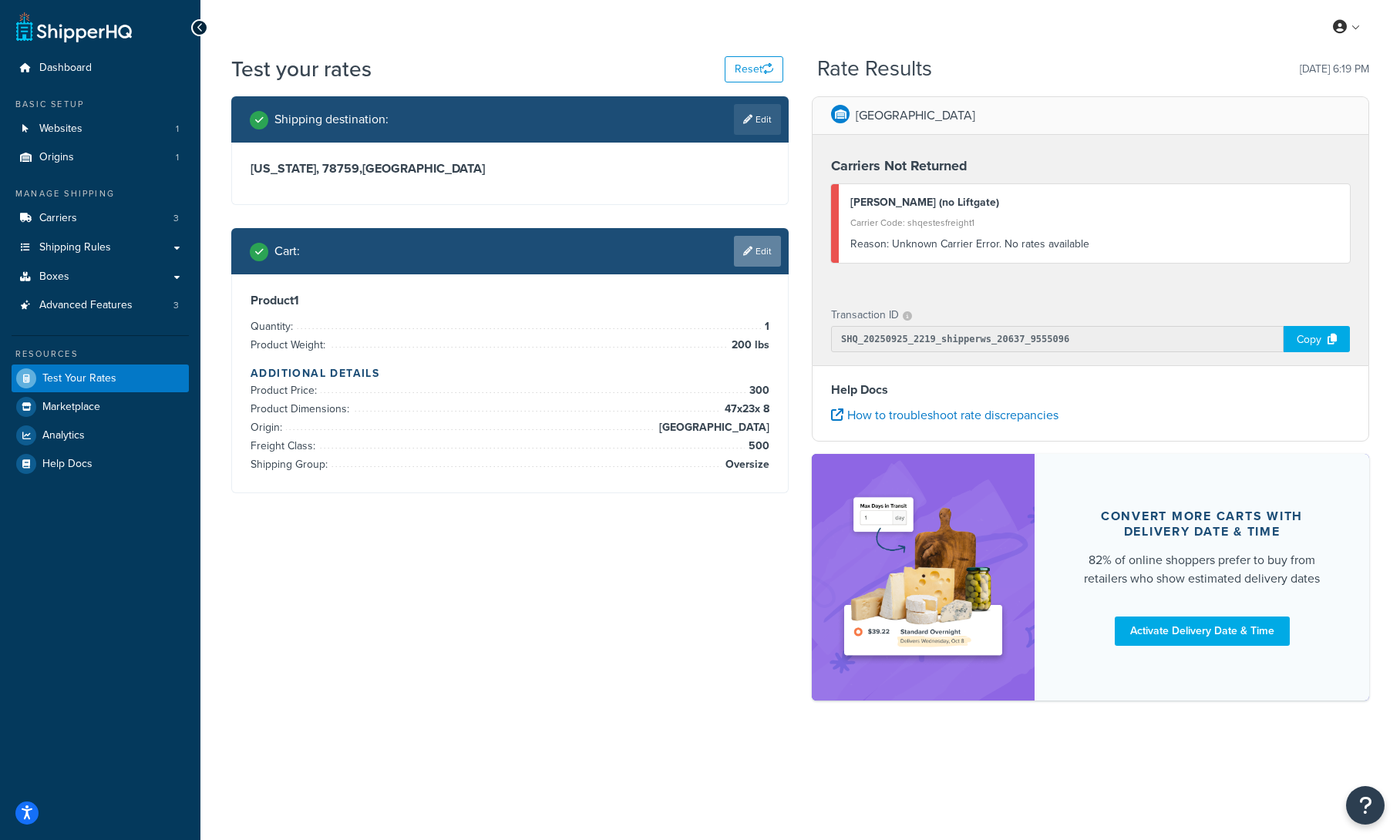
click at [754, 266] on link "Edit" at bounding box center [757, 252] width 47 height 31
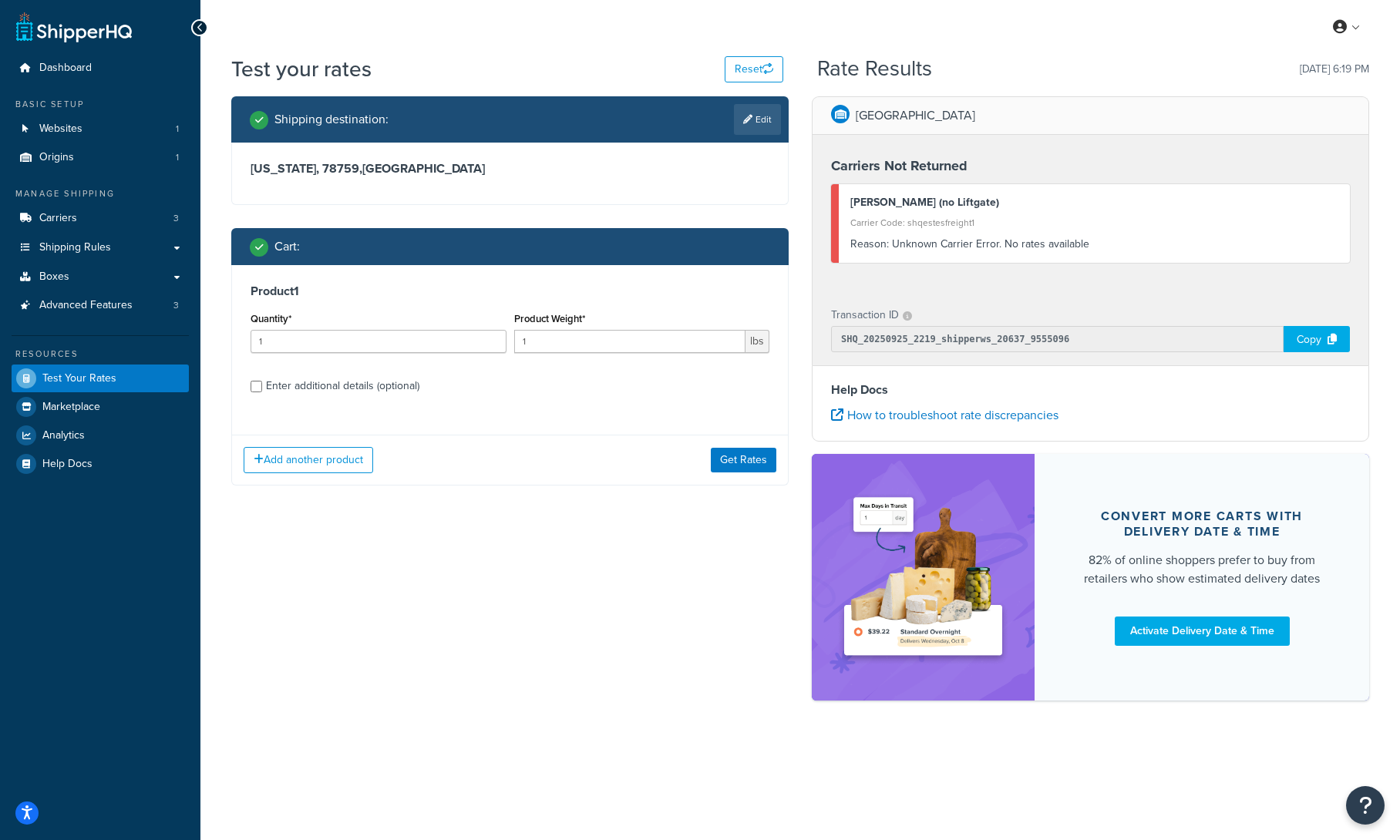
click at [376, 396] on div "Enter additional details (optional)" at bounding box center [343, 386] width 153 height 21
click at [262, 393] on input "Enter additional details (optional)" at bounding box center [257, 387] width 11 height 11
checkbox input "true"
select select "500"
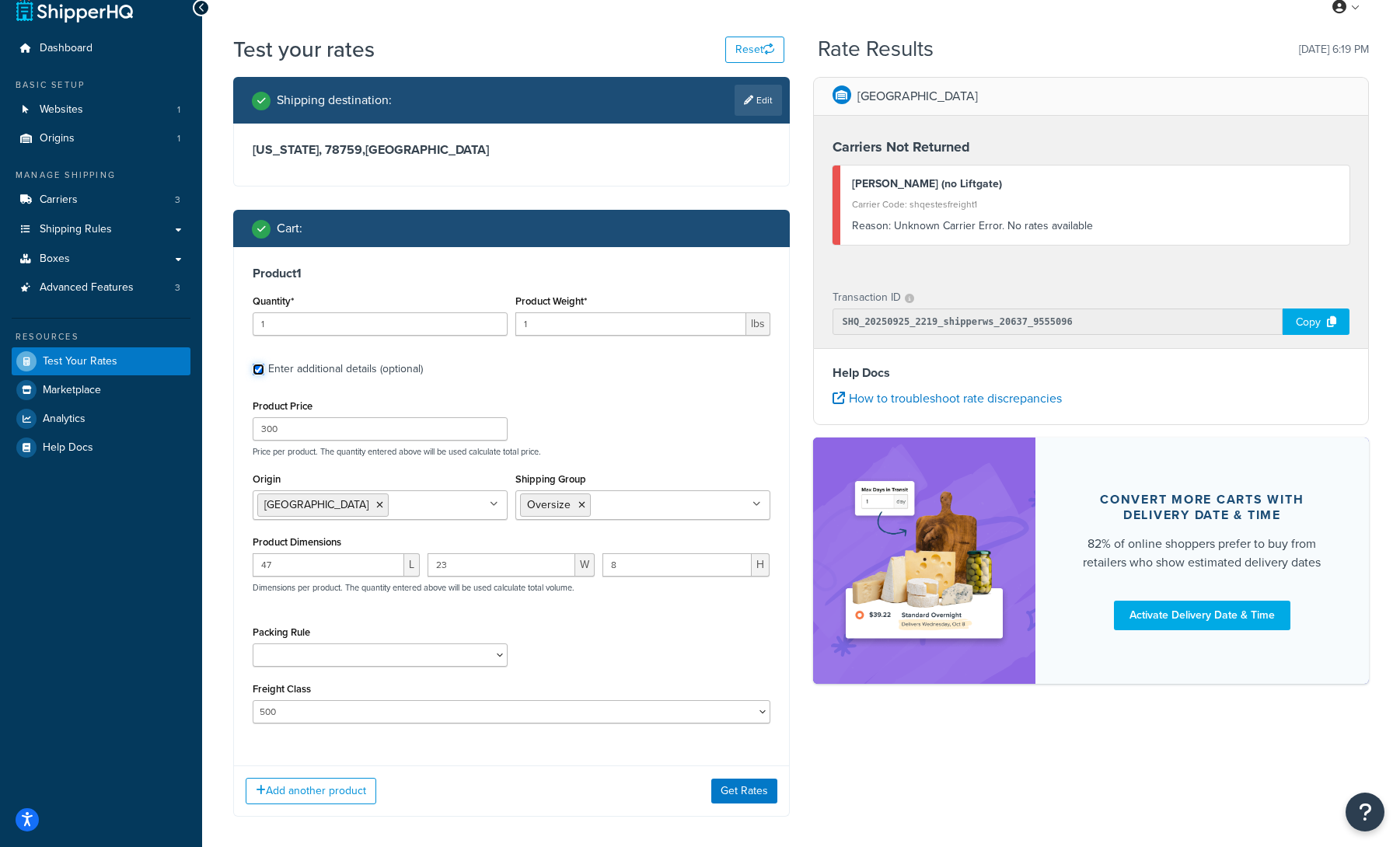
scroll to position [40, 0]
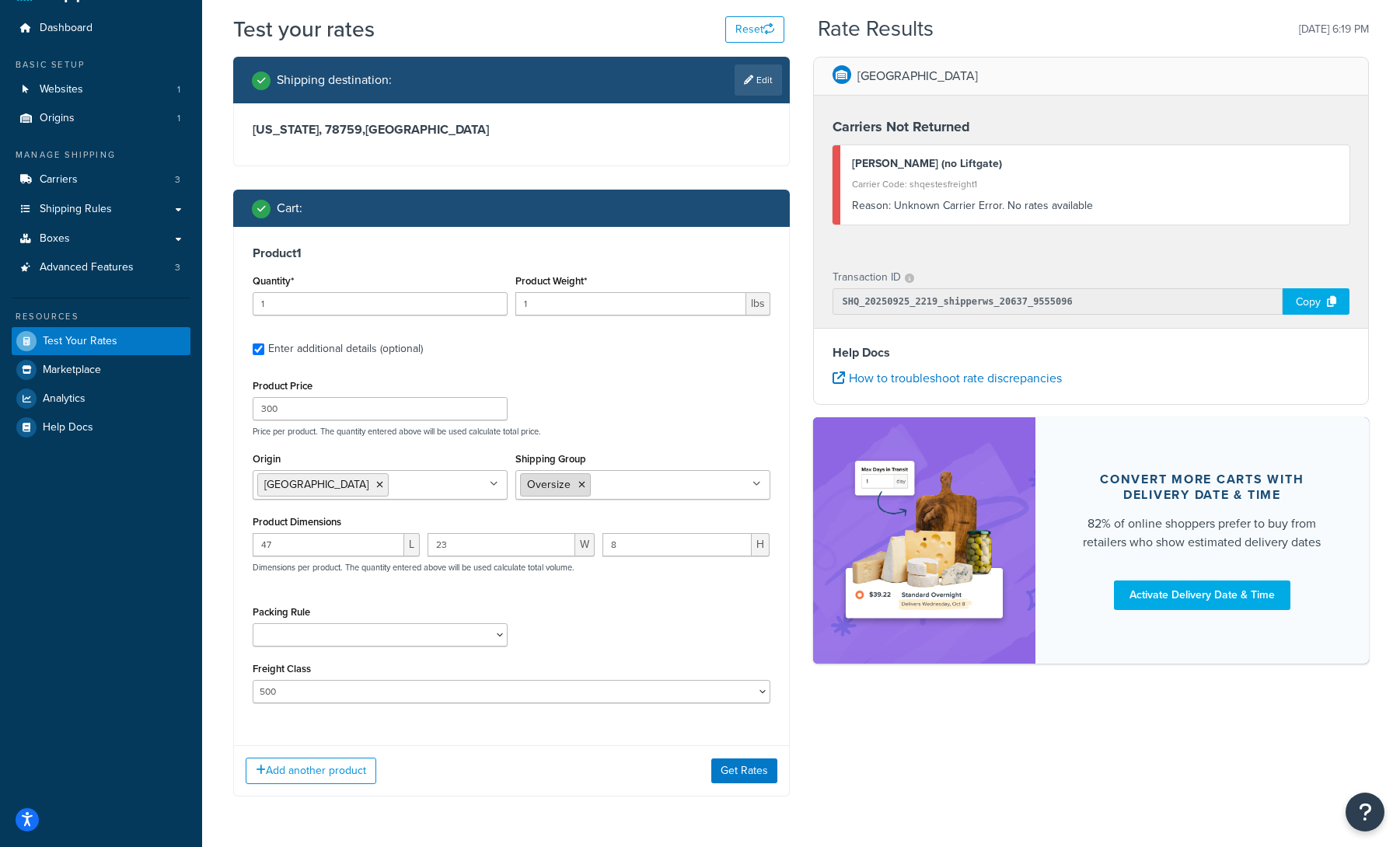
click at [584, 486] on li "Oversize" at bounding box center [555, 485] width 71 height 23
click at [583, 486] on icon at bounding box center [582, 484] width 7 height 9
click at [691, 404] on div "Product Price 300 Price per product. The quantity entered above will be used ca…" at bounding box center [512, 406] width 526 height 61
click at [760, 782] on button "Get Rates" at bounding box center [745, 771] width 66 height 25
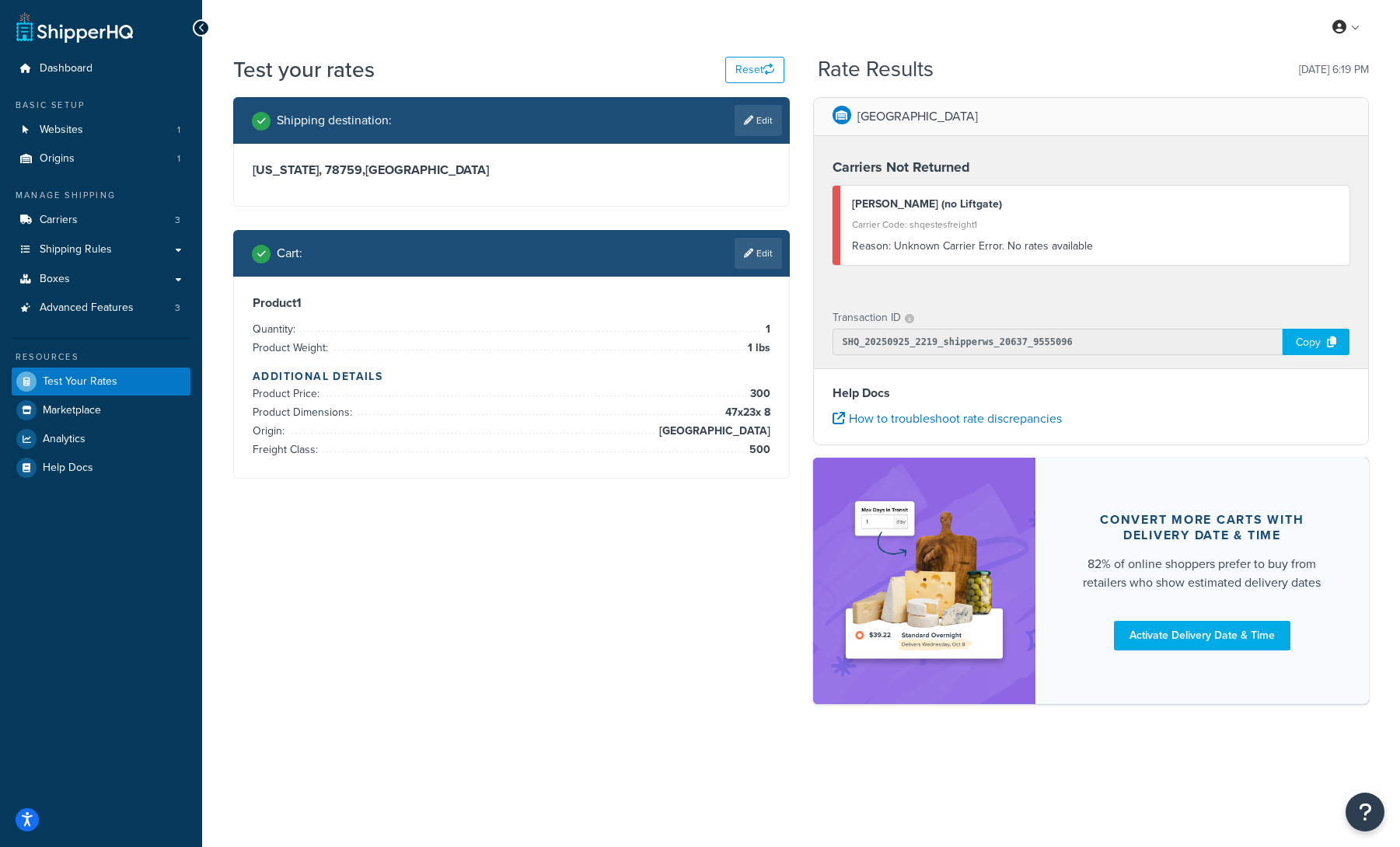
scroll to position [0, 0]
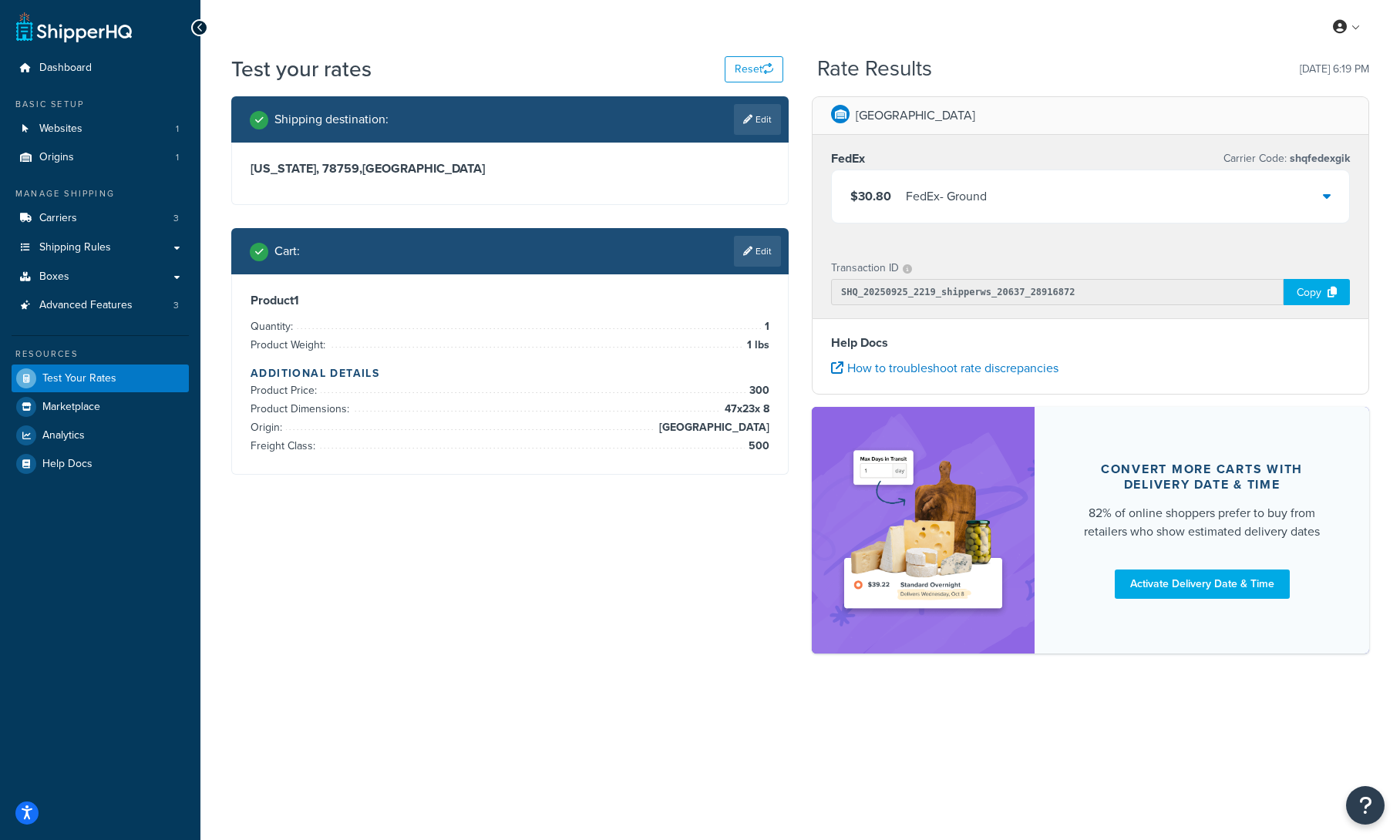
click at [1332, 196] on div "$30.80 FedEx - Ground" at bounding box center [1090, 197] width 517 height 52
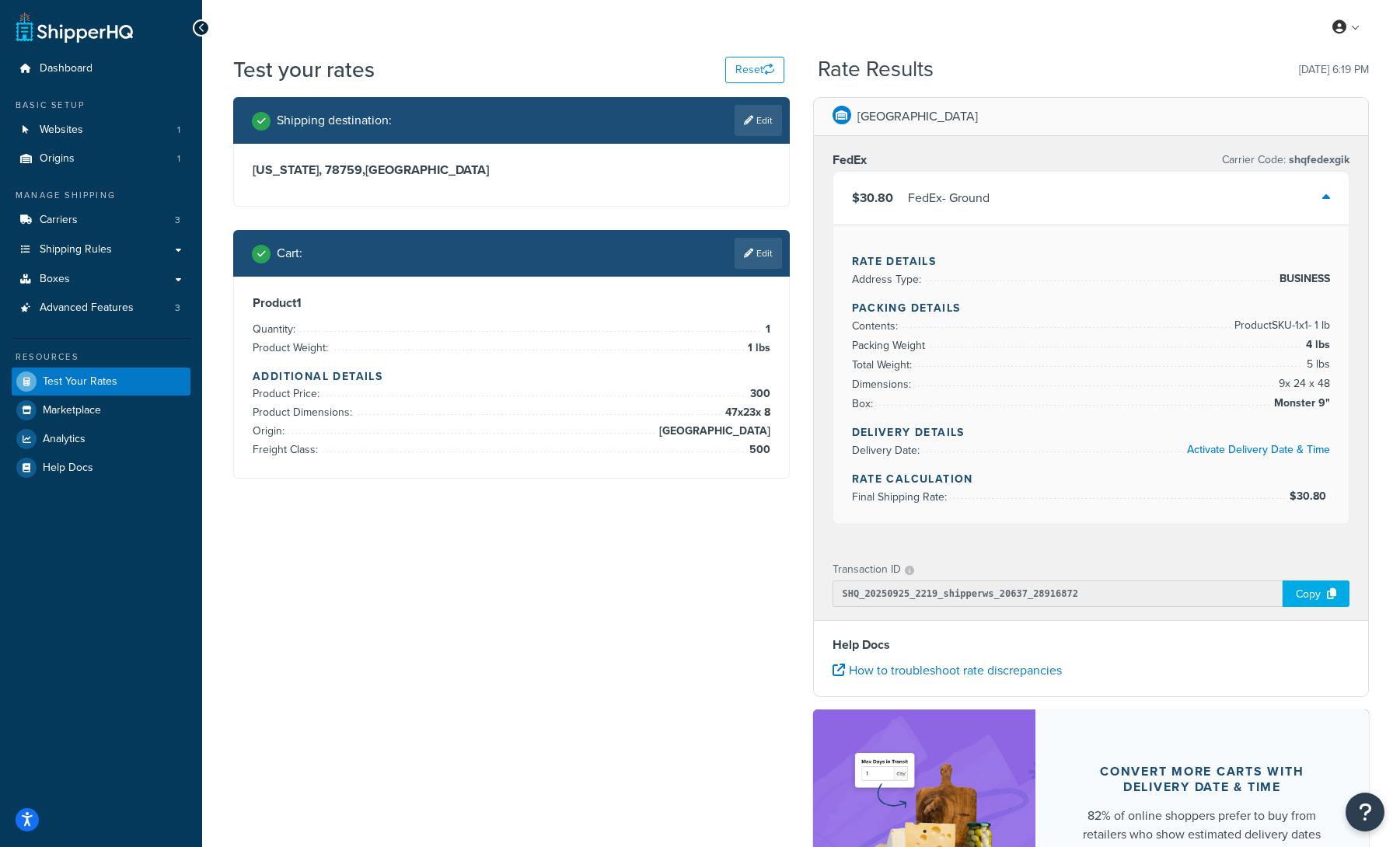
click at [1343, 197] on div "$30.80 FedEx - Ground" at bounding box center [1091, 198] width 517 height 53
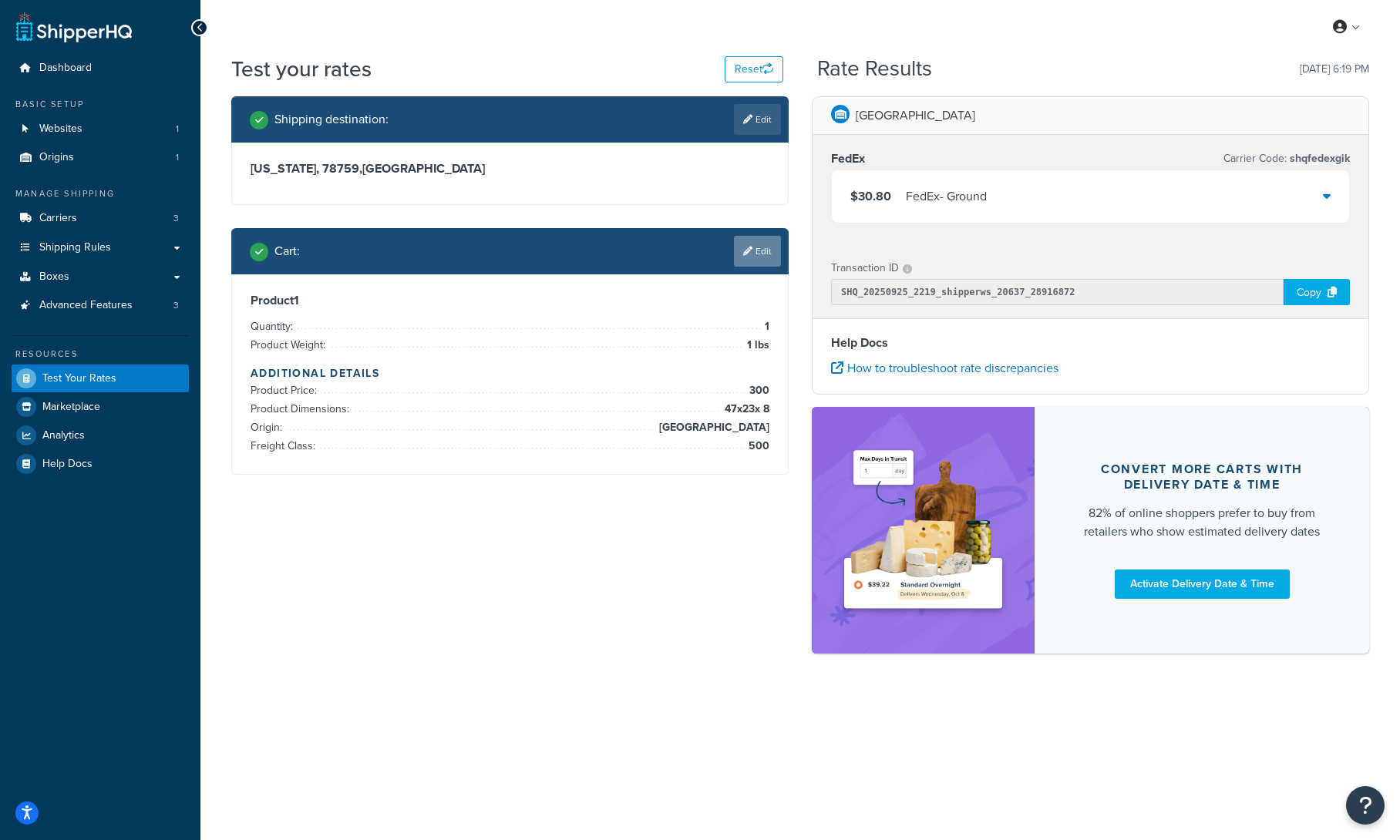
click at [752, 254] on link "Edit" at bounding box center [757, 252] width 47 height 31
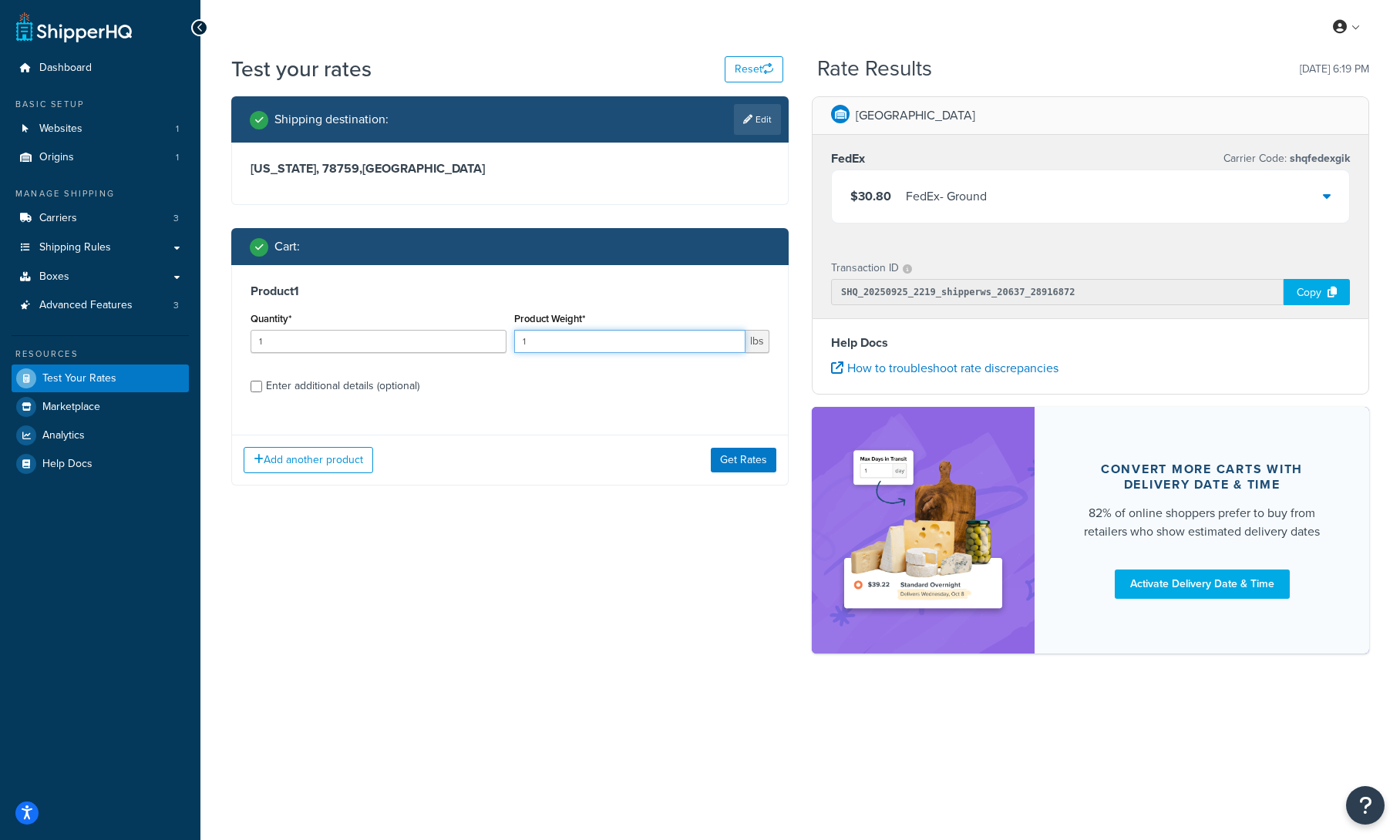
click at [583, 348] on input "1" at bounding box center [630, 342] width 232 height 23
type input "300"
click at [361, 388] on div "Enter additional details (optional)" at bounding box center [343, 386] width 153 height 21
click at [262, 388] on input "Enter additional details (optional)" at bounding box center [257, 387] width 11 height 11
checkbox input "true"
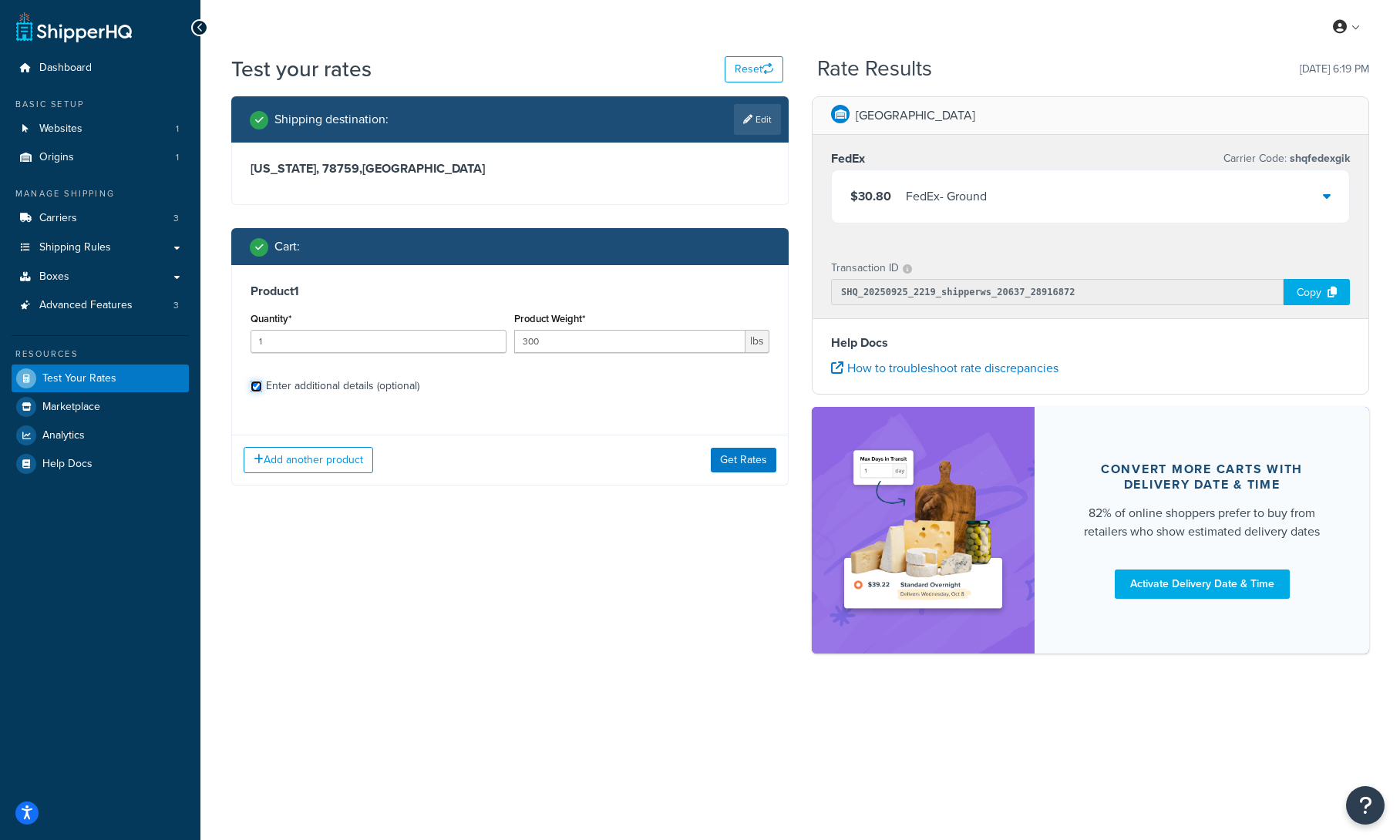
select select "500"
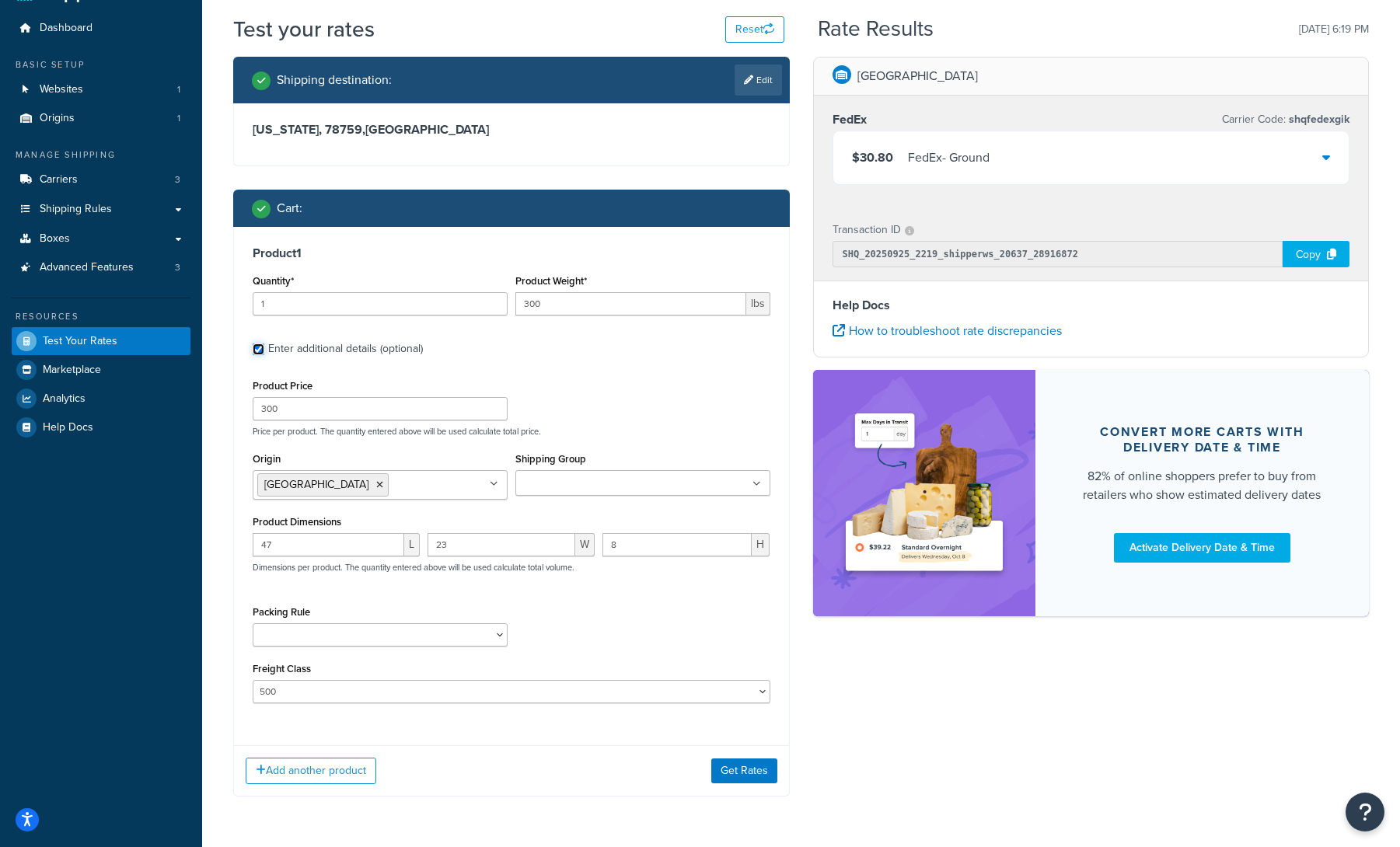
scroll to position [91, 0]
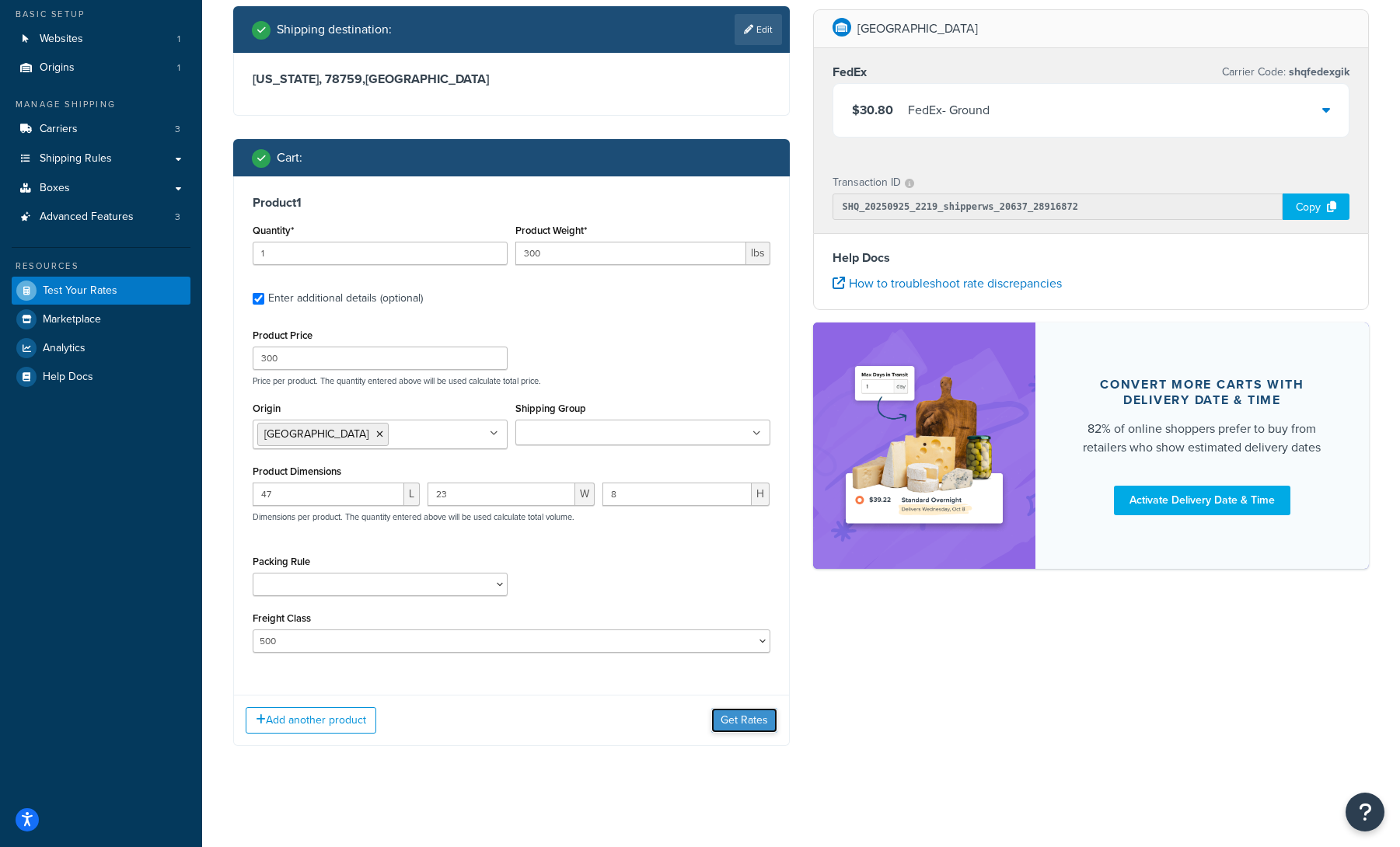
click at [720, 720] on button "Get Rates" at bounding box center [745, 721] width 66 height 25
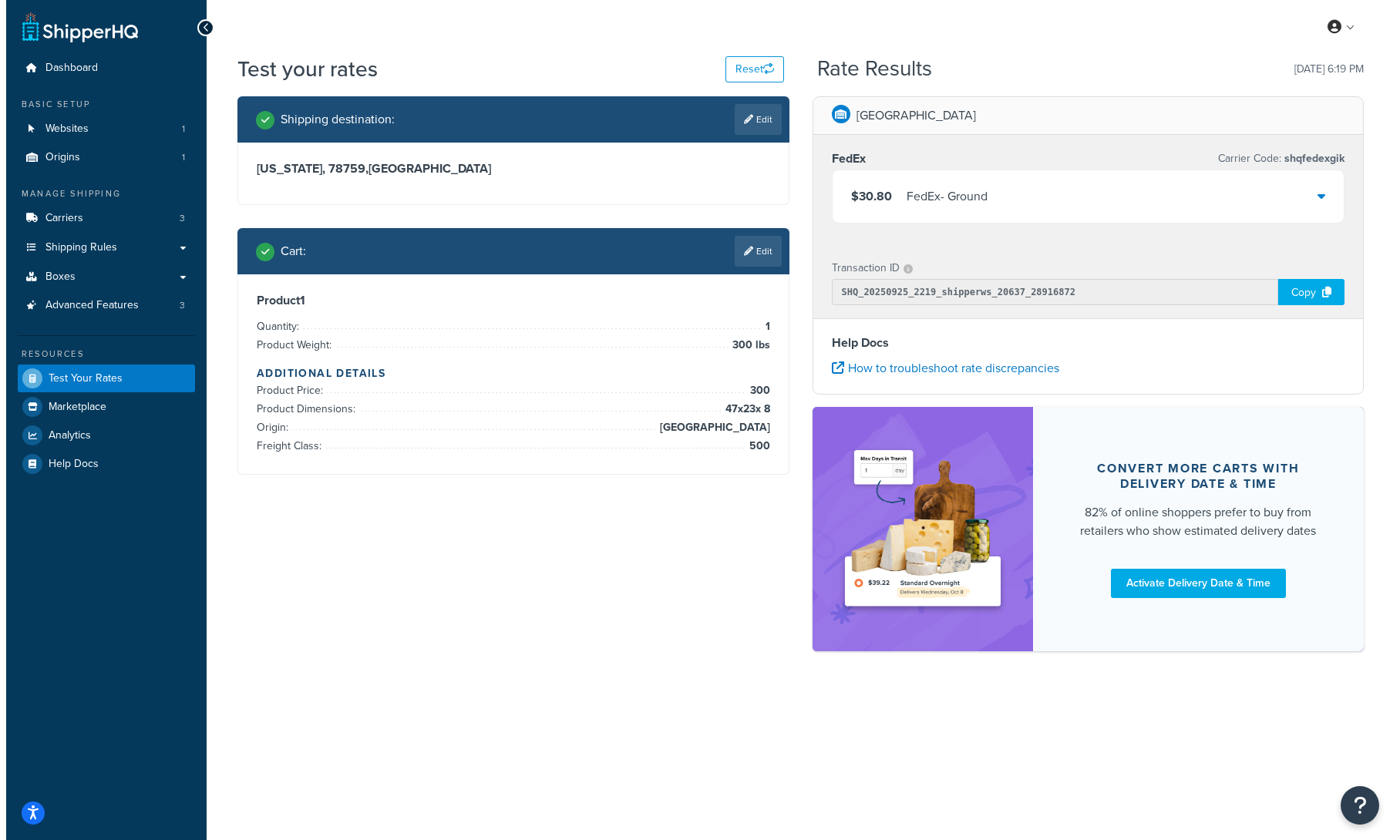
scroll to position [0, 0]
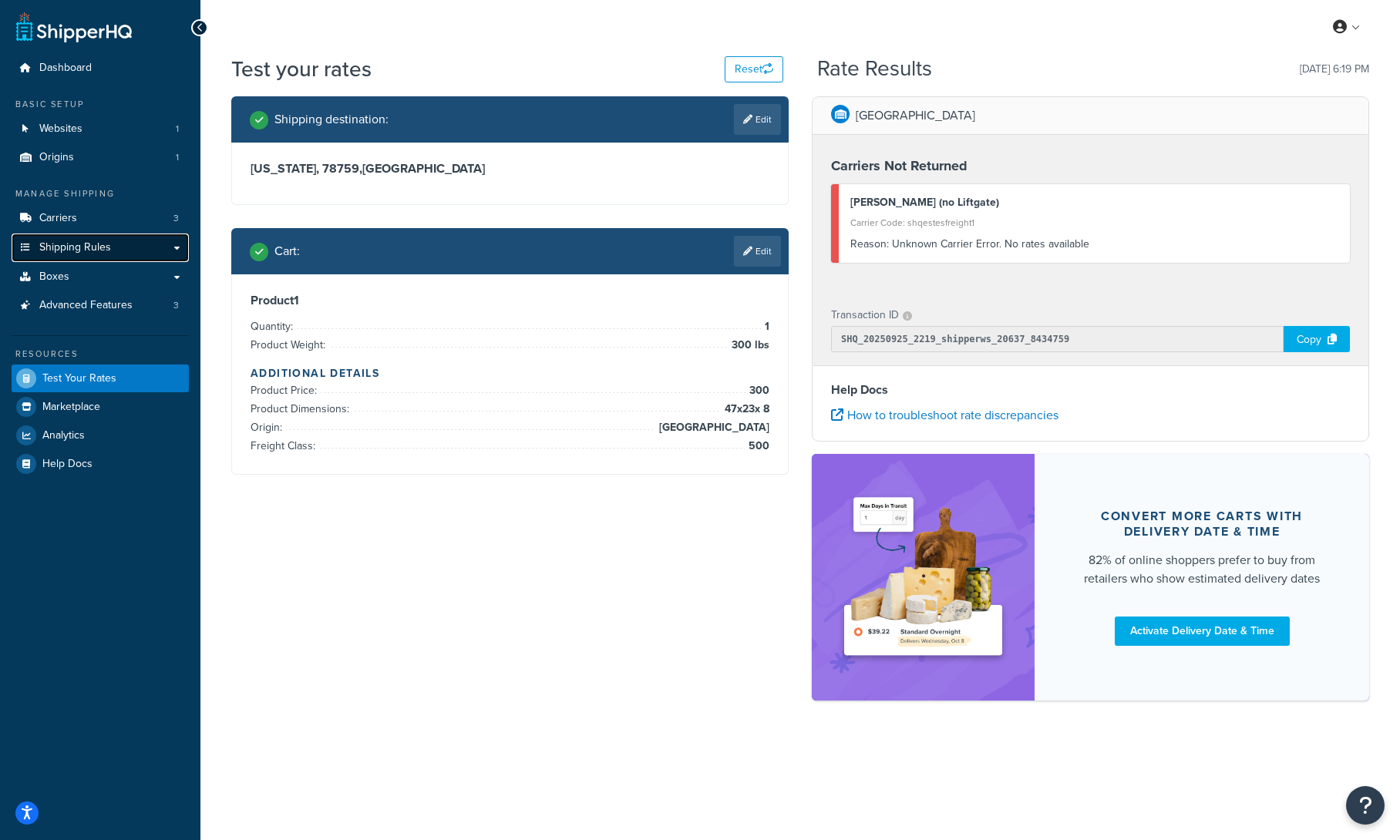
click at [91, 250] on span "Shipping Rules" at bounding box center [75, 247] width 71 height 13
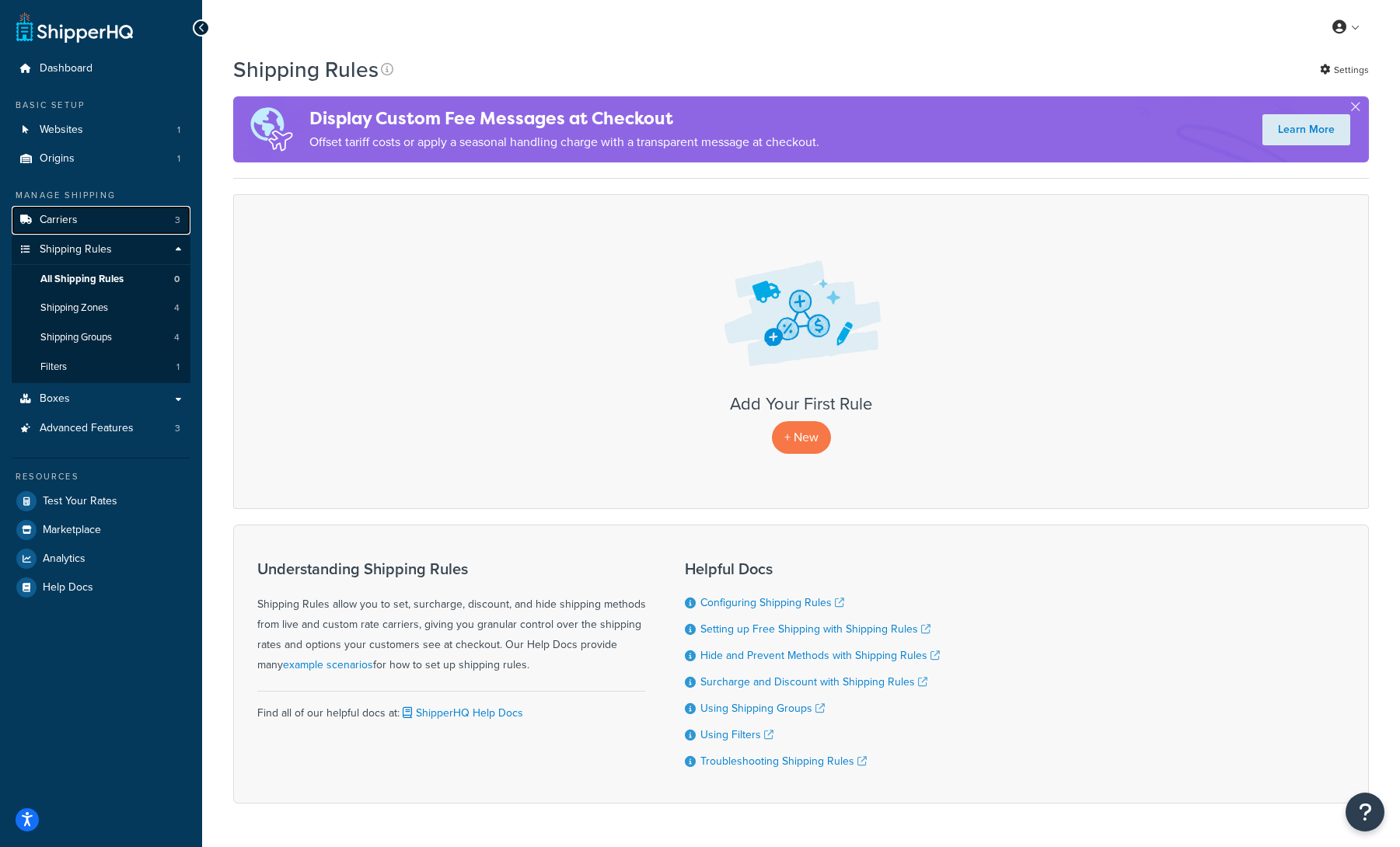
click at [98, 216] on link "Carriers 3" at bounding box center [101, 220] width 179 height 29
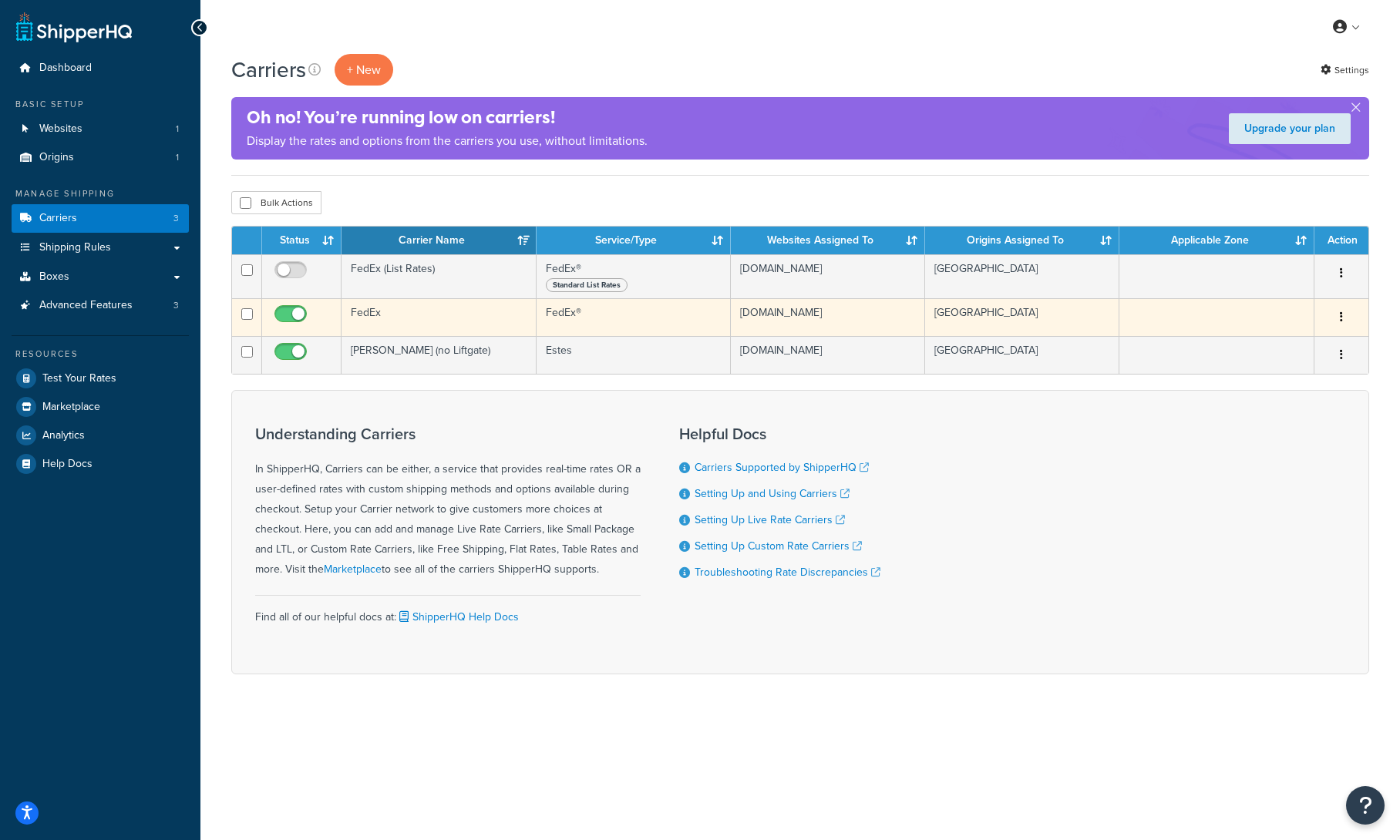
click at [426, 321] on td "FedEx" at bounding box center [439, 317] width 194 height 38
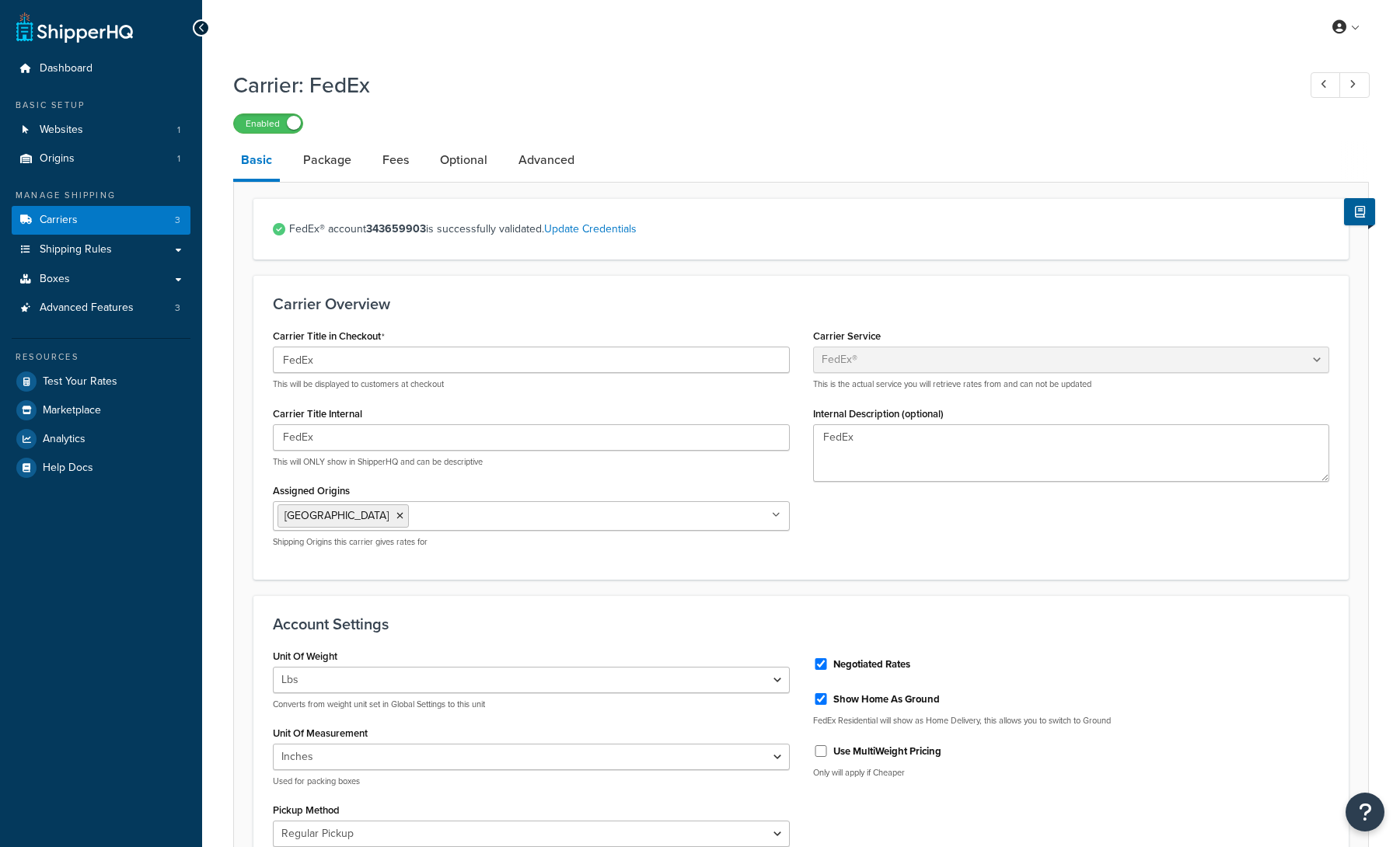
select select "fedEx"
select select "REGULAR_PICKUP"
select select "YOUR_PACKAGING"
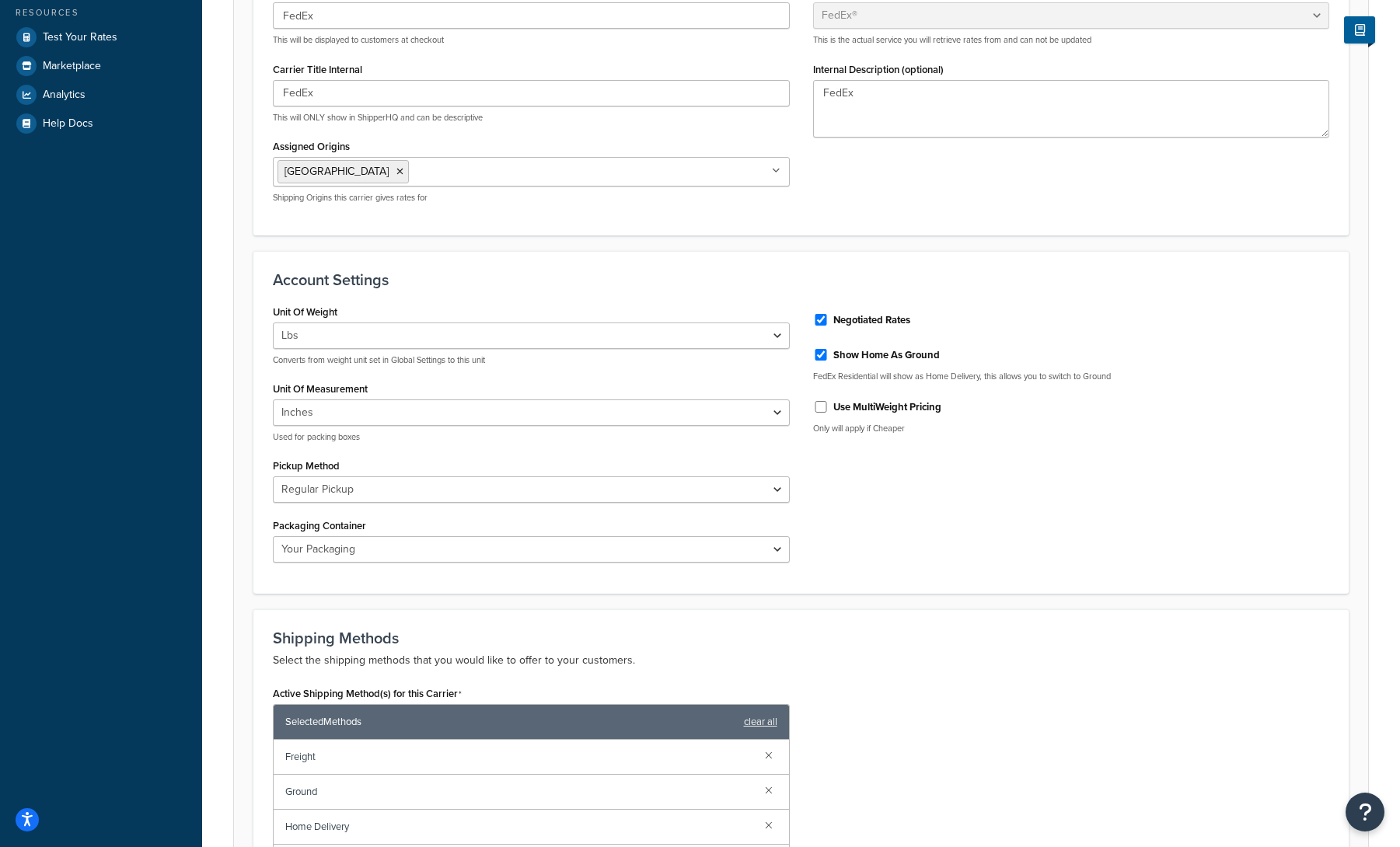
scroll to position [618, 0]
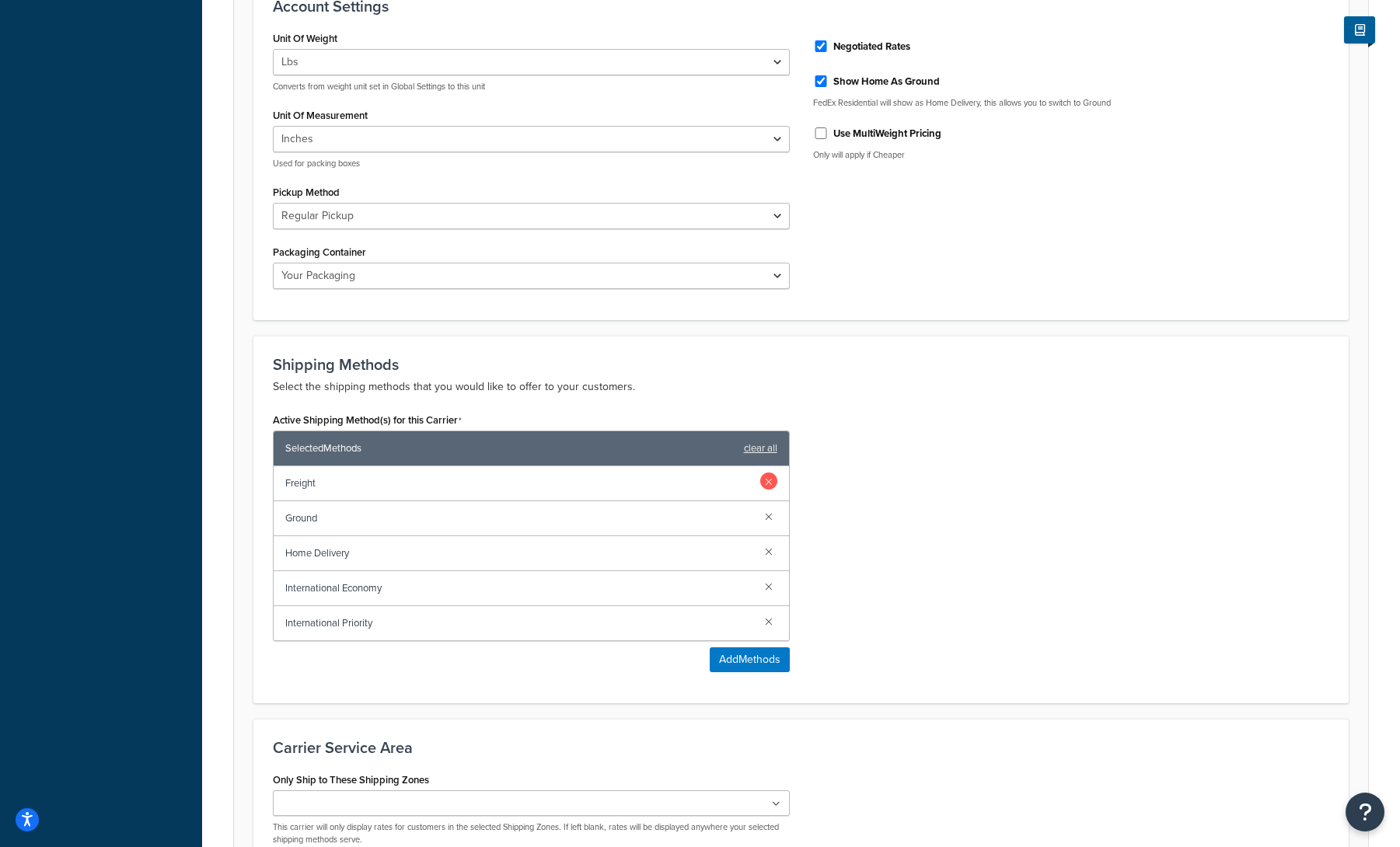
click at [769, 479] on link at bounding box center [769, 481] width 17 height 17
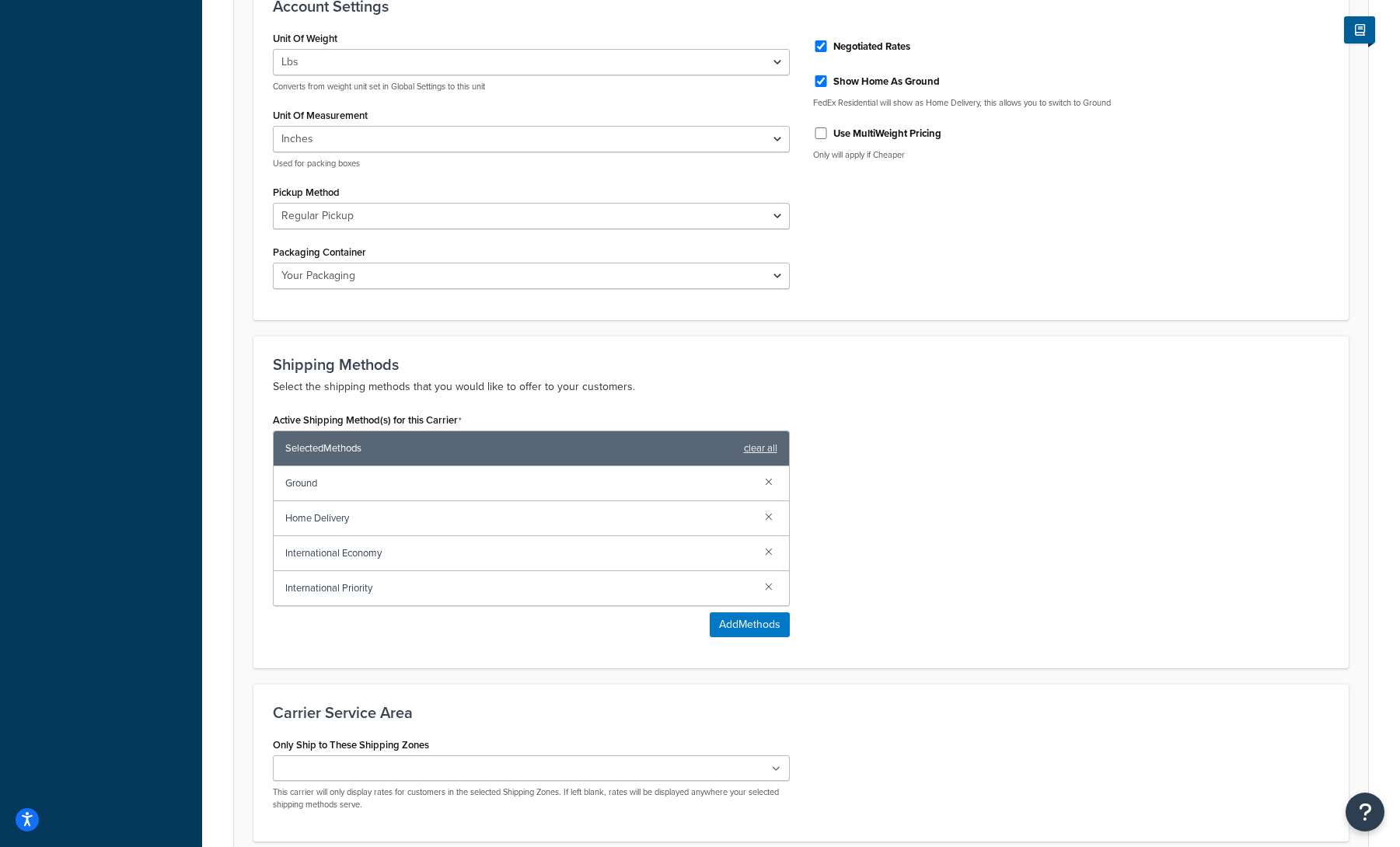
scroll to position [754, 0]
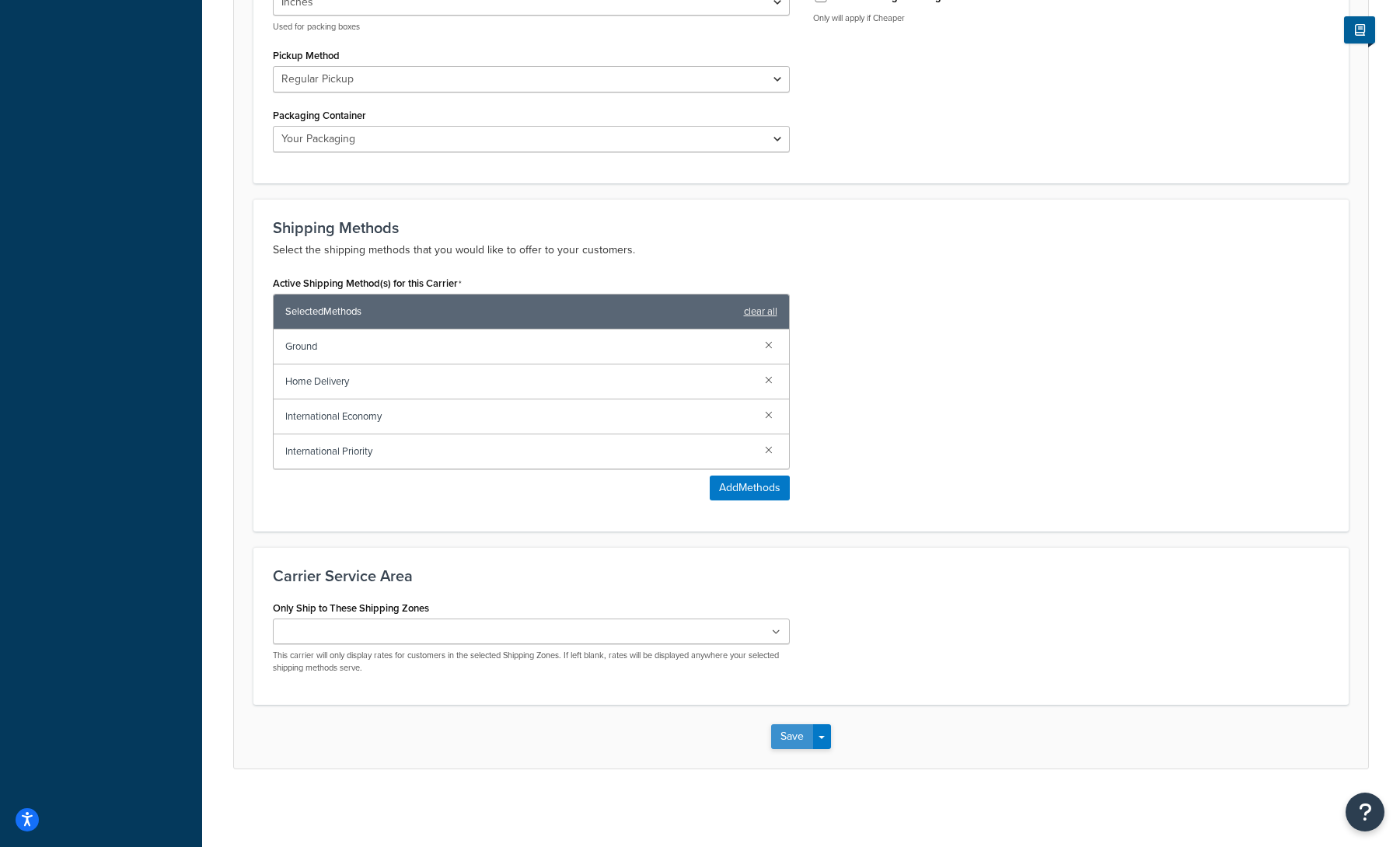
click at [782, 741] on button "Save" at bounding box center [792, 737] width 42 height 25
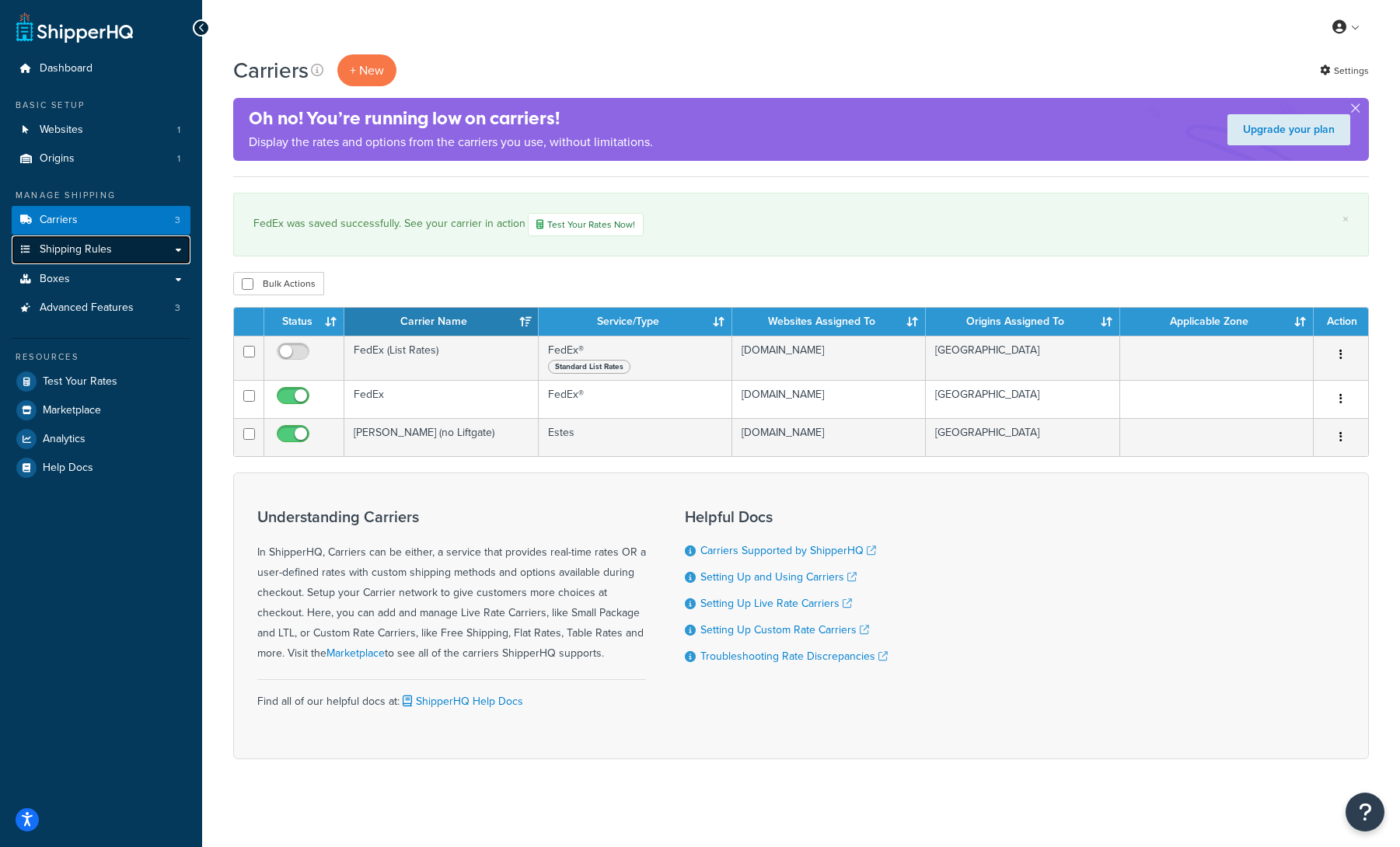
click at [134, 254] on link "Shipping Rules" at bounding box center [101, 250] width 179 height 29
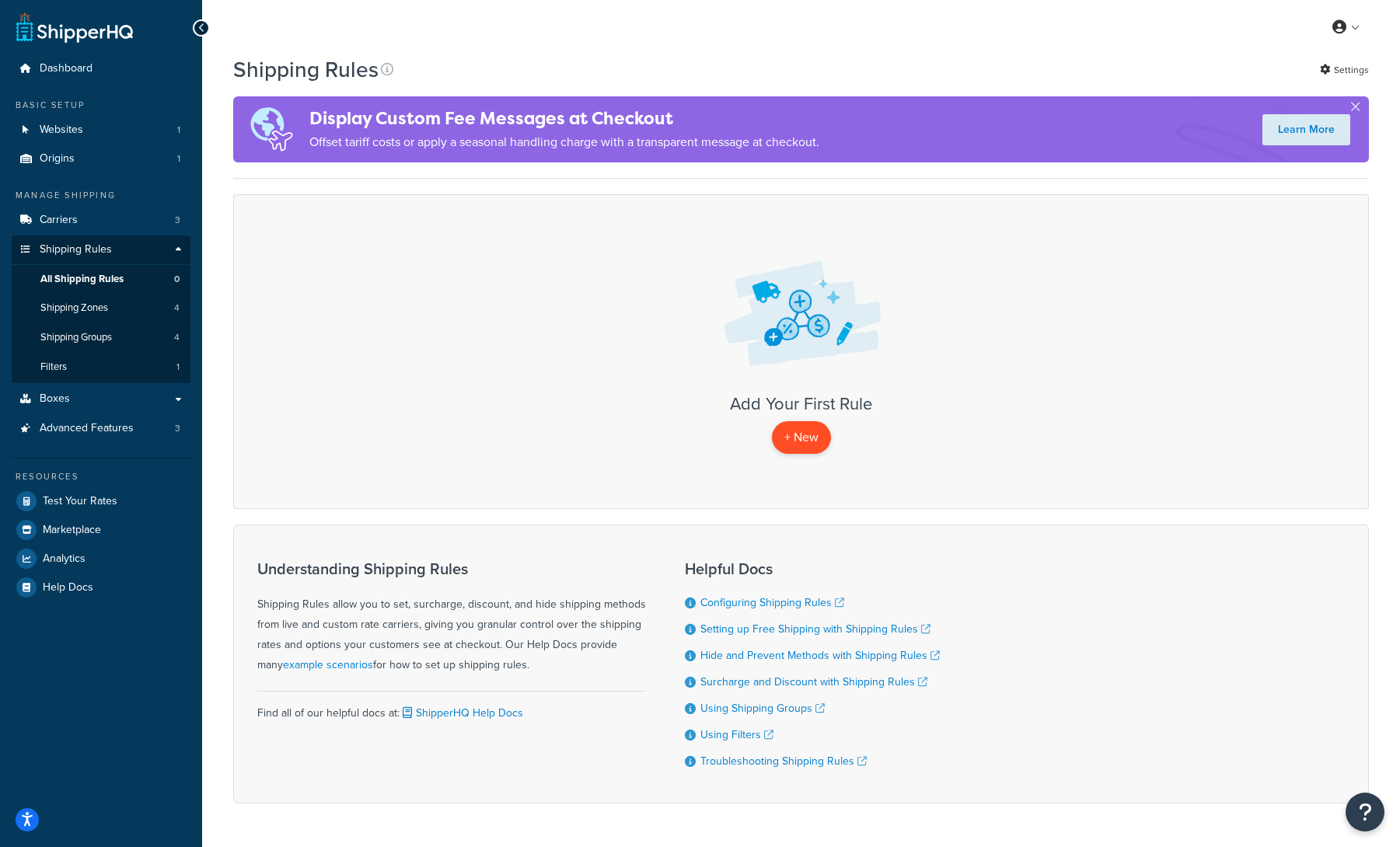
click at [801, 442] on p "+ New" at bounding box center [801, 437] width 59 height 32
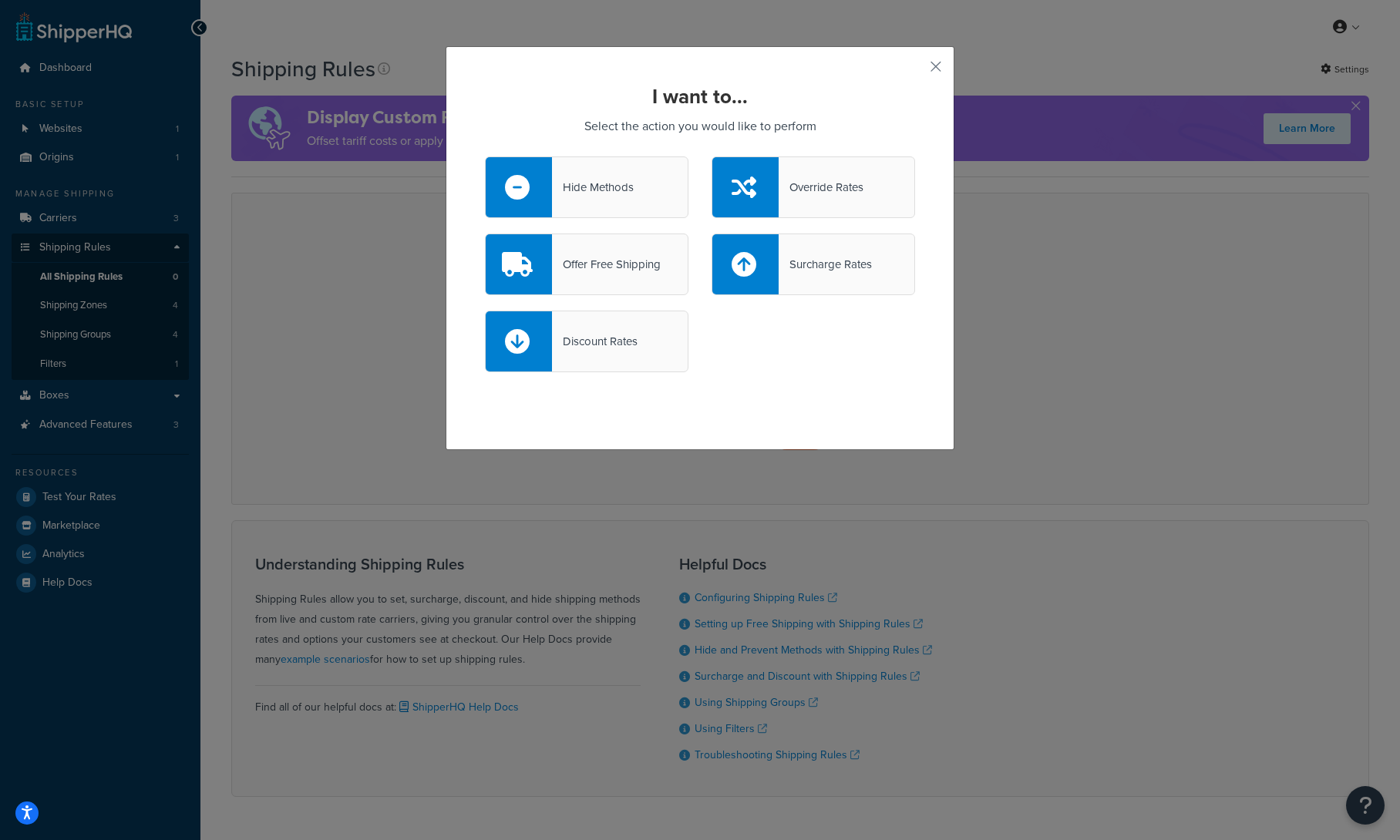
click at [590, 191] on div "Hide Methods" at bounding box center [593, 187] width 82 height 21
click at [0, 0] on input "Hide Methods" at bounding box center [0, 0] width 0 height 0
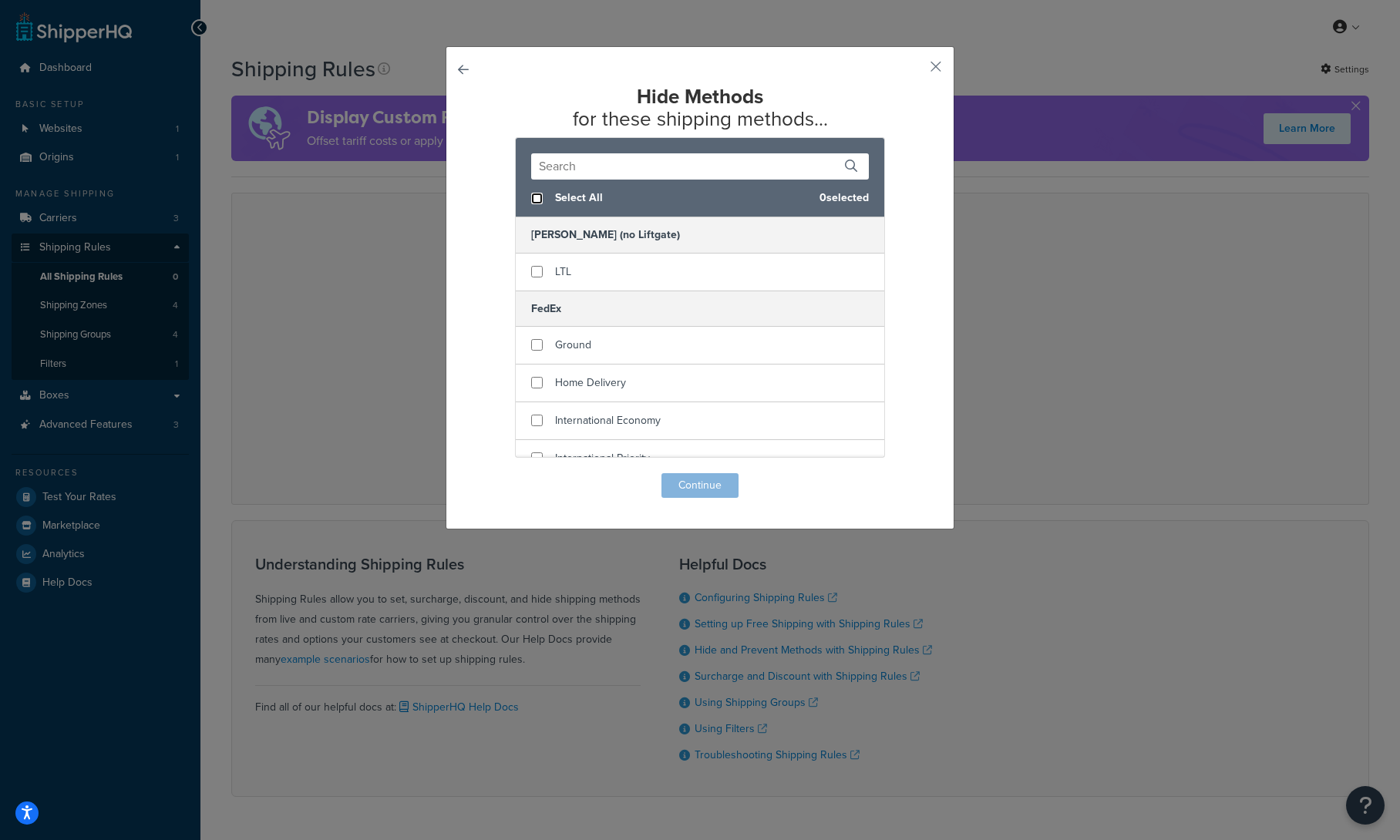
click at [531, 200] on input "checkbox" at bounding box center [537, 198] width 11 height 11
checkbox input "true"
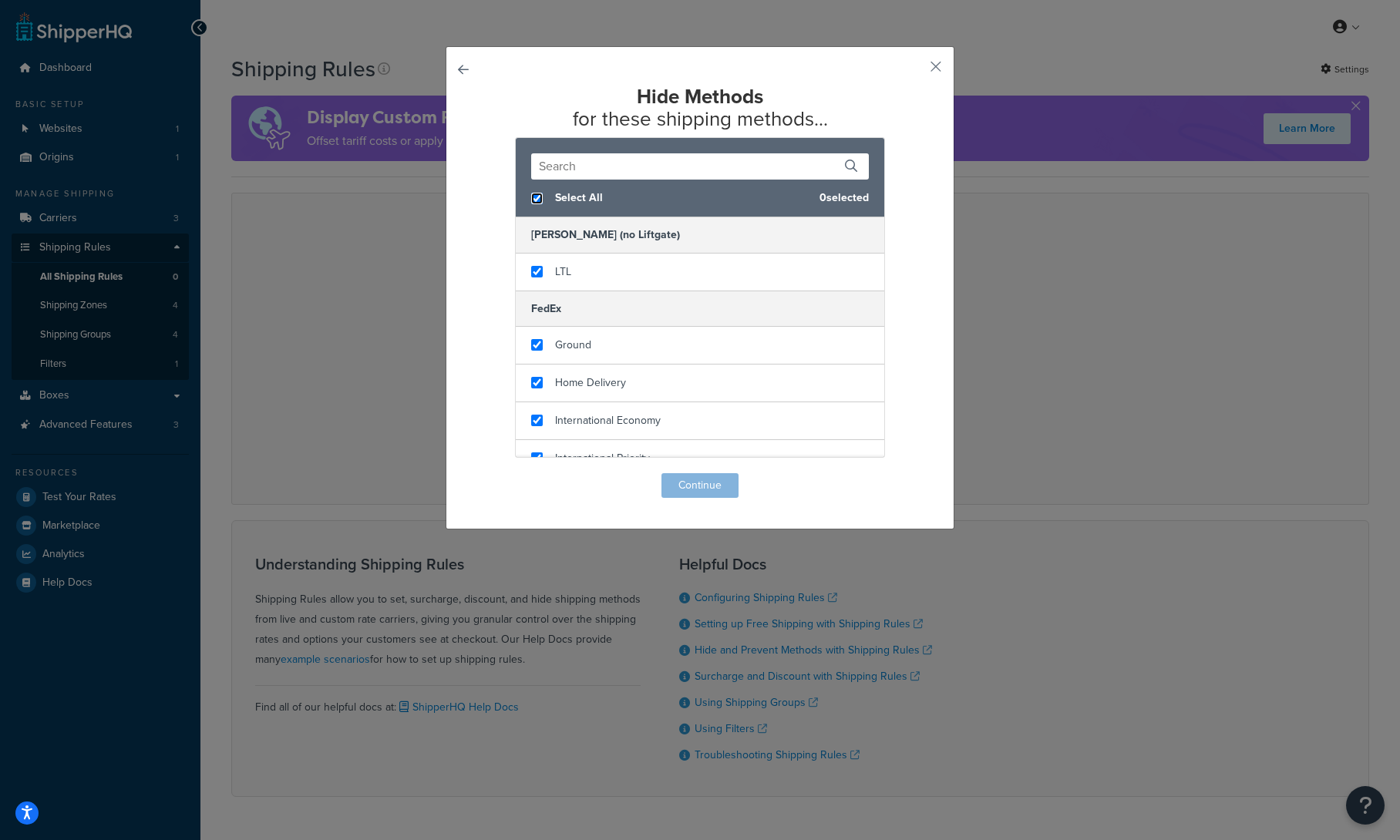
checkbox input "true"
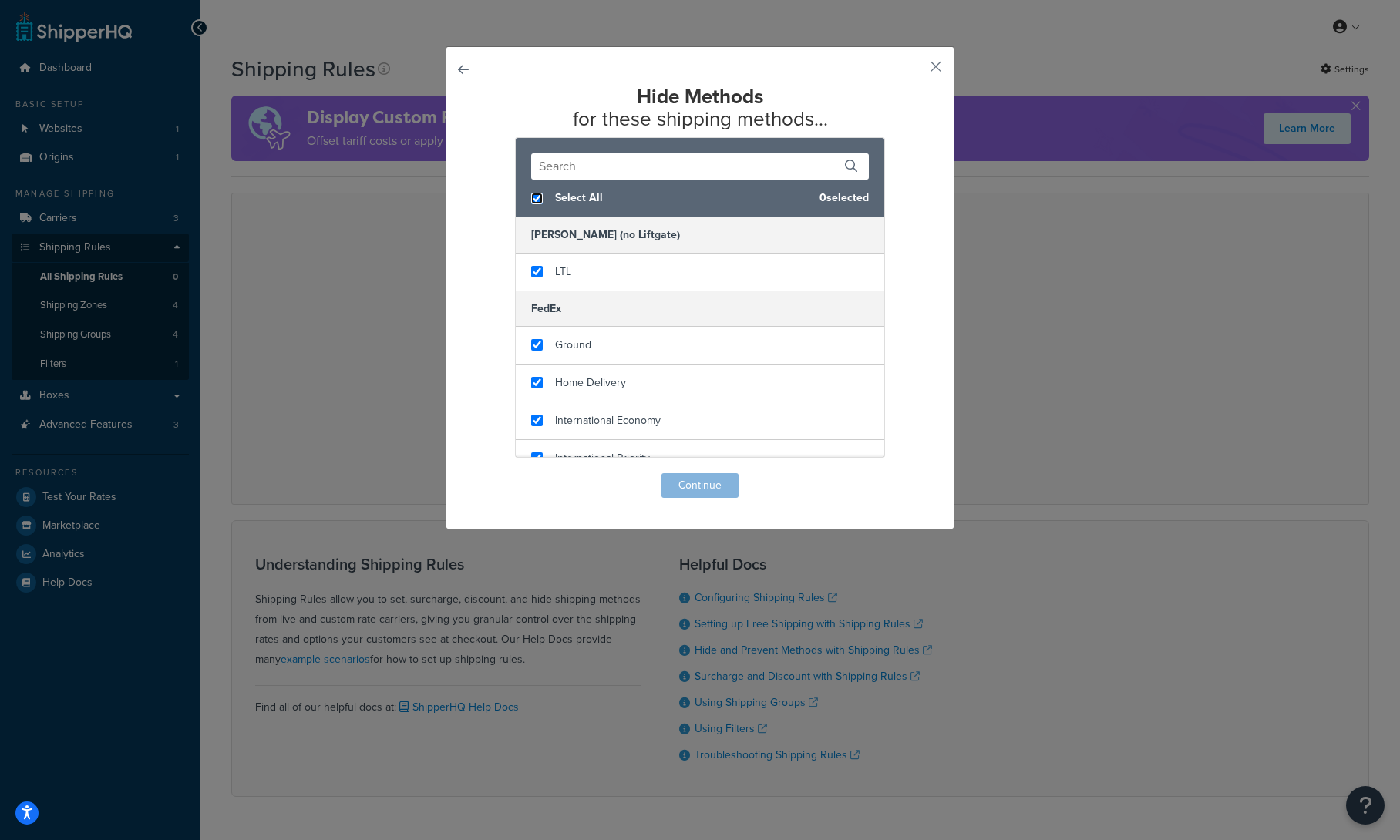
checkbox input "true"
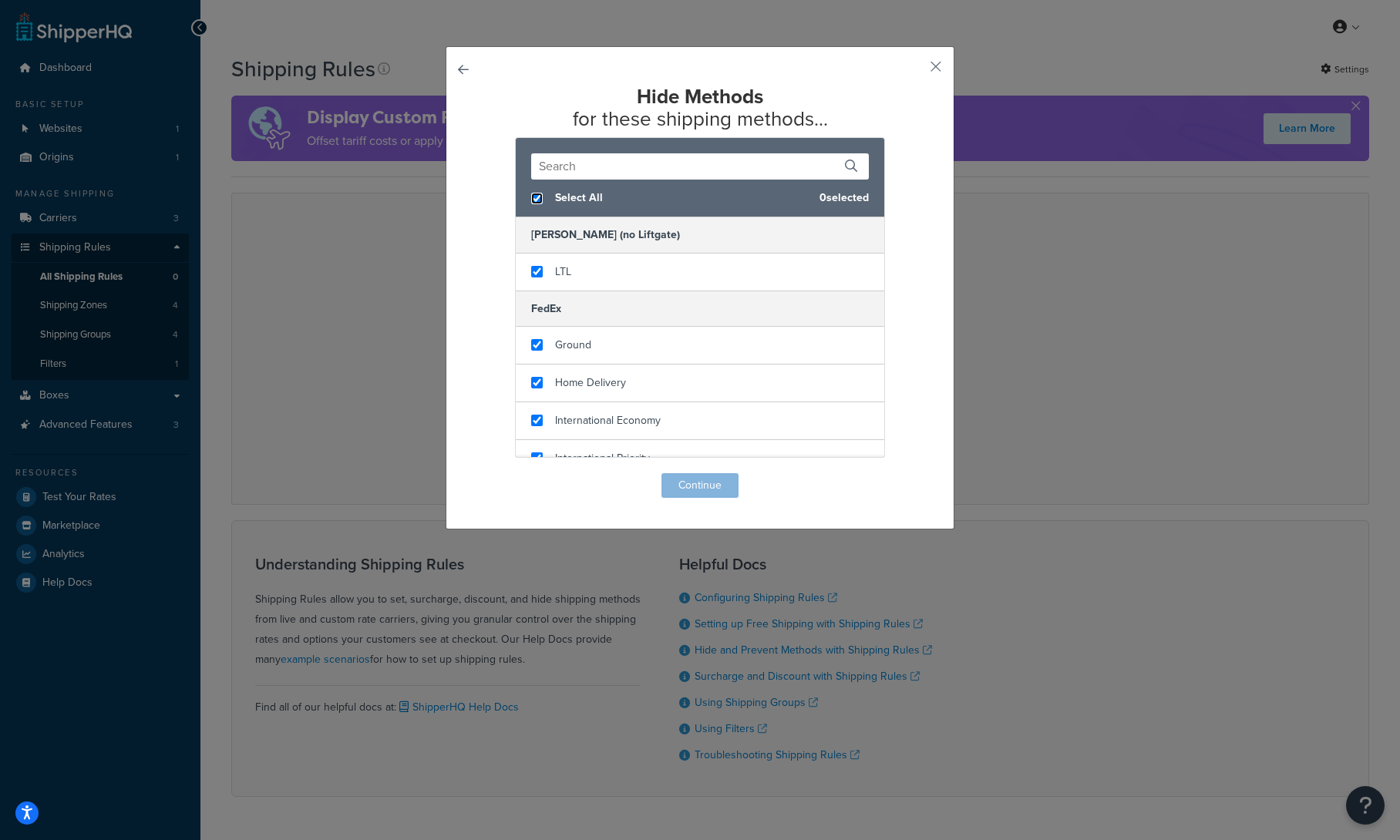
checkbox input "true"
click at [691, 482] on button "Continue" at bounding box center [700, 486] width 77 height 25
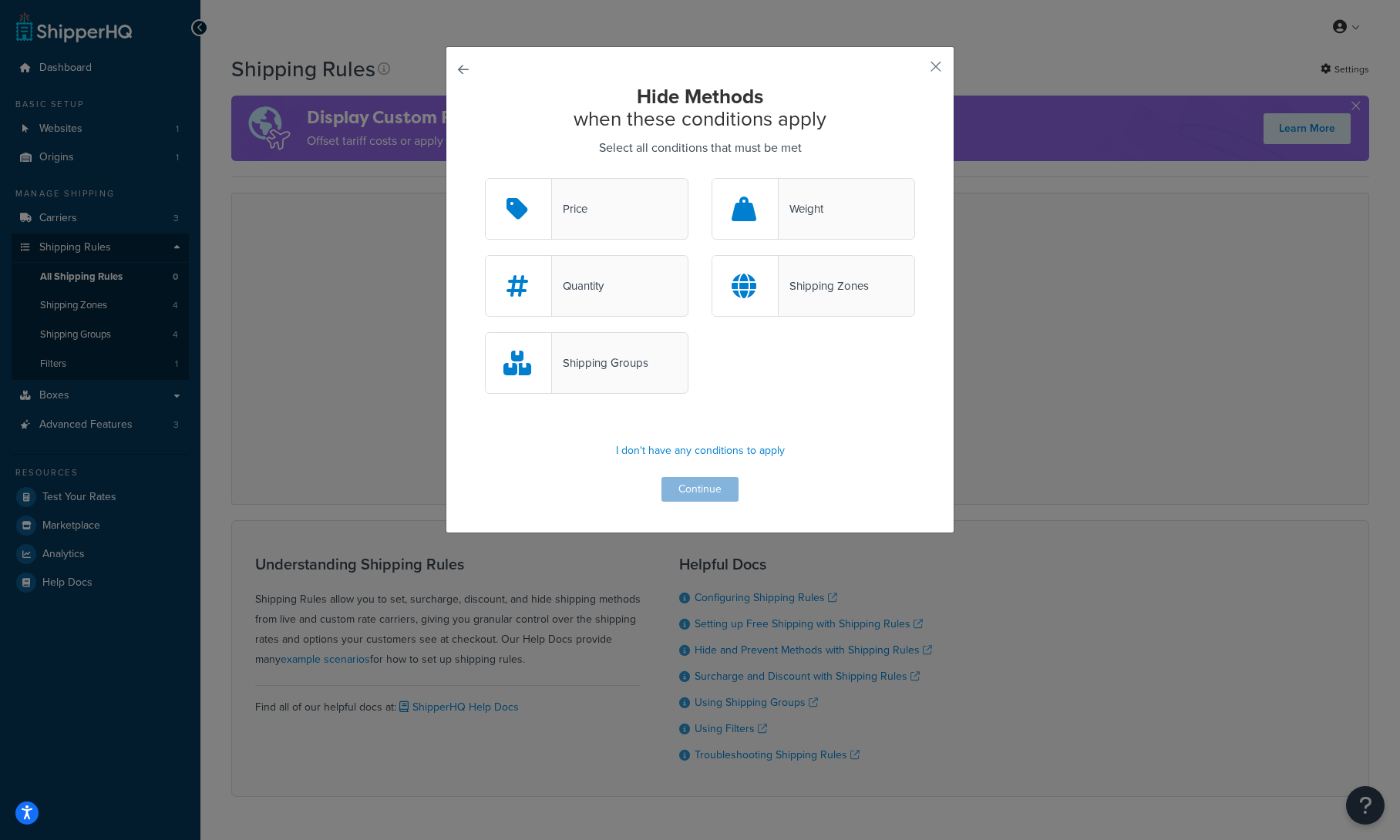
click at [639, 371] on div "Shipping Groups" at bounding box center [601, 363] width 97 height 21
click at [0, 0] on input "Shipping Groups" at bounding box center [0, 0] width 0 height 0
click at [680, 488] on button "Continue" at bounding box center [700, 489] width 77 height 25
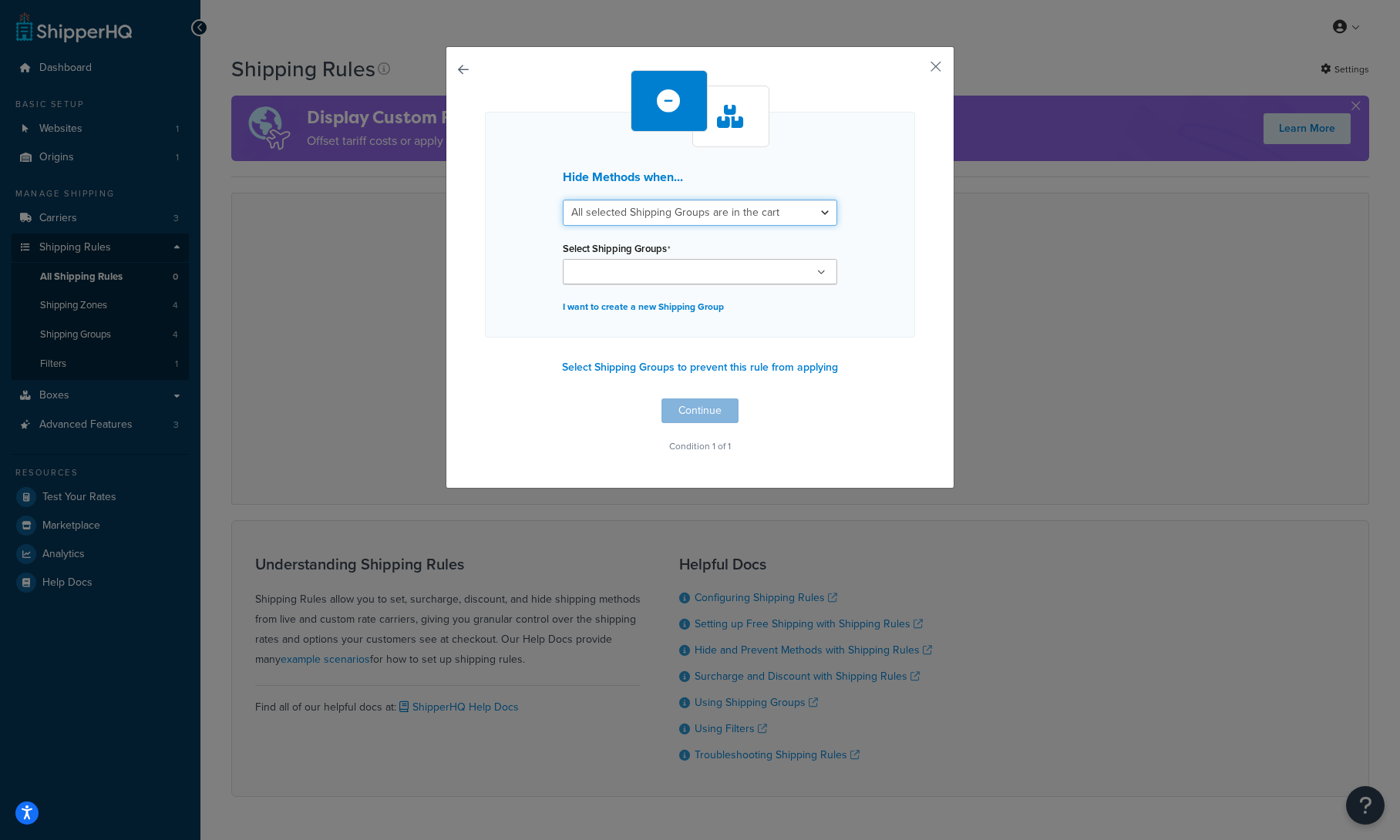
click at [775, 217] on select "All selected Shipping Groups are in the cart Any selected Shipping Groups are i…" at bounding box center [700, 213] width 275 height 26
select select "any"
click at [563, 200] on select "All selected Shipping Groups are in the cart Any selected Shipping Groups are i…" at bounding box center [700, 213] width 275 height 26
click at [757, 278] on ul at bounding box center [700, 271] width 275 height 25
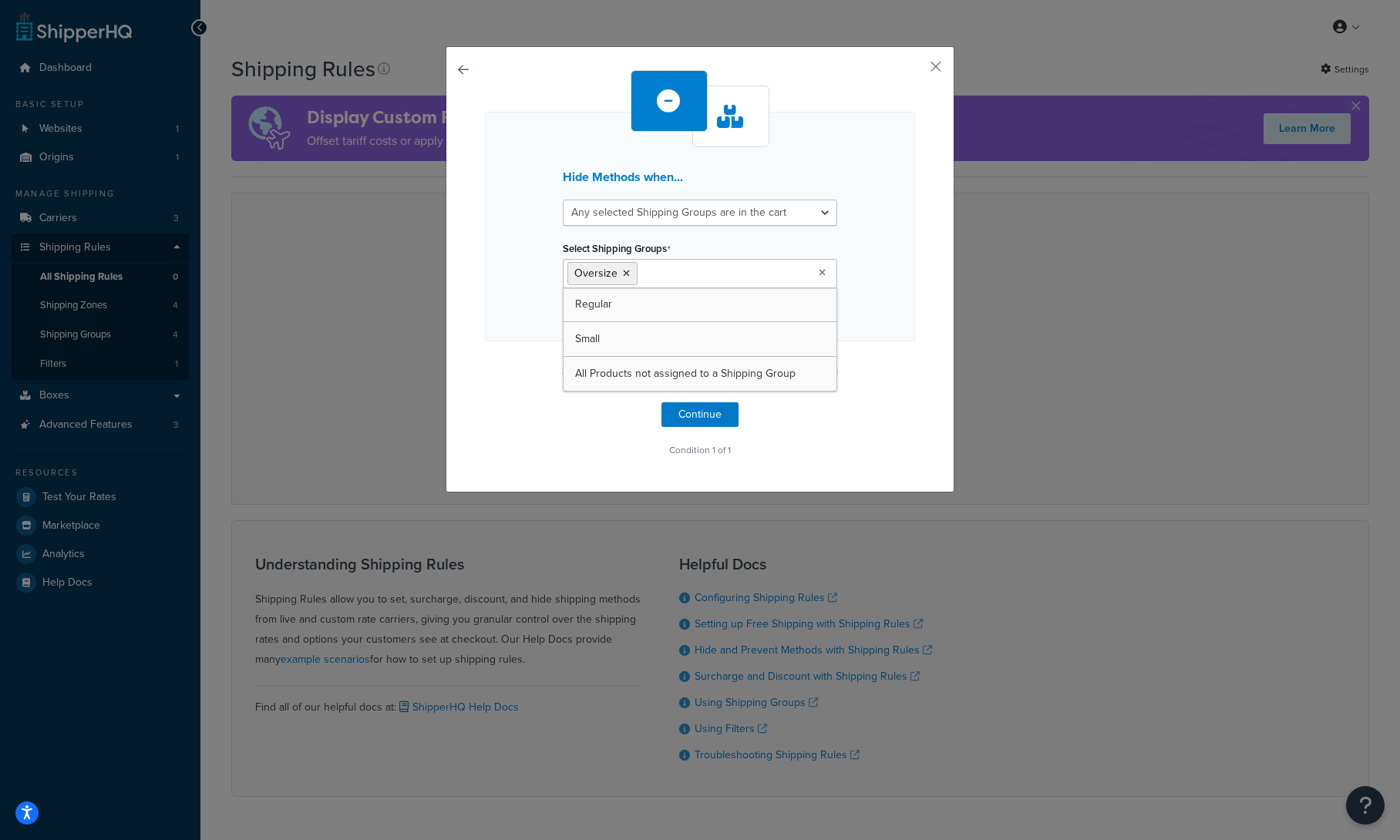
click at [878, 407] on div "Hide Methods when... All selected Shipping Groups are in the cart Any selected …" at bounding box center [700, 266] width 430 height 391
click at [702, 418] on button "Continue" at bounding box center [700, 415] width 77 height 25
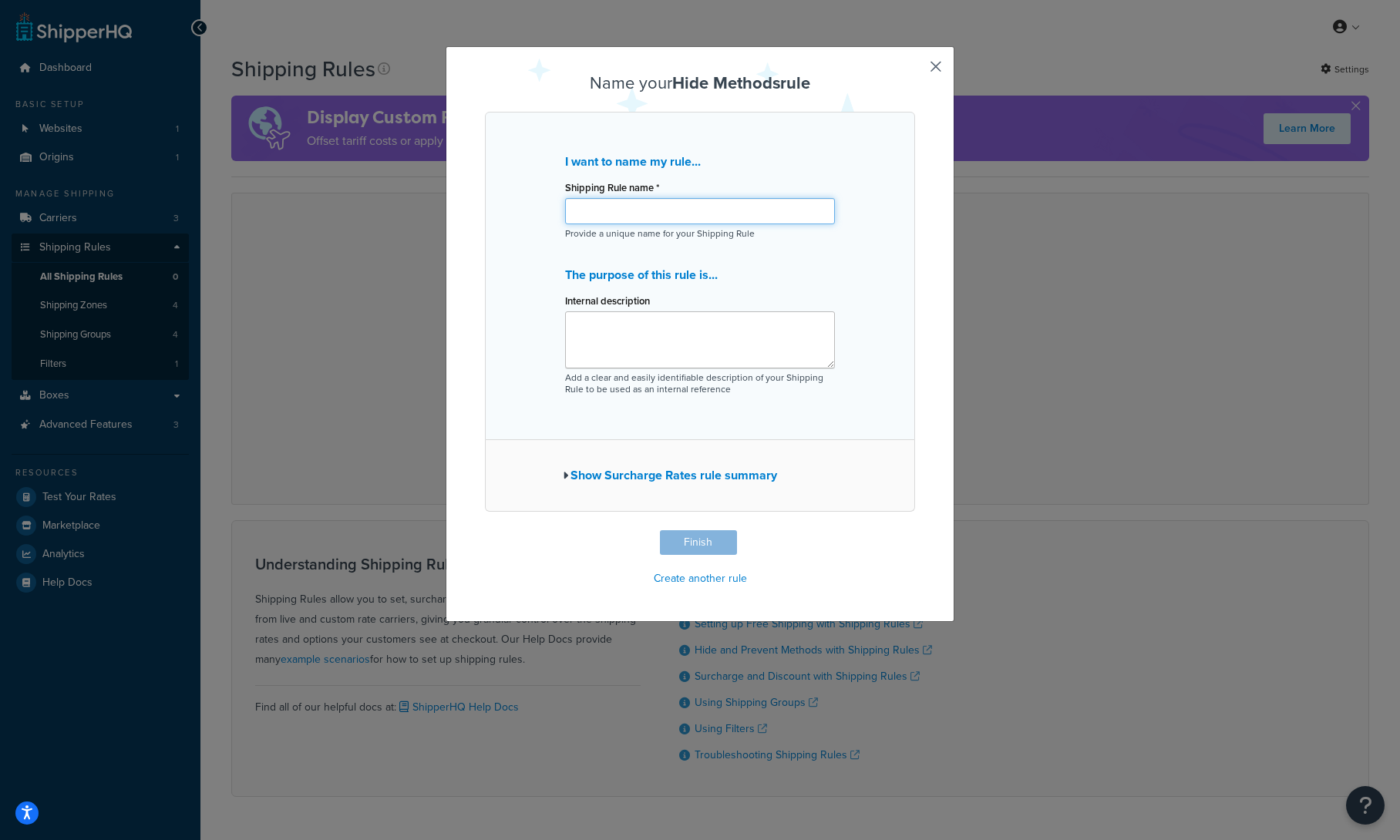
click at [690, 221] on input "Shipping Rule name *" at bounding box center [700, 211] width 270 height 26
type input "Hide Shipping - Oversize"
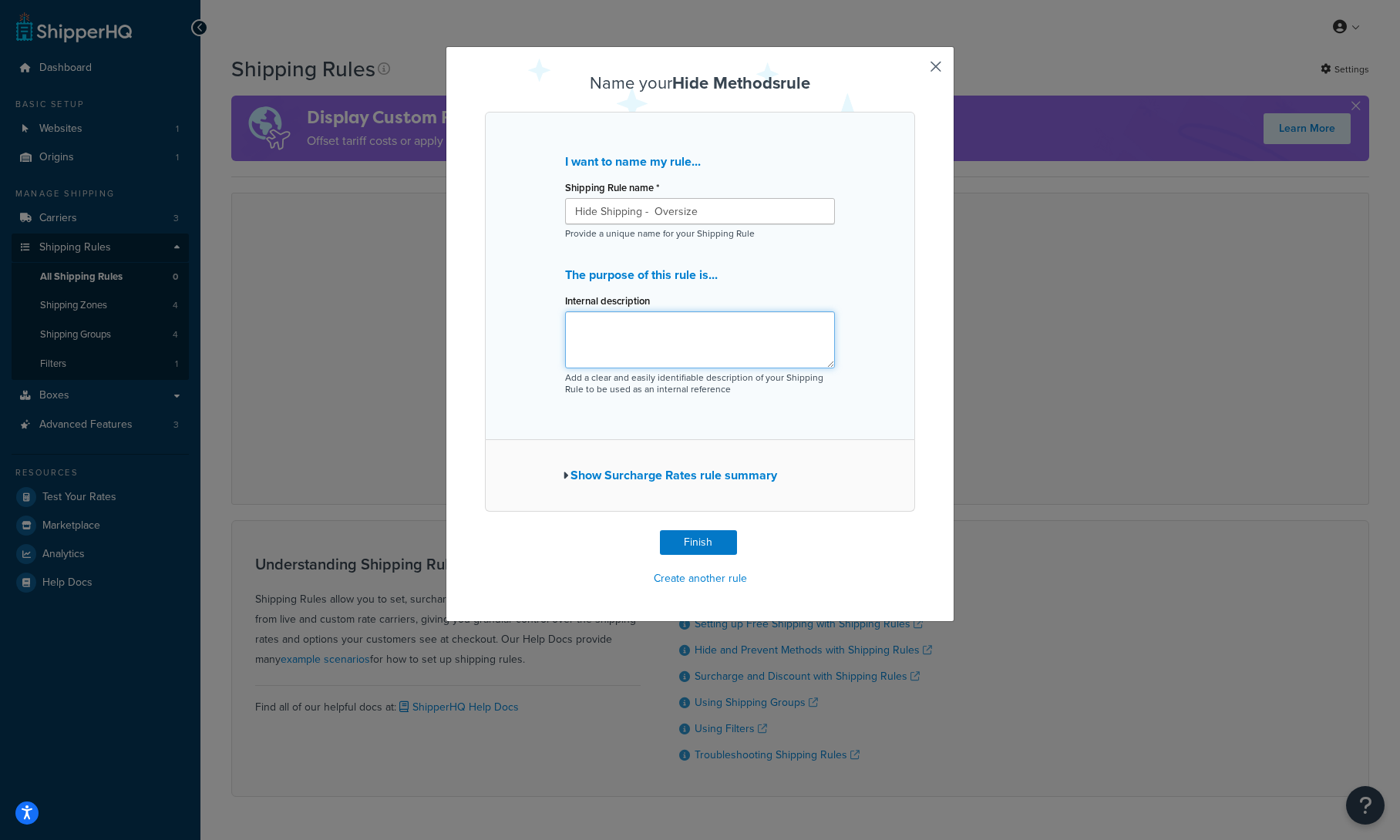
click at [693, 327] on textarea "Internal description" at bounding box center [700, 340] width 270 height 57
type textarea "Hide all shipping methods to allow for manual freight free on draft order"
click at [686, 539] on button "Finish" at bounding box center [698, 543] width 77 height 25
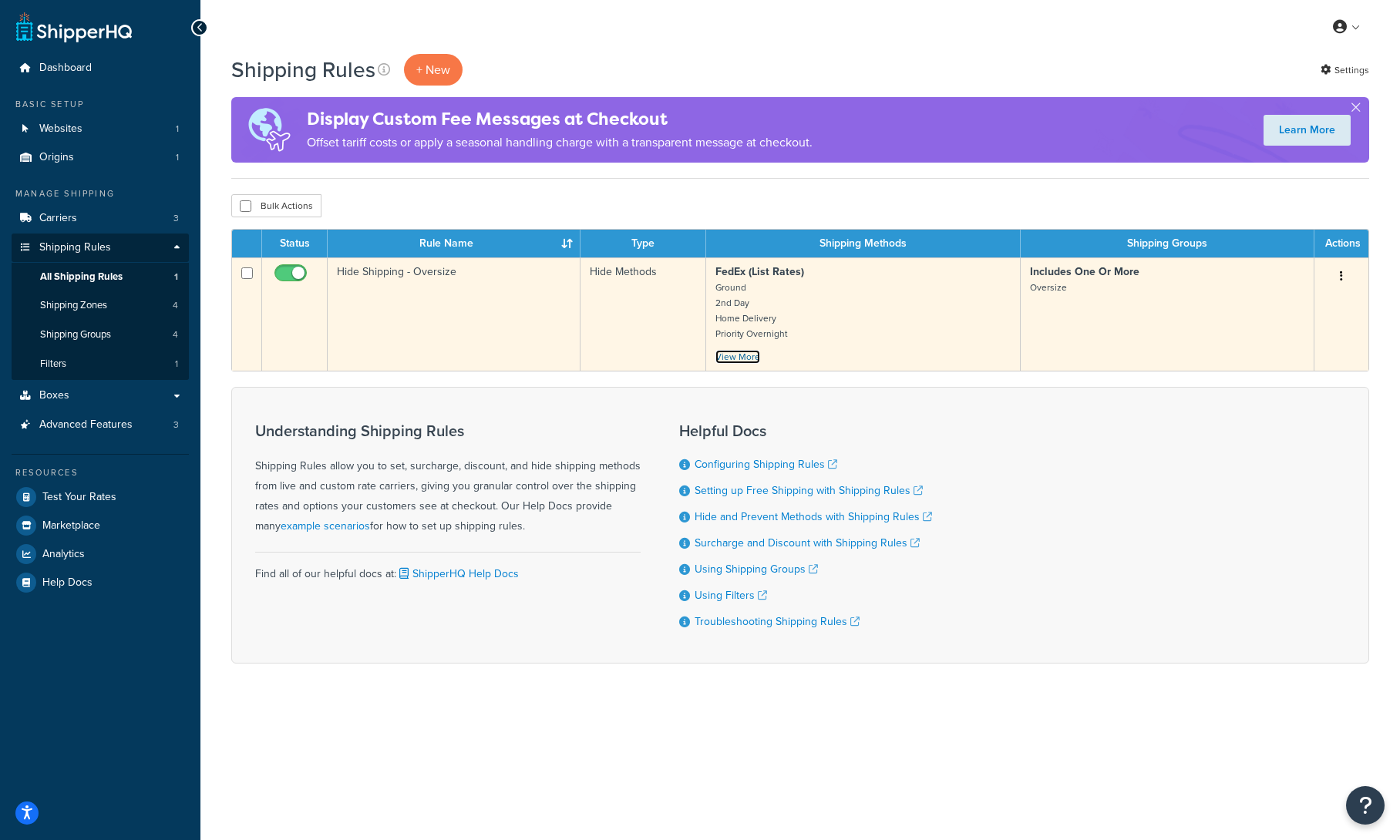
click at [748, 358] on link "View More" at bounding box center [738, 356] width 45 height 14
